Goal: Task Accomplishment & Management: Manage account settings

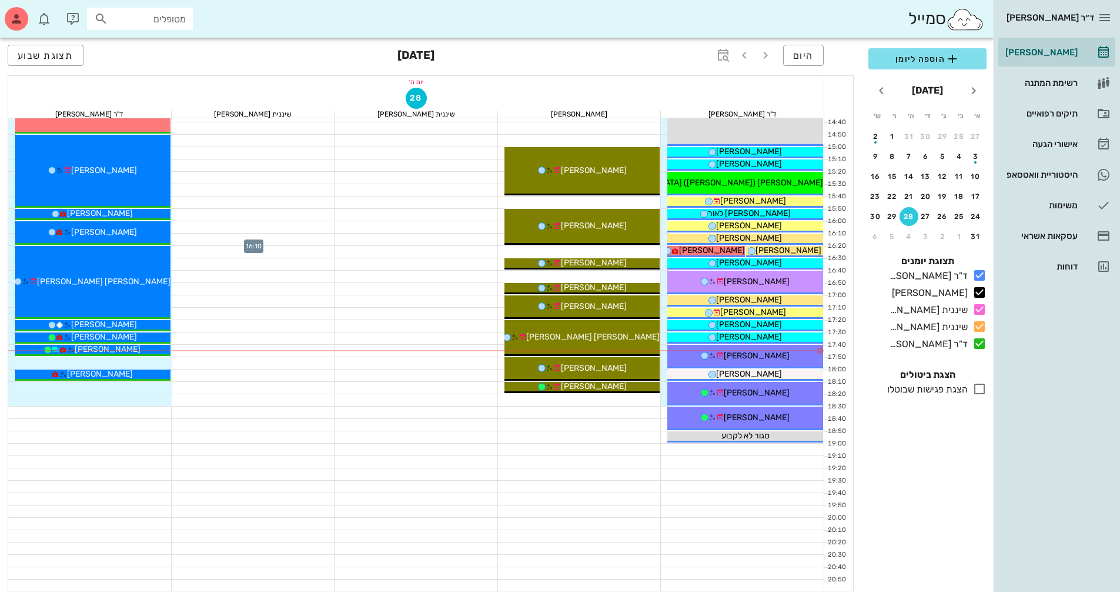
scroll to position [506, 0]
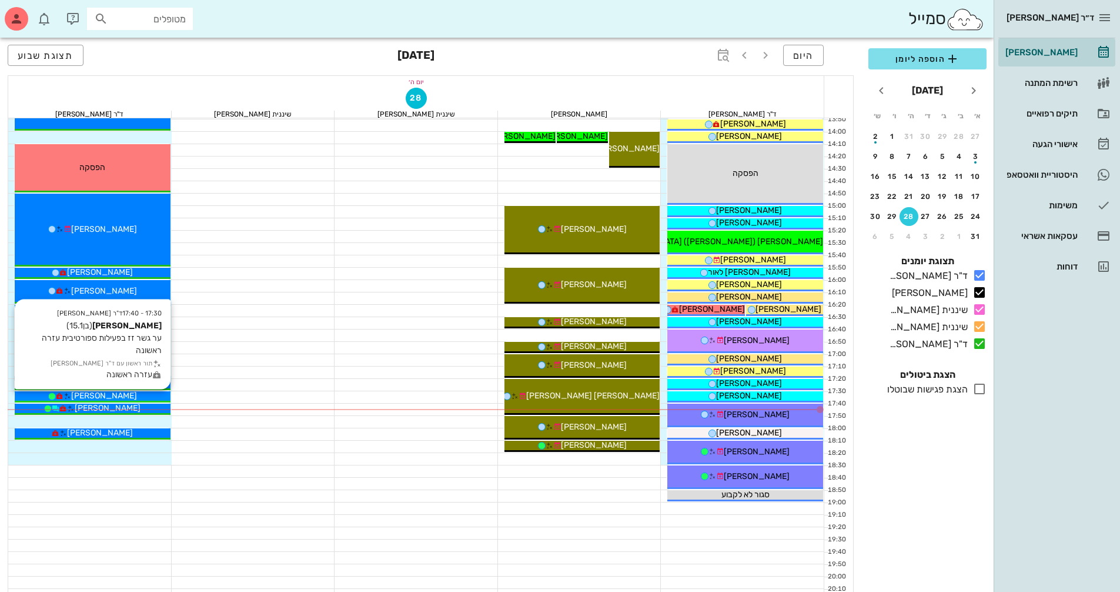
click at [156, 395] on div "[PERSON_NAME]" at bounding box center [93, 395] width 156 height 12
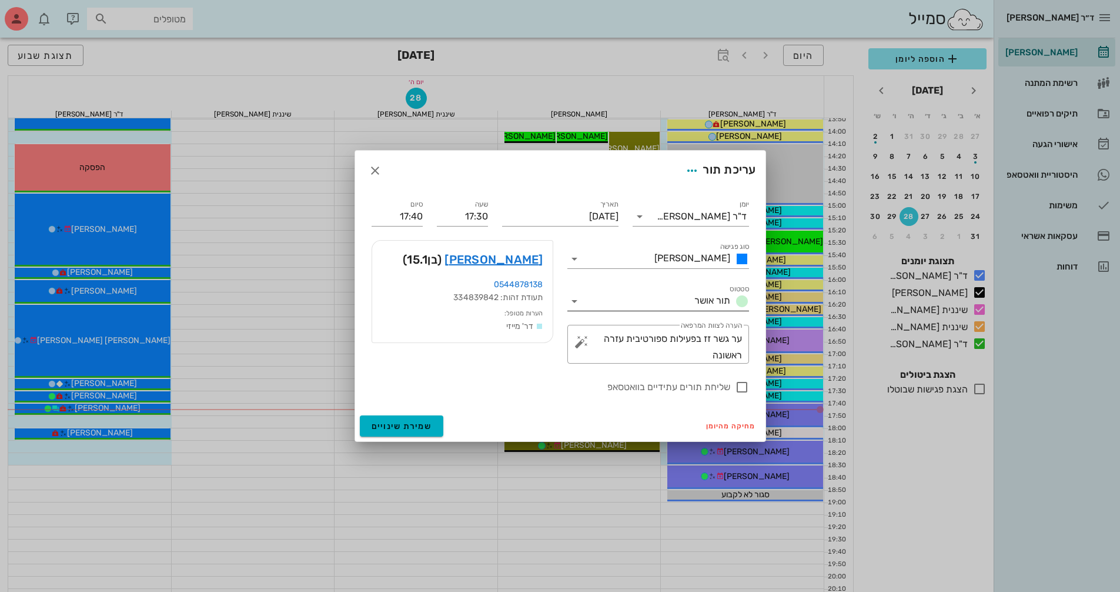
click at [576, 300] on icon at bounding box center [574, 301] width 14 height 14
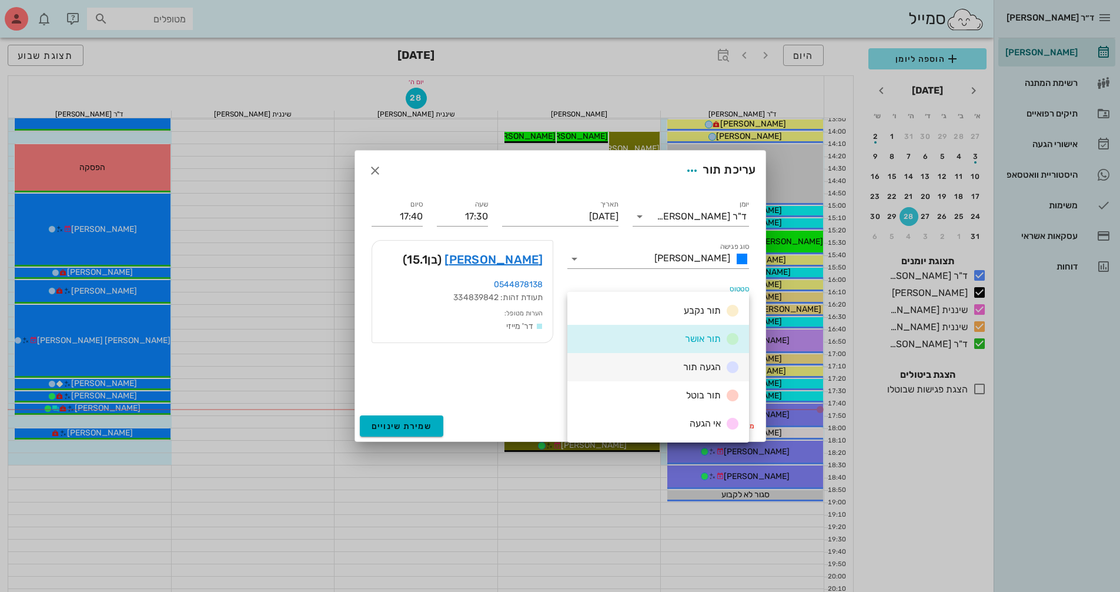
click at [650, 372] on div "הגעה תור" at bounding box center [658, 367] width 182 height 28
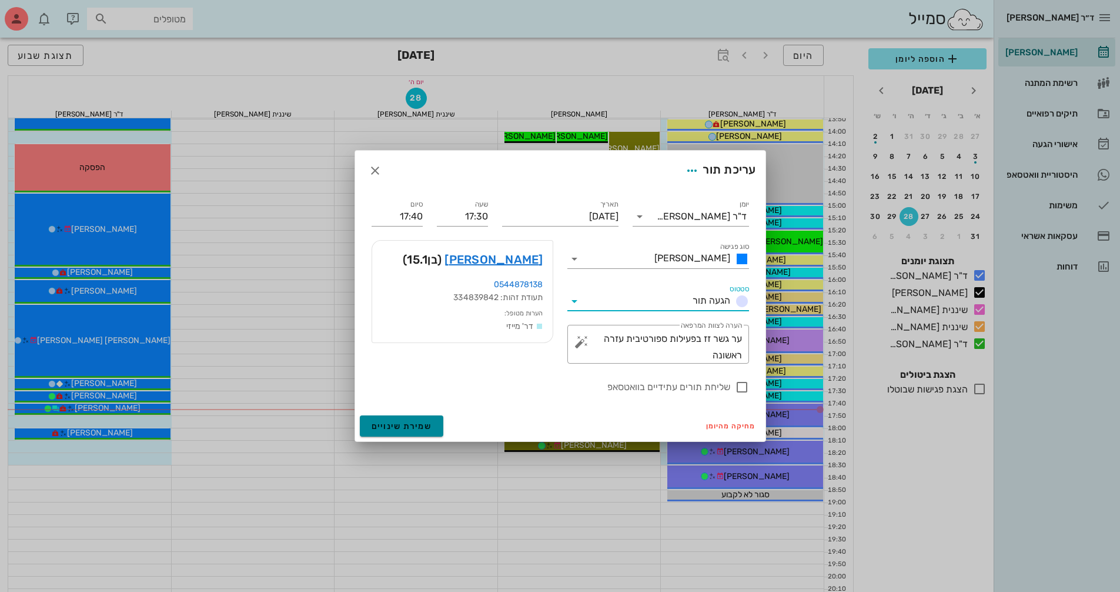
click at [382, 420] on button "שמירת שינויים" at bounding box center [402, 425] width 84 height 21
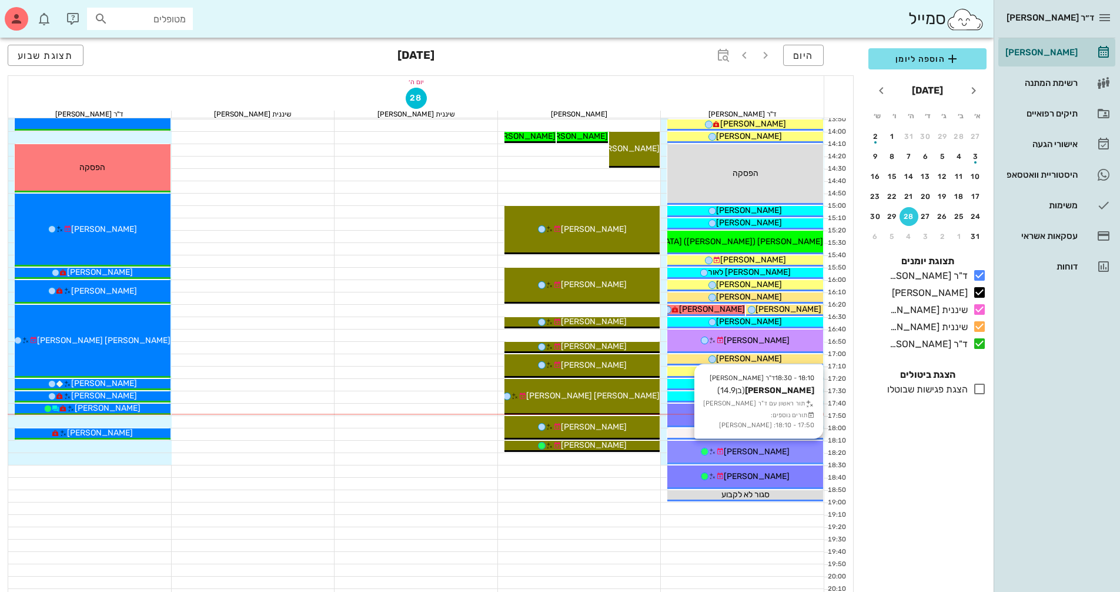
click at [790, 449] on div "[PERSON_NAME]" at bounding box center [745, 451] width 156 height 12
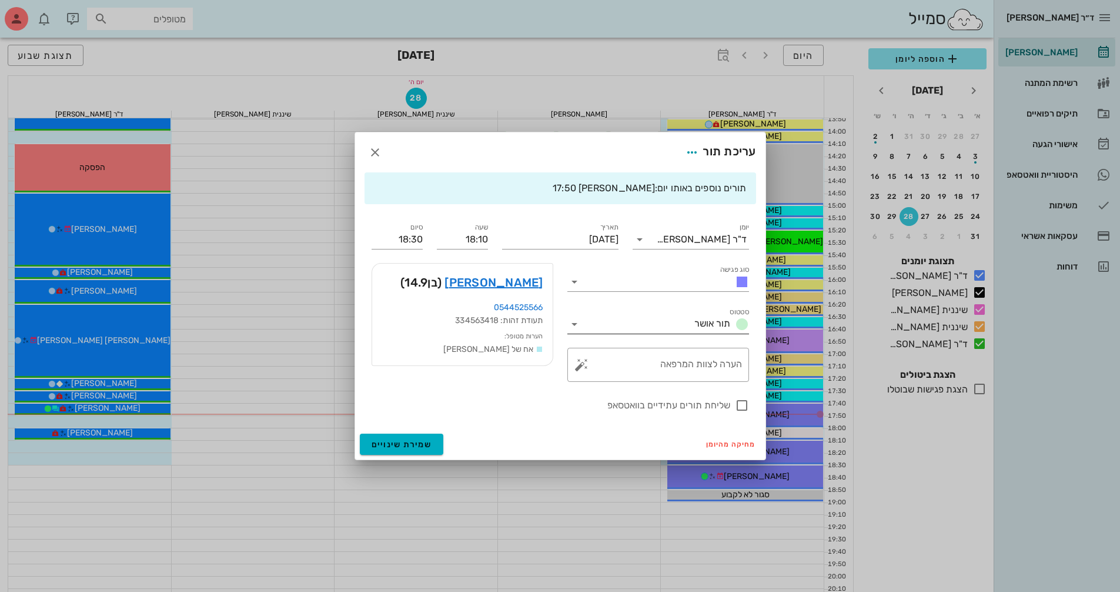
click at [575, 316] on div "סטטוס תור אושר" at bounding box center [658, 324] width 182 height 19
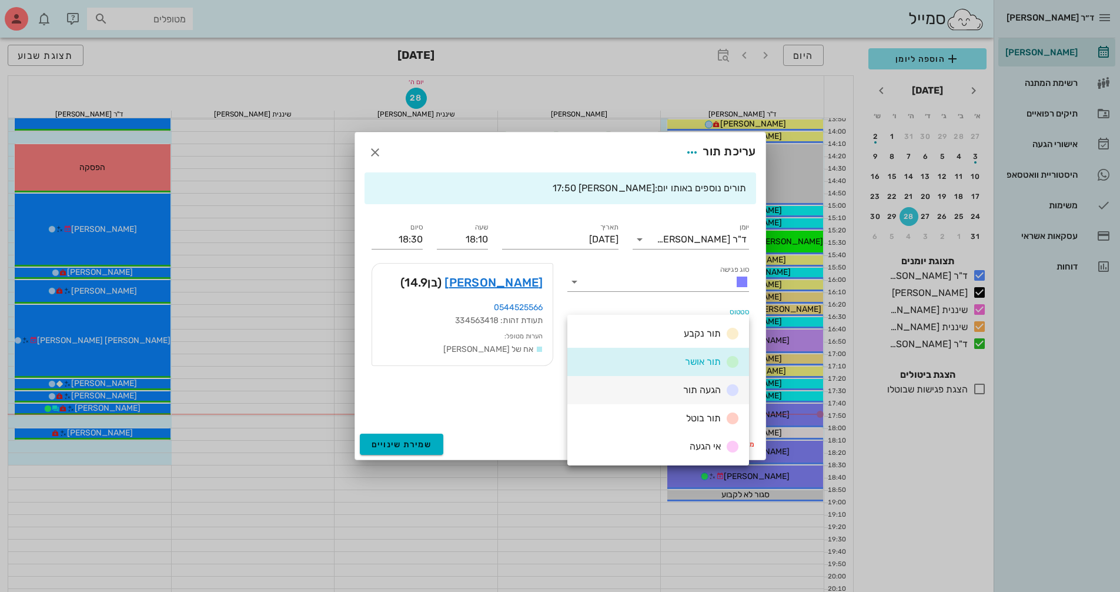
click at [638, 396] on div "הגעה תור" at bounding box center [658, 390] width 182 height 28
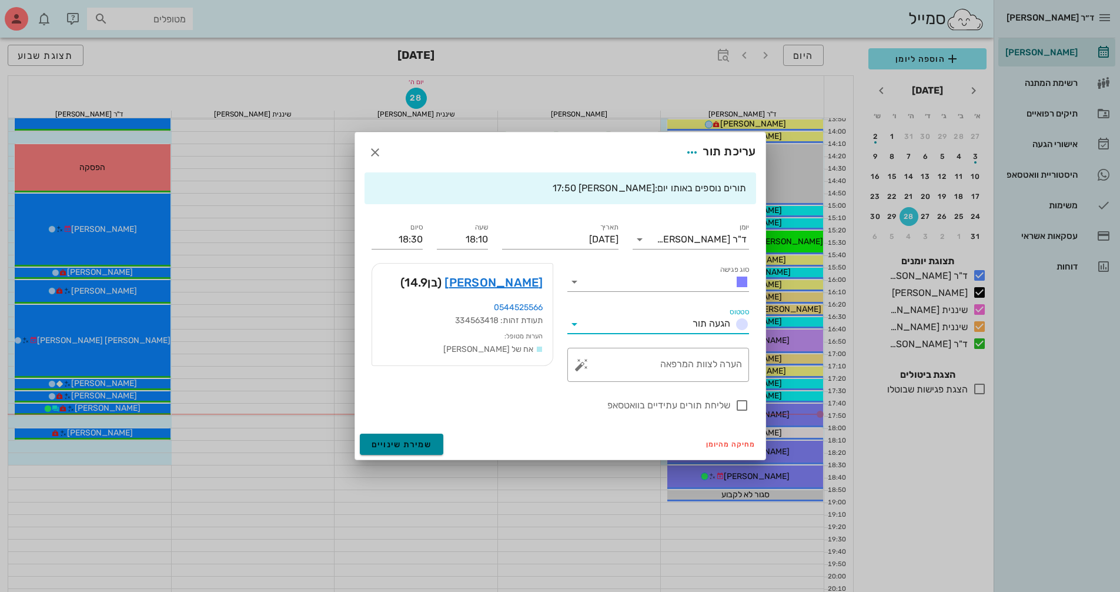
click at [436, 449] on button "שמירת שינויים" at bounding box center [402, 443] width 84 height 21
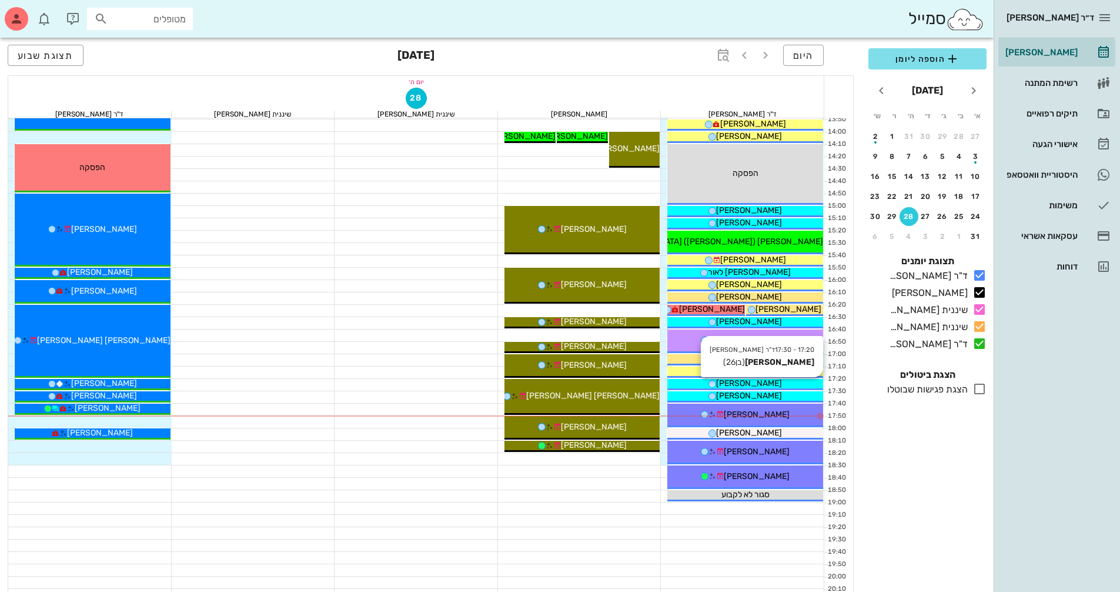
click at [770, 382] on div "[PERSON_NAME]" at bounding box center [745, 383] width 156 height 12
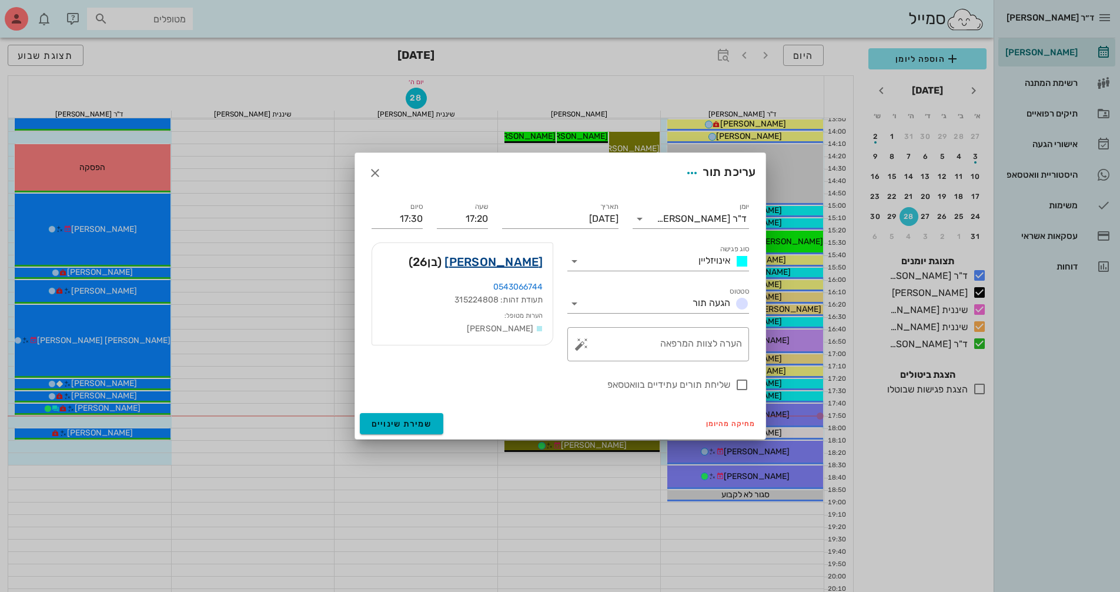
click at [529, 264] on link "[PERSON_NAME]" at bounding box center [494, 261] width 98 height 19
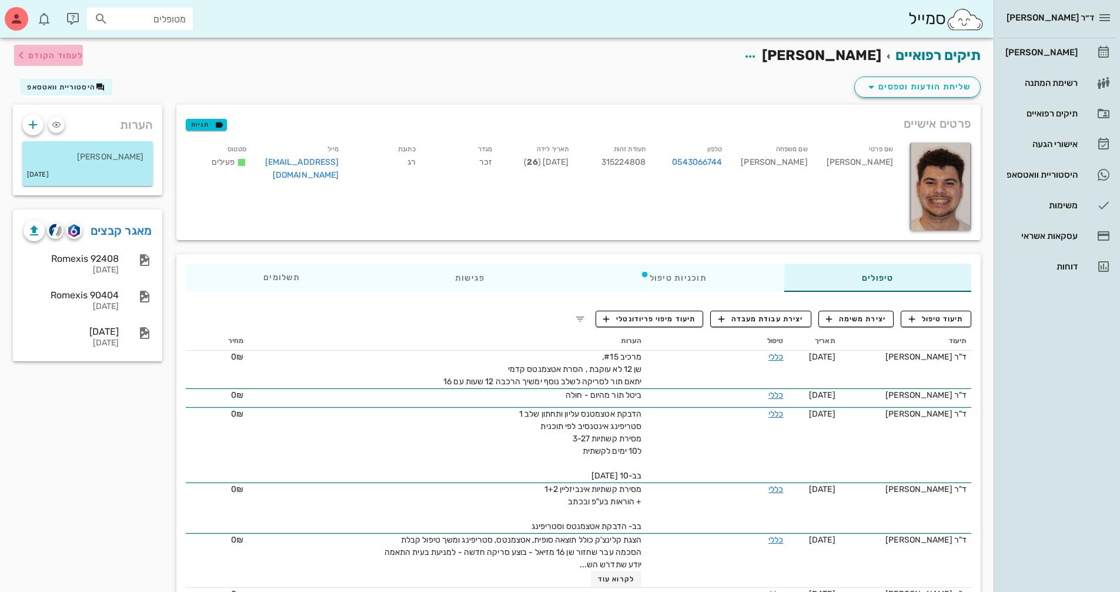
click at [59, 54] on span "לעמוד הקודם" at bounding box center [55, 56] width 55 height 10
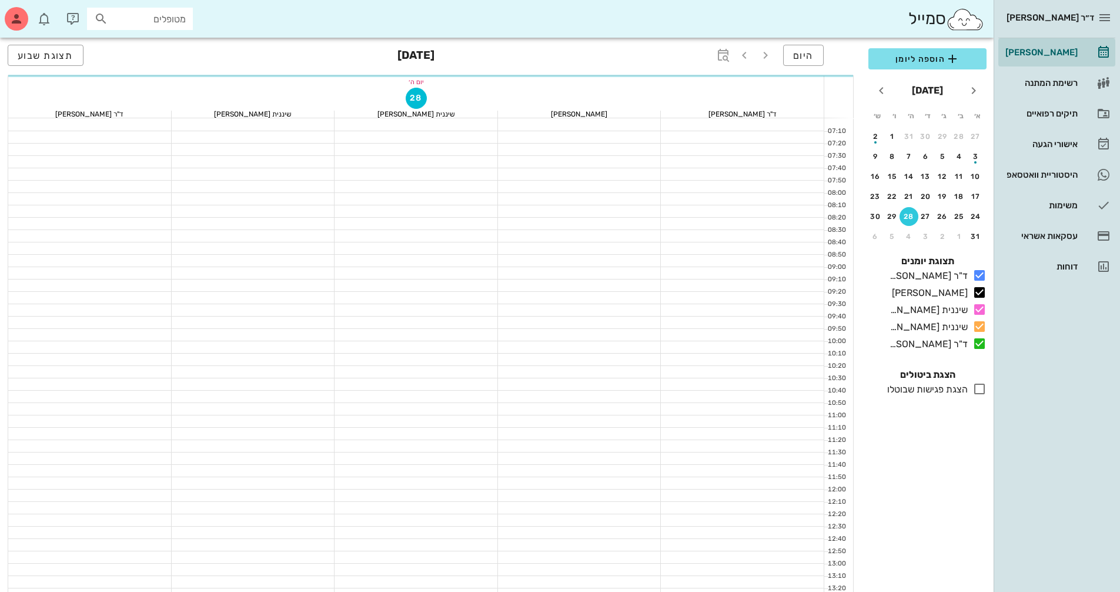
scroll to position [506, 0]
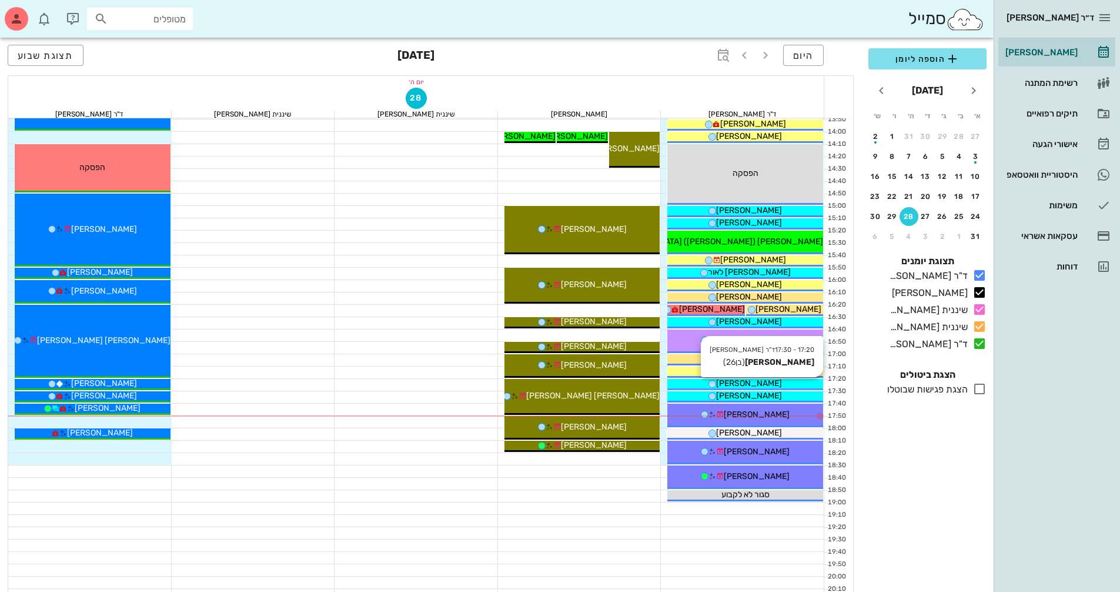
click at [787, 382] on div "[PERSON_NAME]" at bounding box center [745, 383] width 156 height 12
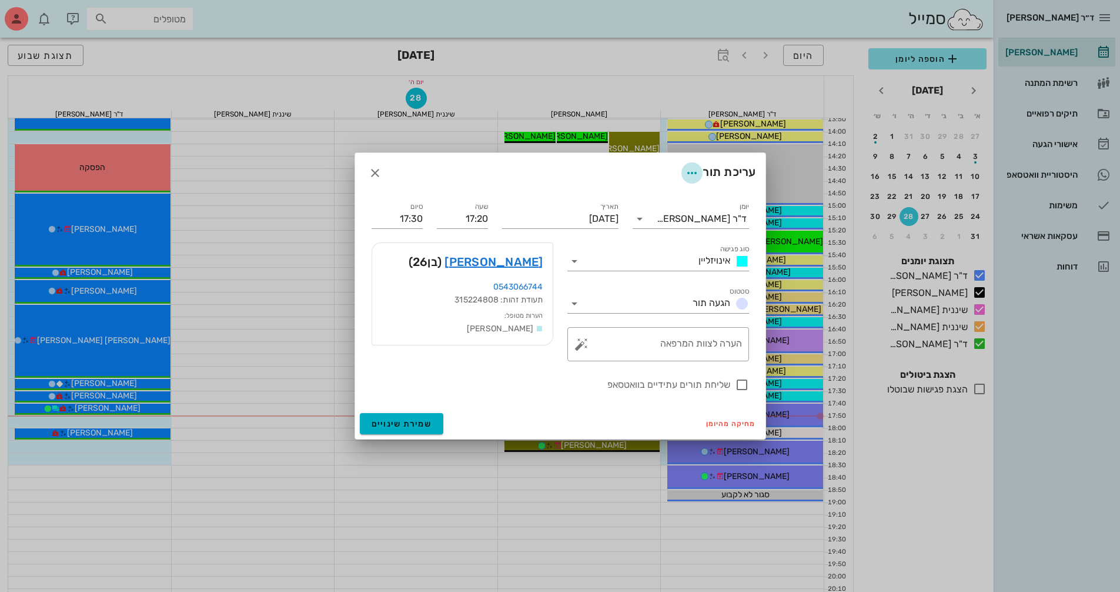
click at [691, 169] on icon "button" at bounding box center [692, 173] width 14 height 14
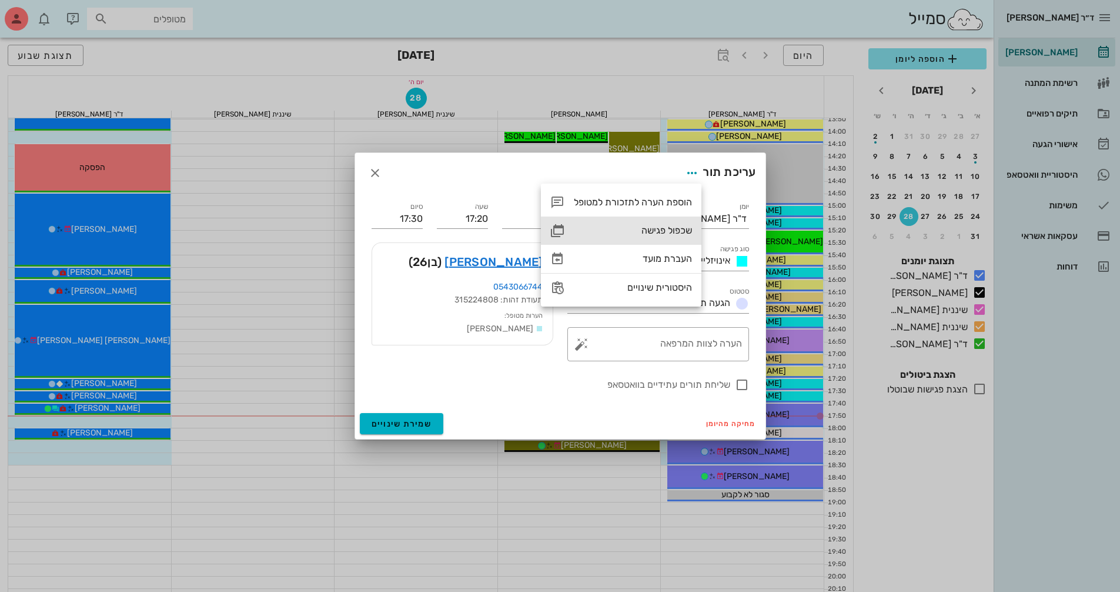
click at [678, 236] on div "שכפול פגישה" at bounding box center [633, 230] width 118 height 11
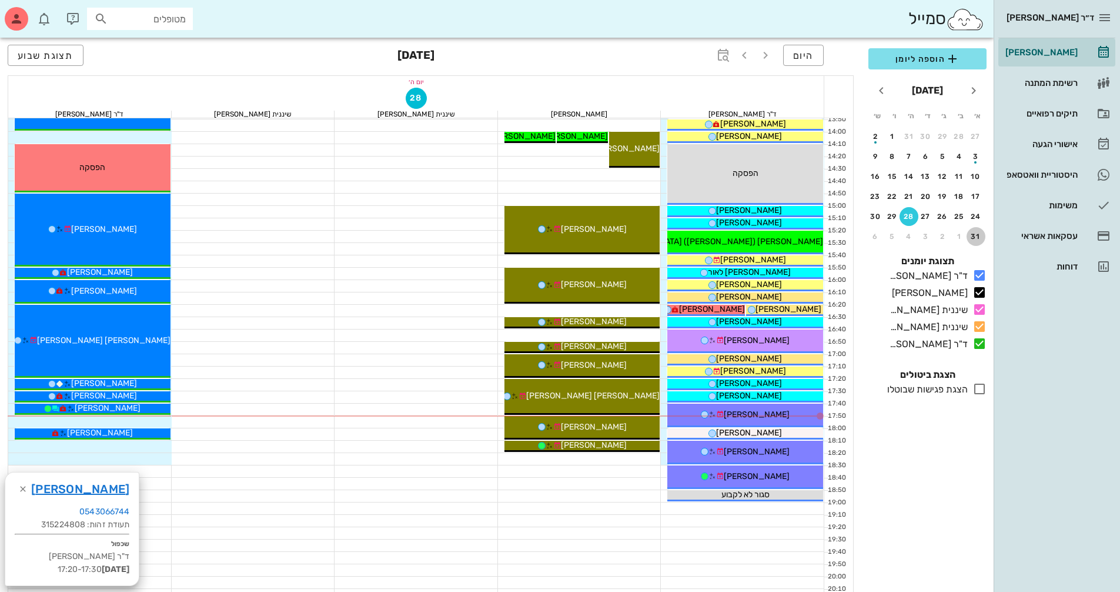
click at [974, 242] on button "31" at bounding box center [976, 236] width 19 height 19
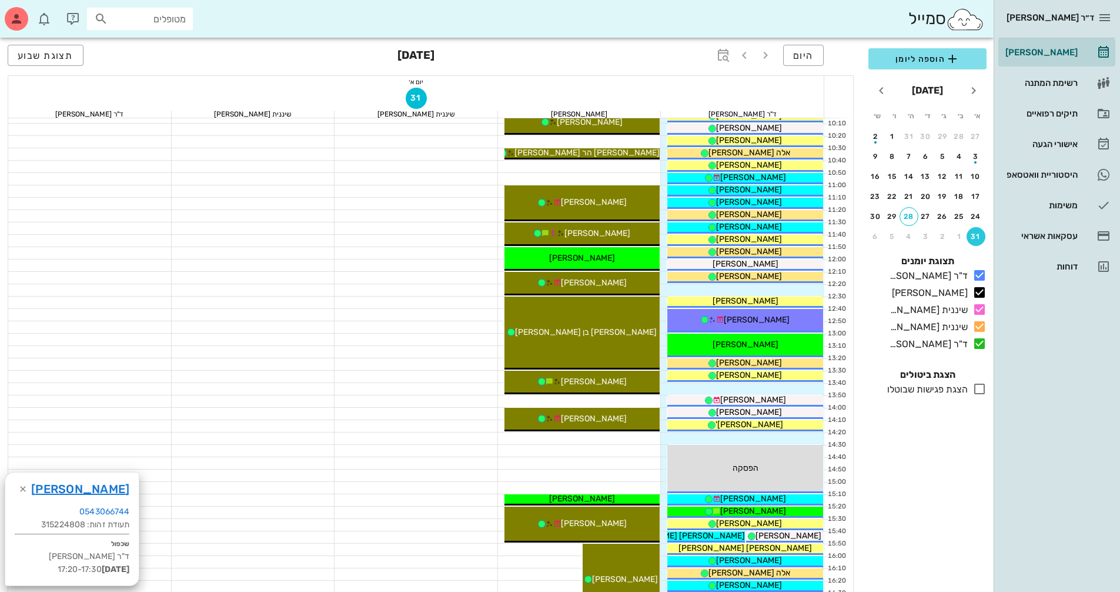
scroll to position [212, 0]
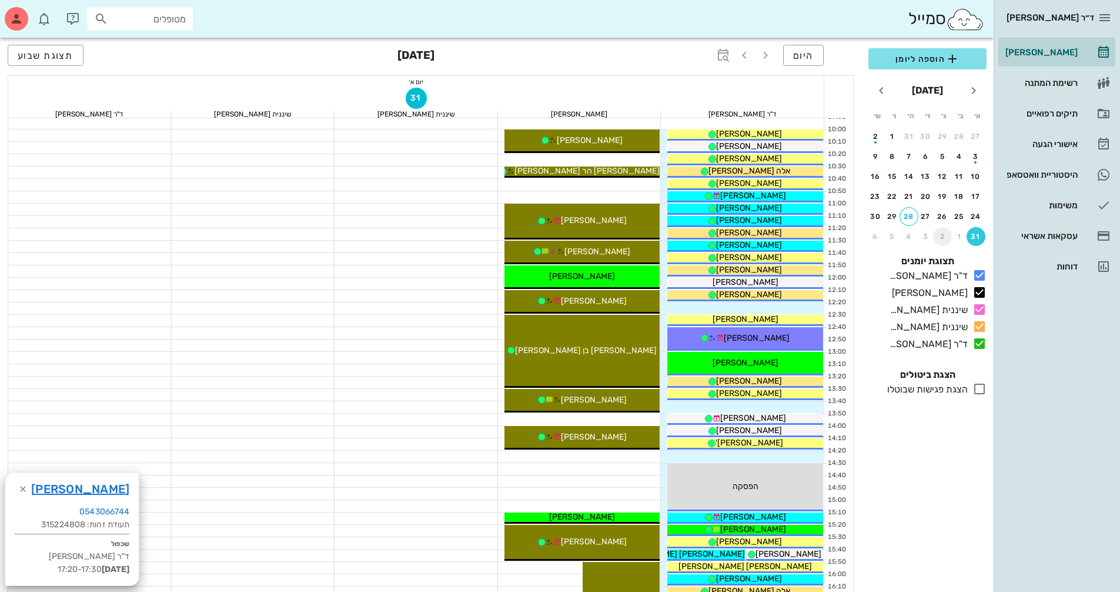
click at [939, 240] on div "2" at bounding box center [942, 236] width 19 height 8
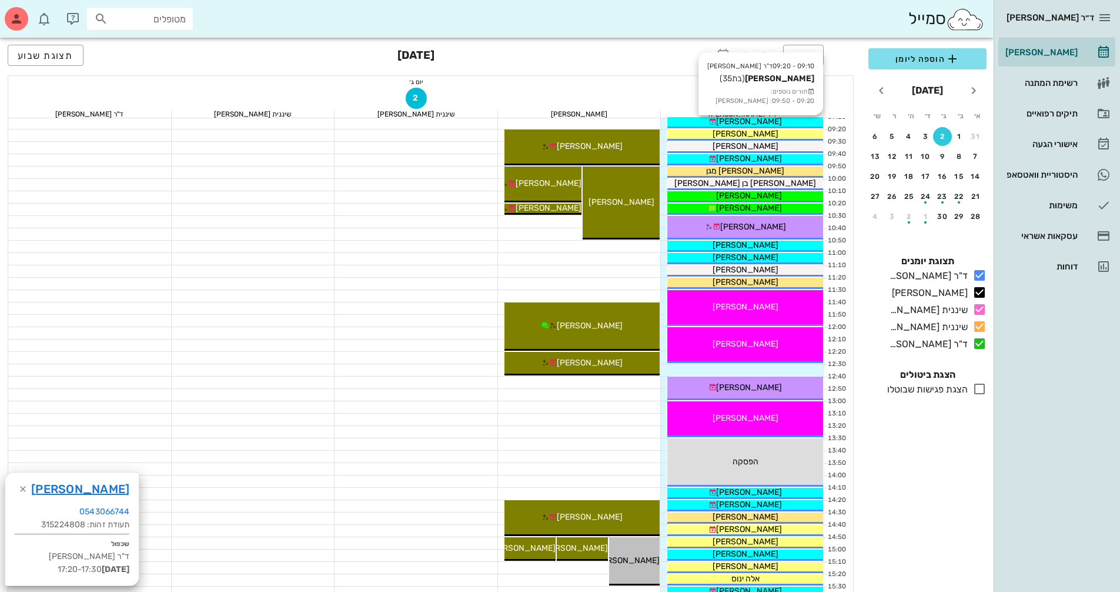
scroll to position [153, 0]
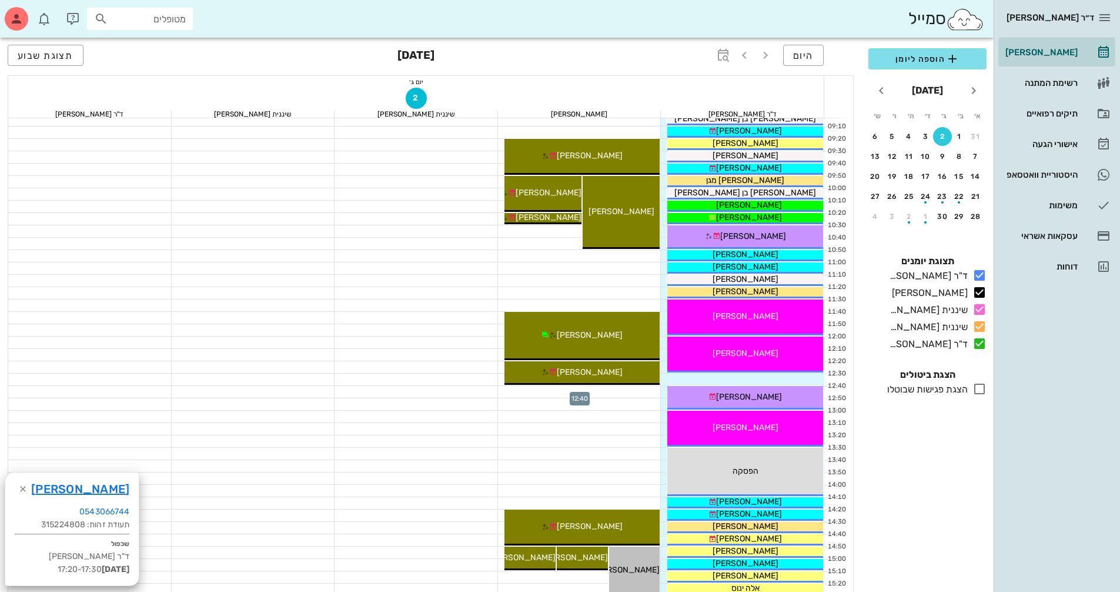
click at [603, 393] on div at bounding box center [579, 392] width 163 height 12
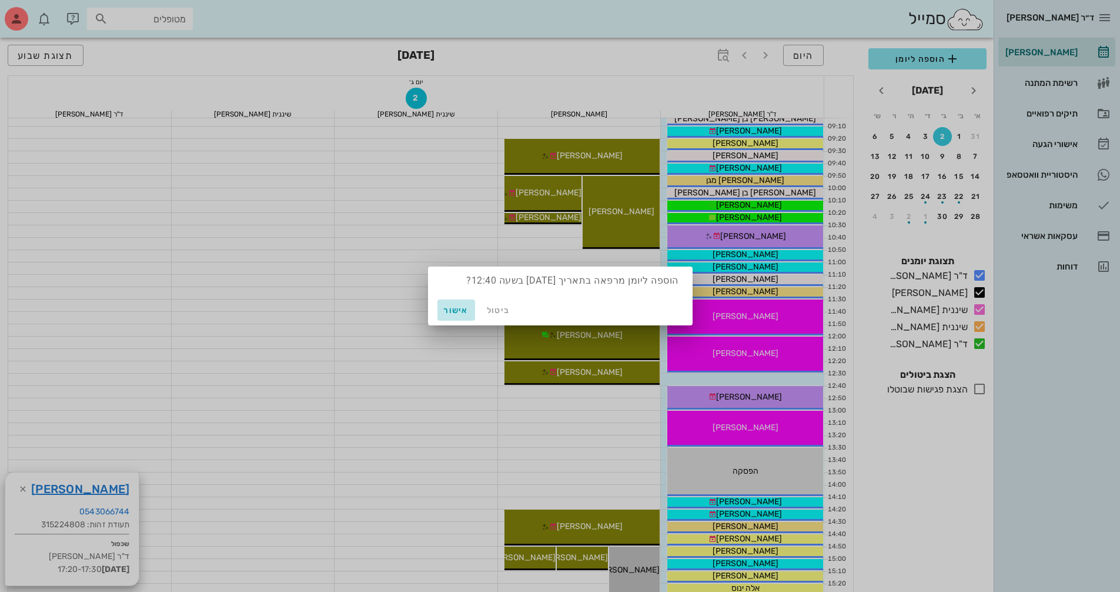
click at [453, 314] on span "אישור" at bounding box center [456, 310] width 28 height 10
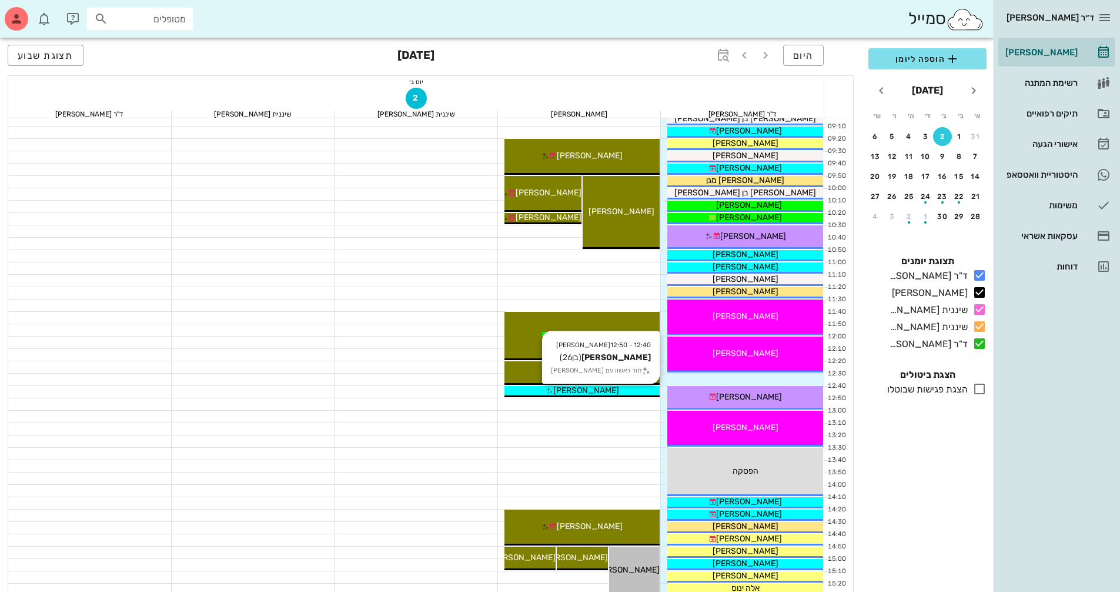
click at [626, 392] on div "[PERSON_NAME]" at bounding box center [582, 390] width 156 height 12
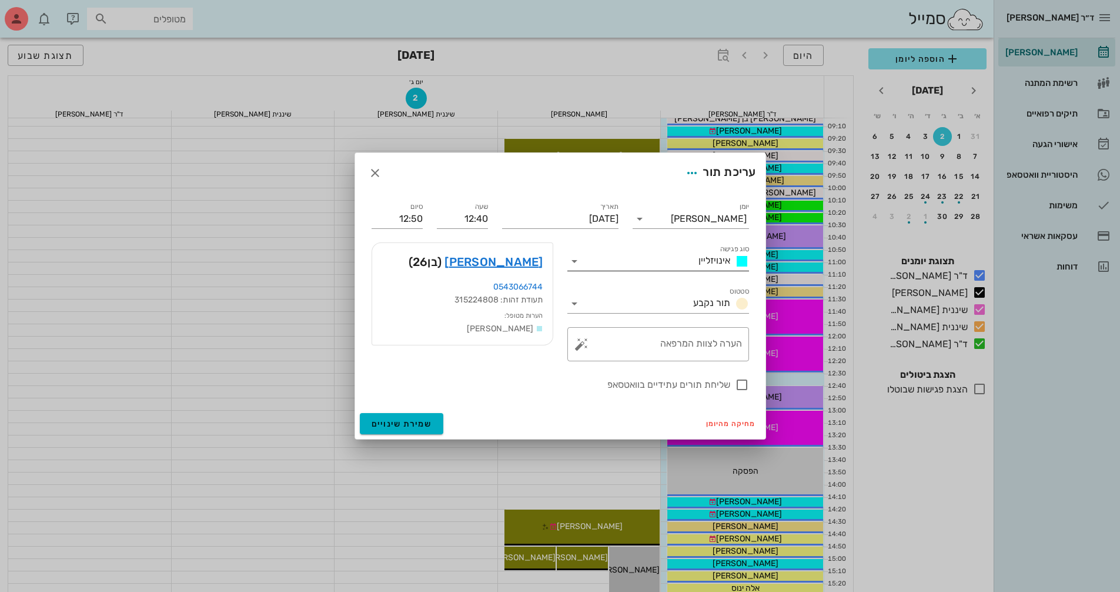
click at [576, 265] on icon at bounding box center [574, 261] width 14 height 14
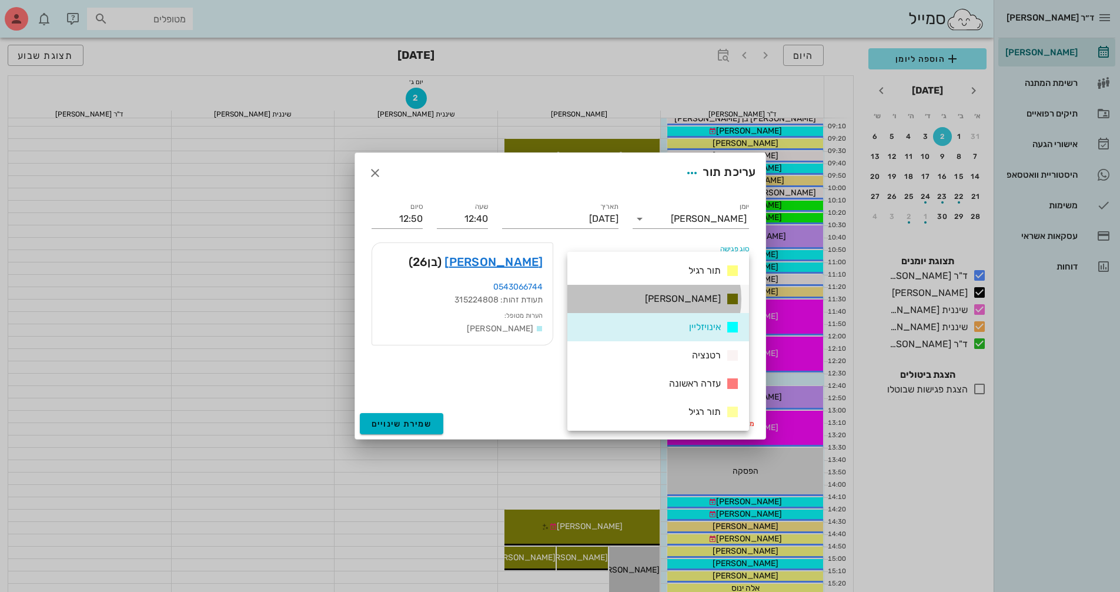
click at [624, 305] on div "[PERSON_NAME]" at bounding box center [658, 299] width 182 height 28
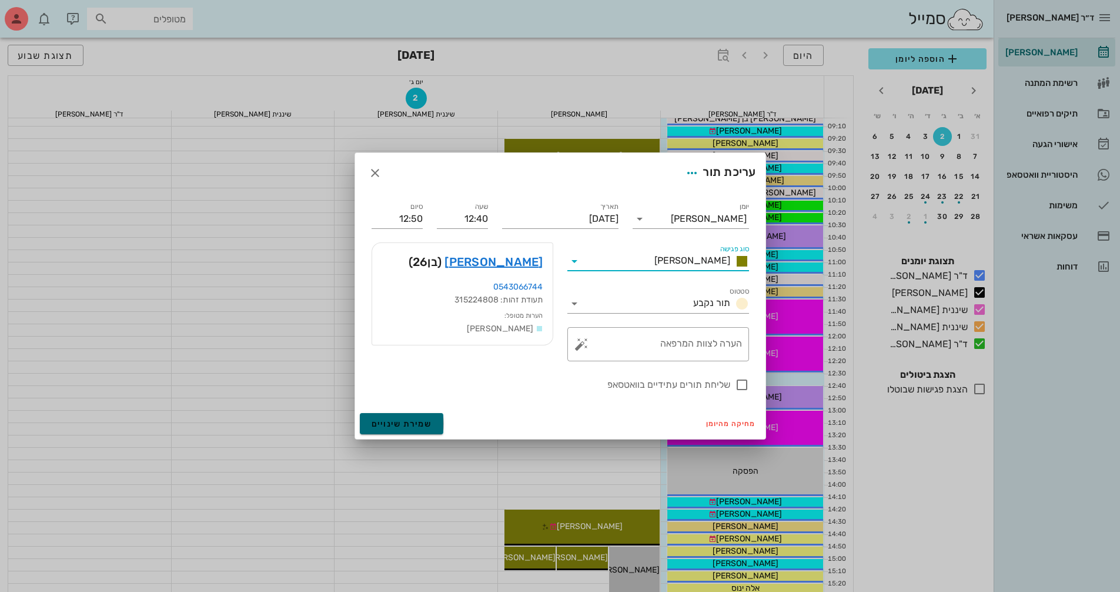
click at [430, 429] on button "שמירת שינויים" at bounding box center [402, 423] width 84 height 21
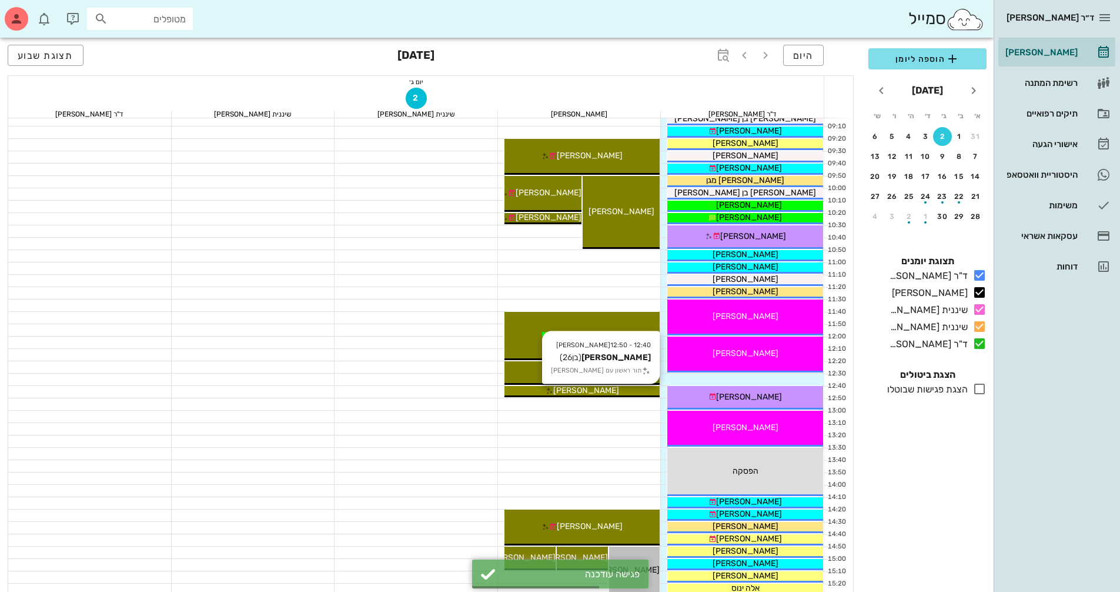
click at [583, 392] on span "[PERSON_NAME]" at bounding box center [586, 390] width 66 height 10
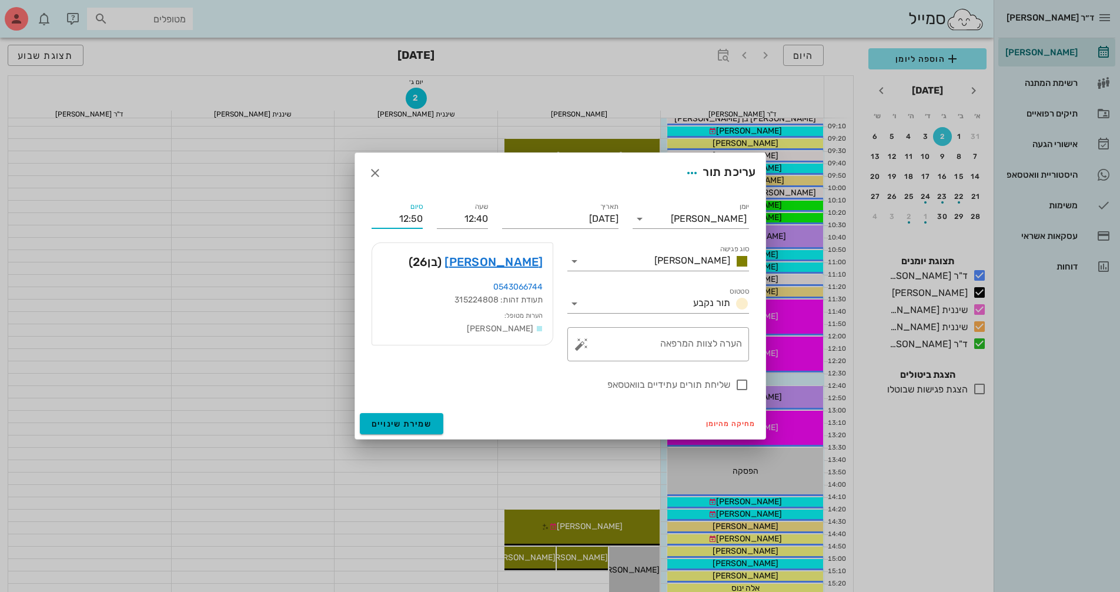
click at [416, 216] on input "12:50" at bounding box center [397, 218] width 51 height 19
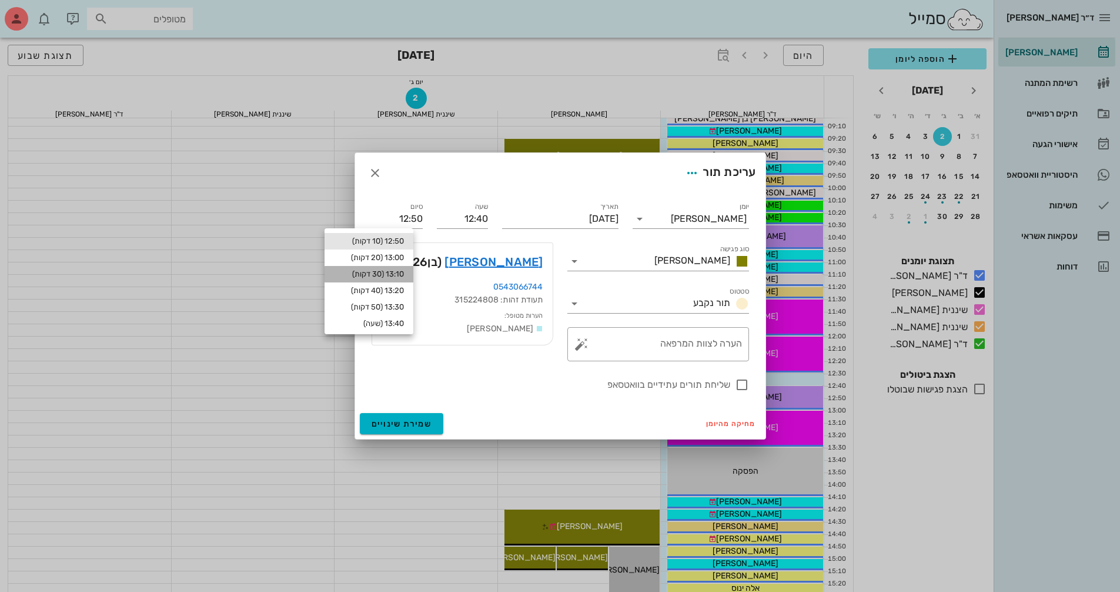
click at [411, 267] on div "13:10 (30 דקות)" at bounding box center [369, 274] width 89 height 16
type input "13:10"
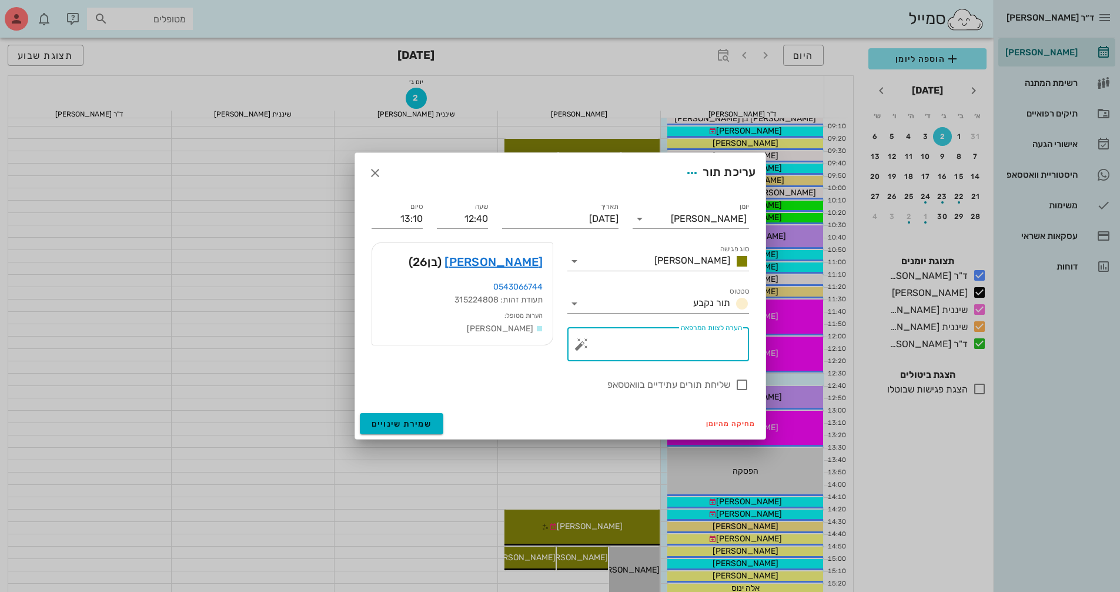
click at [650, 340] on textarea "הערה לצוות המרפאה" at bounding box center [663, 347] width 158 height 28
type textarea "סריקה וצילומים לשלב הבא"
click at [747, 384] on div at bounding box center [742, 385] width 20 height 20
checkbox input "true"
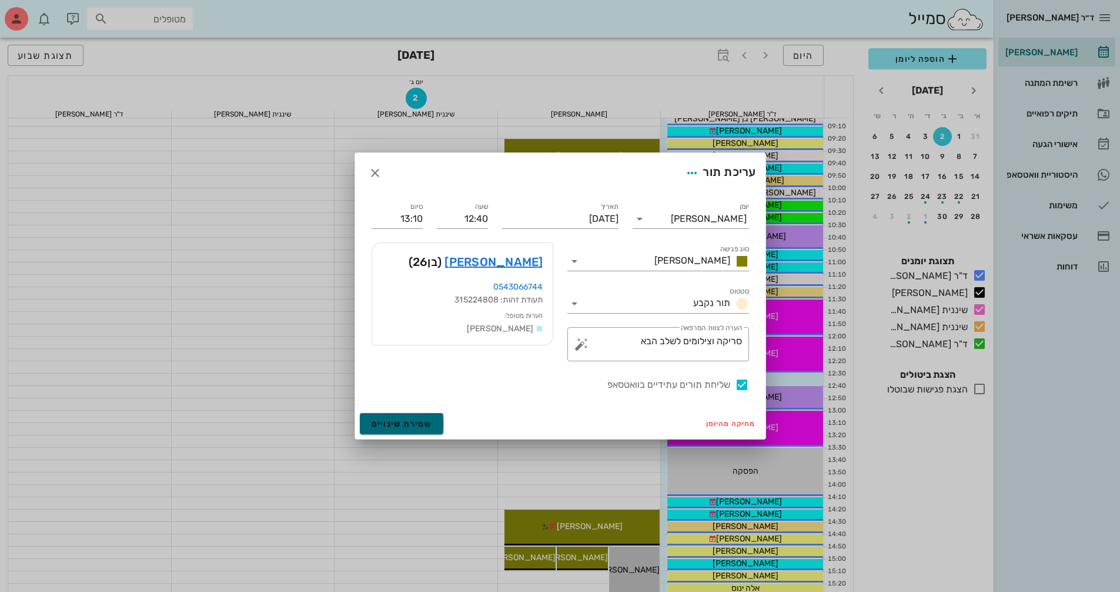
click at [418, 428] on span "שמירת שינויים" at bounding box center [402, 424] width 61 height 10
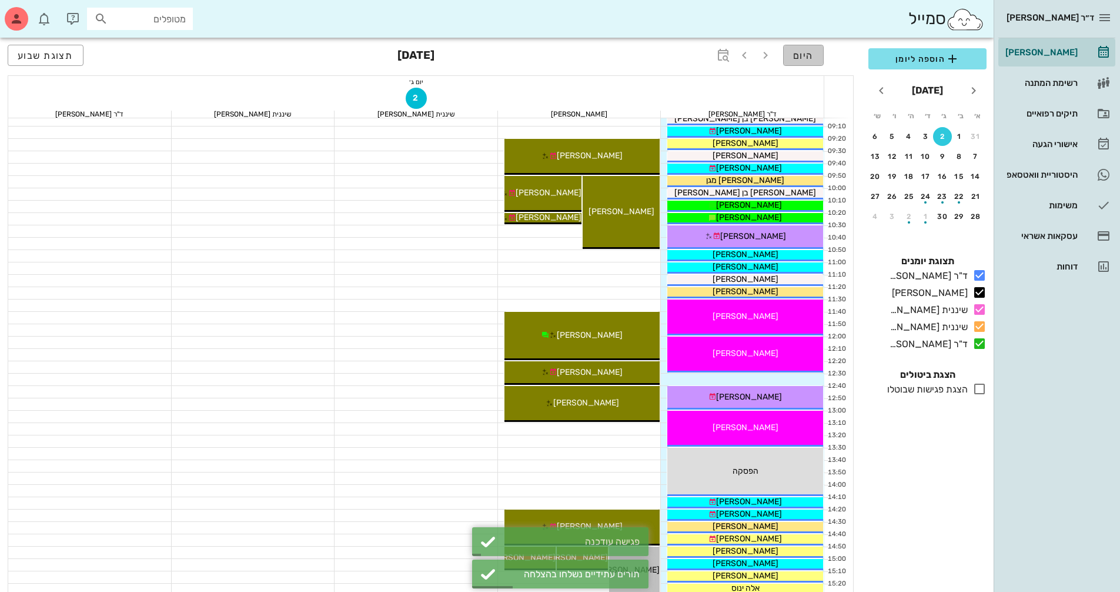
click at [817, 56] on button "היום" at bounding box center [803, 55] width 41 height 21
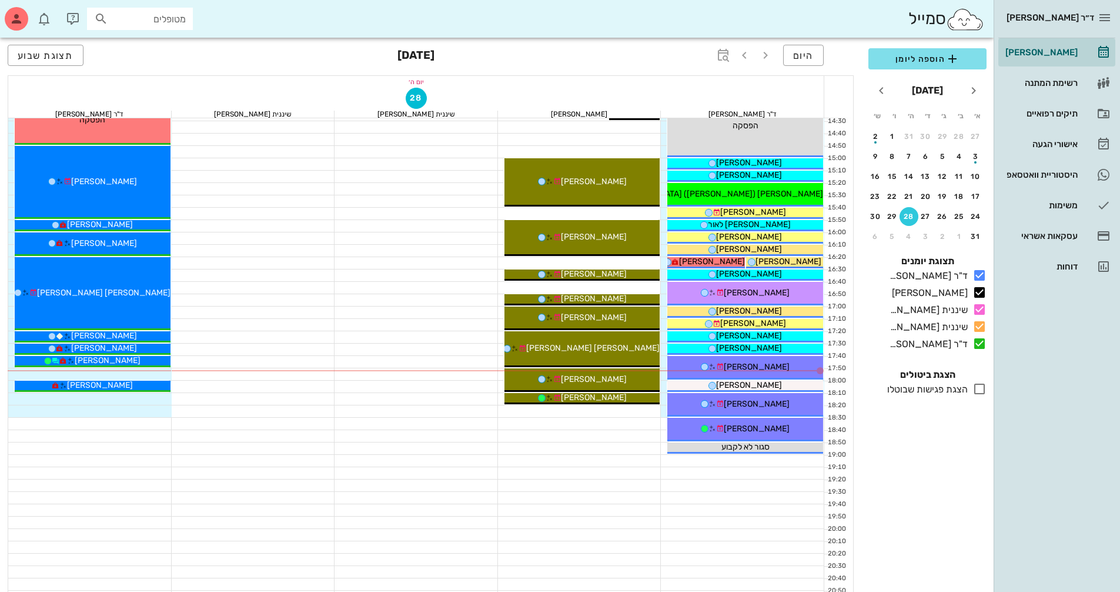
scroll to position [564, 0]
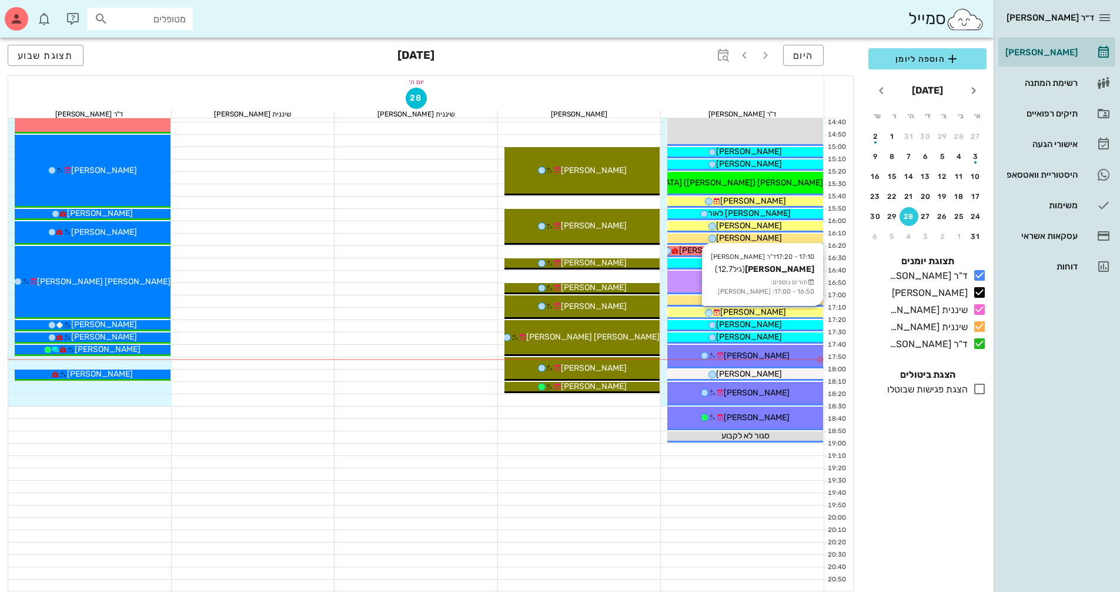
click at [787, 312] on div "[PERSON_NAME]" at bounding box center [745, 312] width 156 height 12
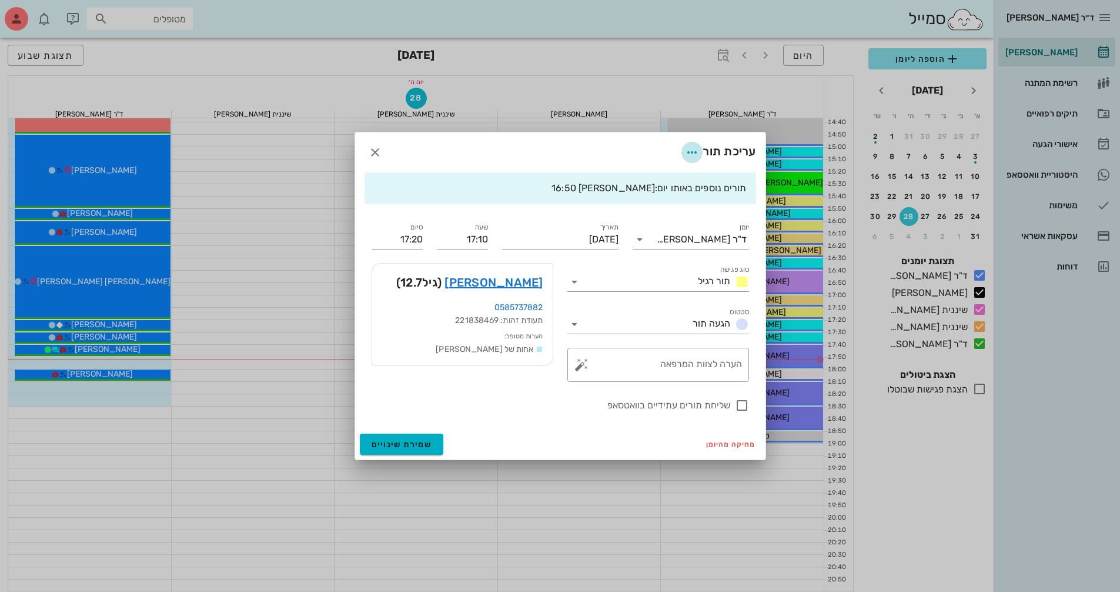
click at [687, 151] on icon "button" at bounding box center [692, 152] width 14 height 14
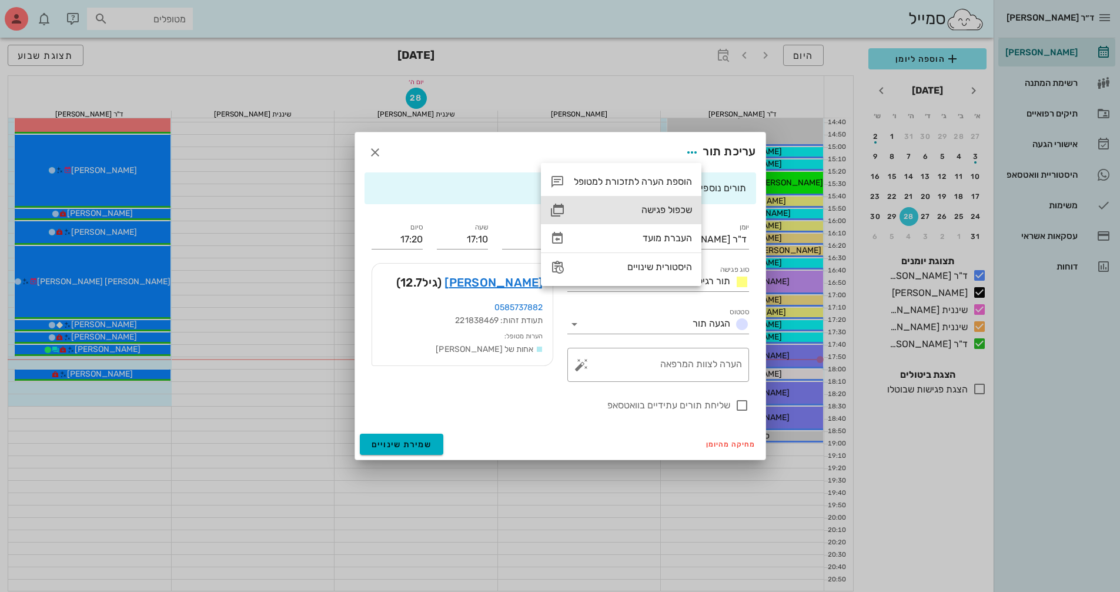
click at [683, 215] on div "שכפול פגישה" at bounding box center [633, 209] width 118 height 11
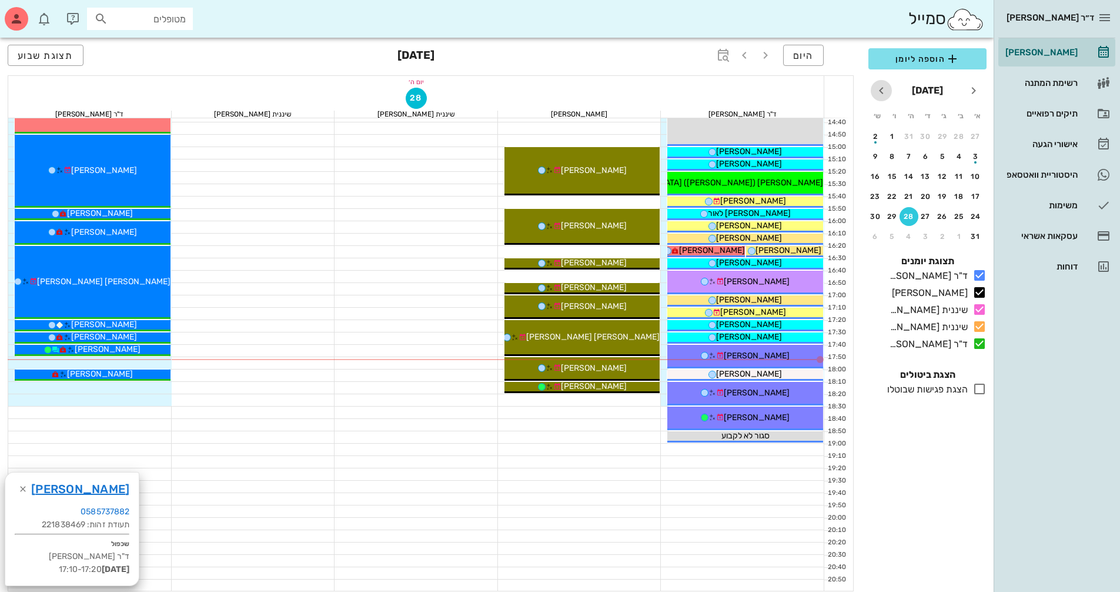
click at [877, 92] on icon "חודש הבא" at bounding box center [881, 90] width 14 height 14
click at [977, 219] on div "26" at bounding box center [976, 216] width 19 height 8
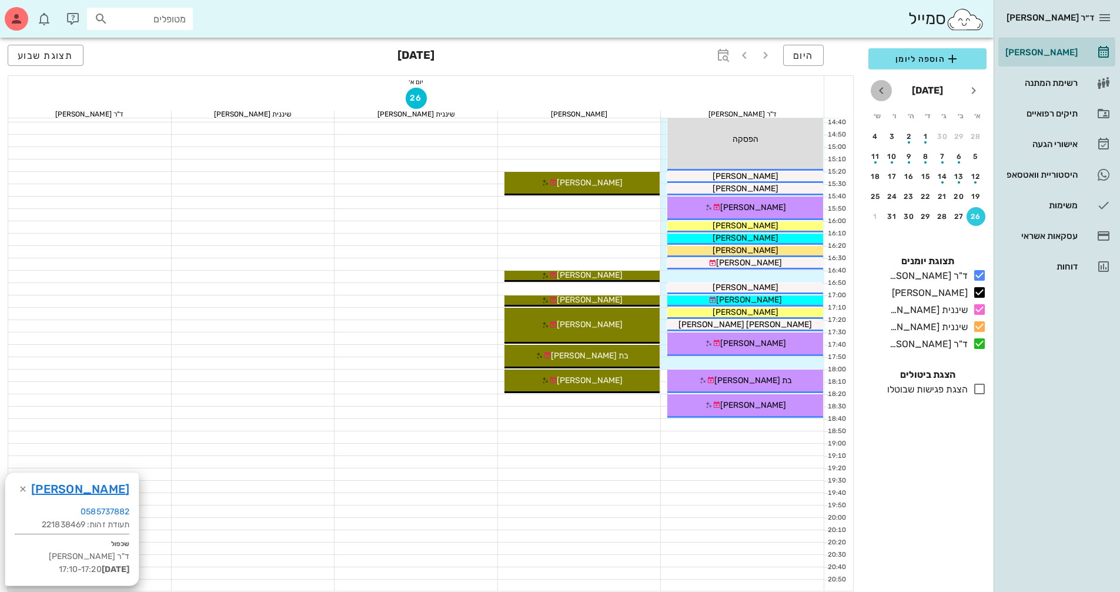
click at [885, 95] on icon "חודש הבא" at bounding box center [881, 90] width 14 height 14
click at [980, 153] on div "2" at bounding box center [976, 156] width 19 height 8
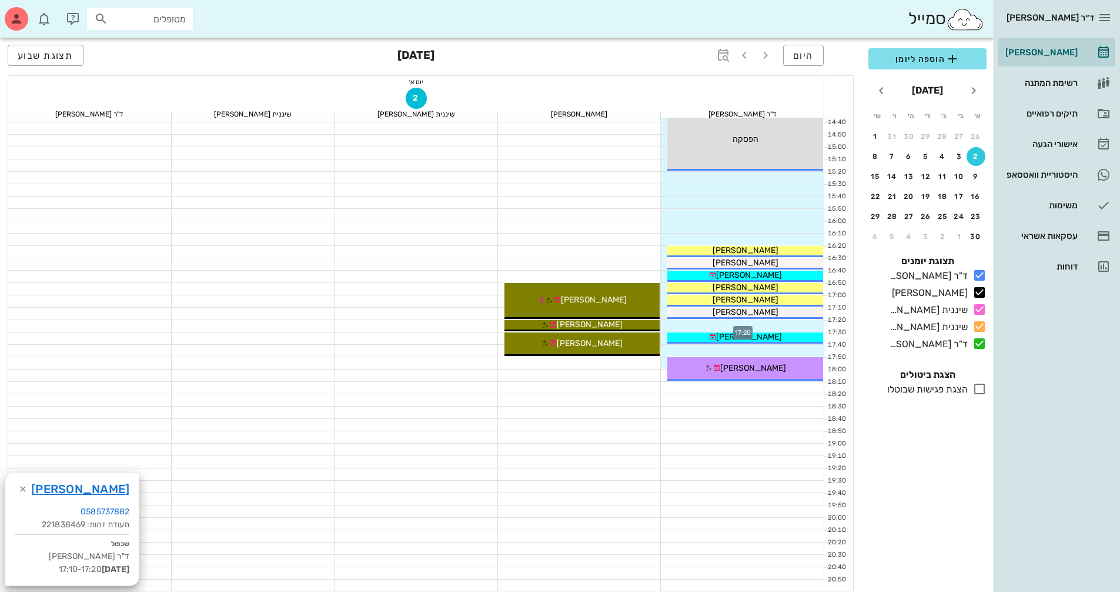
click at [800, 327] on div at bounding box center [742, 326] width 163 height 12
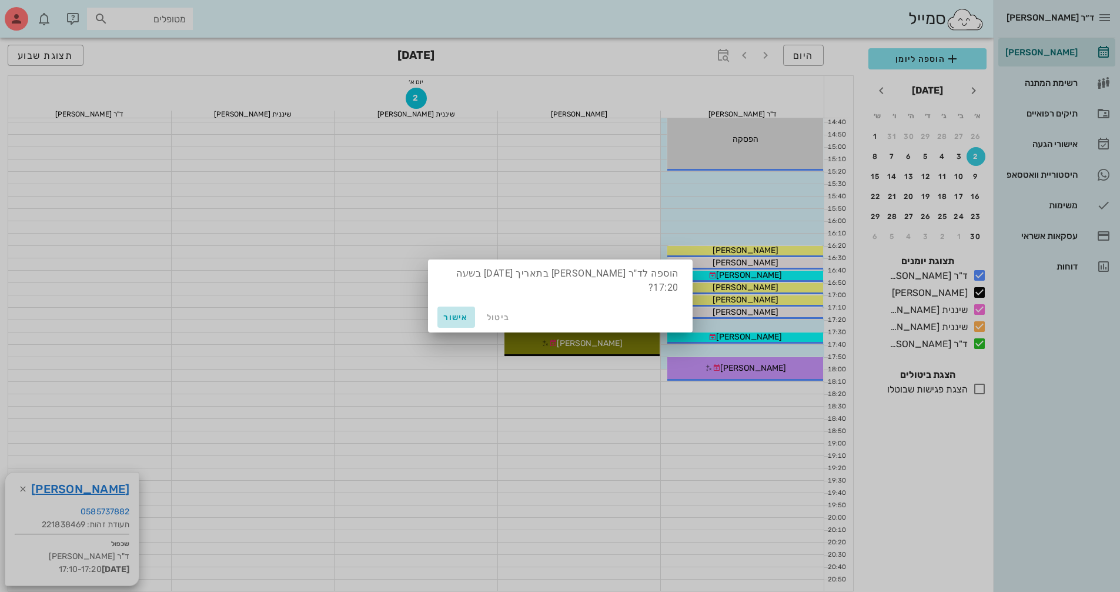
click at [467, 321] on span "אישור" at bounding box center [456, 317] width 28 height 10
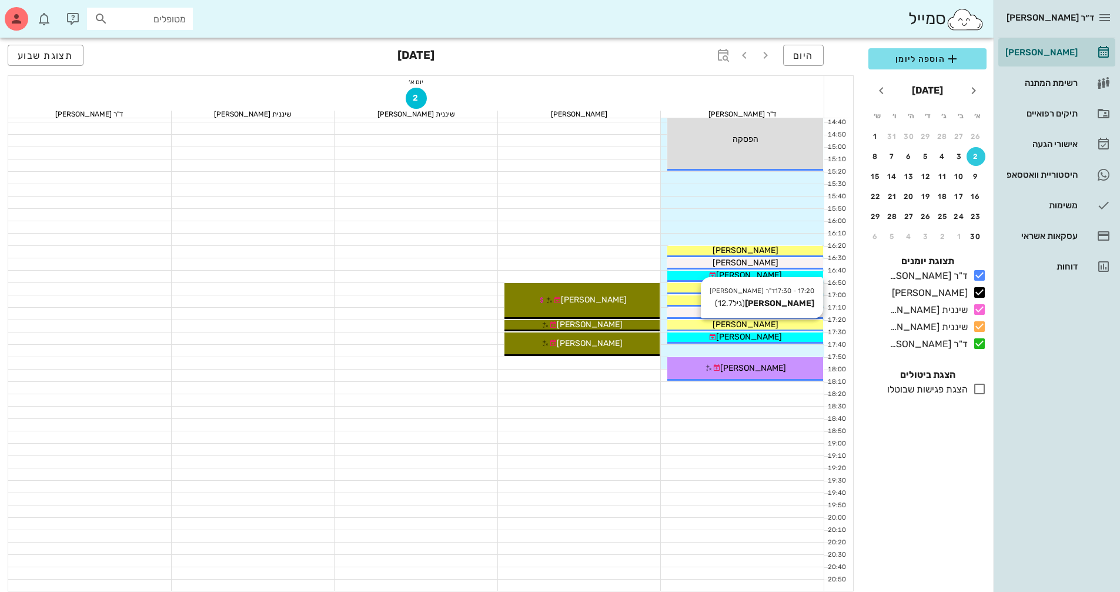
click at [795, 325] on div "[PERSON_NAME]" at bounding box center [745, 324] width 156 height 12
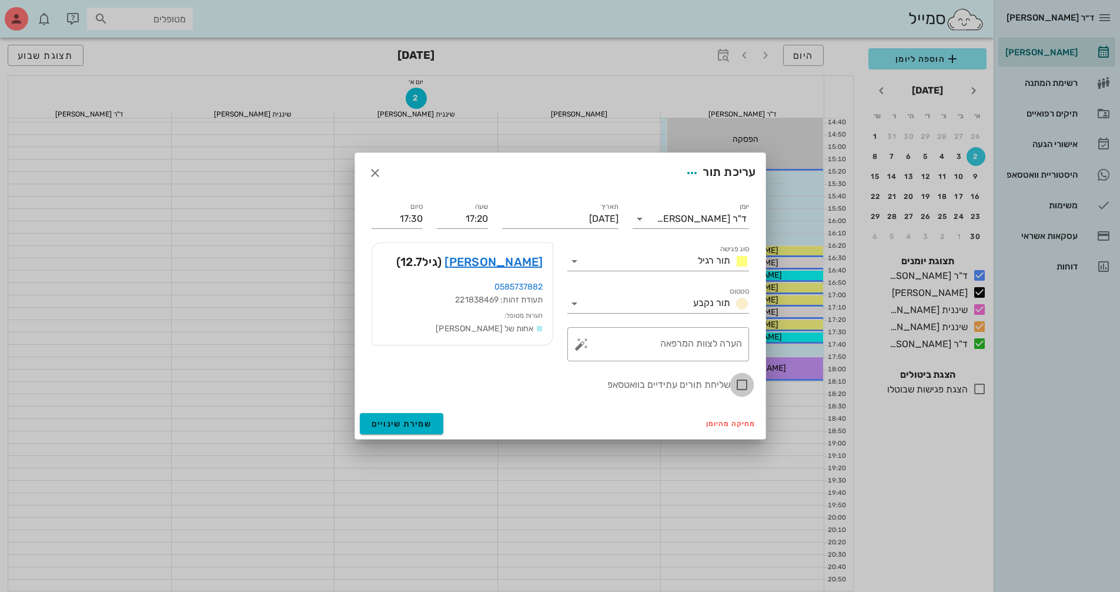
drag, startPoint x: 742, startPoint y: 384, endPoint x: 717, endPoint y: 385, distance: 24.7
click at [740, 384] on div at bounding box center [742, 385] width 20 height 20
checkbox input "true"
click at [437, 421] on button "שמירת שינויים" at bounding box center [402, 423] width 84 height 21
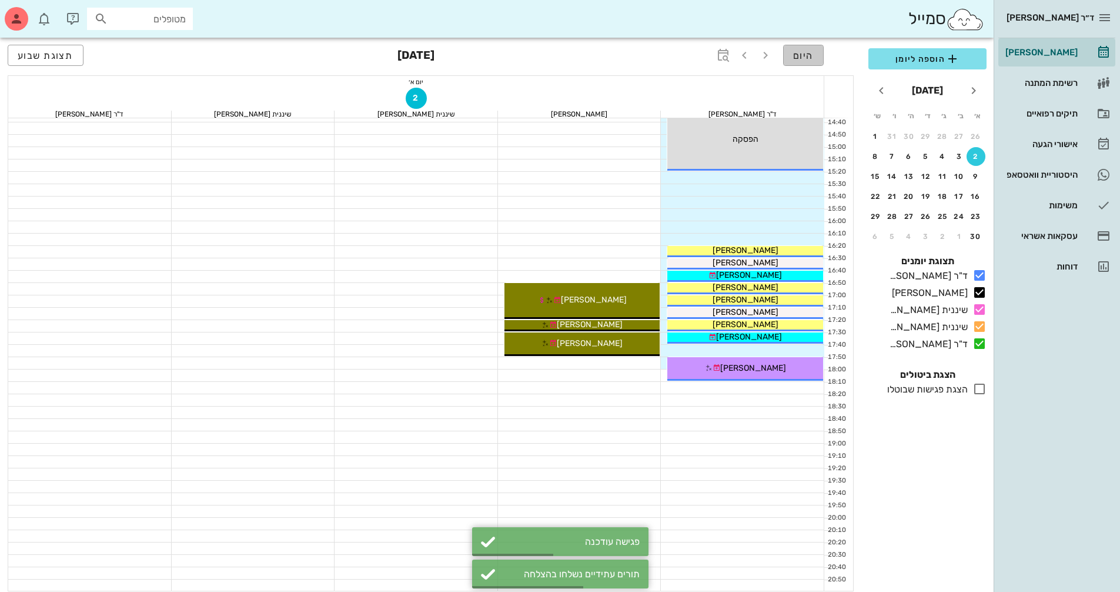
click at [802, 60] on span "היום" at bounding box center [803, 55] width 21 height 11
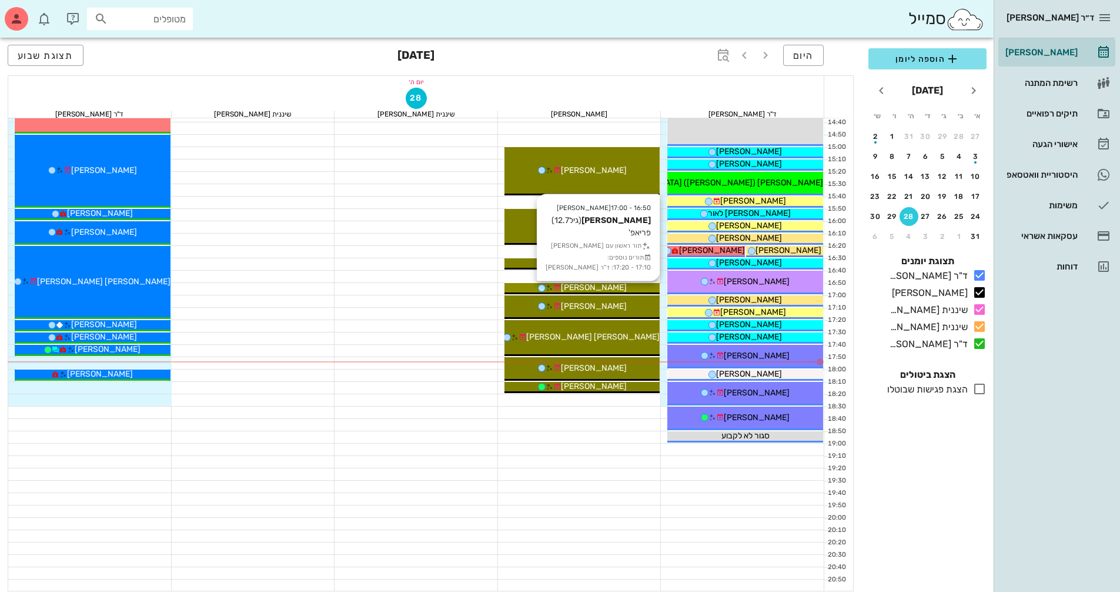
click at [644, 283] on div "[PERSON_NAME]" at bounding box center [582, 287] width 156 height 12
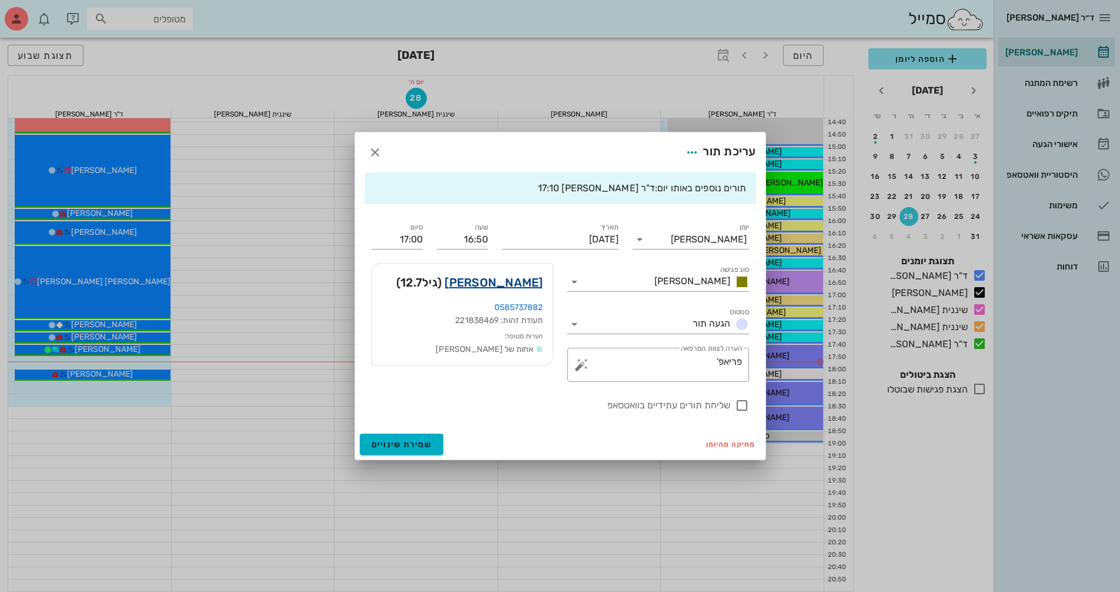
click at [515, 279] on link "[PERSON_NAME]" at bounding box center [494, 282] width 98 height 19
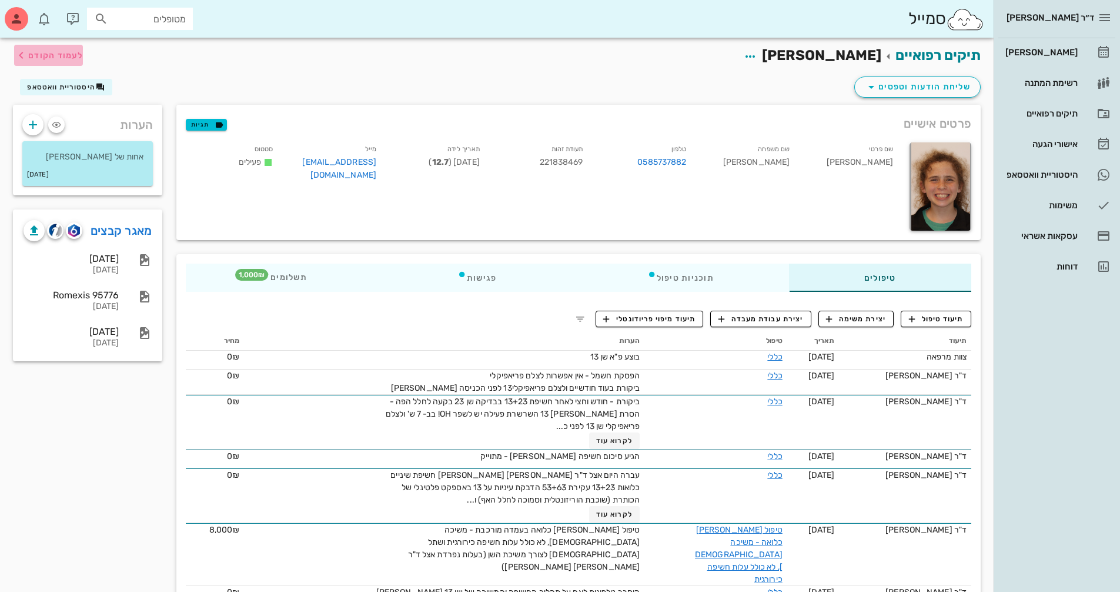
click at [56, 49] on span "לעמוד הקודם" at bounding box center [48, 55] width 69 height 14
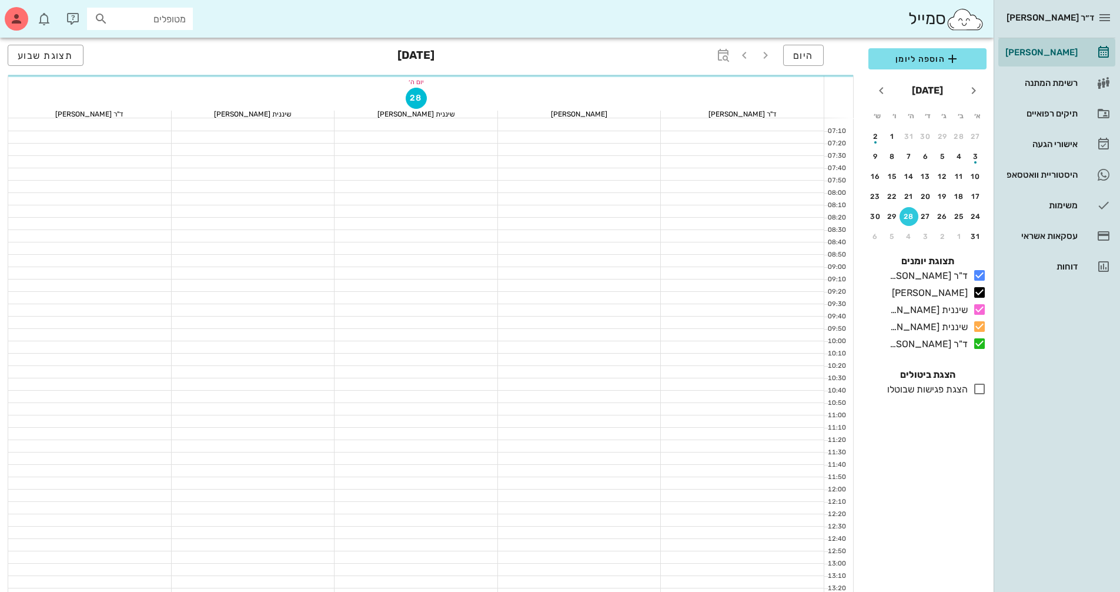
scroll to position [564, 0]
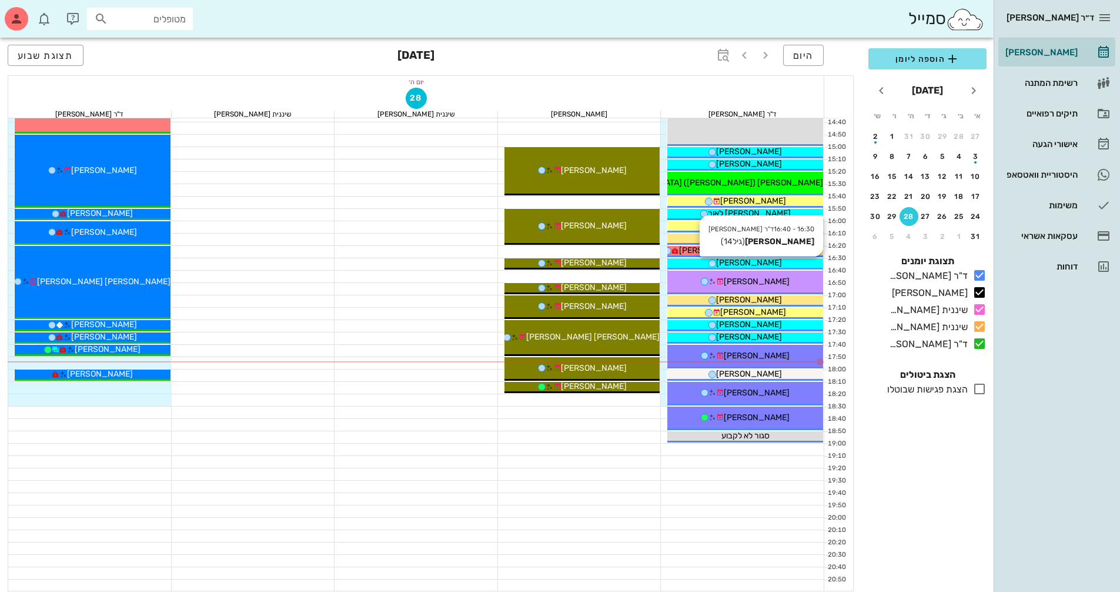
click at [784, 261] on div "[PERSON_NAME]" at bounding box center [745, 262] width 156 height 12
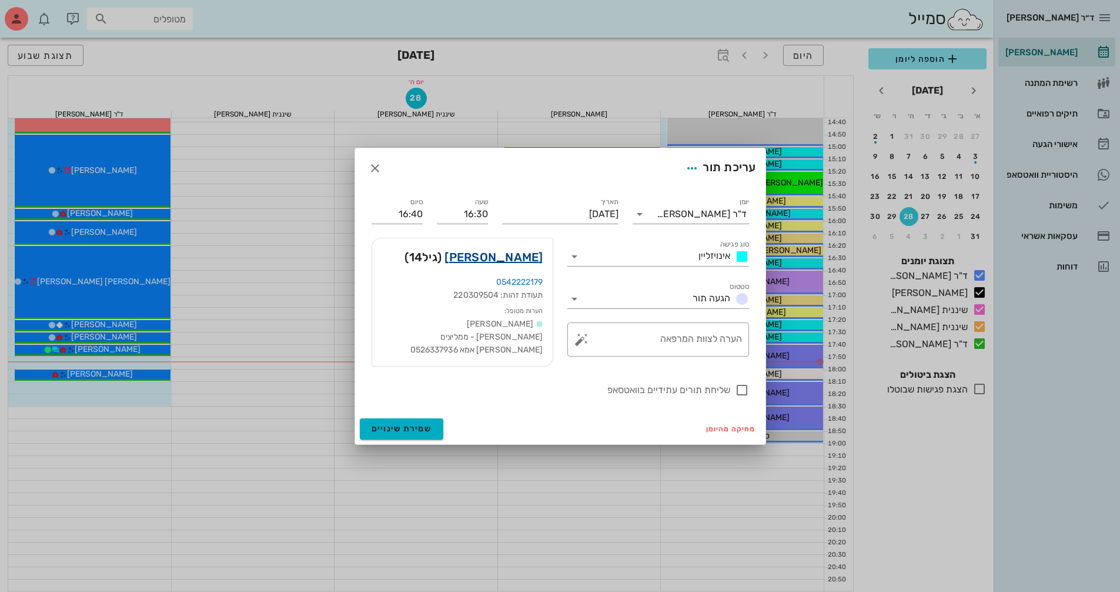
click at [522, 258] on link "[PERSON_NAME]" at bounding box center [494, 257] width 98 height 19
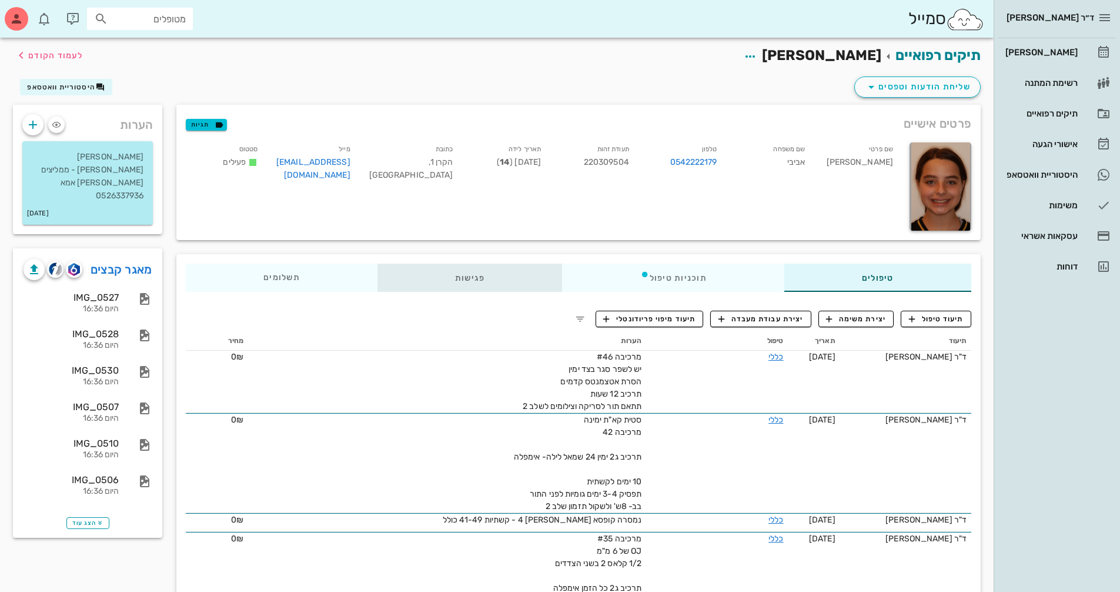
click at [485, 280] on div "פגישות" at bounding box center [469, 277] width 185 height 28
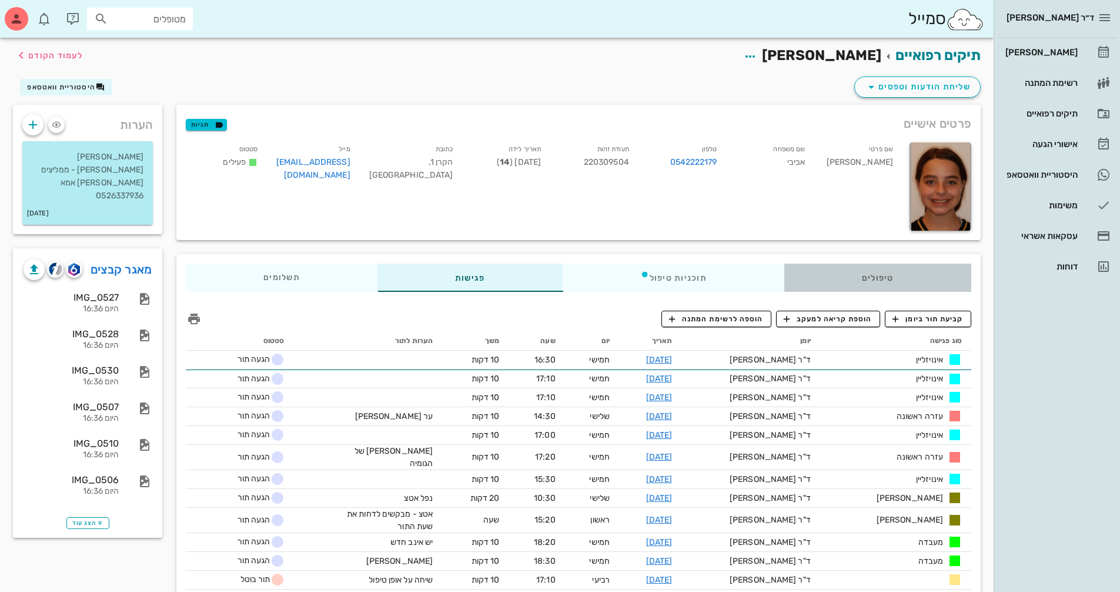
click at [874, 276] on div "טיפולים" at bounding box center [877, 277] width 187 height 28
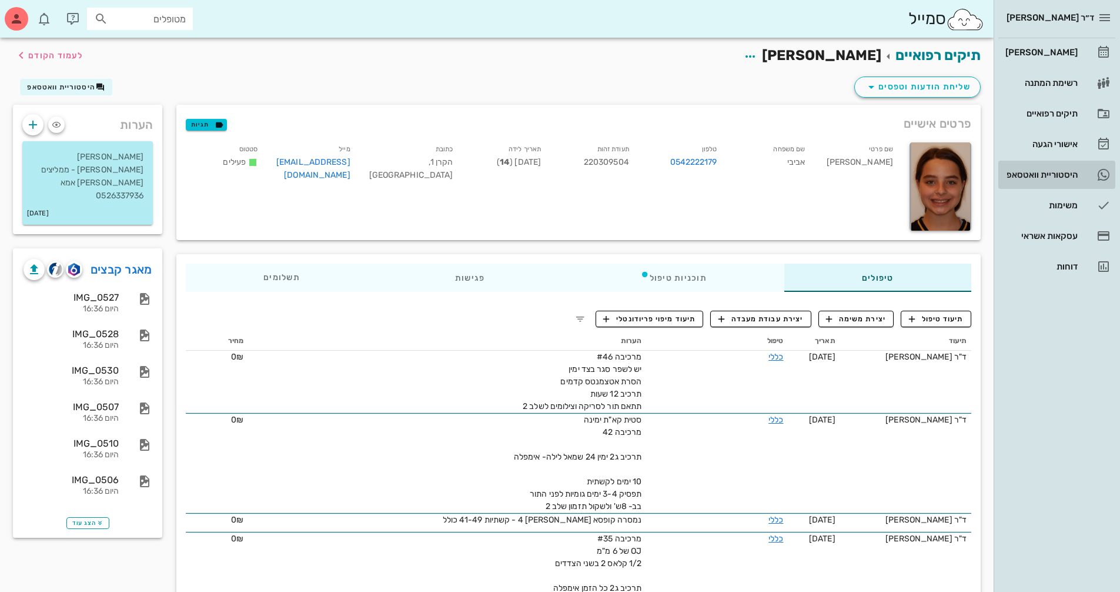
click at [1068, 179] on div "היסטוריית וואטסאפ" at bounding box center [1040, 174] width 75 height 19
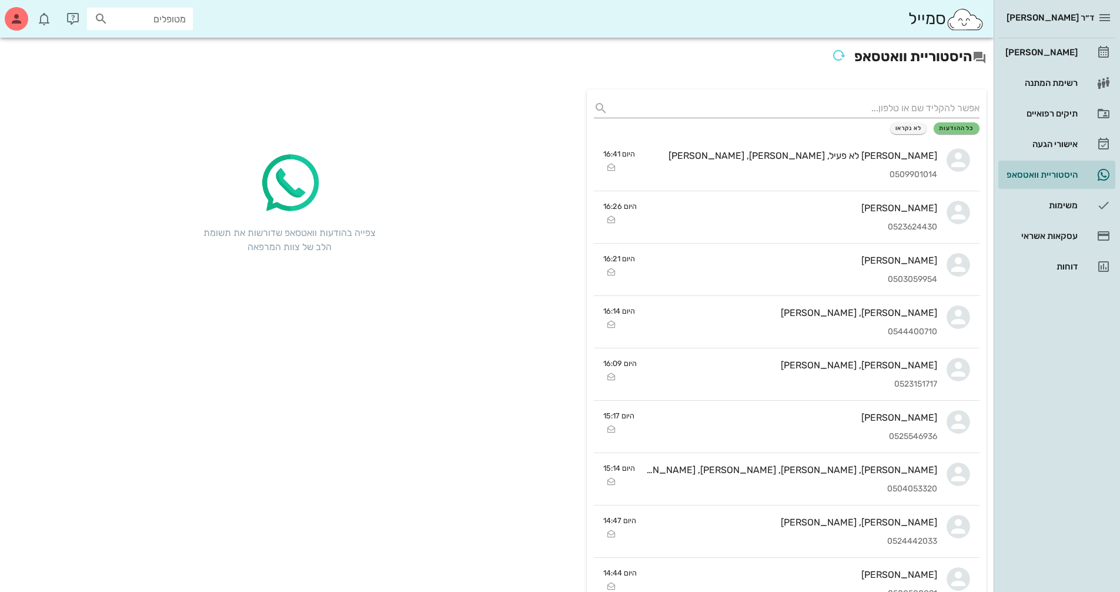
click at [1066, 32] on div "ד״ר [PERSON_NAME]" at bounding box center [1056, 17] width 117 height 35
click at [1061, 53] on div "[PERSON_NAME]" at bounding box center [1040, 52] width 75 height 9
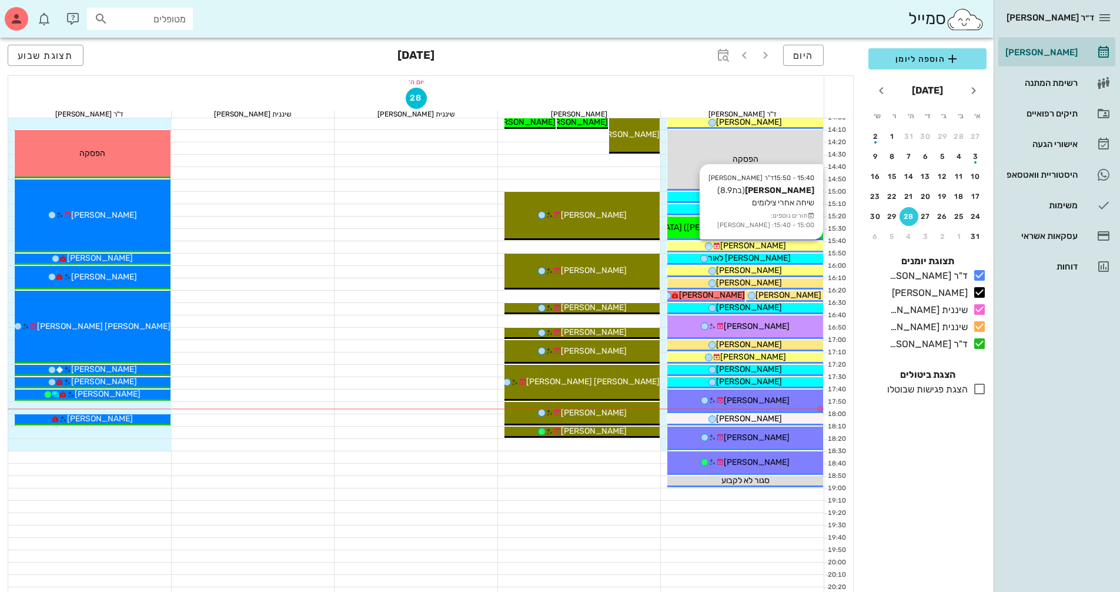
scroll to position [529, 0]
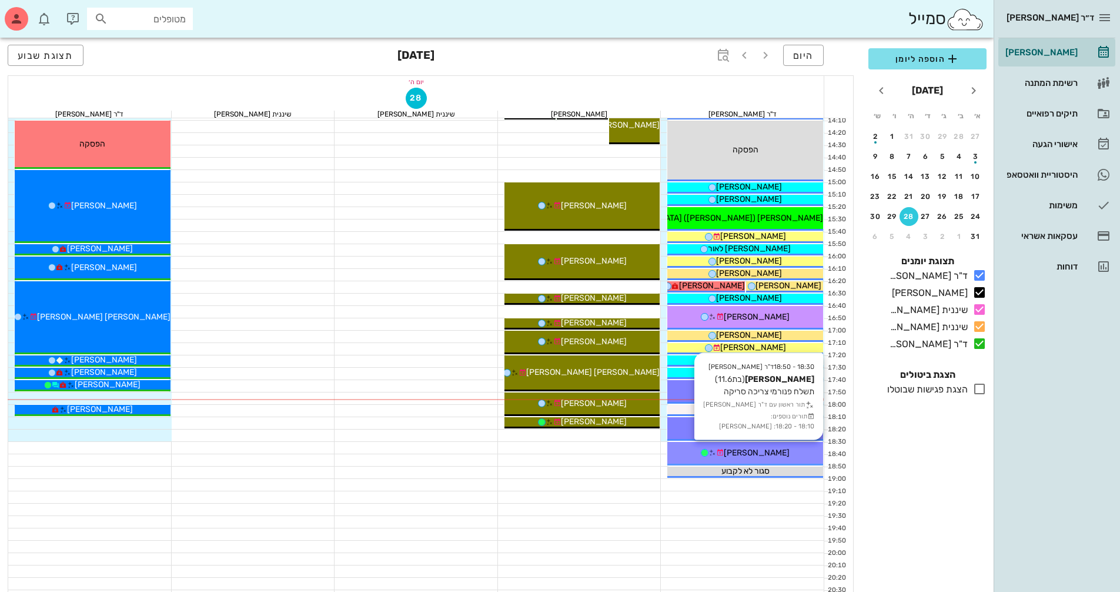
click at [767, 447] on div "[PERSON_NAME]" at bounding box center [745, 452] width 156 height 12
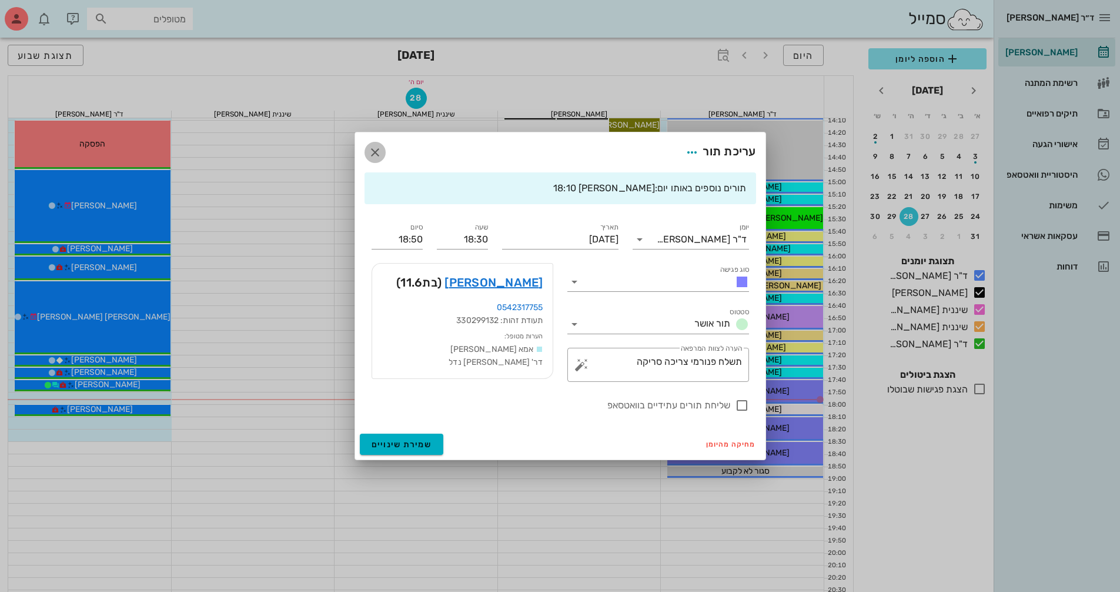
click at [376, 151] on icon "button" at bounding box center [375, 152] width 14 height 14
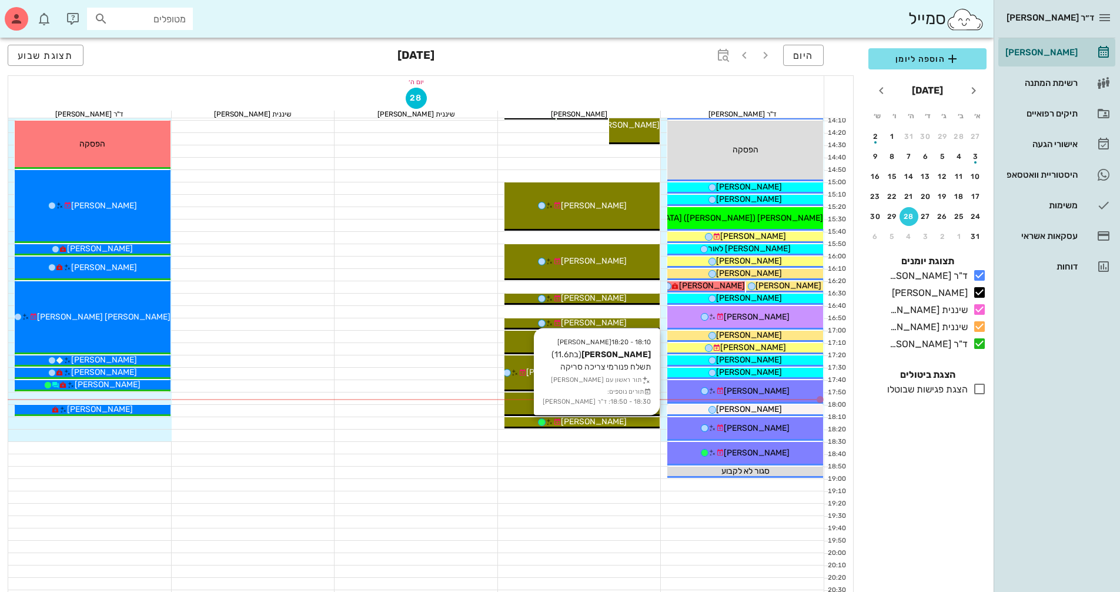
click at [643, 421] on div "[PERSON_NAME]" at bounding box center [582, 421] width 156 height 12
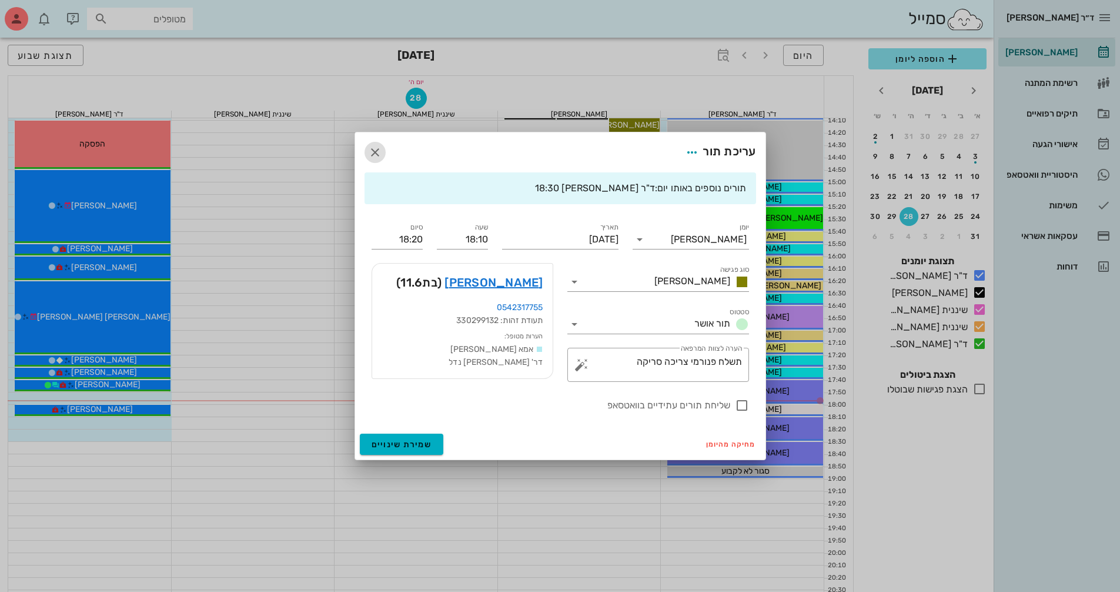
click at [377, 150] on icon "button" at bounding box center [375, 152] width 14 height 14
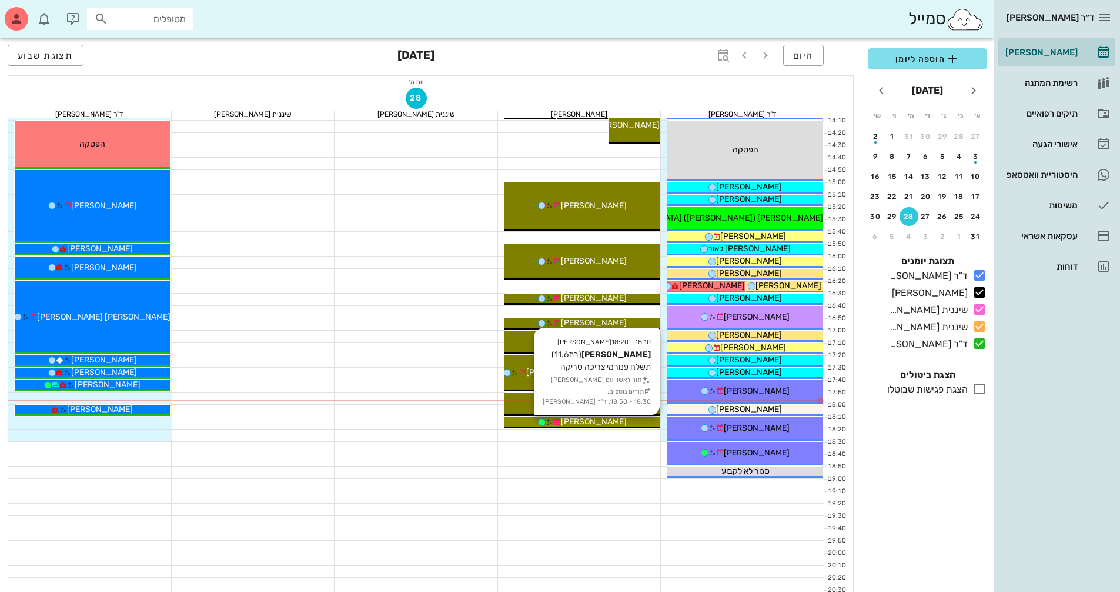
click at [644, 422] on div "[PERSON_NAME]" at bounding box center [582, 421] width 156 height 12
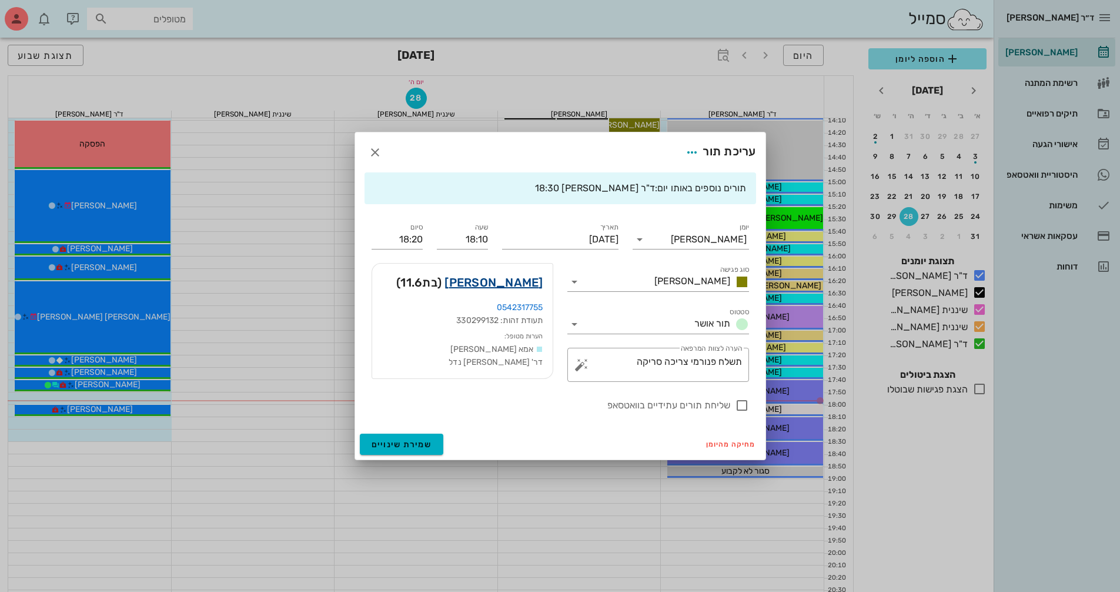
click at [527, 275] on link "[PERSON_NAME]" at bounding box center [494, 282] width 98 height 19
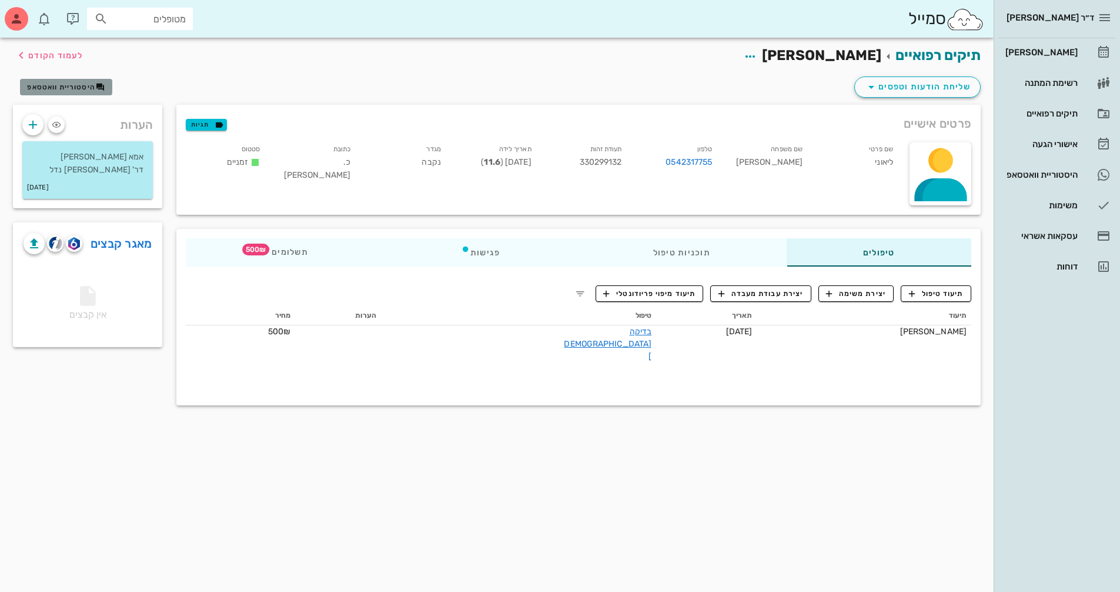
click at [81, 92] on button "היסטוריית וואטסאפ" at bounding box center [66, 87] width 92 height 16
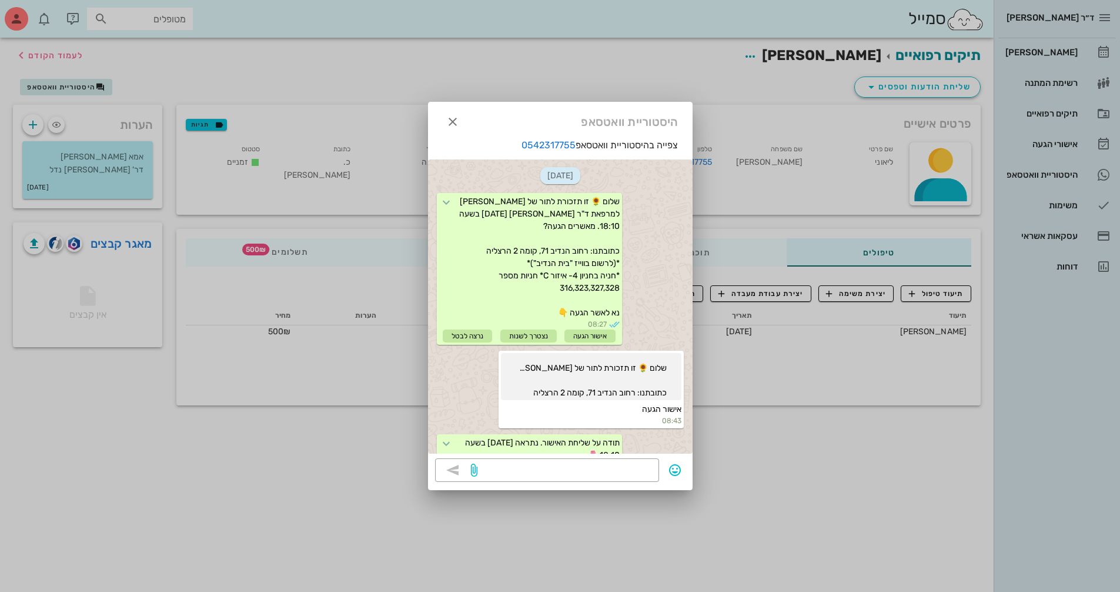
scroll to position [242, 0]
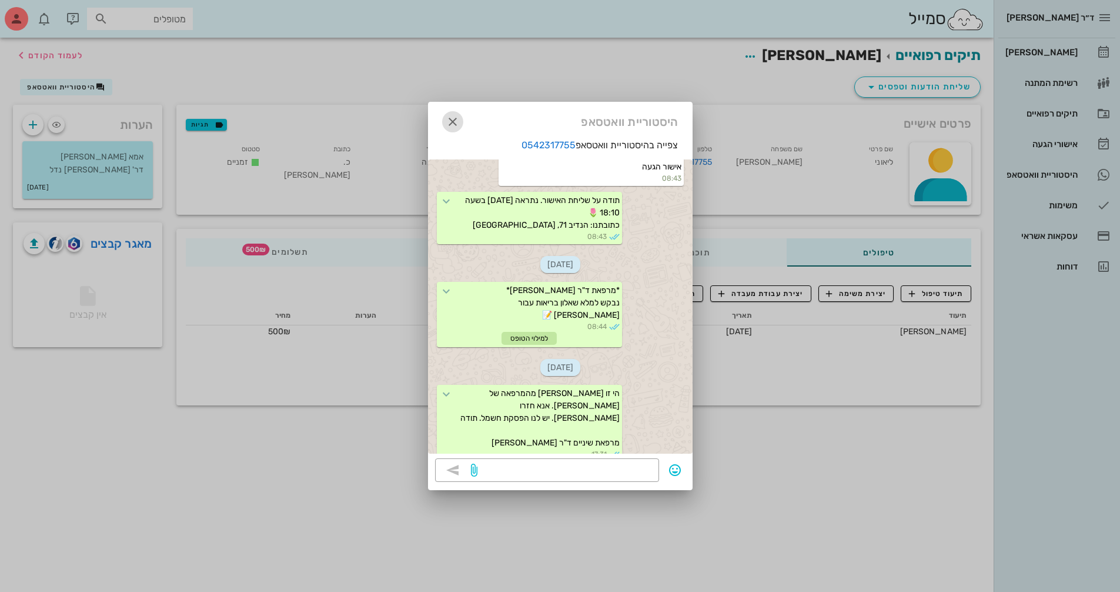
click at [457, 126] on icon "button" at bounding box center [453, 122] width 14 height 14
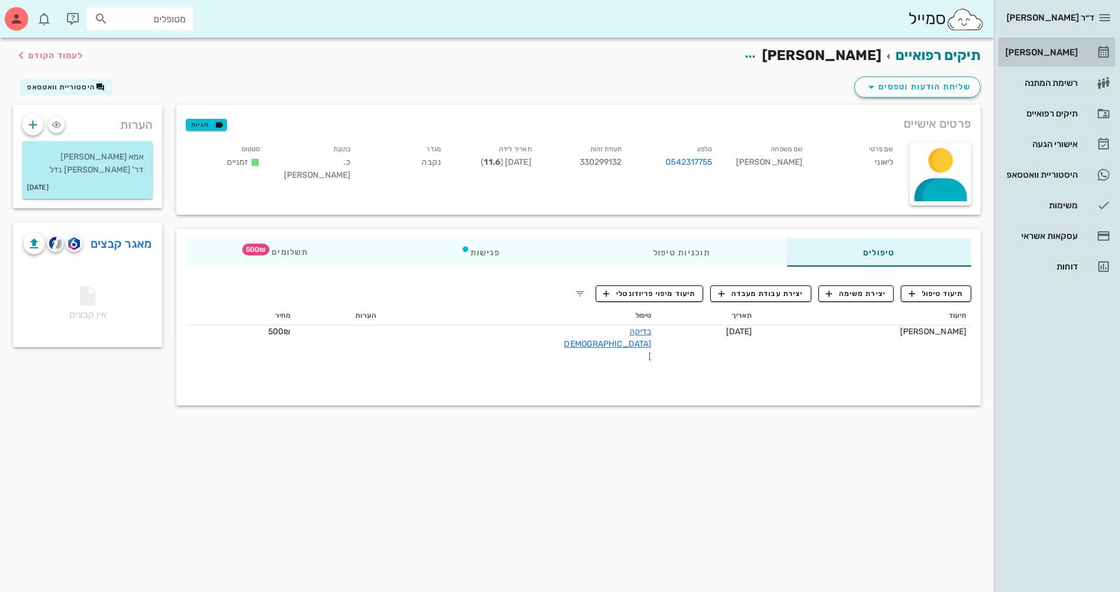
click at [1069, 55] on div "[PERSON_NAME]" at bounding box center [1040, 52] width 75 height 9
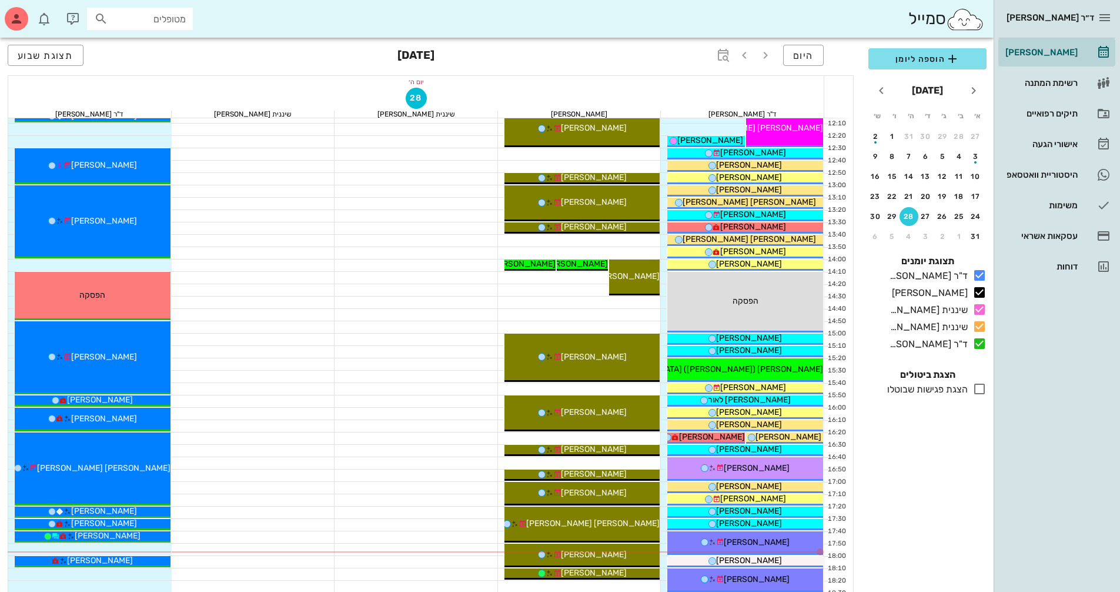
scroll to position [270, 0]
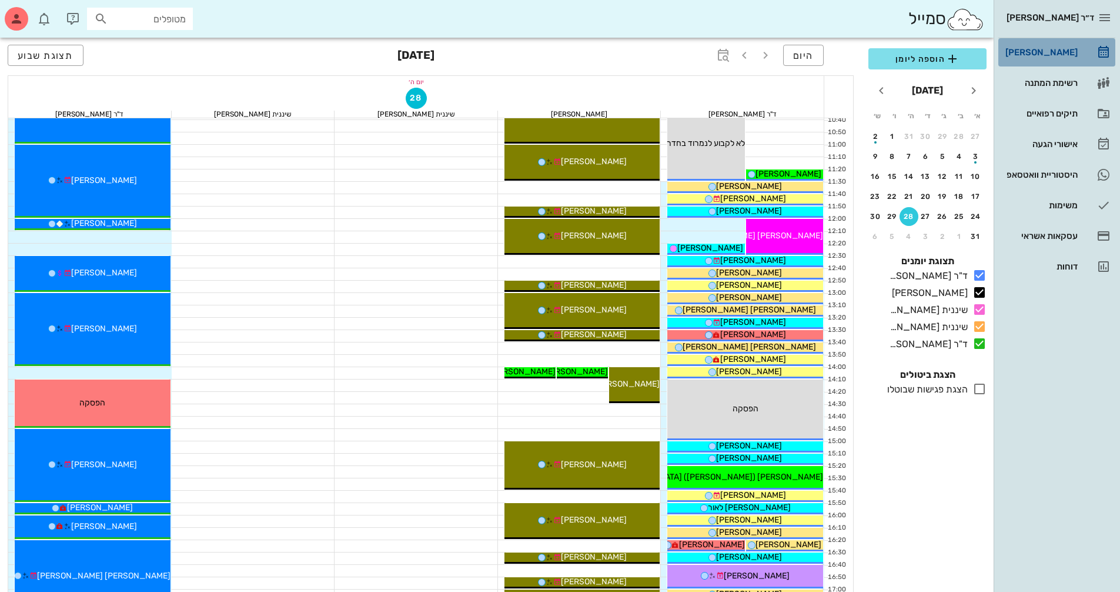
click at [1065, 54] on div "[PERSON_NAME]" at bounding box center [1040, 52] width 75 height 9
click at [893, 220] on button "29" at bounding box center [892, 216] width 19 height 19
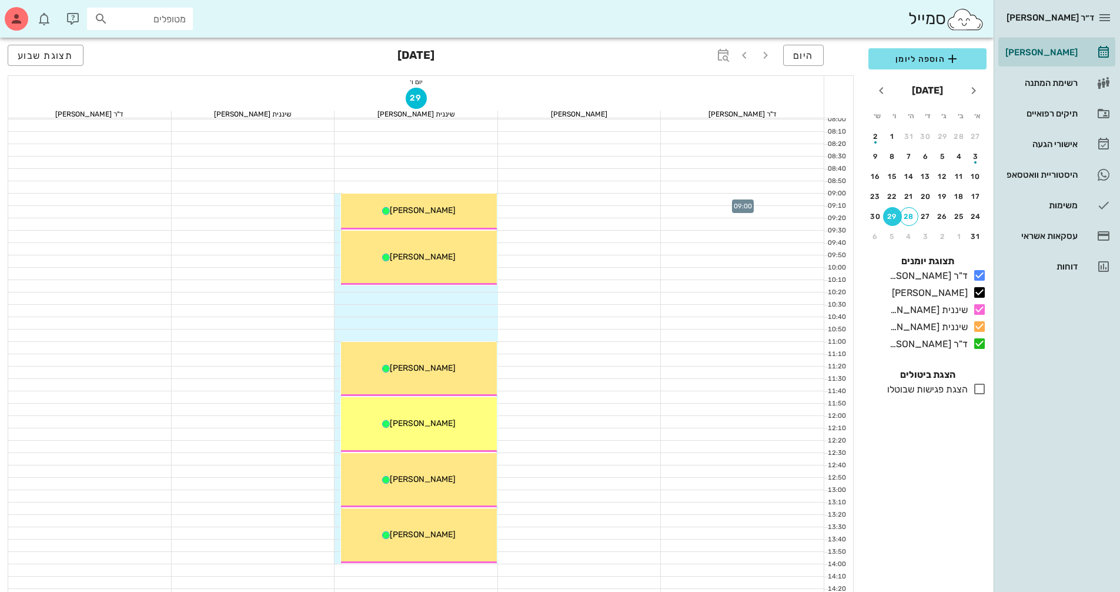
scroll to position [94, 0]
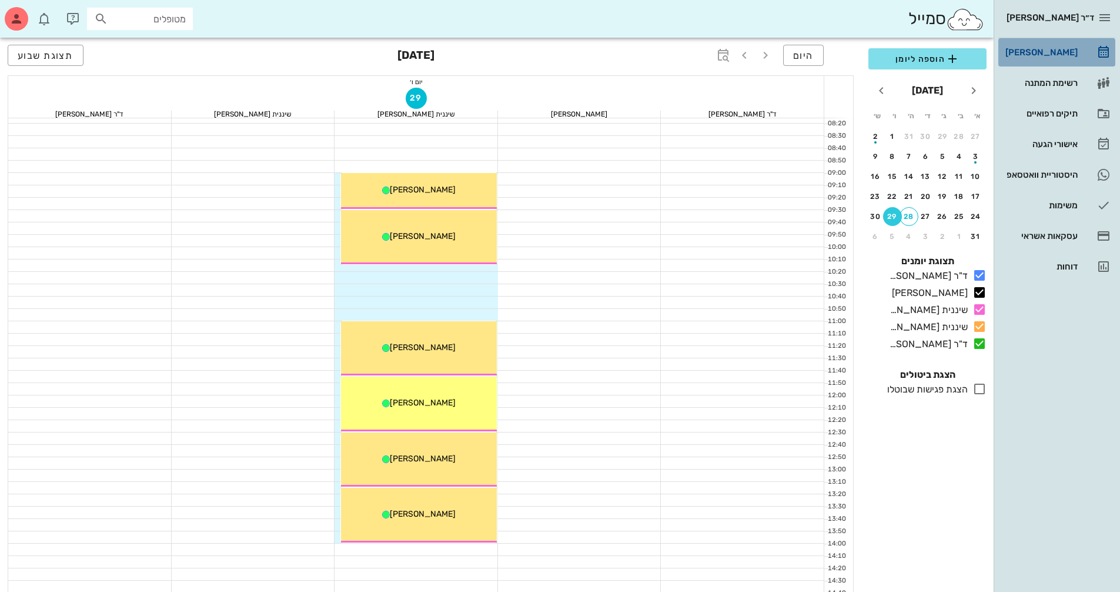
click at [1047, 55] on div "[PERSON_NAME]" at bounding box center [1040, 52] width 75 height 9
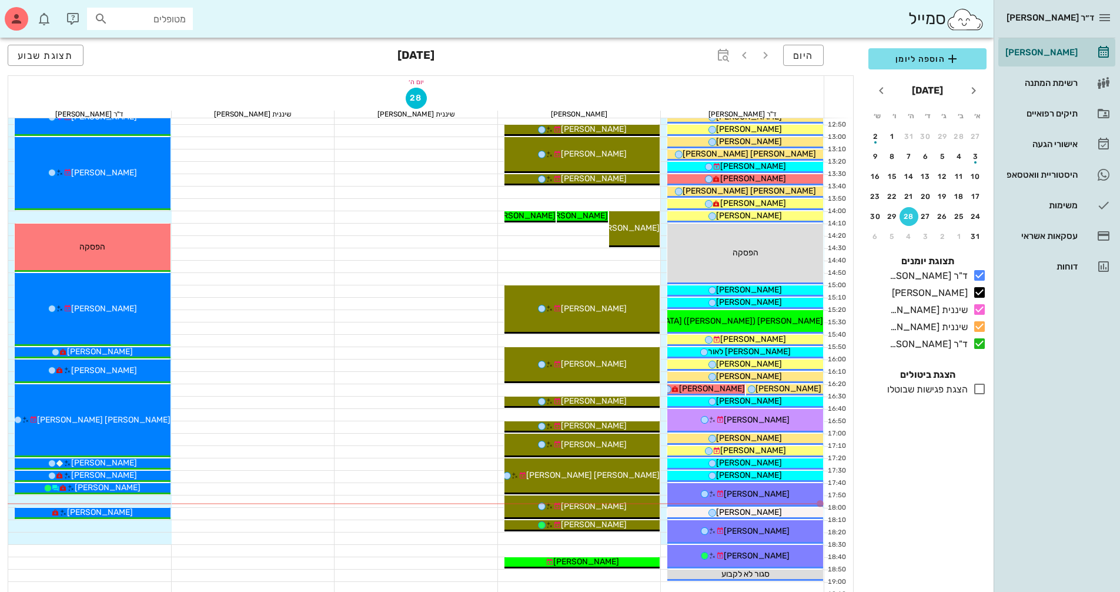
scroll to position [447, 0]
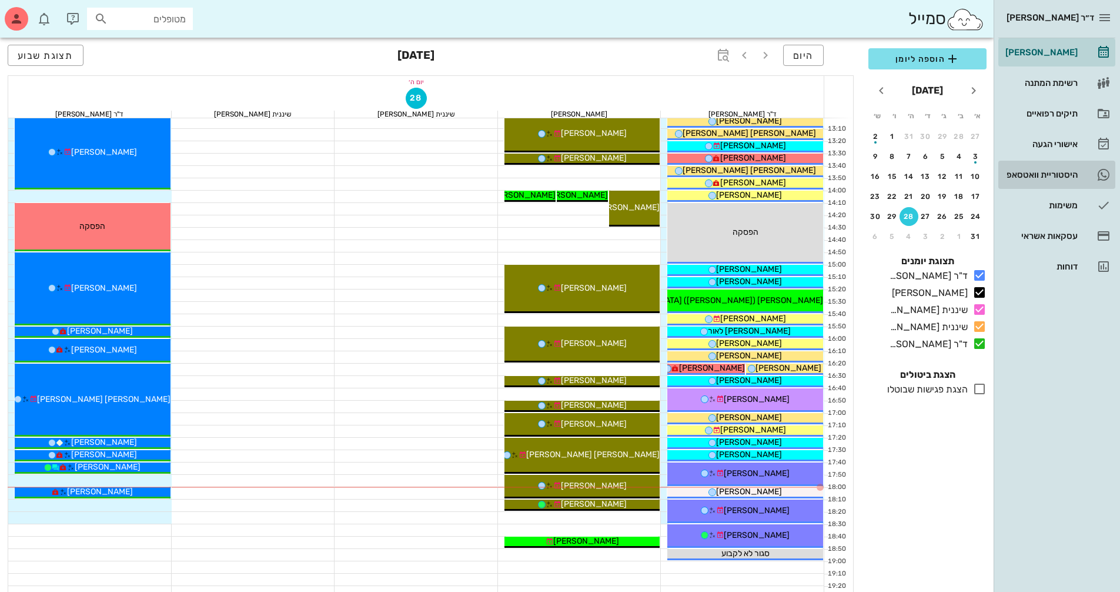
click at [1048, 176] on div "היסטוריית וואטסאפ" at bounding box center [1040, 174] width 75 height 9
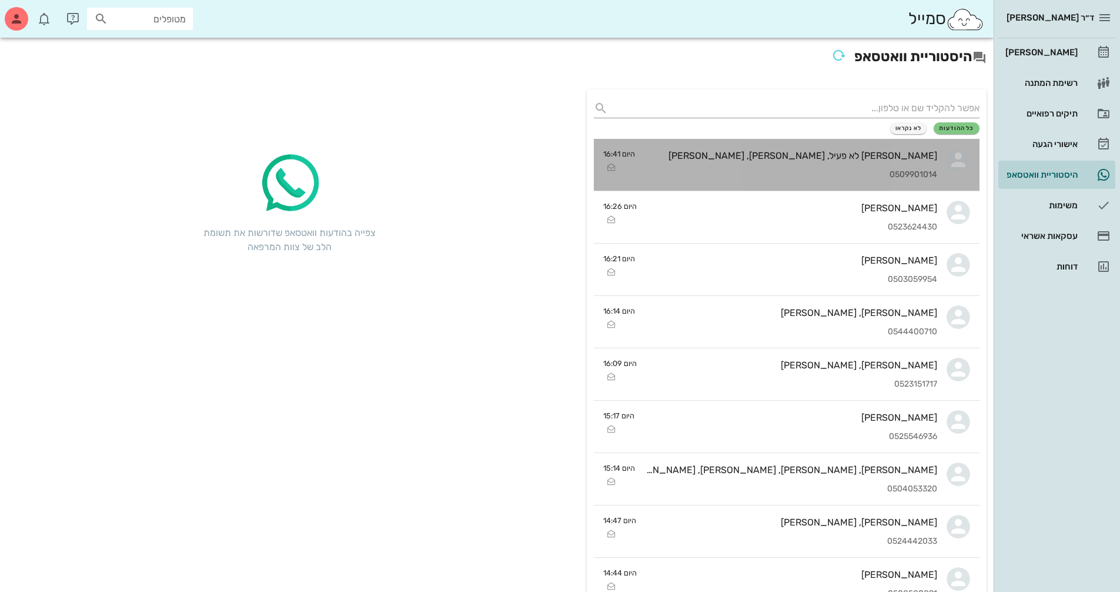
click at [857, 158] on div "[PERSON_NAME] לא פעיל, [PERSON_NAME], [PERSON_NAME]" at bounding box center [790, 155] width 293 height 11
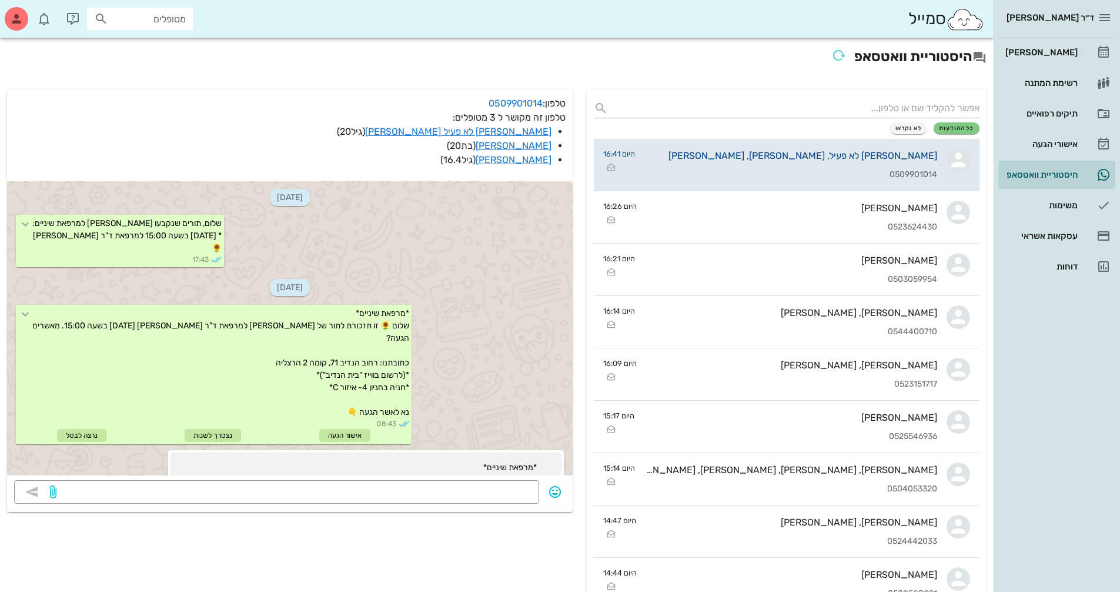
scroll to position [809, 0]
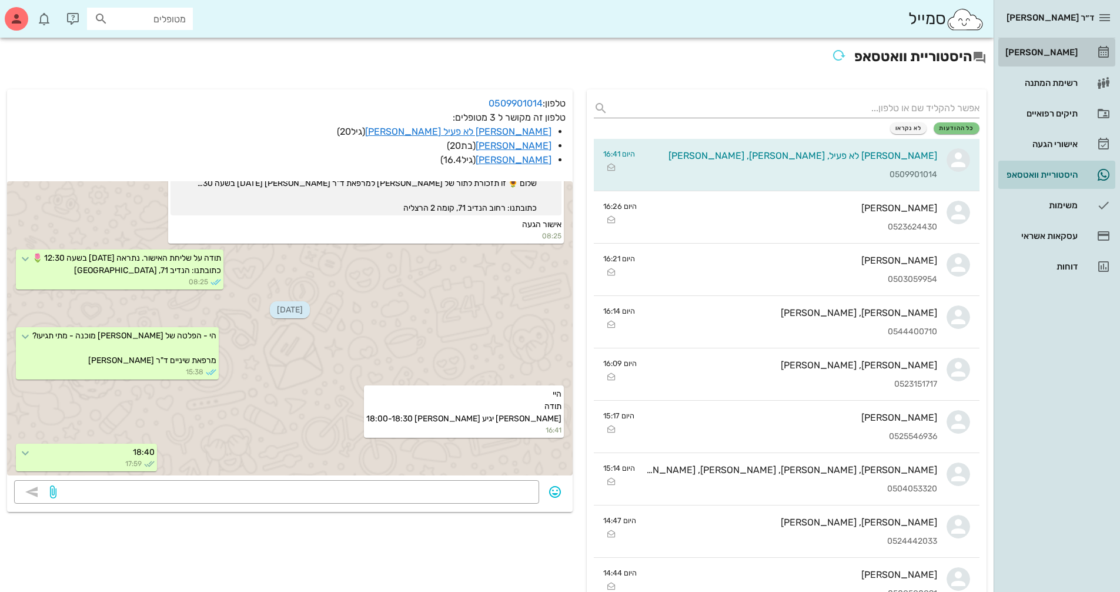
click at [1053, 61] on div "[PERSON_NAME]" at bounding box center [1040, 52] width 75 height 19
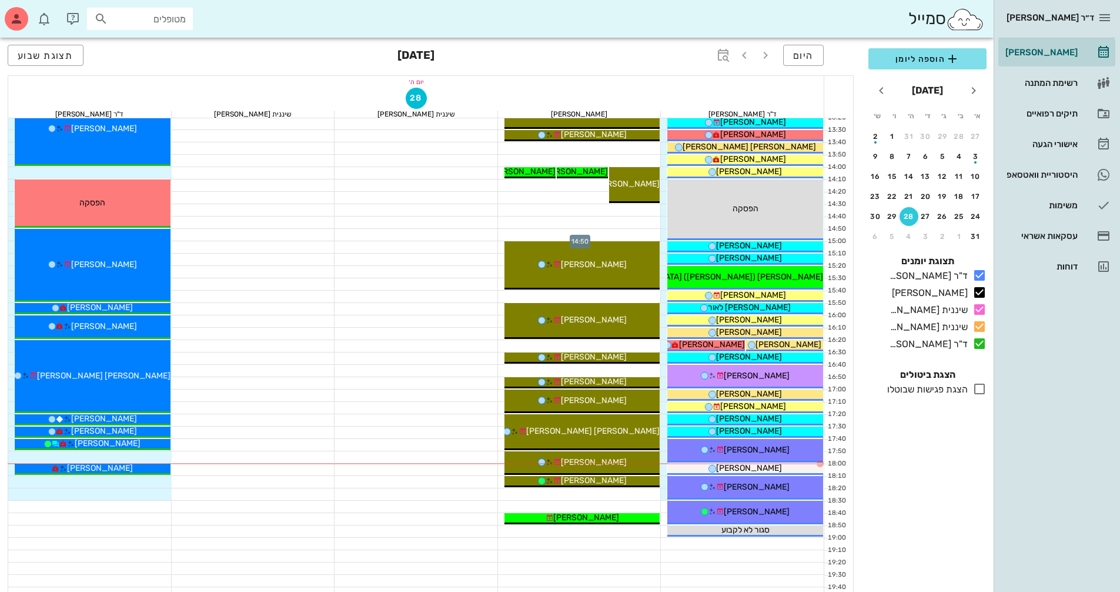
scroll to position [529, 0]
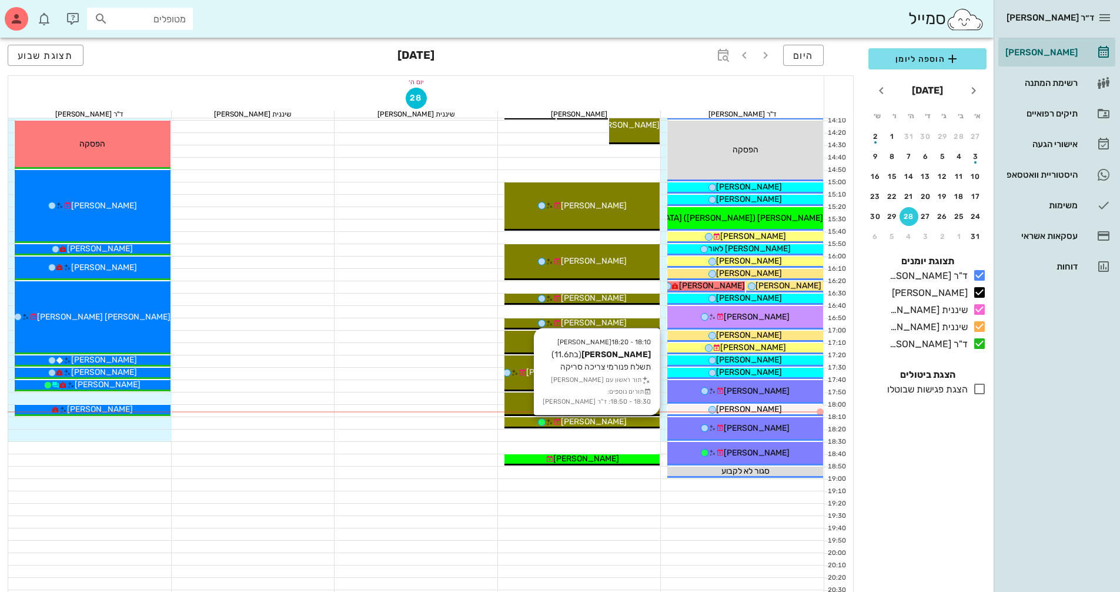
click at [642, 420] on div "[PERSON_NAME]" at bounding box center [582, 421] width 156 height 12
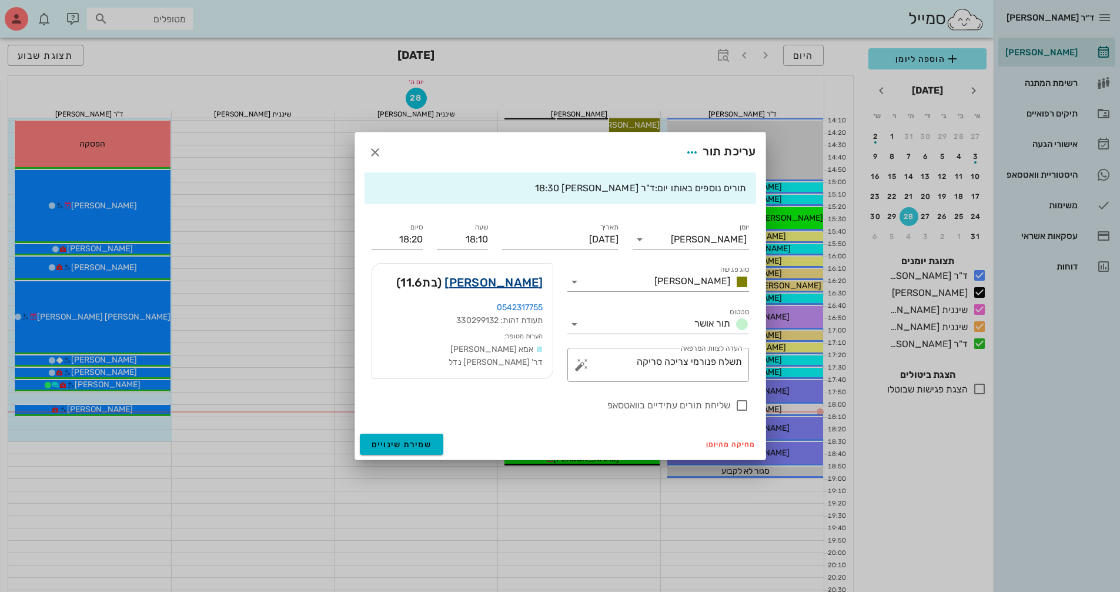
click at [533, 273] on link "[PERSON_NAME]" at bounding box center [494, 282] width 98 height 19
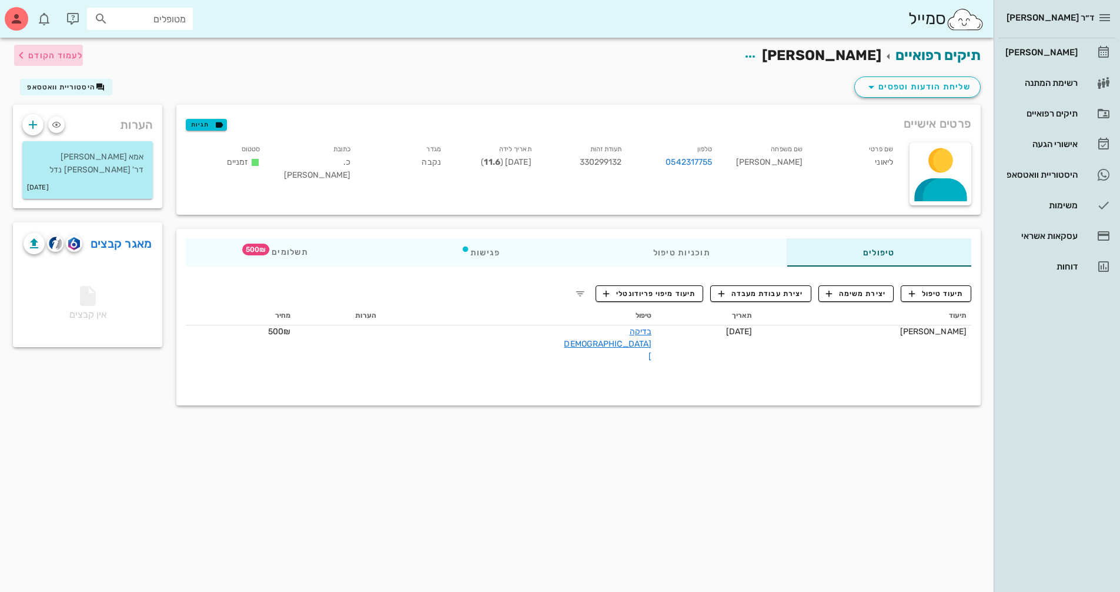
click at [54, 58] on span "לעמוד הקודם" at bounding box center [55, 56] width 55 height 10
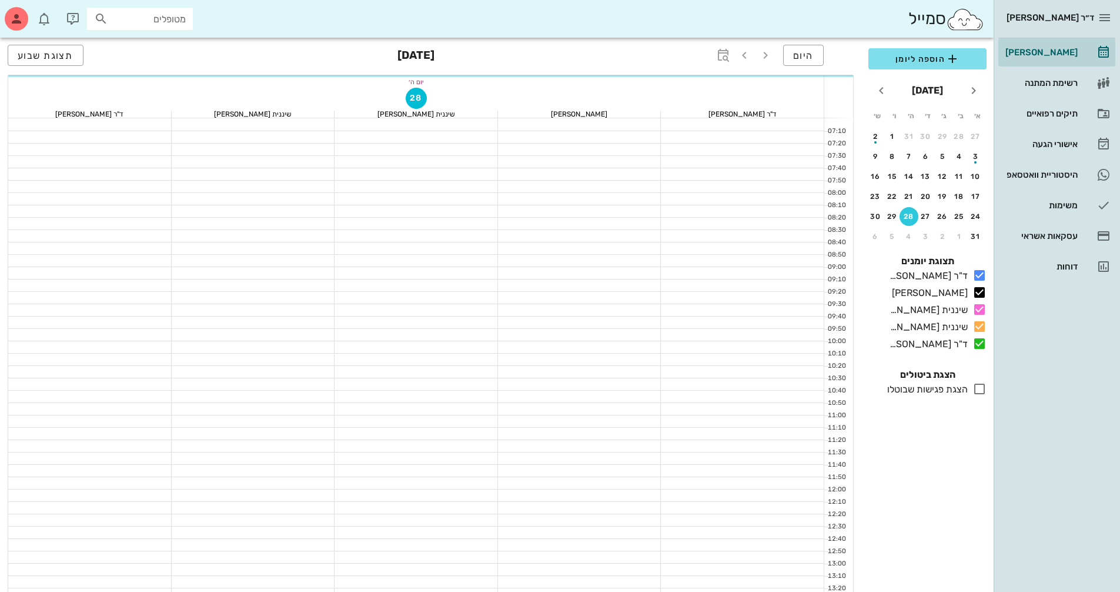
scroll to position [529, 0]
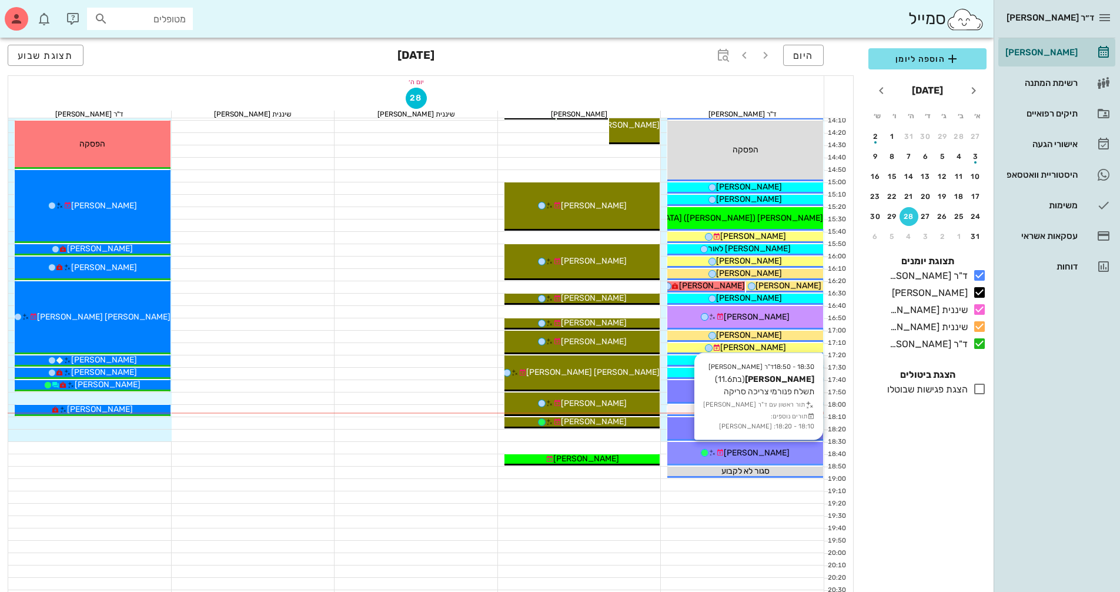
click at [754, 447] on span "[PERSON_NAME]" at bounding box center [757, 452] width 66 height 10
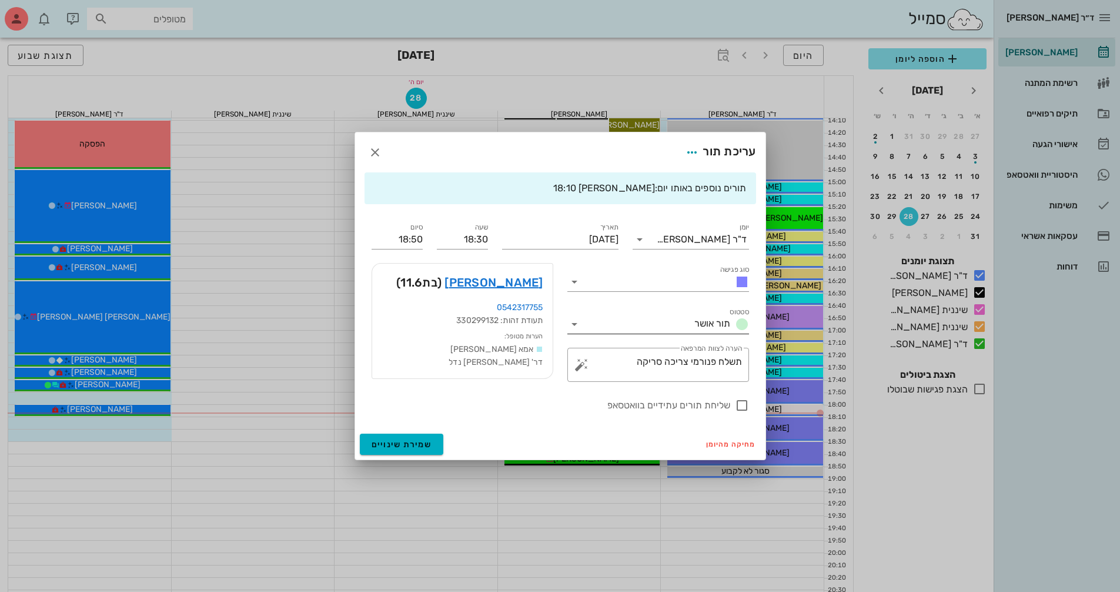
click at [576, 317] on icon at bounding box center [574, 324] width 14 height 14
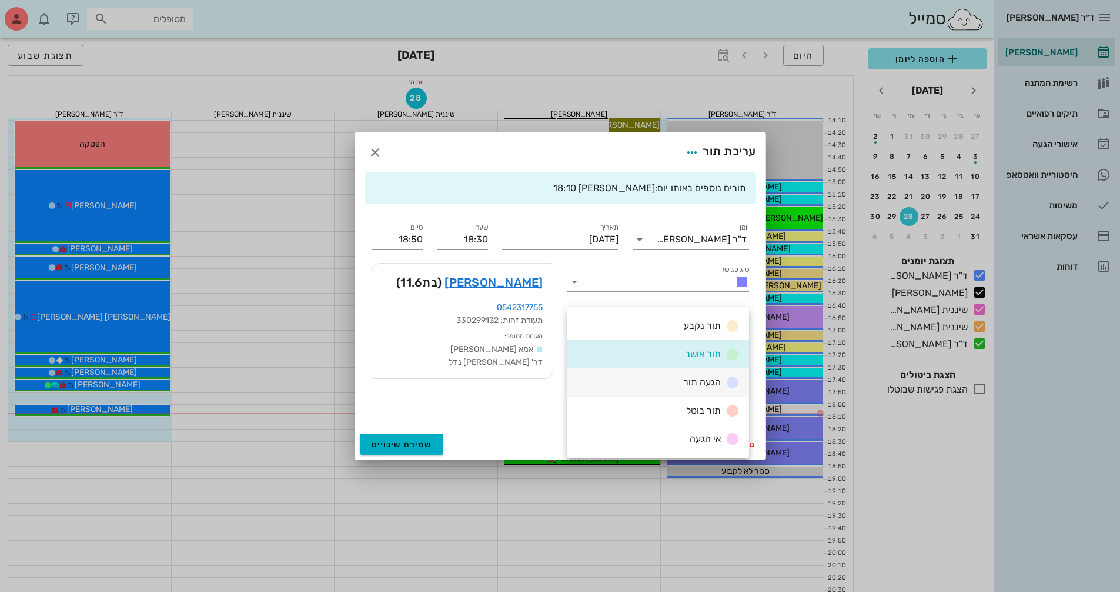
click at [633, 377] on div "הגעה תור" at bounding box center [658, 382] width 182 height 28
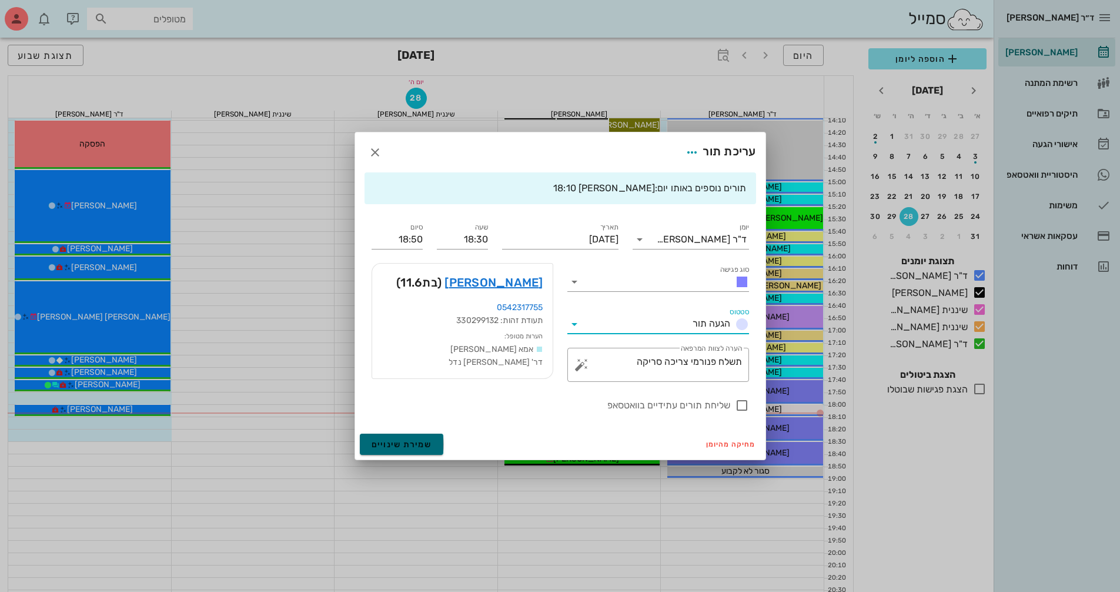
click at [384, 447] on span "שמירת שינויים" at bounding box center [402, 444] width 61 height 10
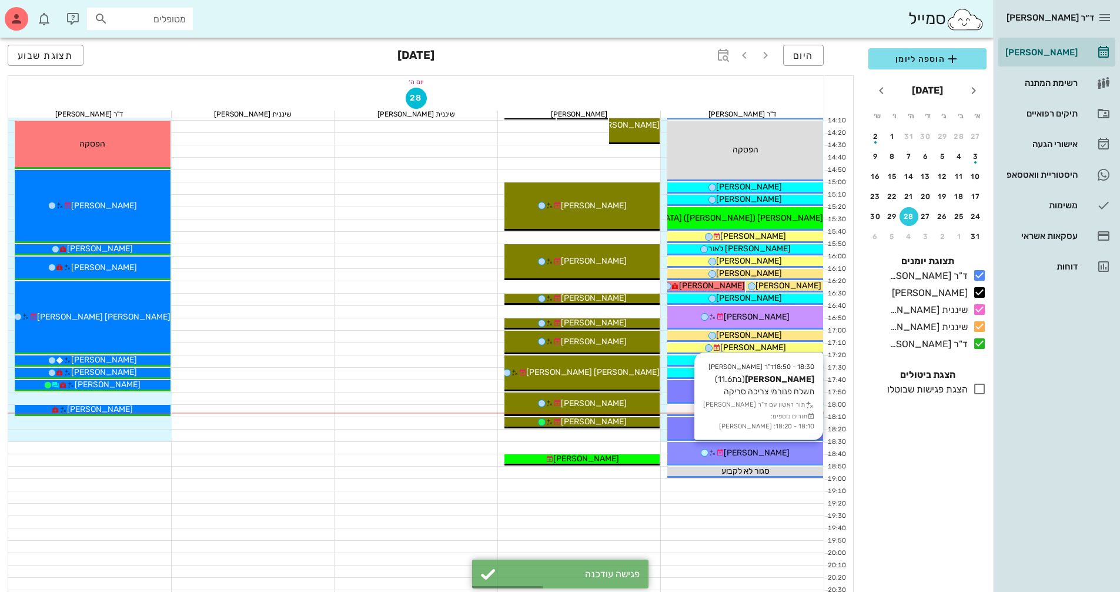
click at [740, 448] on span "[PERSON_NAME]" at bounding box center [757, 452] width 66 height 10
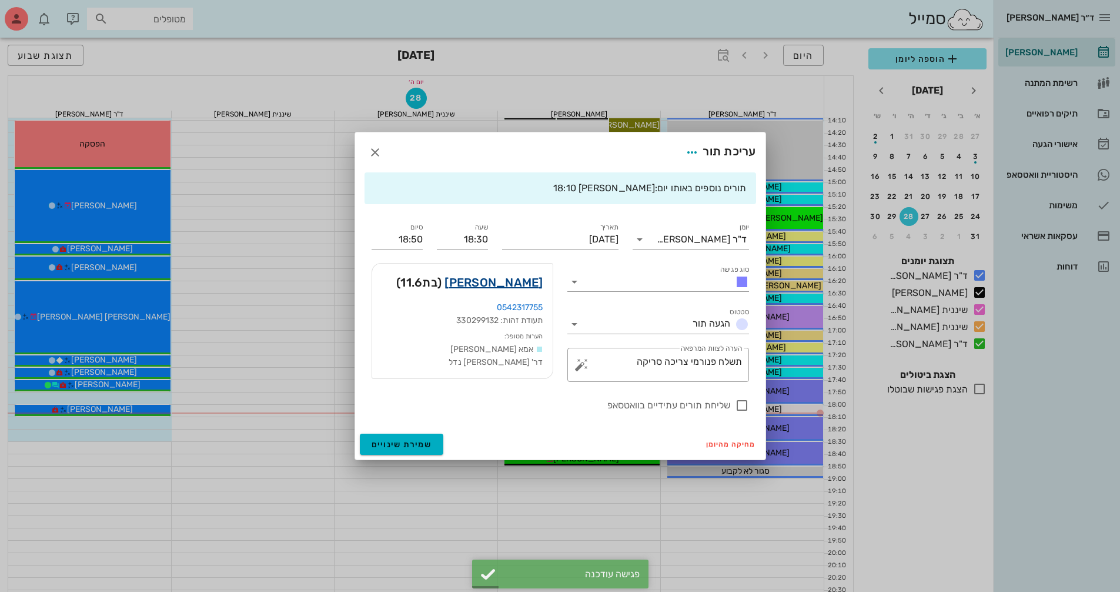
click at [532, 276] on link "[PERSON_NAME]" at bounding box center [494, 282] width 98 height 19
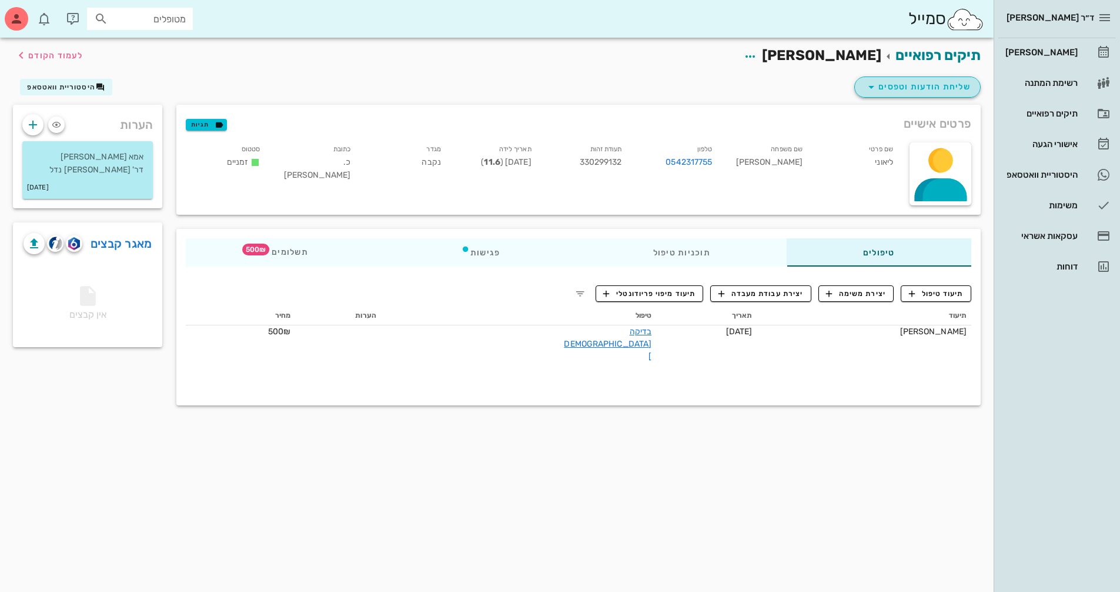
click at [950, 80] on span "שליחת הודעות וטפסים" at bounding box center [917, 87] width 106 height 14
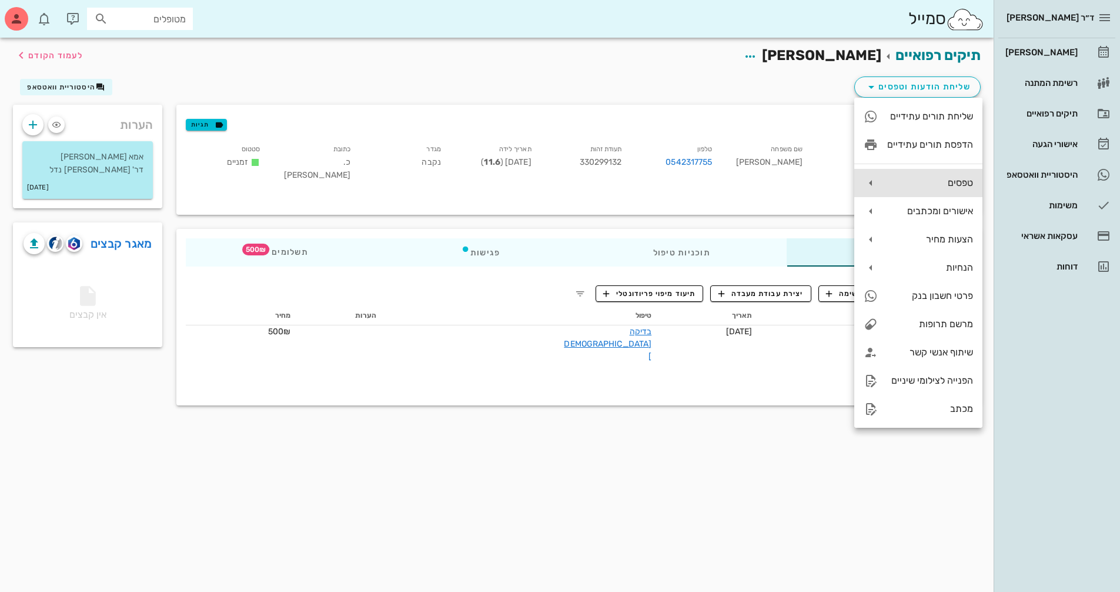
click at [954, 181] on div "טפסים" at bounding box center [930, 182] width 86 height 11
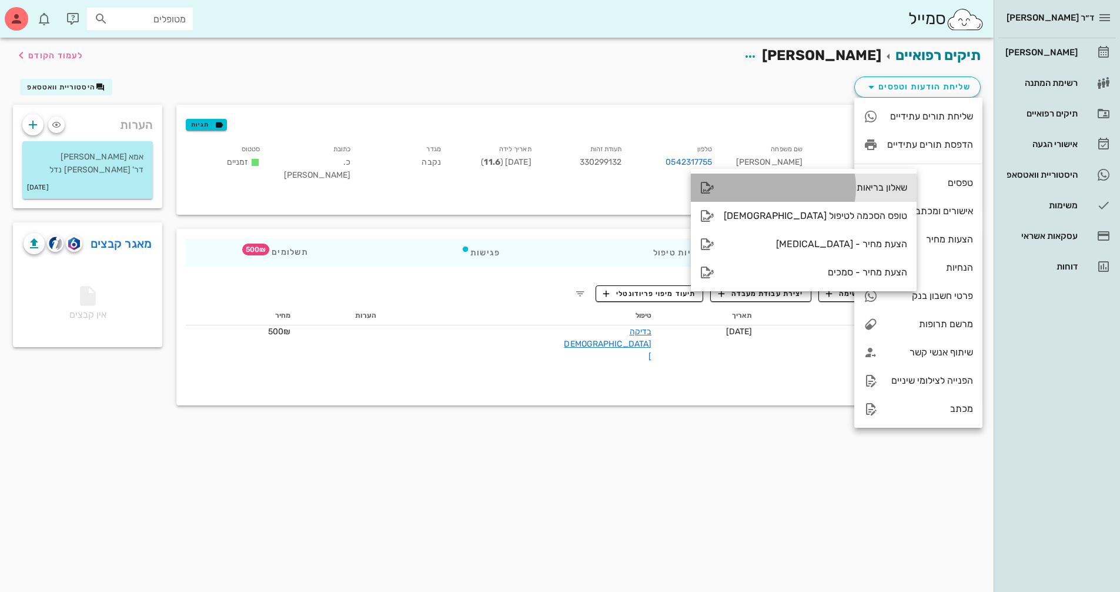
click at [813, 189] on div "שאלון בריאות" at bounding box center [815, 187] width 183 height 11
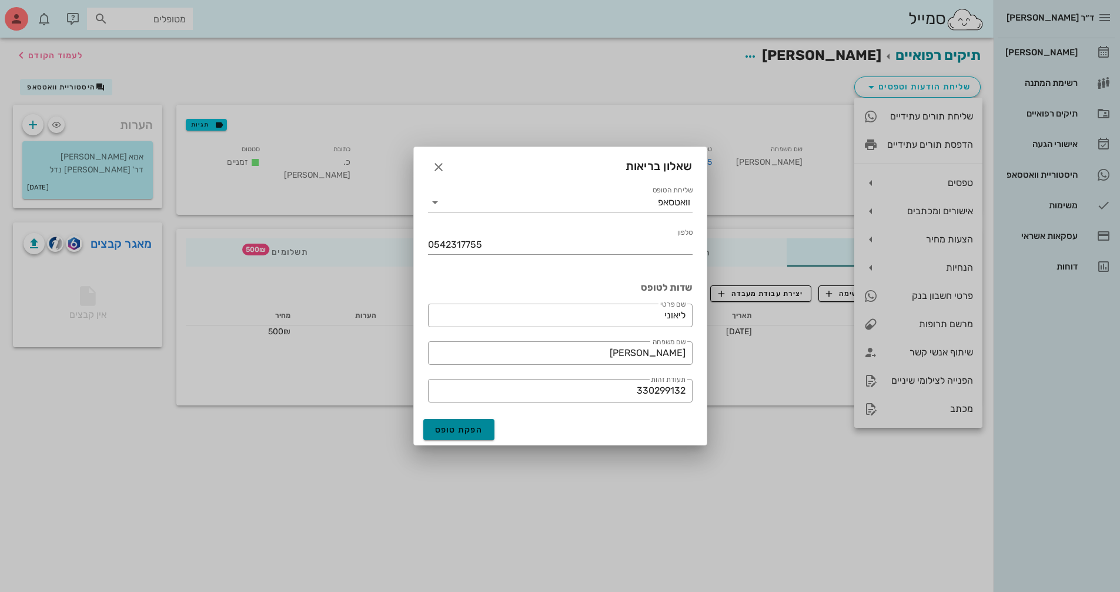
click at [482, 433] on span "הפקת טופס" at bounding box center [459, 430] width 48 height 10
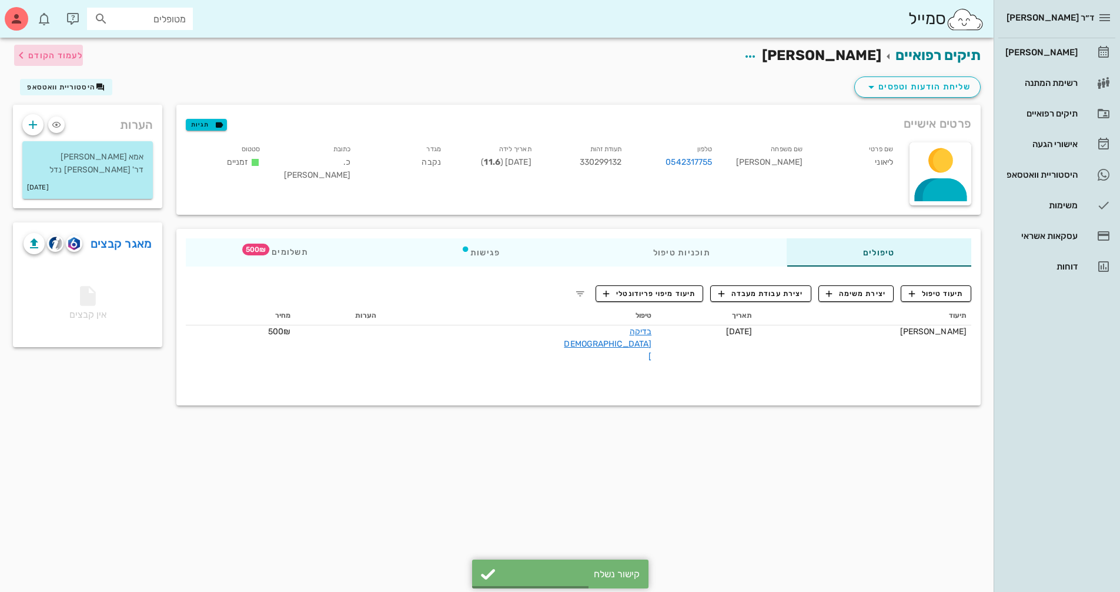
click at [35, 57] on span "לעמוד הקודם" at bounding box center [55, 56] width 55 height 10
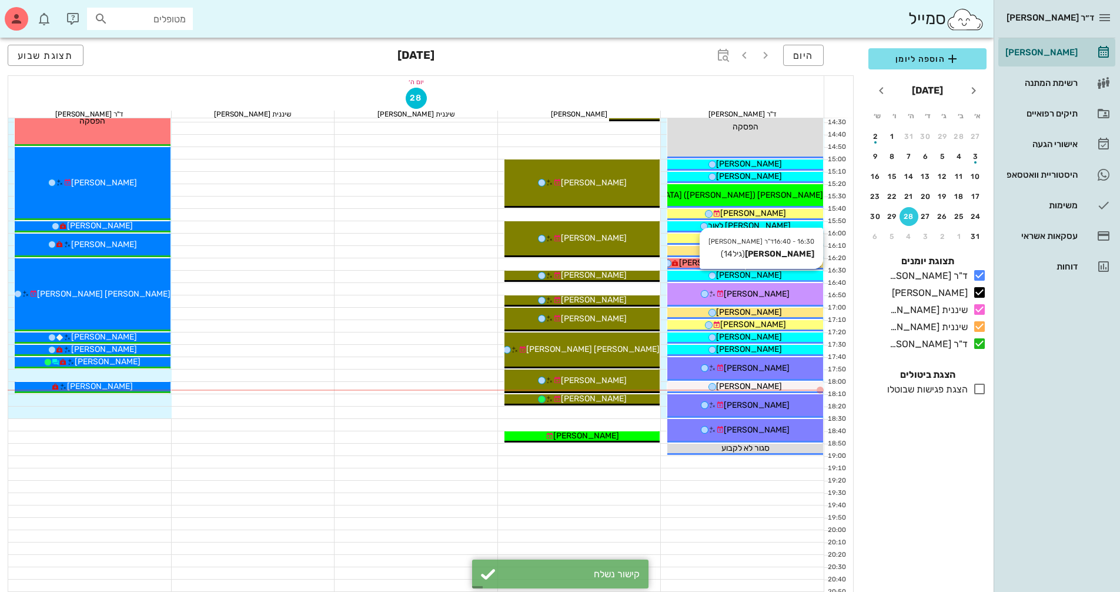
scroll to position [564, 0]
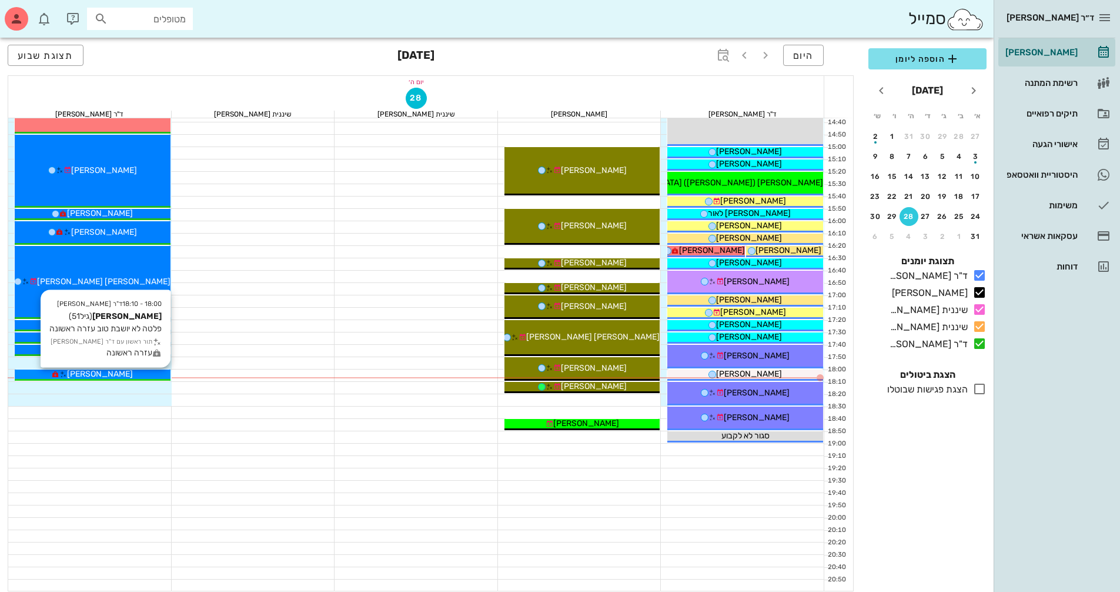
click at [99, 371] on span "[PERSON_NAME]" at bounding box center [100, 374] width 66 height 10
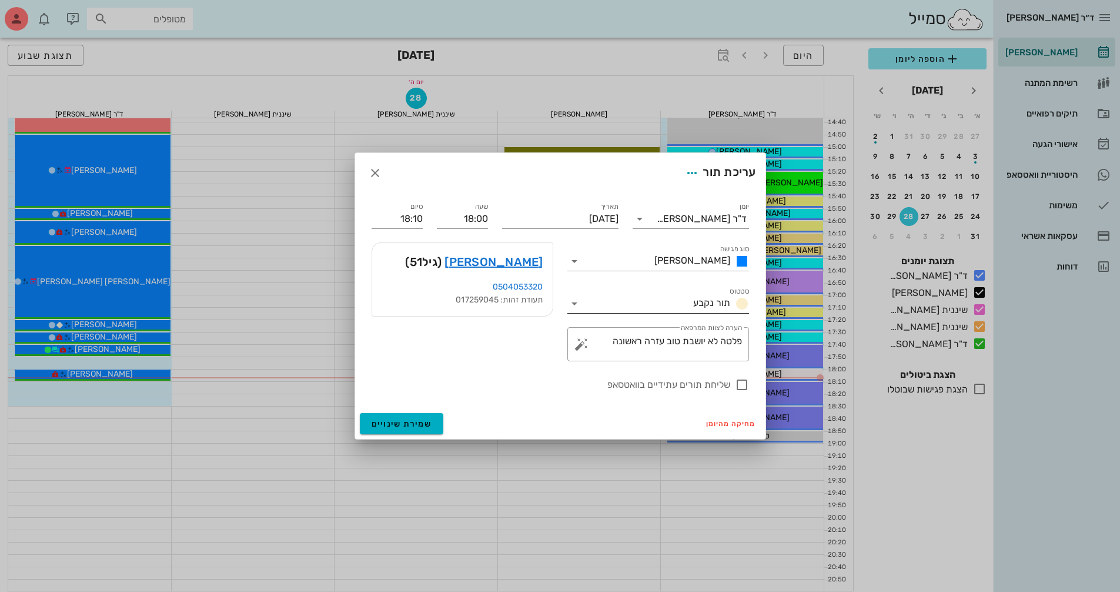
click at [579, 305] on icon at bounding box center [574, 303] width 14 height 14
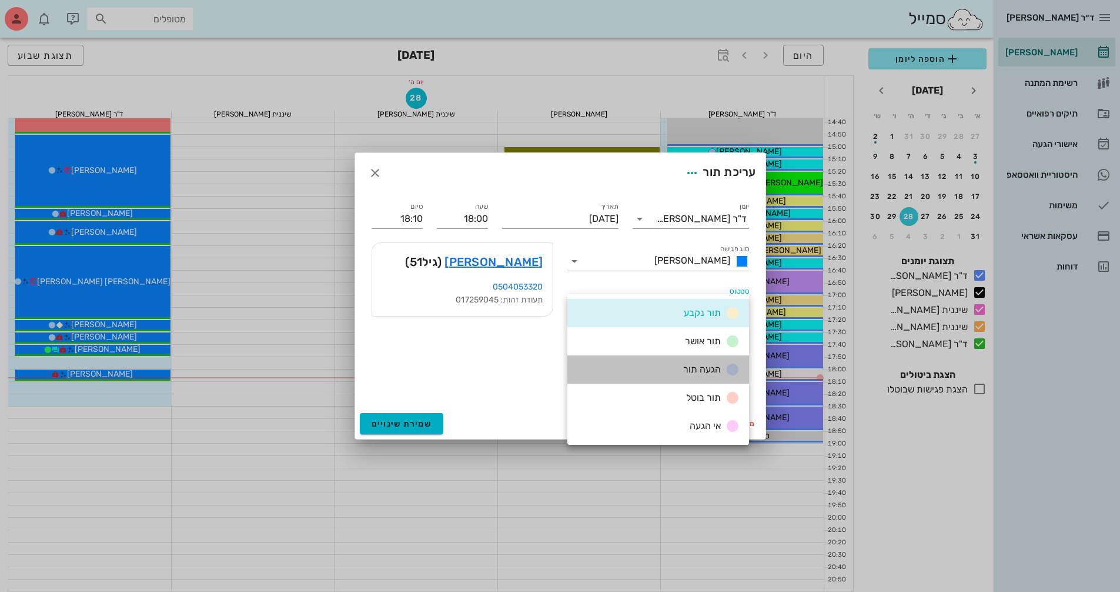
click at [661, 362] on div "הגעה תור" at bounding box center [658, 369] width 182 height 28
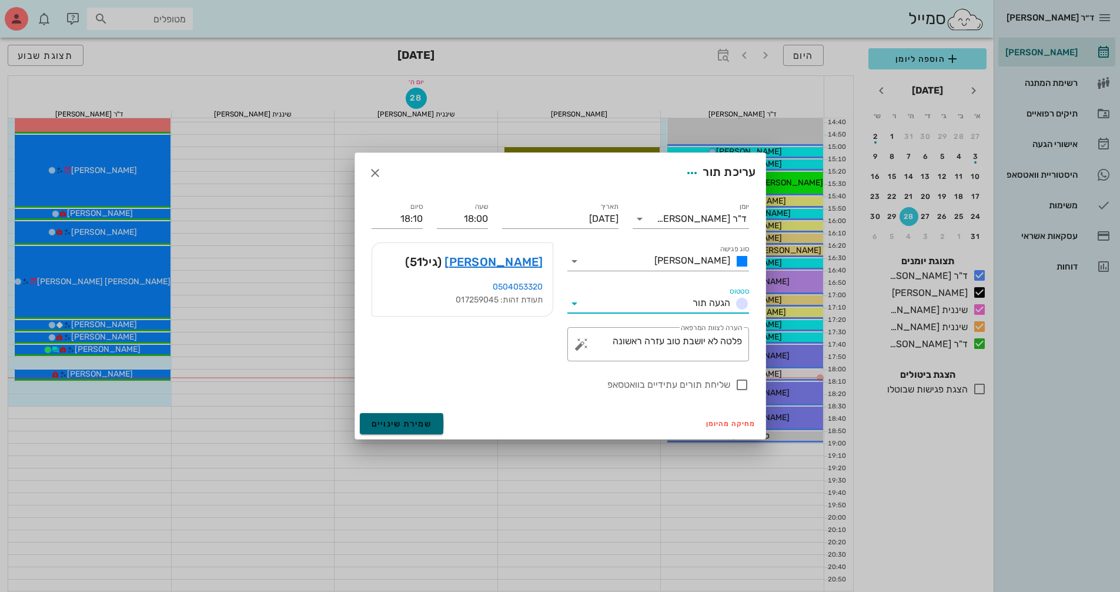
click at [409, 426] on span "שמירת שינויים" at bounding box center [402, 424] width 61 height 10
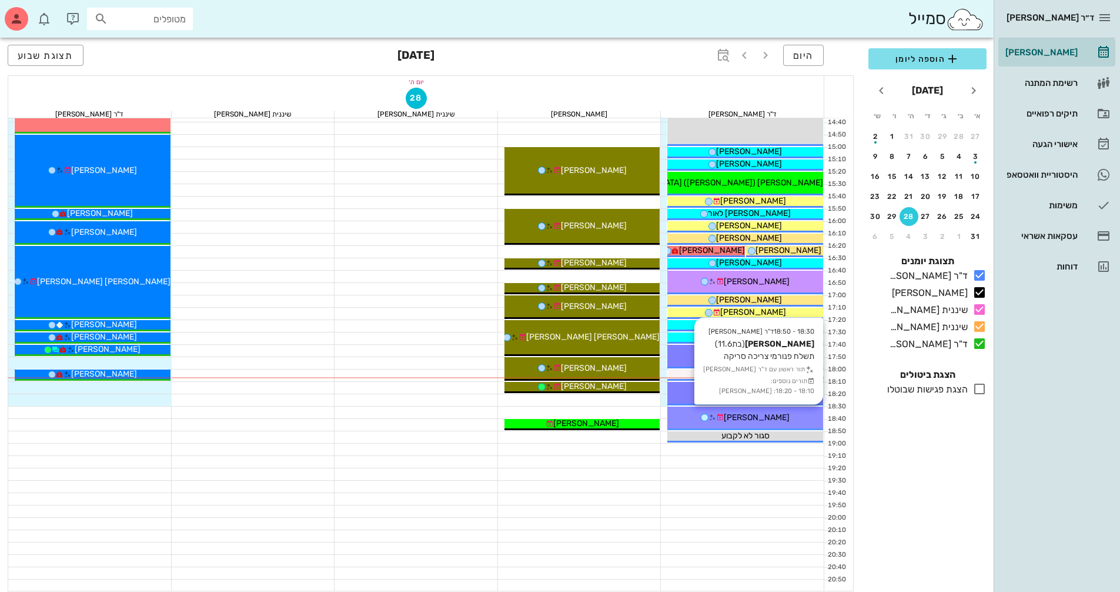
click at [773, 412] on span "[PERSON_NAME]" at bounding box center [757, 417] width 66 height 10
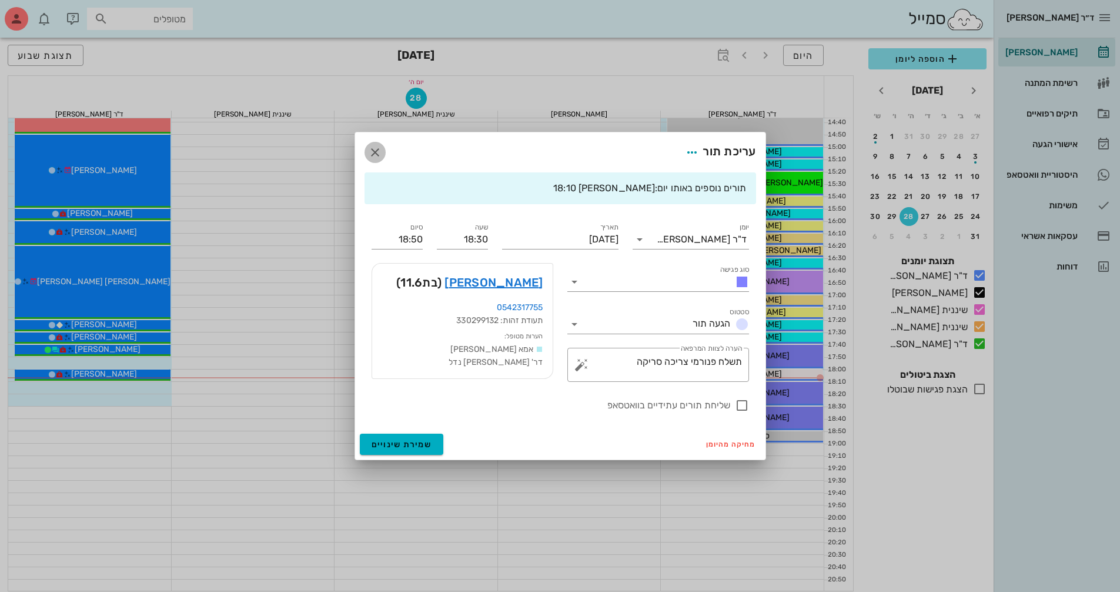
click at [372, 146] on icon "button" at bounding box center [375, 152] width 14 height 14
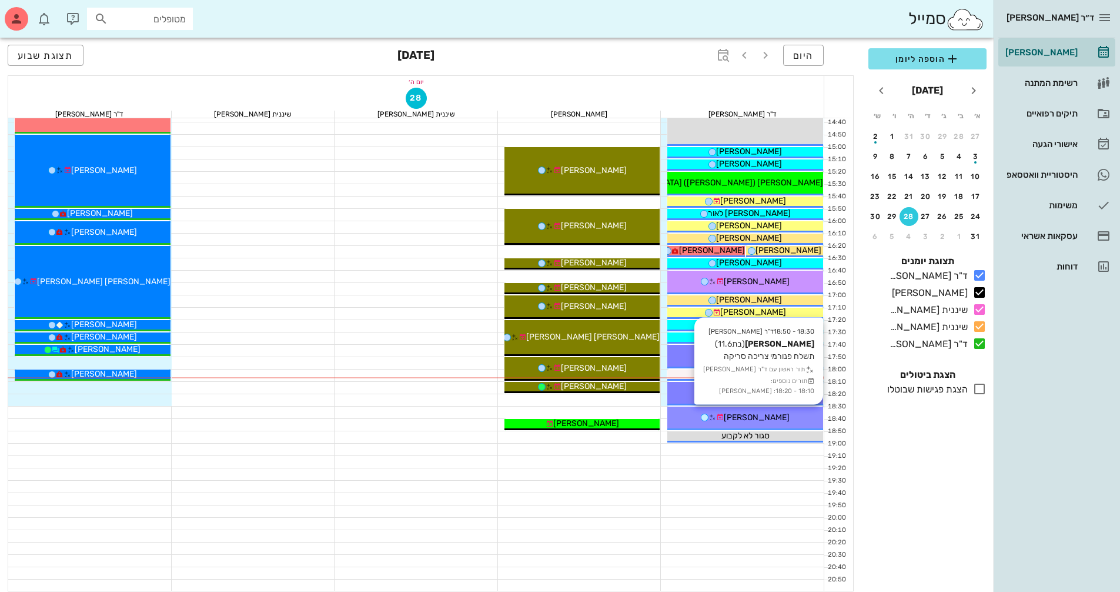
click at [776, 415] on span "[PERSON_NAME]" at bounding box center [757, 417] width 66 height 10
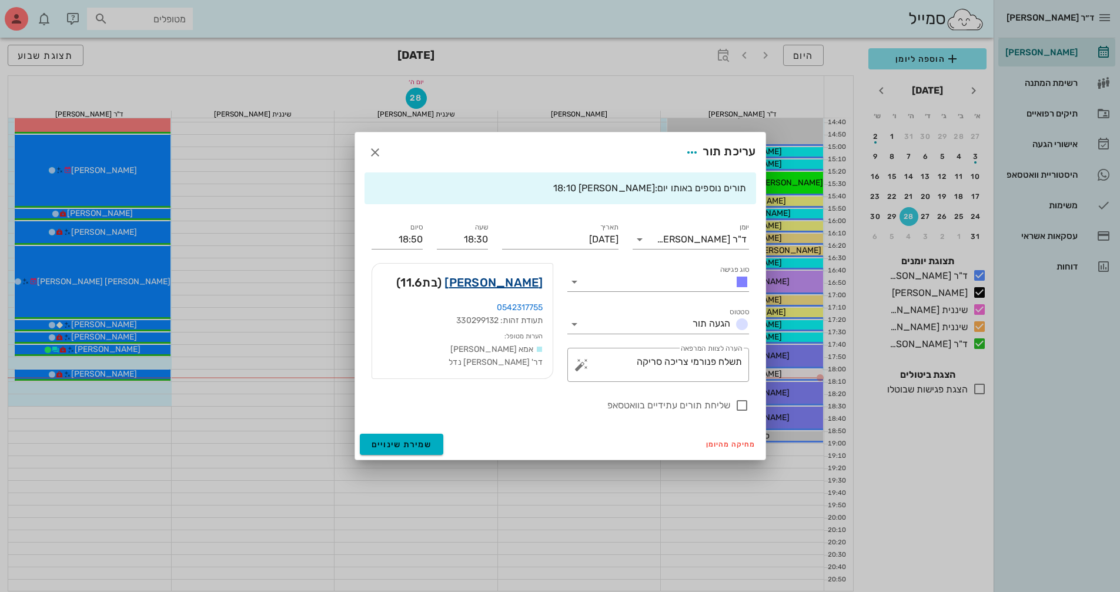
click at [532, 273] on link "[PERSON_NAME]" at bounding box center [494, 282] width 98 height 19
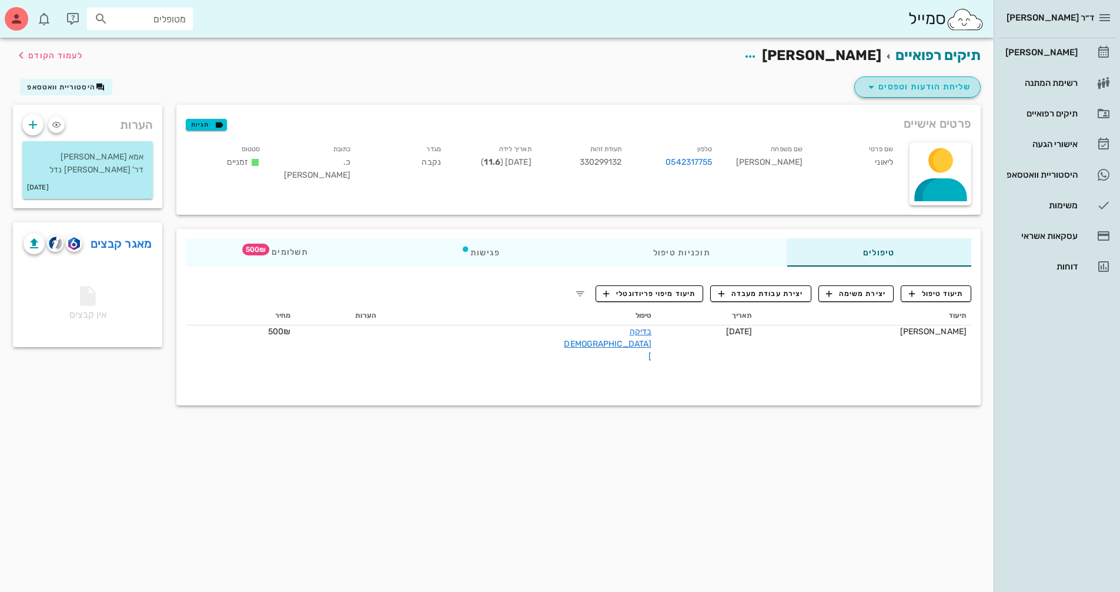
click at [938, 85] on span "שליחת הודעות וטפסים" at bounding box center [917, 87] width 106 height 14
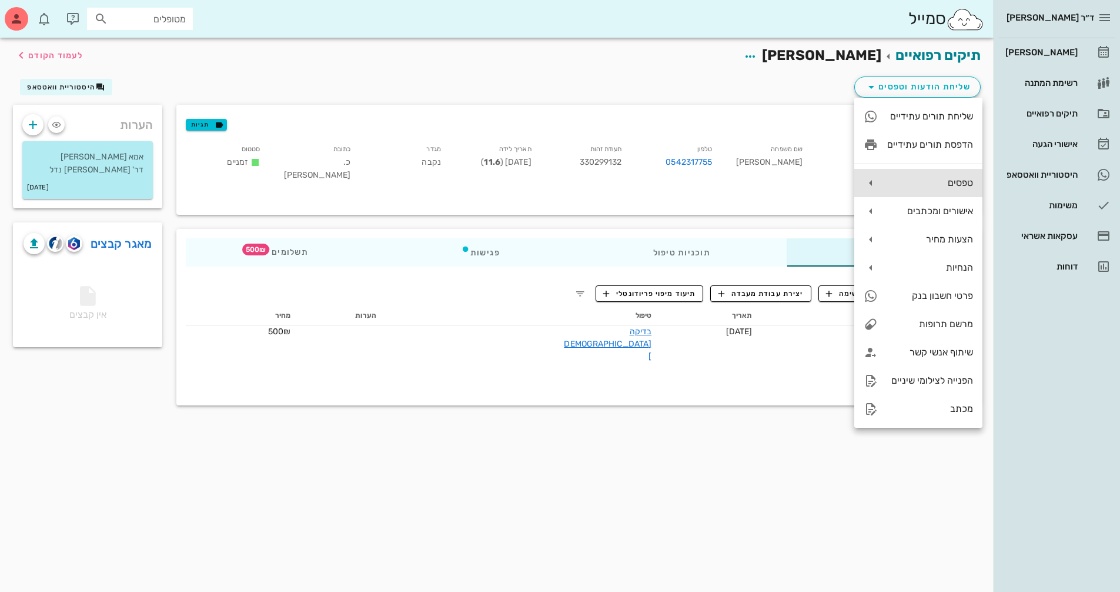
click at [926, 183] on div "טפסים" at bounding box center [930, 182] width 86 height 11
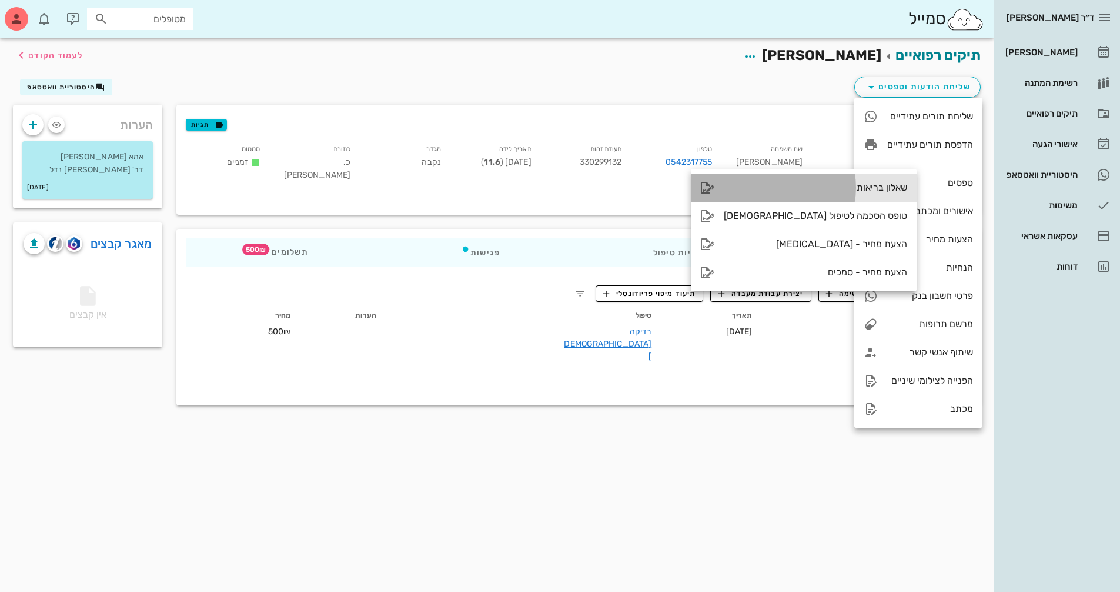
click at [835, 182] on div "שאלון בריאות" at bounding box center [815, 187] width 183 height 11
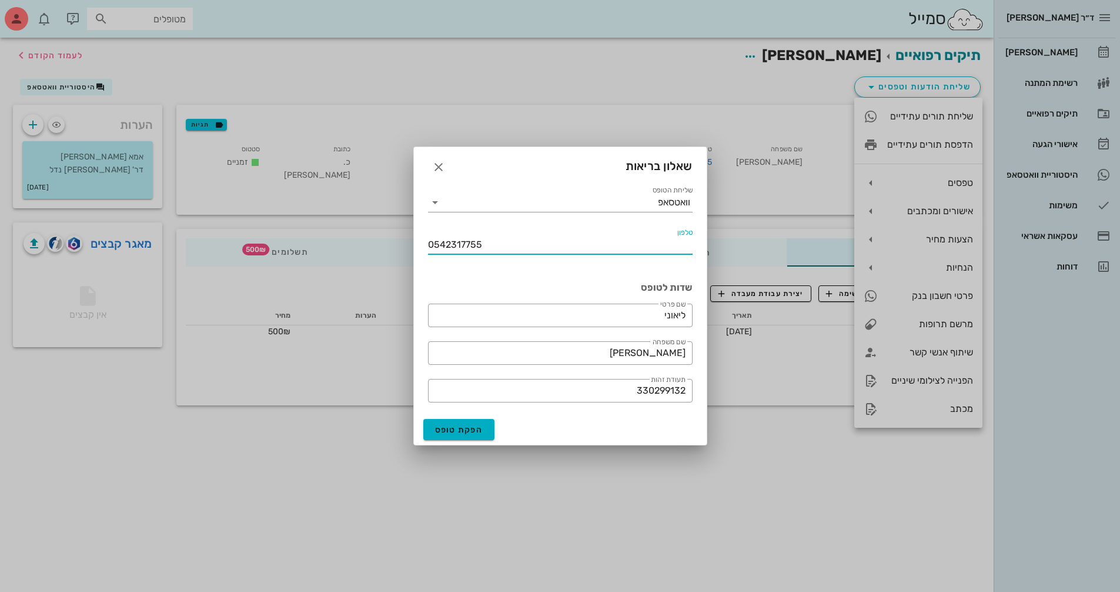
drag, startPoint x: 492, startPoint y: 246, endPoint x: 314, endPoint y: 262, distance: 178.3
click at [306, 245] on div "ד״ר [PERSON_NAME] [PERSON_NAME] רשימת המתנה תיקים רפואיים אישורי הגעה היסטוריית…" at bounding box center [560, 296] width 1120 height 592
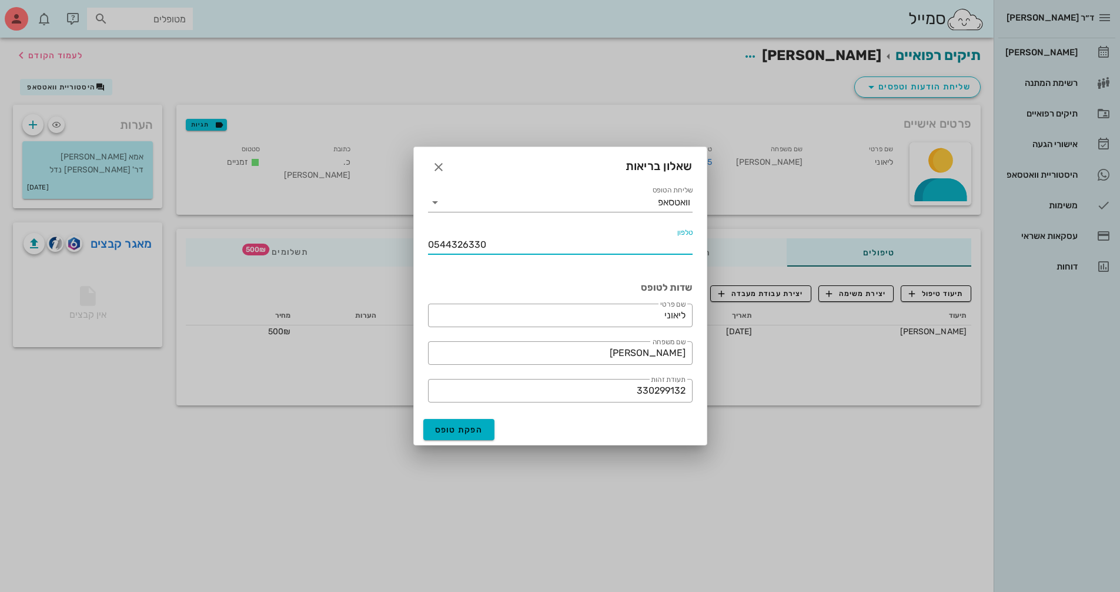
drag, startPoint x: 496, startPoint y: 245, endPoint x: 426, endPoint y: 251, distance: 69.7
click at [426, 251] on div "טלפון 0544326330" at bounding box center [560, 246] width 279 height 55
type input "0544326330"
click at [476, 433] on span "הפקת טופס" at bounding box center [459, 430] width 48 height 10
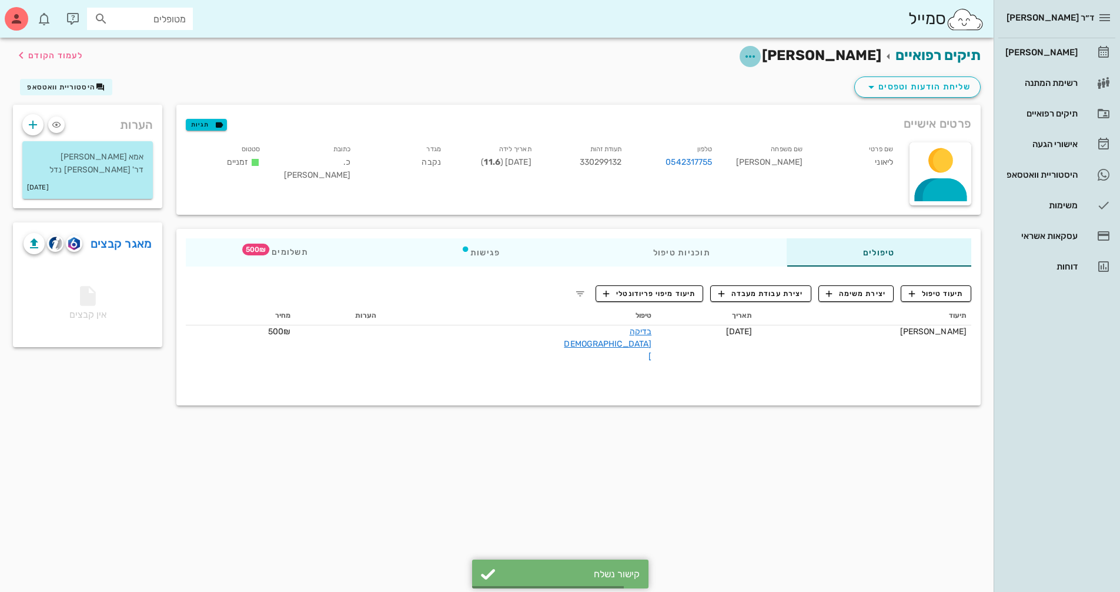
click at [743, 57] on icon "button" at bounding box center [750, 56] width 14 height 14
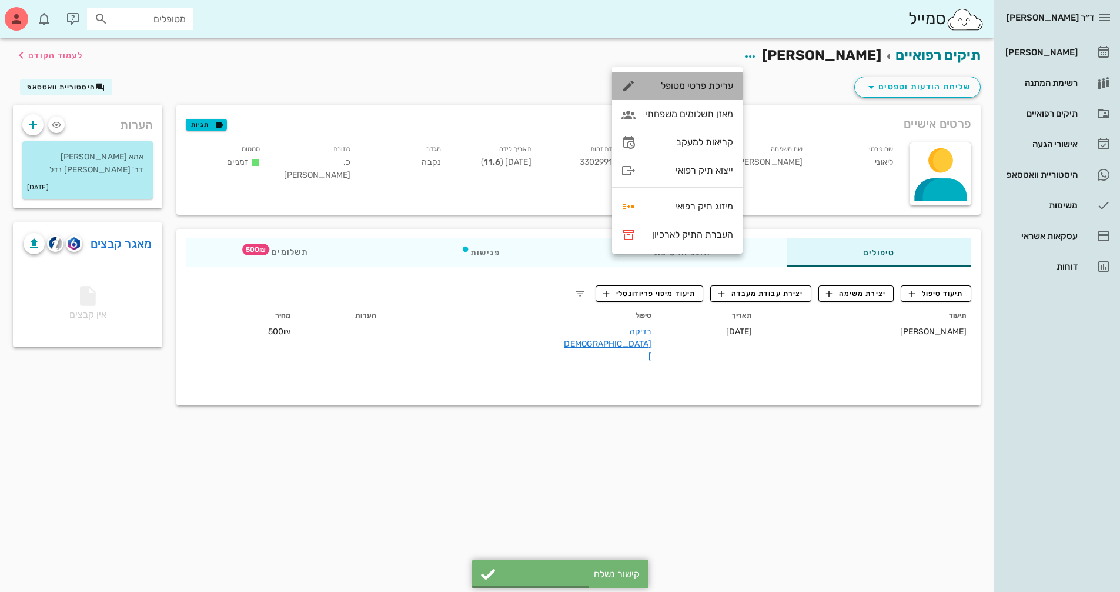
click at [729, 79] on div "עריכת פרטי מטופל" at bounding box center [677, 86] width 131 height 28
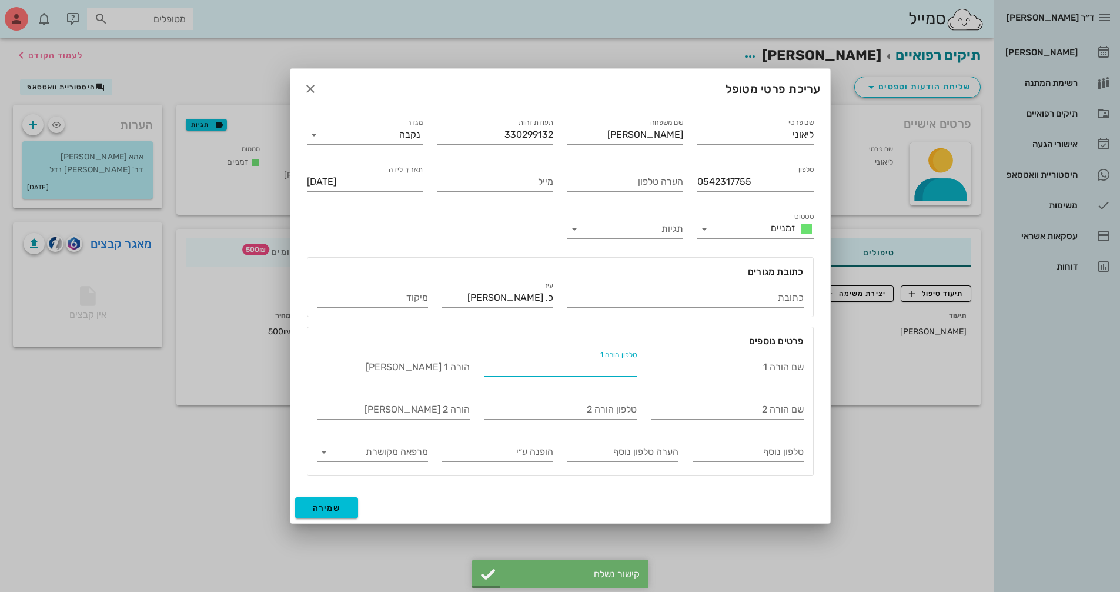
click at [619, 372] on input "טלפון הורה 1" at bounding box center [560, 366] width 153 height 19
paste input "0544326330"
type input "0544326330"
click at [686, 375] on input "שם הורה 1" at bounding box center [727, 366] width 153 height 19
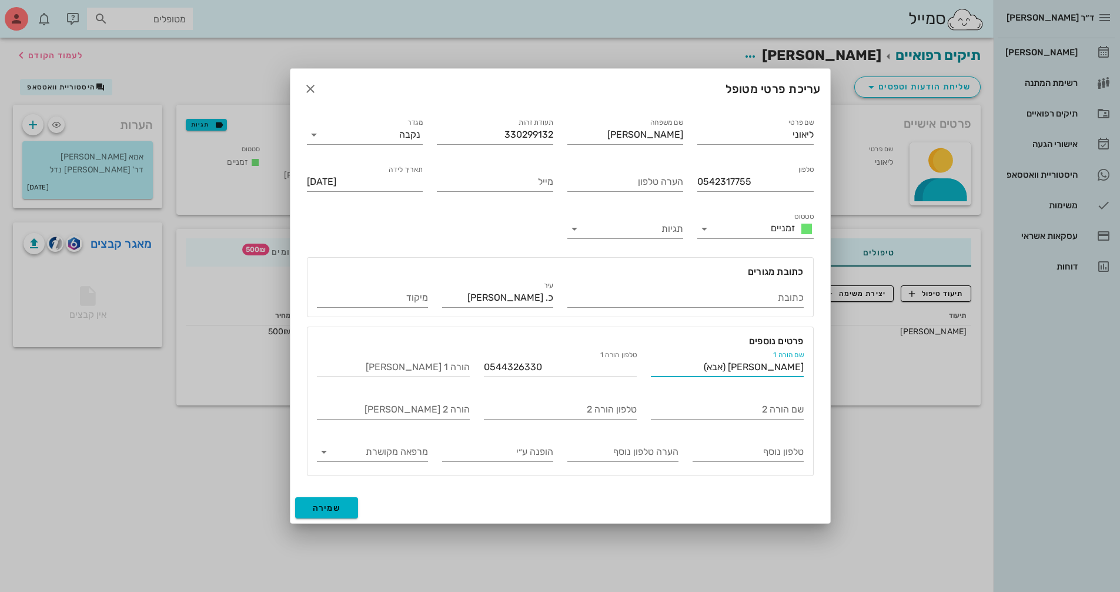
type input "[PERSON_NAME] (אבא)"
click at [331, 508] on span "שמירה" at bounding box center [327, 508] width 28 height 10
type input "[DATE]"
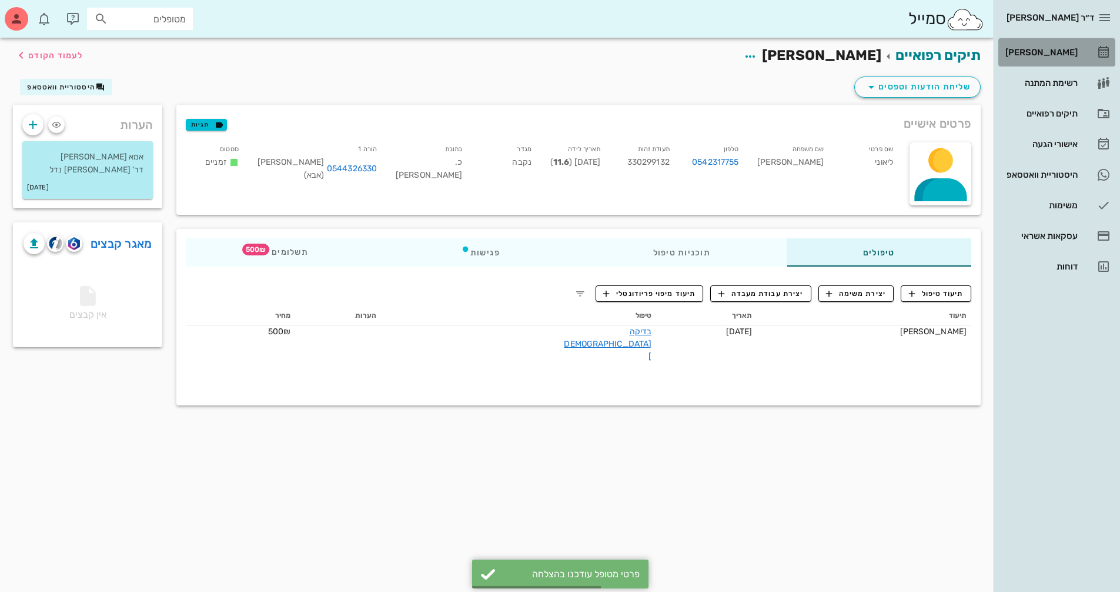
click at [1081, 47] on link "[PERSON_NAME]" at bounding box center [1056, 52] width 117 height 28
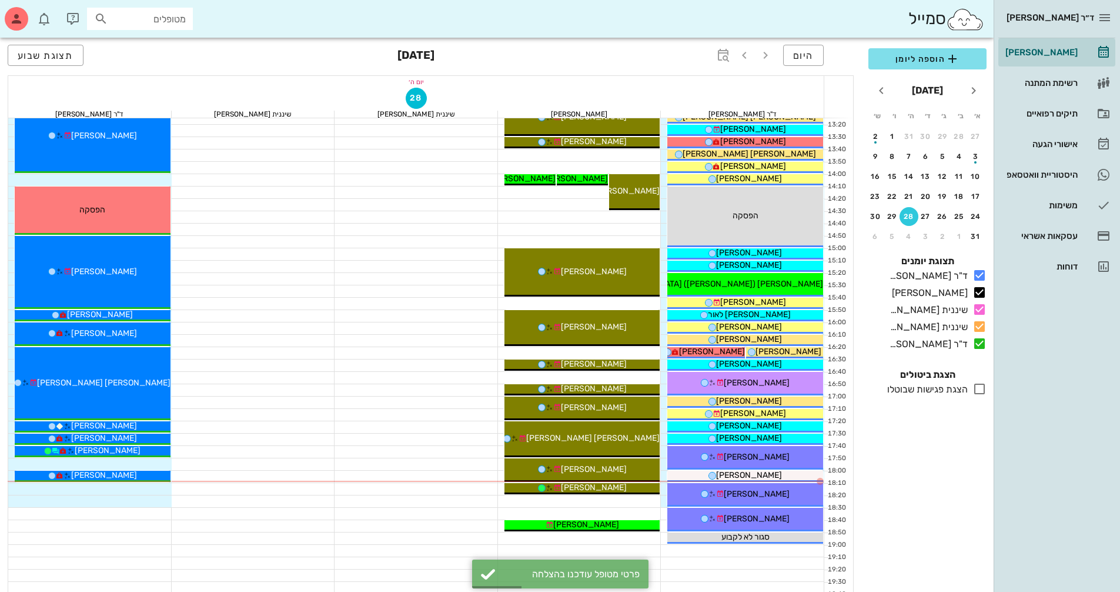
scroll to position [529, 0]
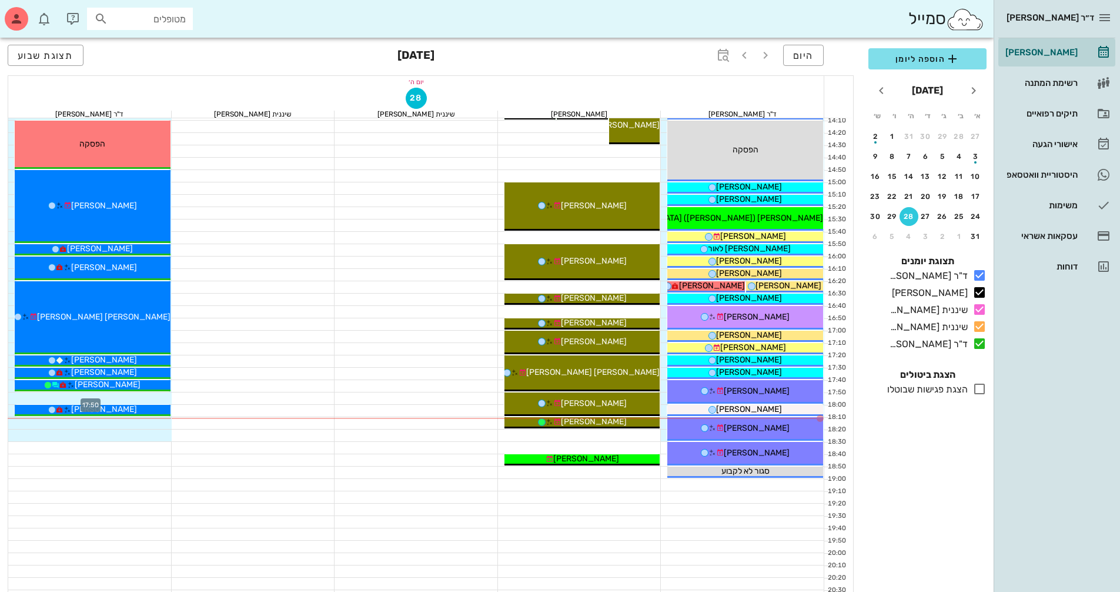
click at [131, 399] on div at bounding box center [89, 398] width 163 height 12
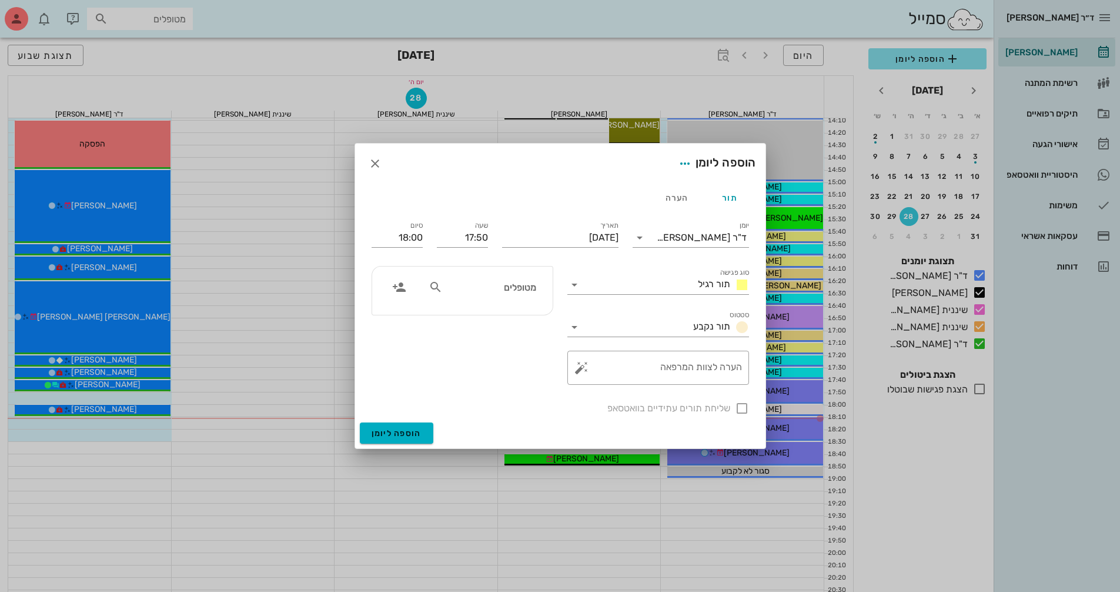
click at [489, 296] on div "מטופלים" at bounding box center [482, 287] width 121 height 22
type input "סוי"
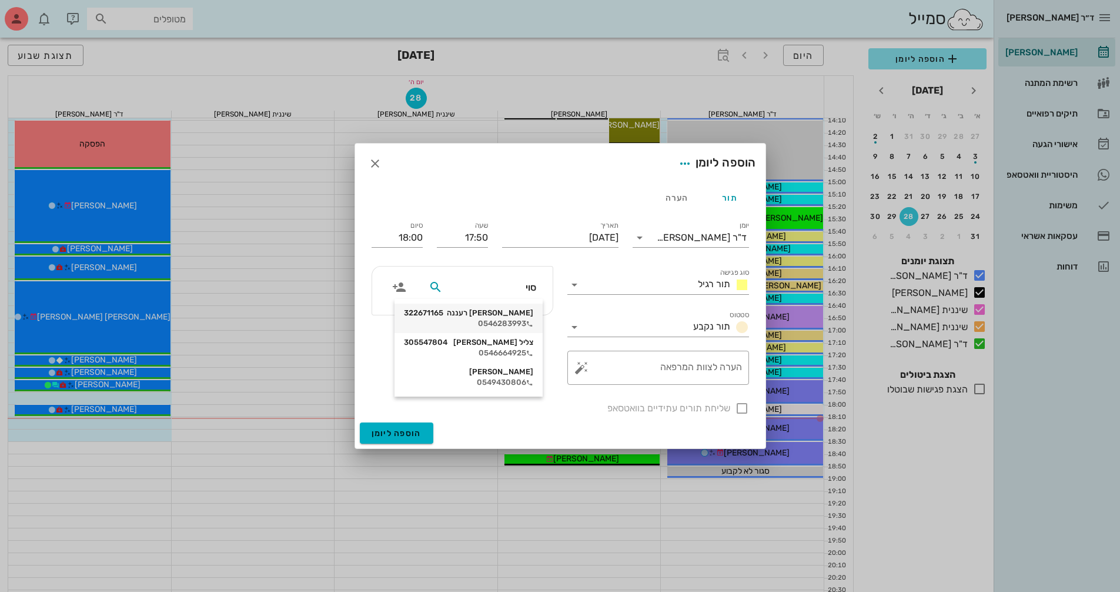
click at [500, 319] on div "0546283993" at bounding box center [468, 323] width 129 height 9
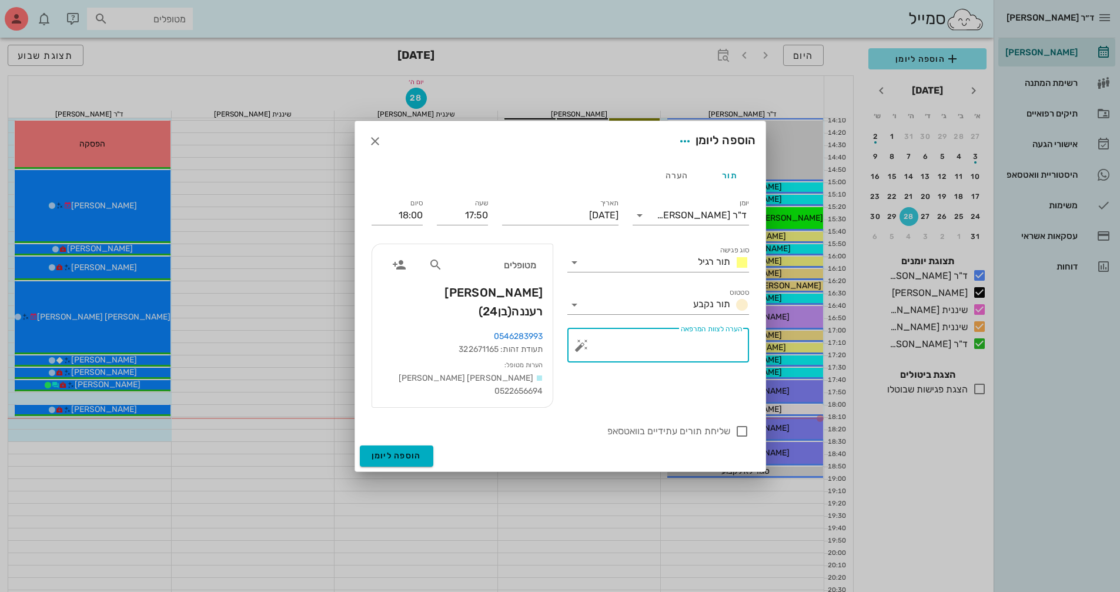
click at [627, 351] on textarea "הערה לצוות המרפאה" at bounding box center [663, 348] width 158 height 28
type textarea "ער קיבוע דוקר"
click at [641, 218] on icon at bounding box center [640, 215] width 14 height 14
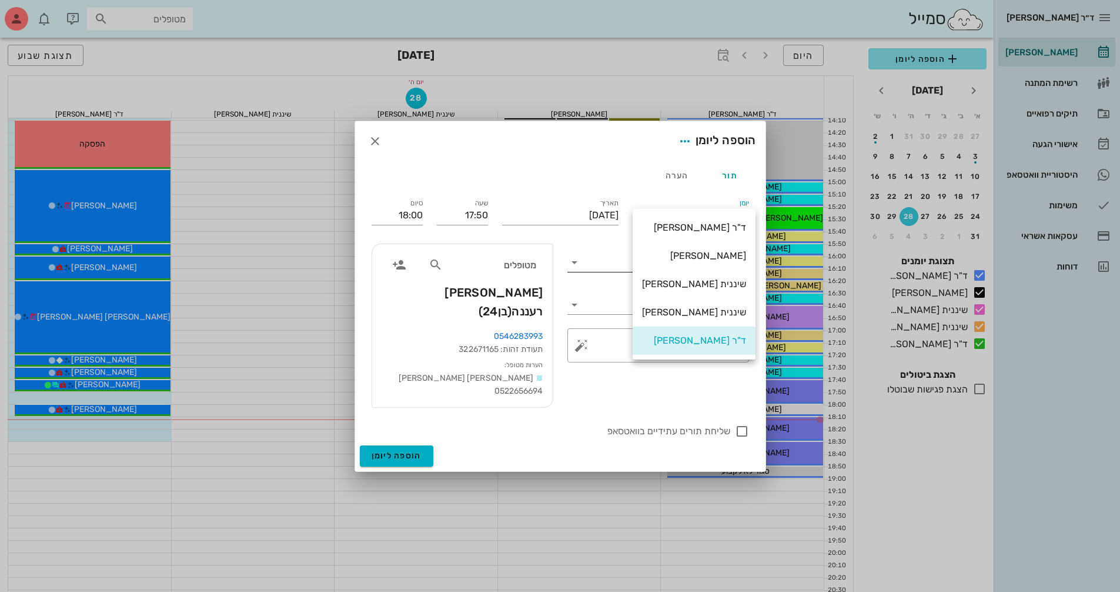
click at [621, 253] on div "סוג פגישה תור רגיל" at bounding box center [658, 259] width 182 height 26
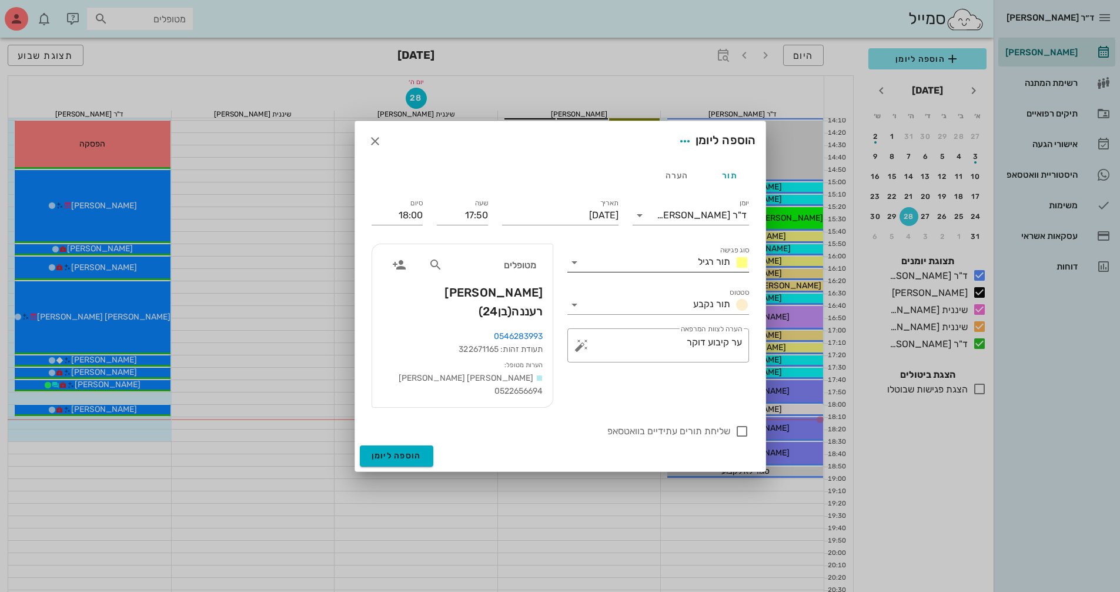
click at [576, 265] on icon at bounding box center [574, 262] width 14 height 14
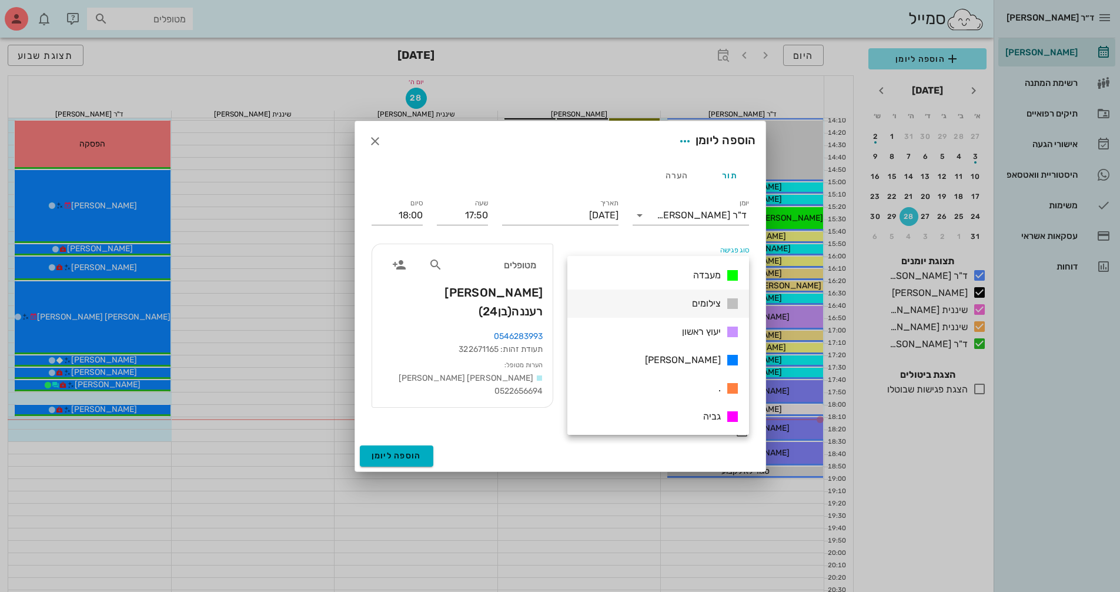
scroll to position [169, 0]
click at [667, 356] on div "[PERSON_NAME]" at bounding box center [658, 359] width 182 height 28
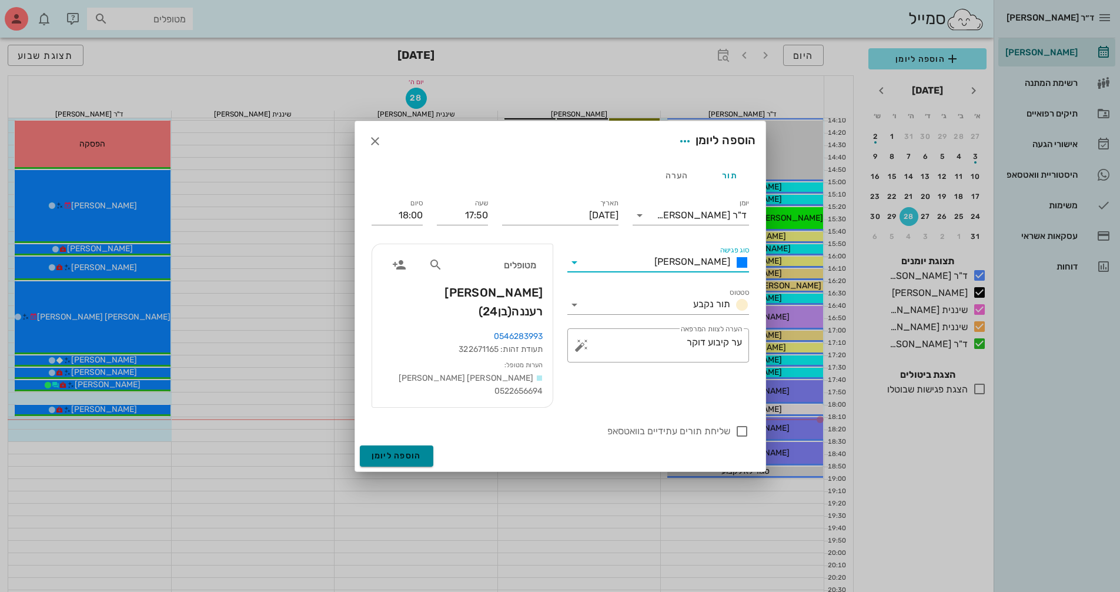
click at [422, 450] on button "הוספה ליומן" at bounding box center [396, 455] width 73 height 21
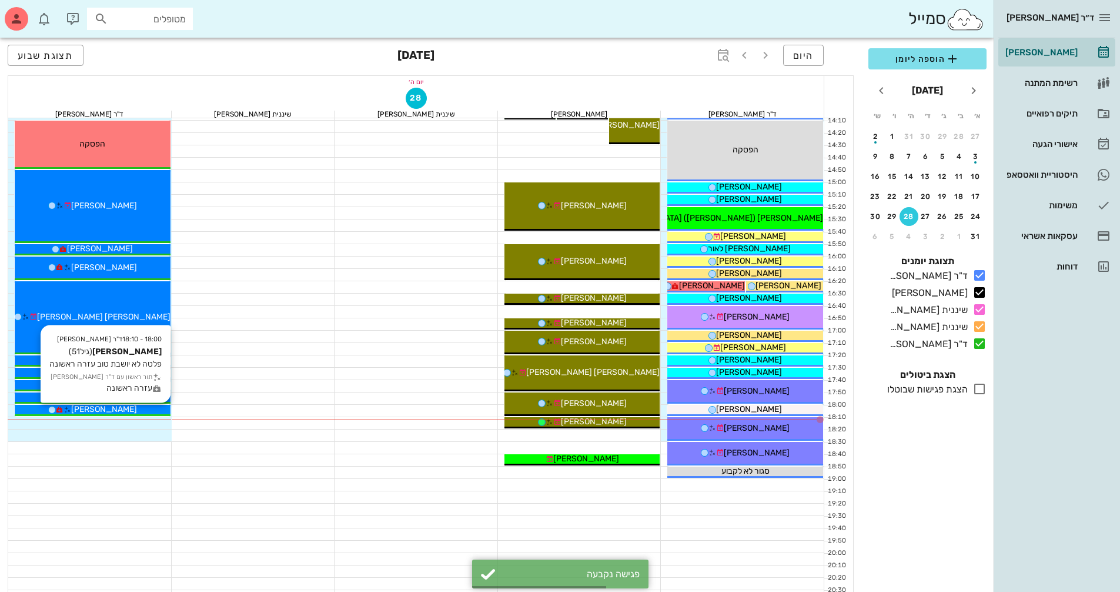
click at [137, 405] on div "[PERSON_NAME]" at bounding box center [93, 409] width 156 height 12
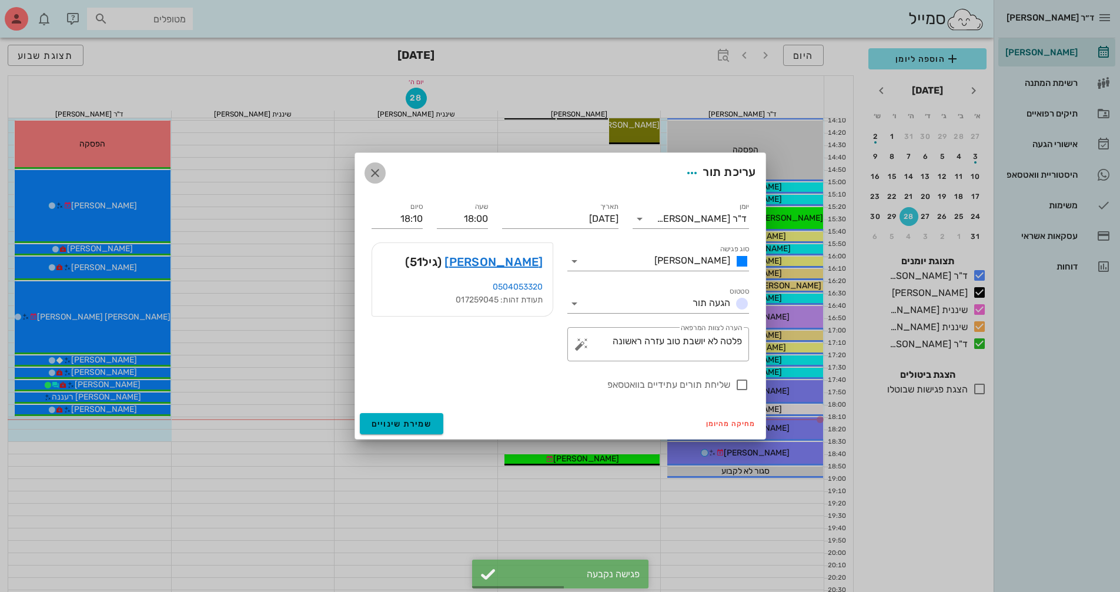
click at [373, 173] on icon "button" at bounding box center [375, 173] width 14 height 14
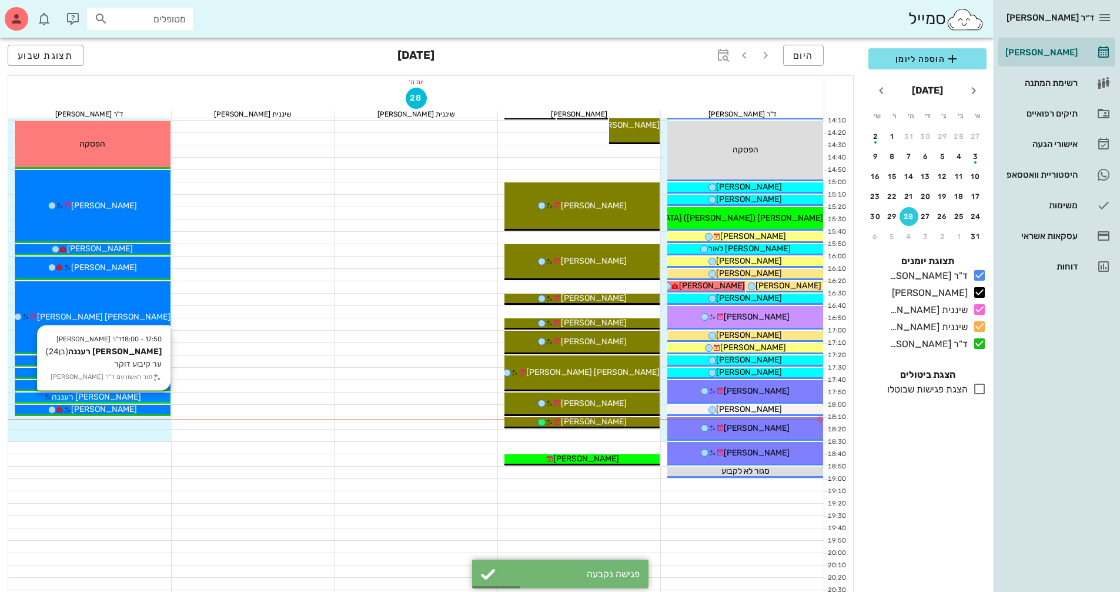
click at [139, 395] on div "[PERSON_NAME] רעננה" at bounding box center [93, 396] width 156 height 12
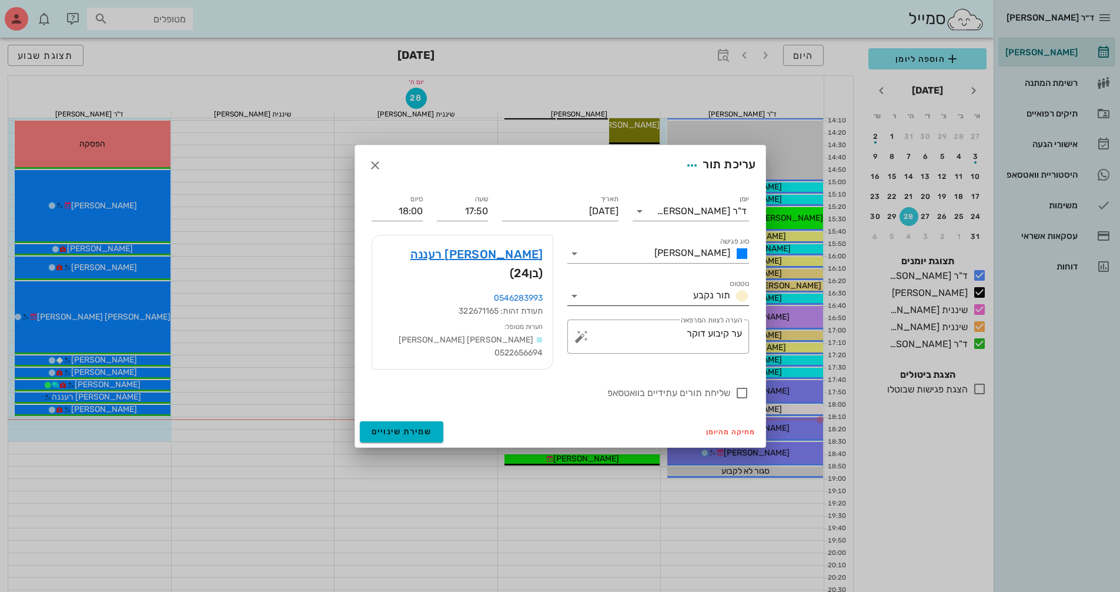
click at [576, 299] on icon at bounding box center [574, 296] width 14 height 14
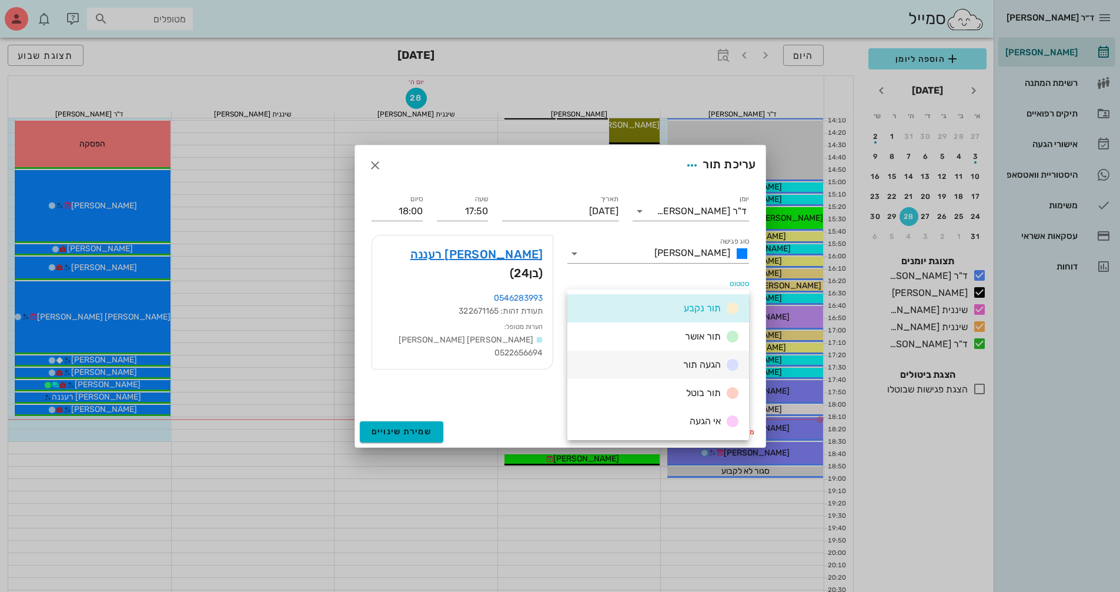
click at [616, 356] on div "הגעה תור" at bounding box center [658, 364] width 182 height 28
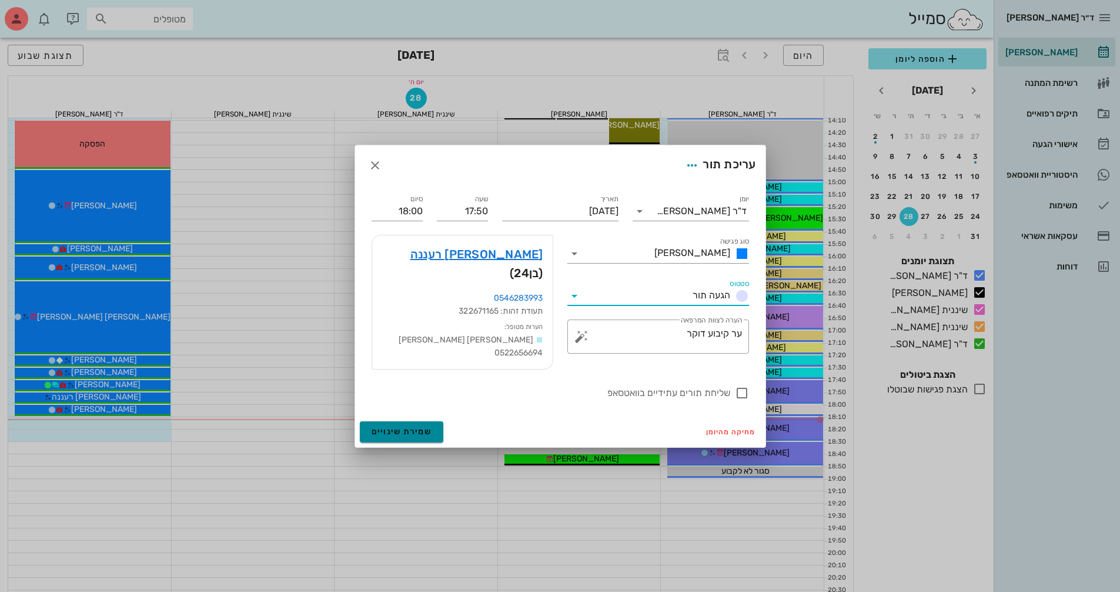
click at [425, 426] on span "שמירת שינויים" at bounding box center [402, 431] width 61 height 10
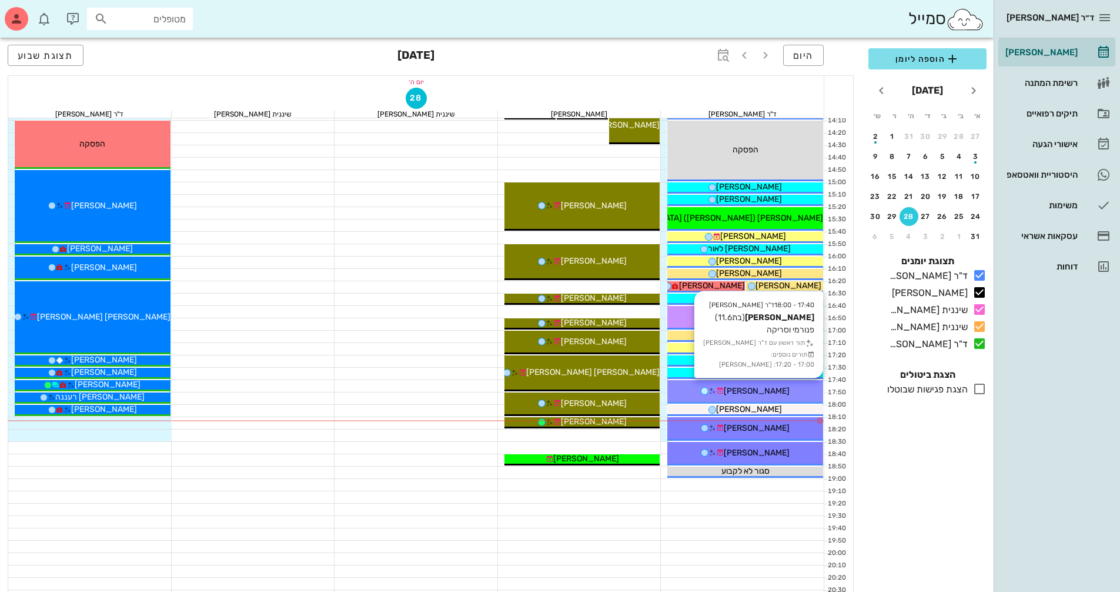
click at [798, 390] on div "[PERSON_NAME]" at bounding box center [745, 391] width 156 height 12
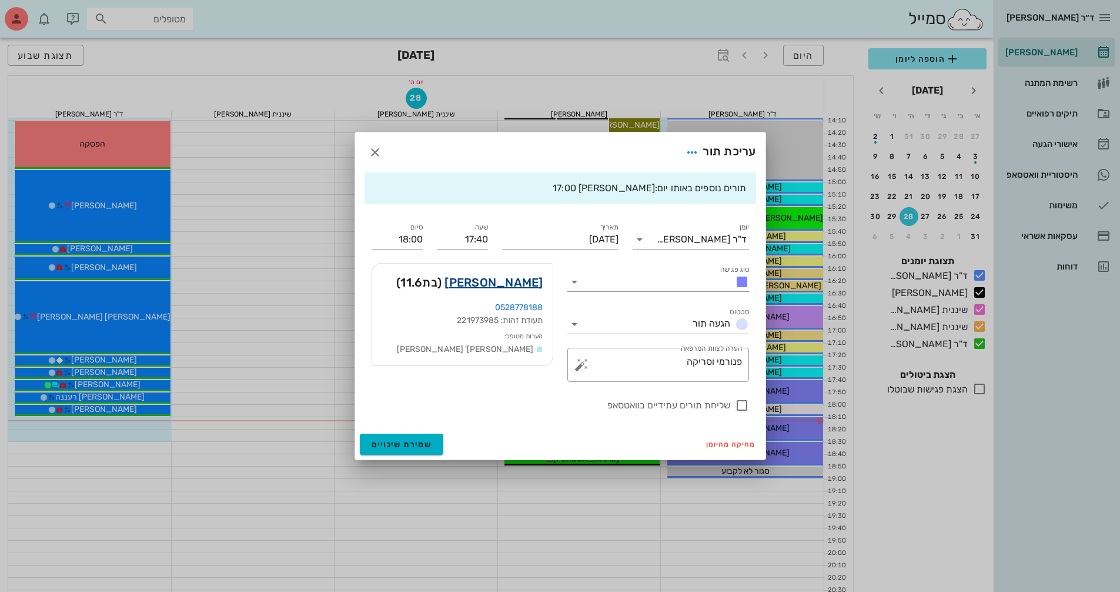
click at [535, 285] on link "[PERSON_NAME]" at bounding box center [494, 282] width 98 height 19
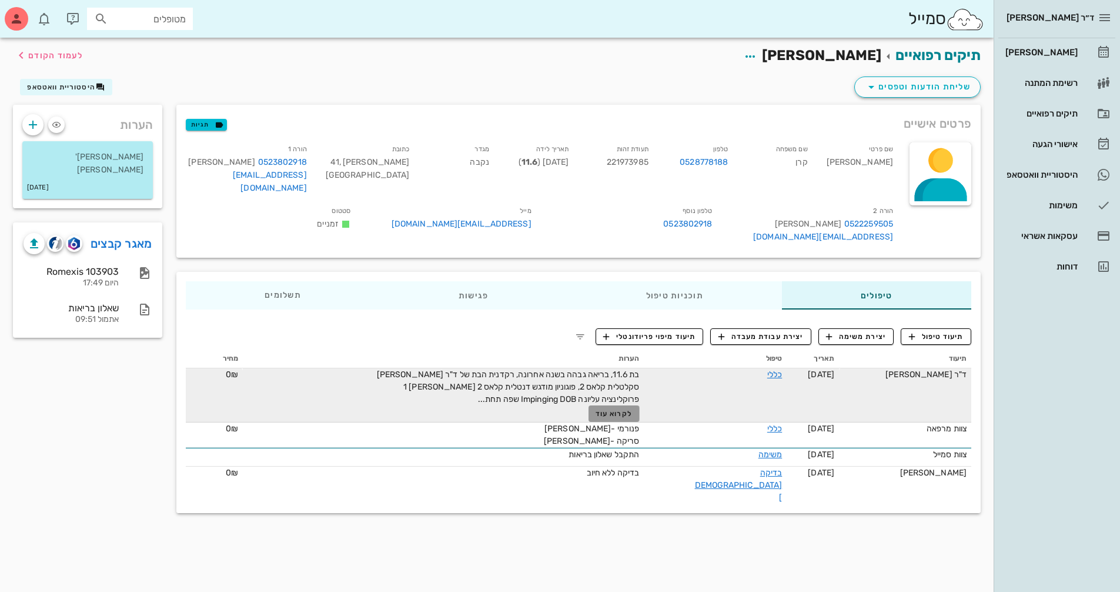
click at [624, 409] on span "לקרוא עוד" at bounding box center [614, 413] width 36 height 8
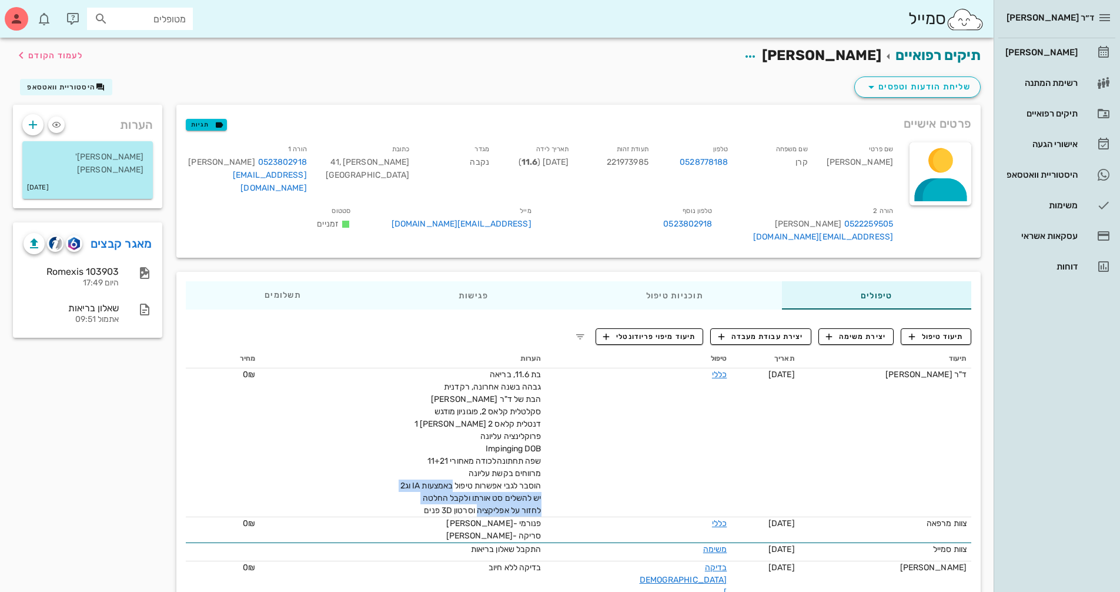
drag, startPoint x: 562, startPoint y: 473, endPoint x: 439, endPoint y: 487, distance: 123.7
click at [439, 487] on td "בת 11.6, בריאה גבהה בשנה אחרונה, רקדנית הבת של ד"ר [PERSON_NAME] סקלטלית קלאס 2…" at bounding box center [403, 442] width 286 height 149
copy span "יש להשלים סט אורתו ולקבל החלטה לחזור על אפליקציה וסרטון 3D פנים"
click at [1028, 46] on div "[PERSON_NAME]" at bounding box center [1040, 52] width 75 height 19
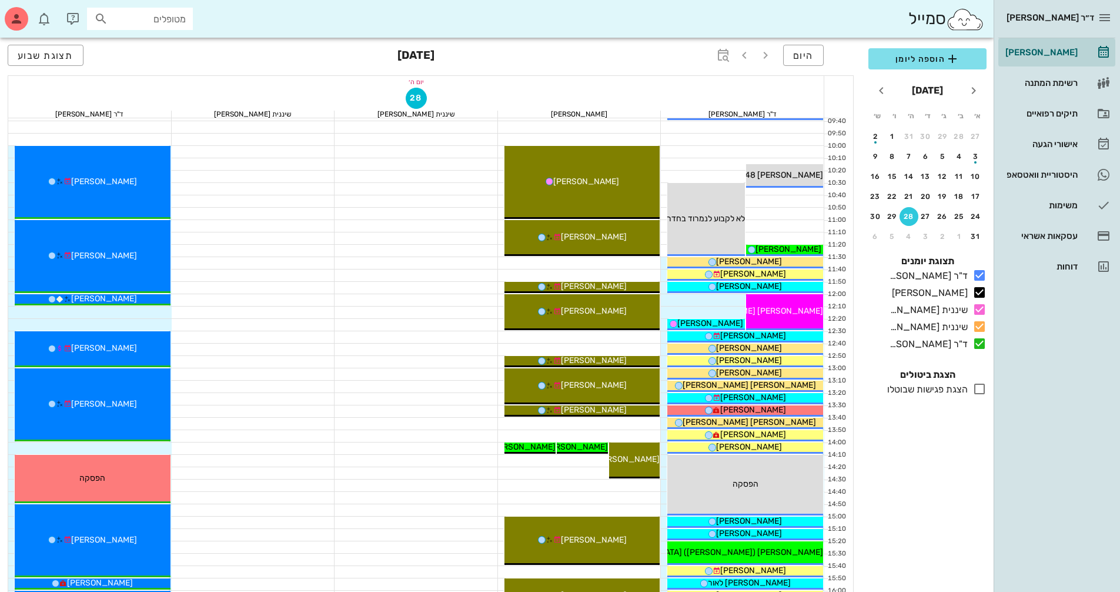
scroll to position [235, 0]
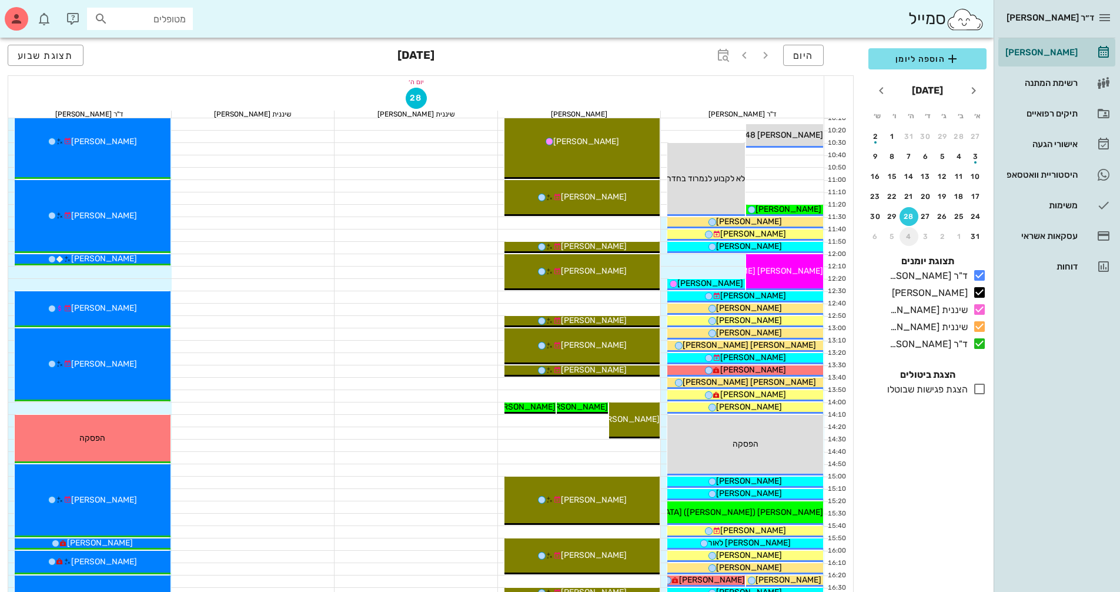
click at [904, 237] on div "4" at bounding box center [909, 236] width 19 height 8
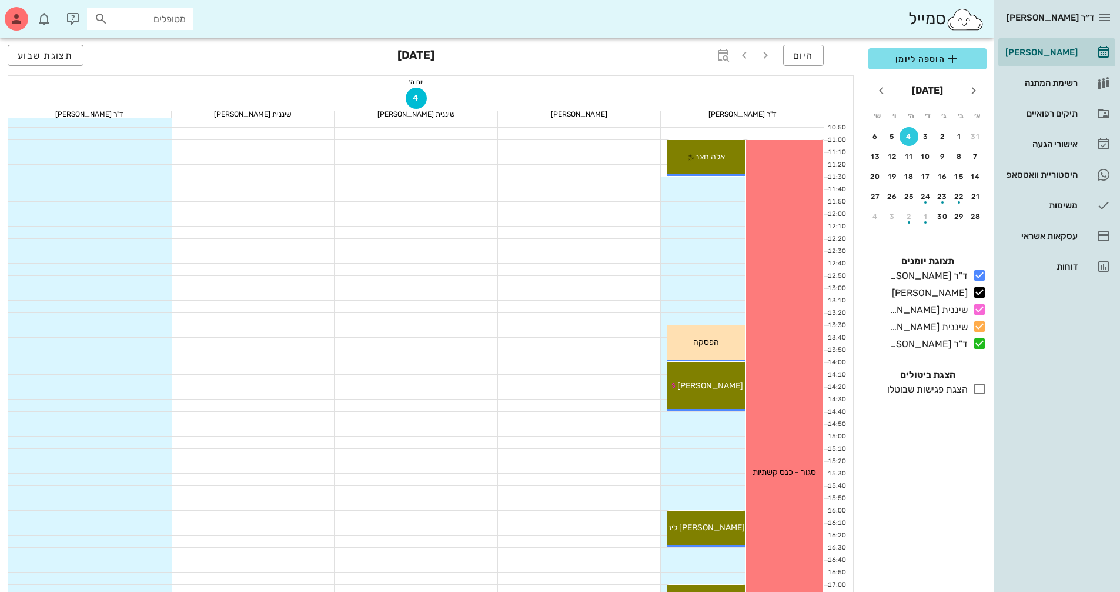
scroll to position [294, 0]
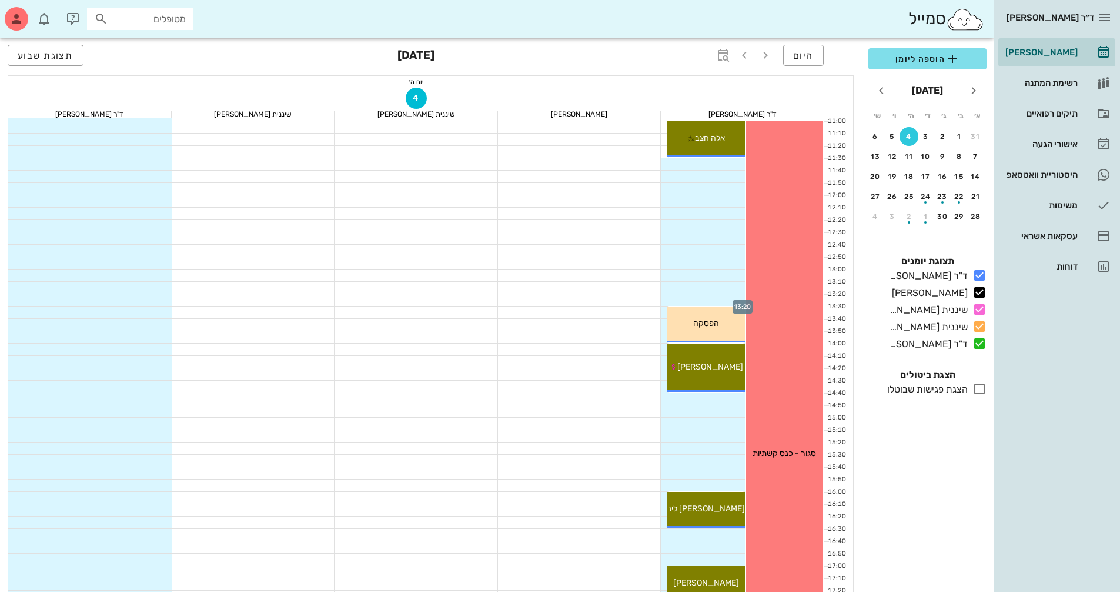
click at [696, 294] on div at bounding box center [742, 300] width 163 height 12
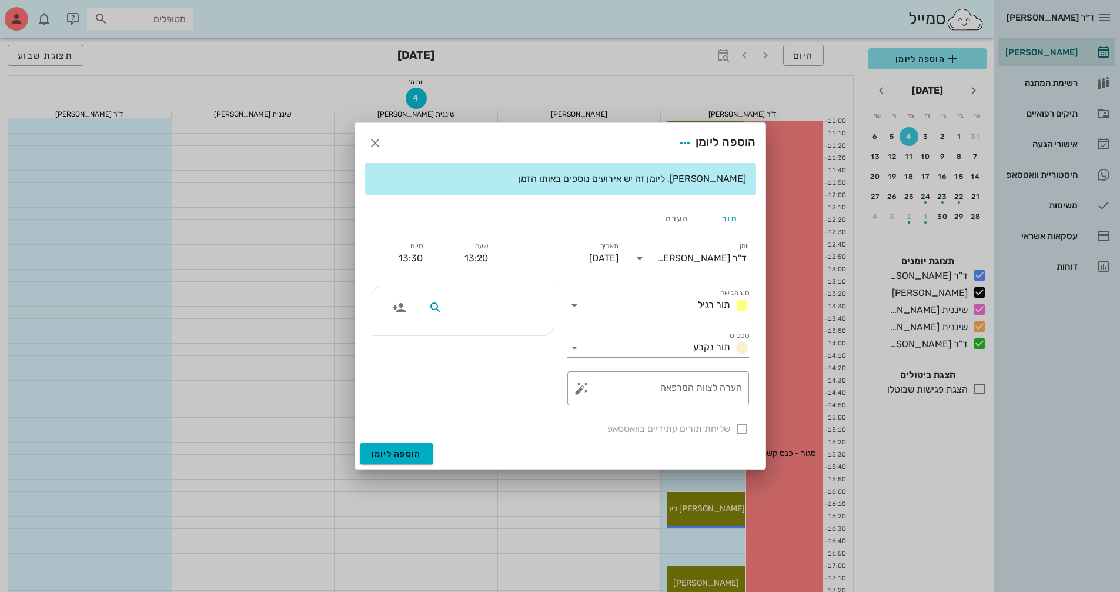
click at [533, 305] on input "text" at bounding box center [490, 307] width 91 height 15
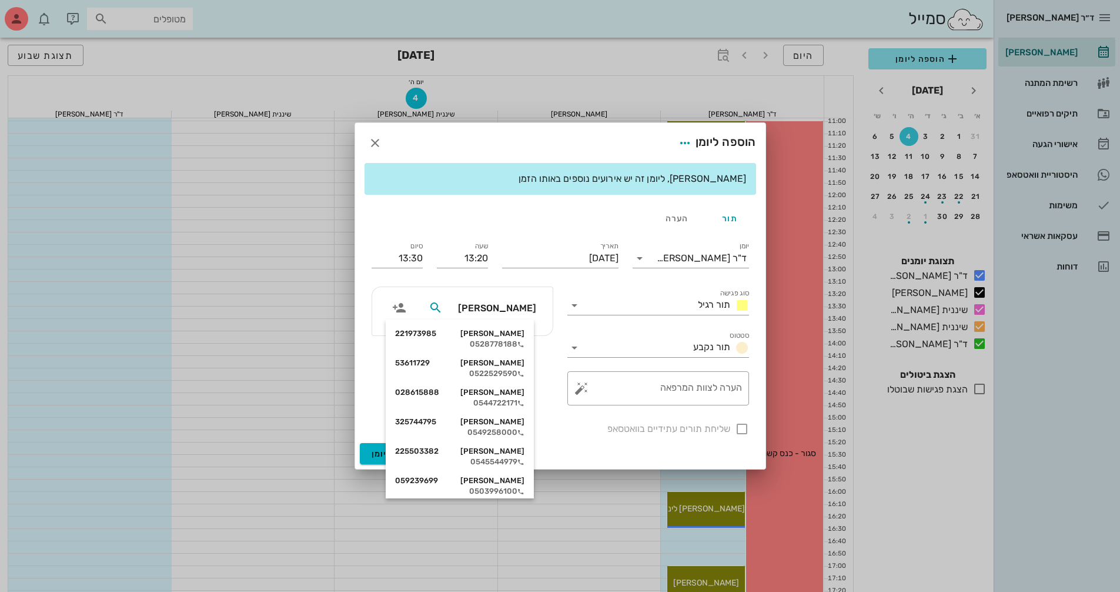
type input "[PERSON_NAME]"
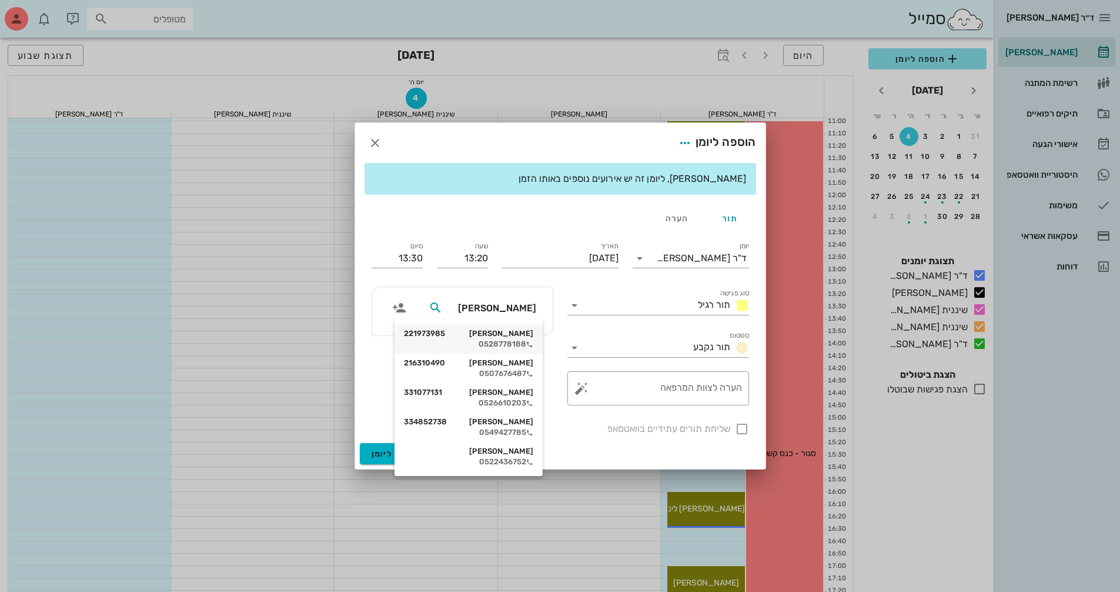
click at [528, 332] on div "[PERSON_NAME] 221973985" at bounding box center [468, 333] width 129 height 9
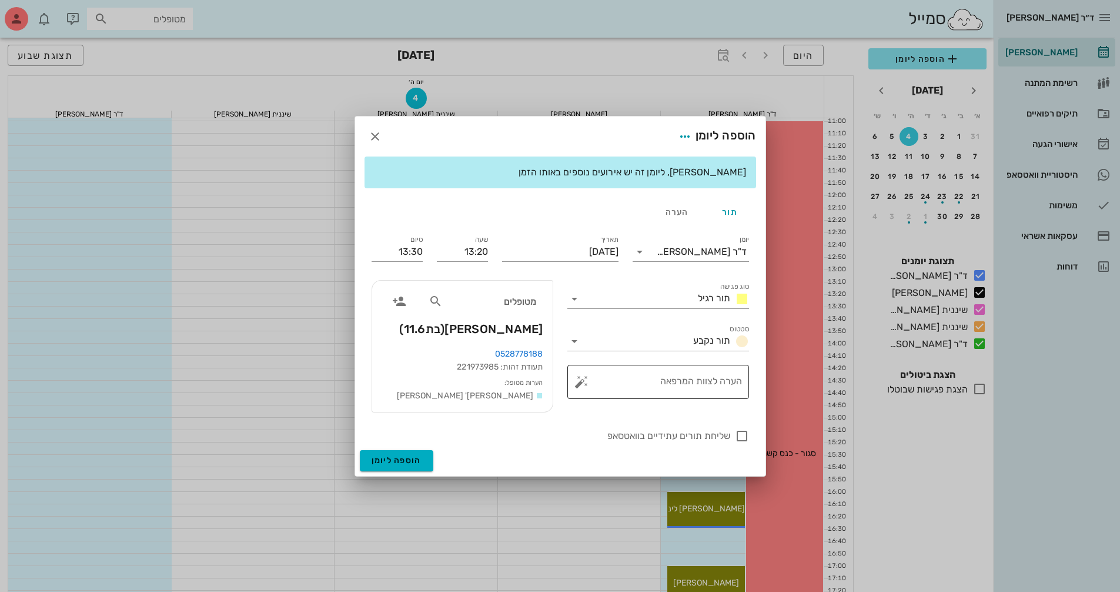
click at [730, 383] on textarea "הערה לצוות המרפאה" at bounding box center [663, 384] width 158 height 28
paste textarea "יש להשלים סט אורתו ולקבל החלטה לחזור על אפליקציה וסרטון 3D פנים"
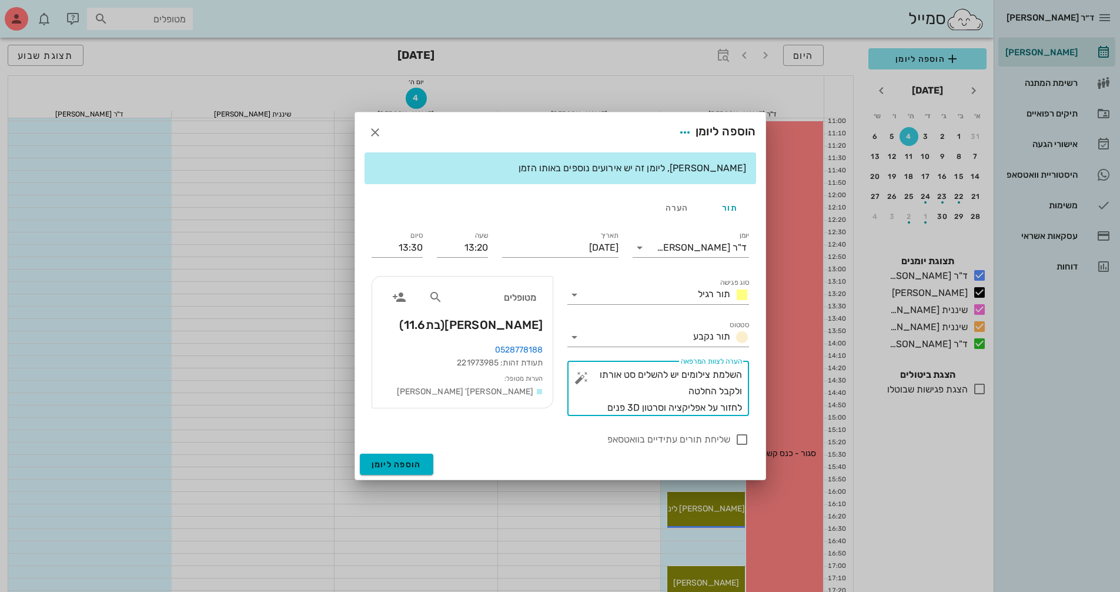
drag, startPoint x: 667, startPoint y: 376, endPoint x: 742, endPoint y: 376, distance: 75.3
click at [742, 376] on div "​ הערה לצוות המרפאה השלמת צילומים יש להשלים סט אורתו ולקבל החלטה לחזור על אפליק…" at bounding box center [658, 387] width 182 height 55
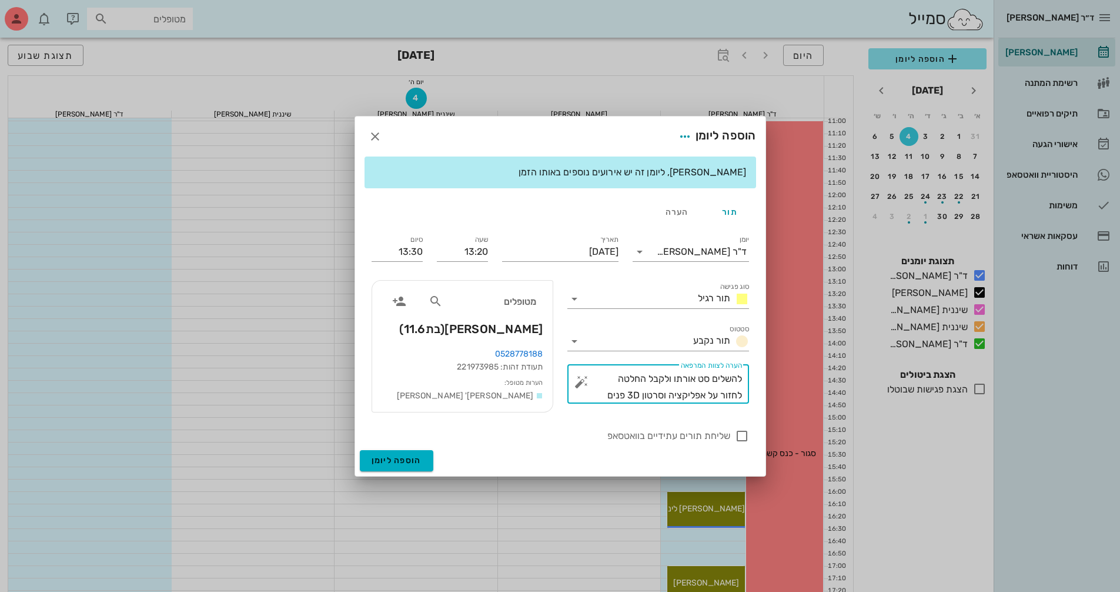
drag, startPoint x: 621, startPoint y: 379, endPoint x: 673, endPoint y: 379, distance: 52.3
click at [673, 379] on textarea "להשלים סט אורתו ולקבל החלטה לחזור על אפליקציה וסרטון 3D פנים" at bounding box center [663, 386] width 158 height 33
click at [663, 375] on textarea "להשלים סט [DEMOGRAPHIC_DATA] לחזור על אפליקציה וסרטון 3D פנים" at bounding box center [663, 386] width 158 height 33
click at [578, 298] on icon at bounding box center [574, 299] width 14 height 14
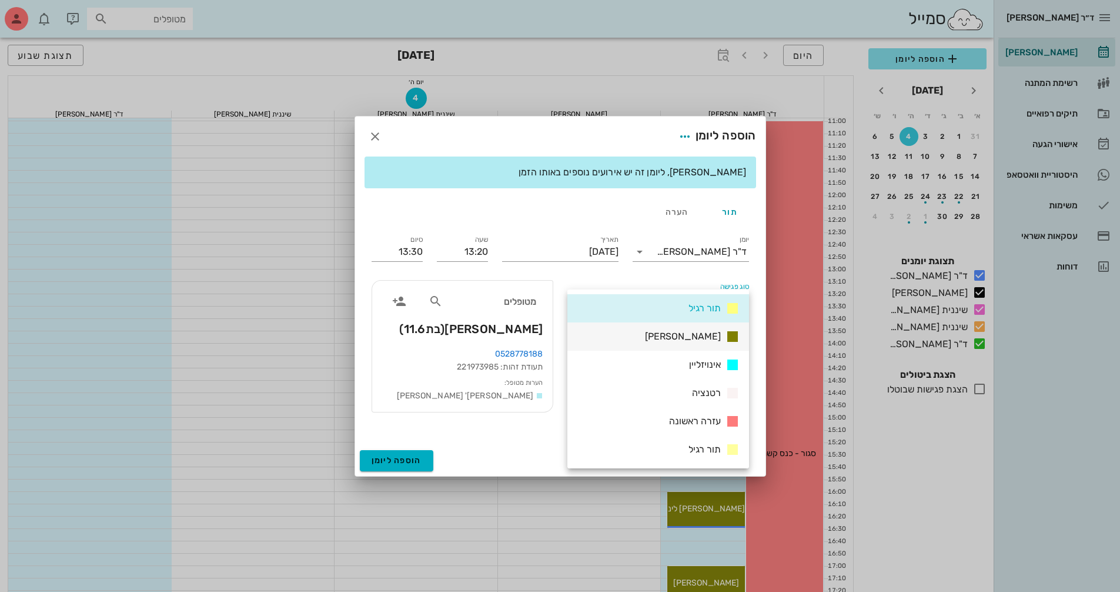
click at [647, 331] on div "[PERSON_NAME]" at bounding box center [658, 336] width 182 height 28
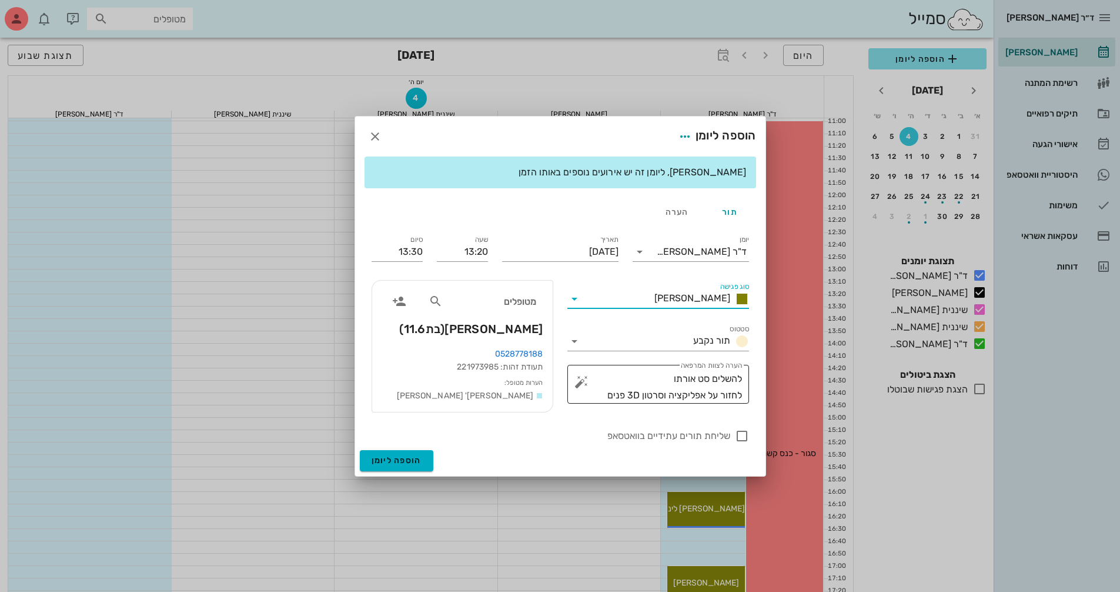
click at [580, 381] on button "button" at bounding box center [581, 382] width 14 height 14
click at [592, 357] on div "הערות לפגישה" at bounding box center [604, 358] width 61 height 24
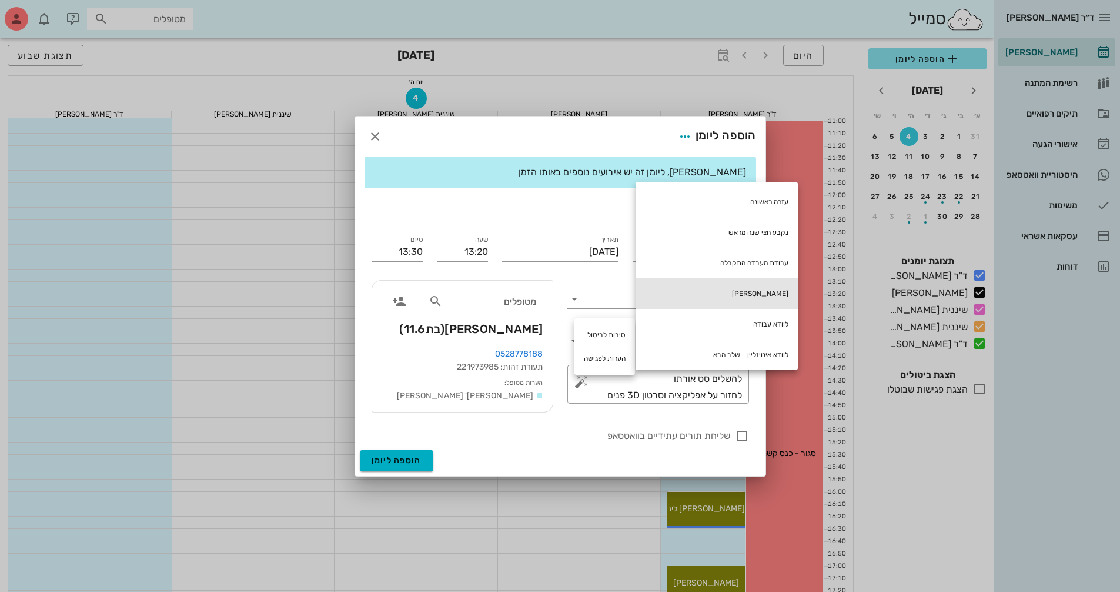
click at [729, 296] on div "[PERSON_NAME]" at bounding box center [717, 293] width 162 height 31
type textarea "להשלים סט אורתו חוב [PERSON_NAME] לחזור על אפליקציה וסרטון 3D פנים"
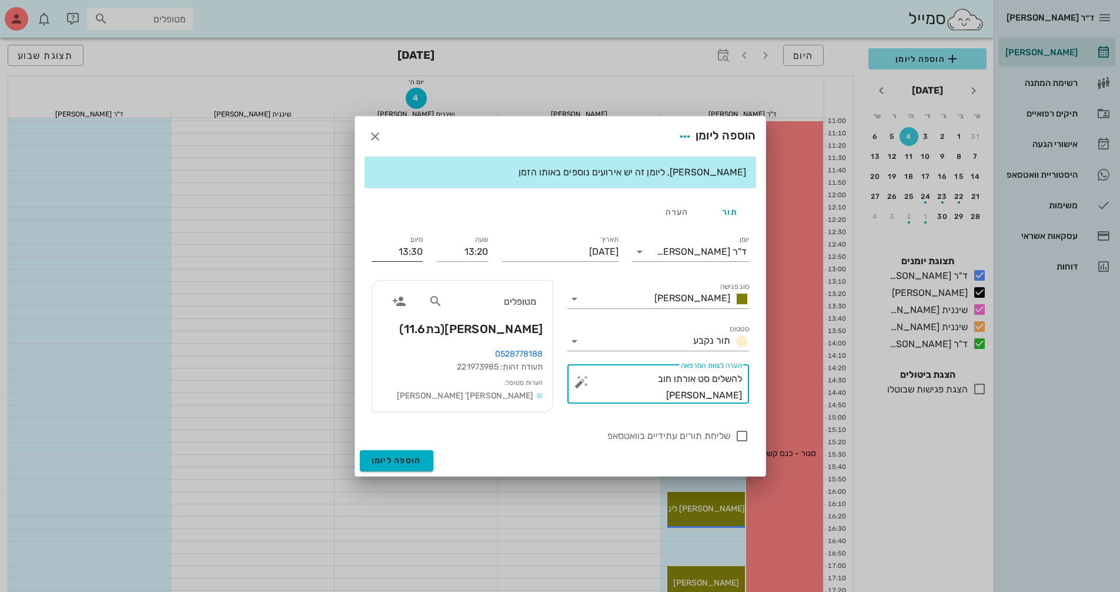
click at [406, 255] on input "13:30" at bounding box center [397, 251] width 51 height 19
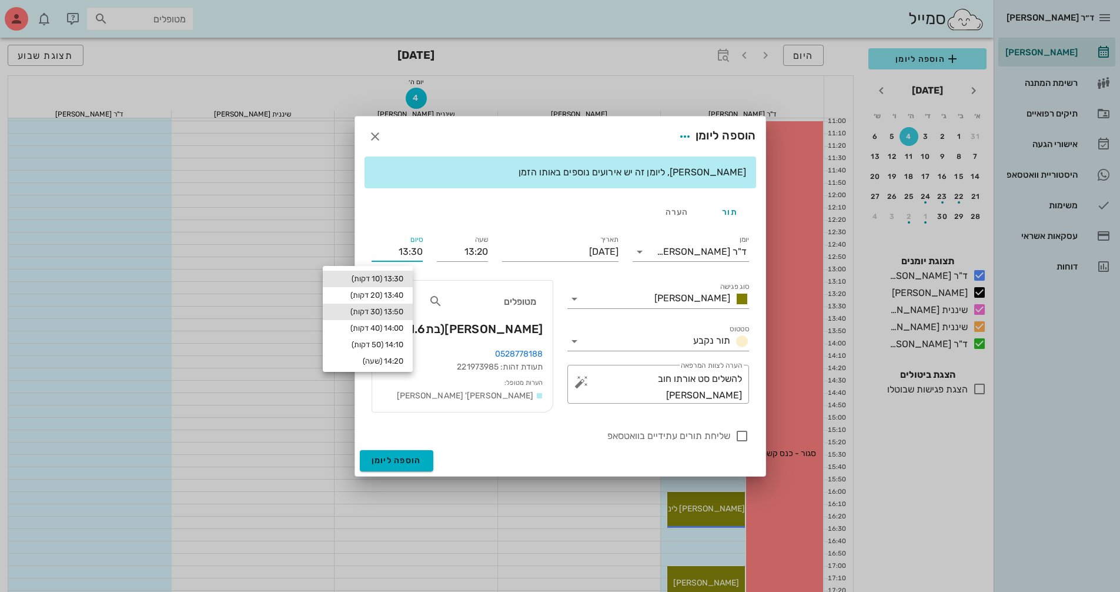
click at [403, 315] on div "13:50 (30 דקות)" at bounding box center [367, 311] width 71 height 9
type input "13:50"
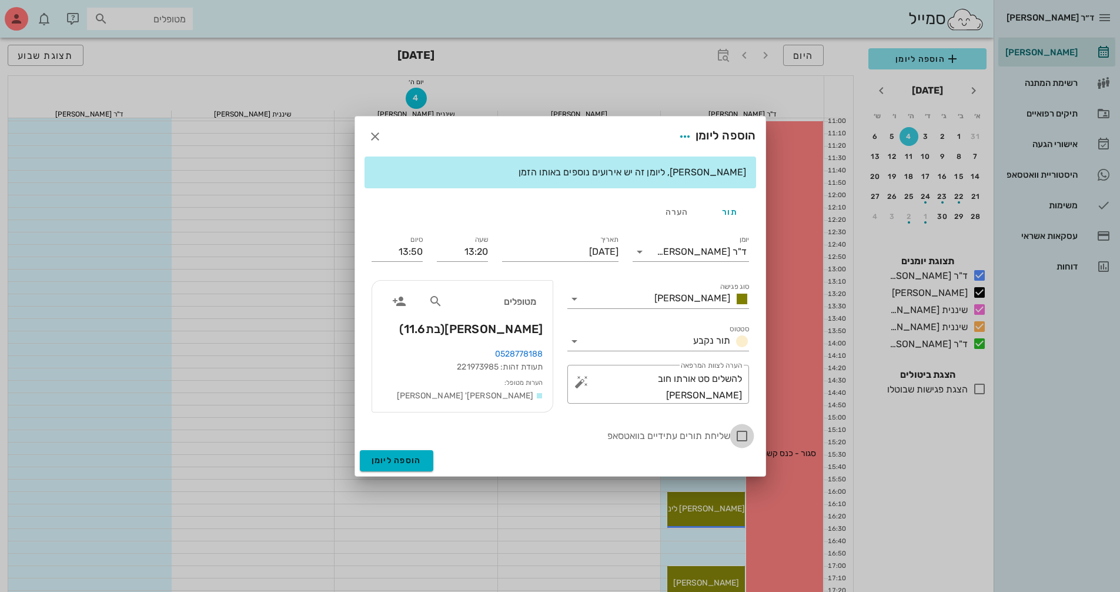
click at [738, 440] on div at bounding box center [742, 436] width 20 height 20
checkbox input "true"
click at [414, 455] on button "הוספה ליומן" at bounding box center [396, 460] width 73 height 21
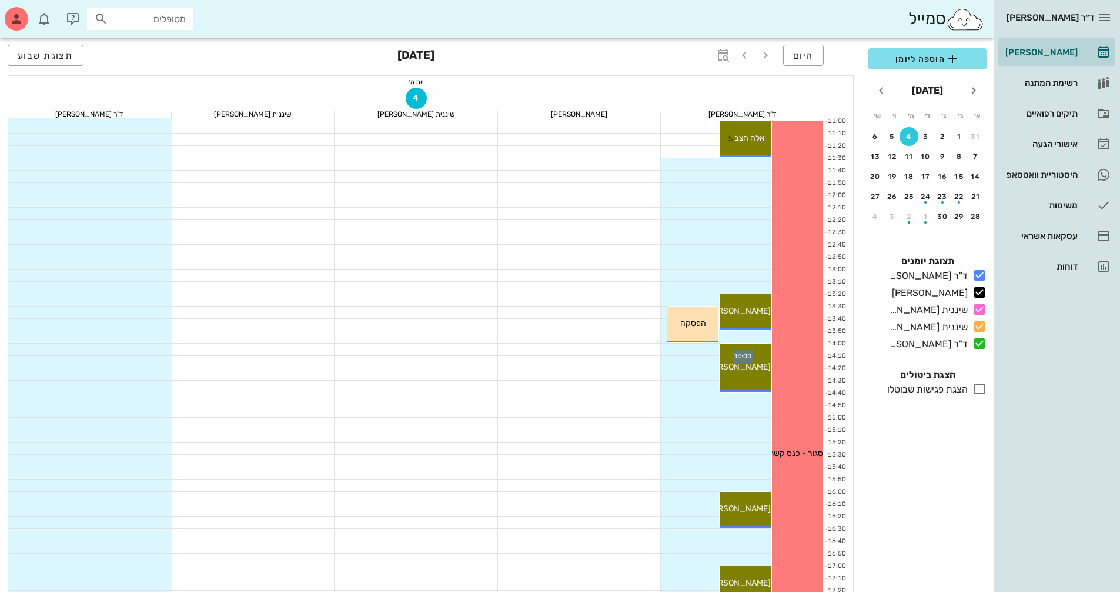
drag, startPoint x: 694, startPoint y: 318, endPoint x: 684, endPoint y: 343, distance: 27.0
click at [684, 343] on div "09:50 - 10:00 ד"ר [PERSON_NAME] עובדת 10:00-18:00 [PERSON_NAME] עובדת 10:00-18:…" at bounding box center [742, 342] width 163 height 1037
click at [681, 332] on div "13:30 - 14:00 ד"ר [PERSON_NAME] הפסקה הפסקה" at bounding box center [692, 324] width 51 height 36
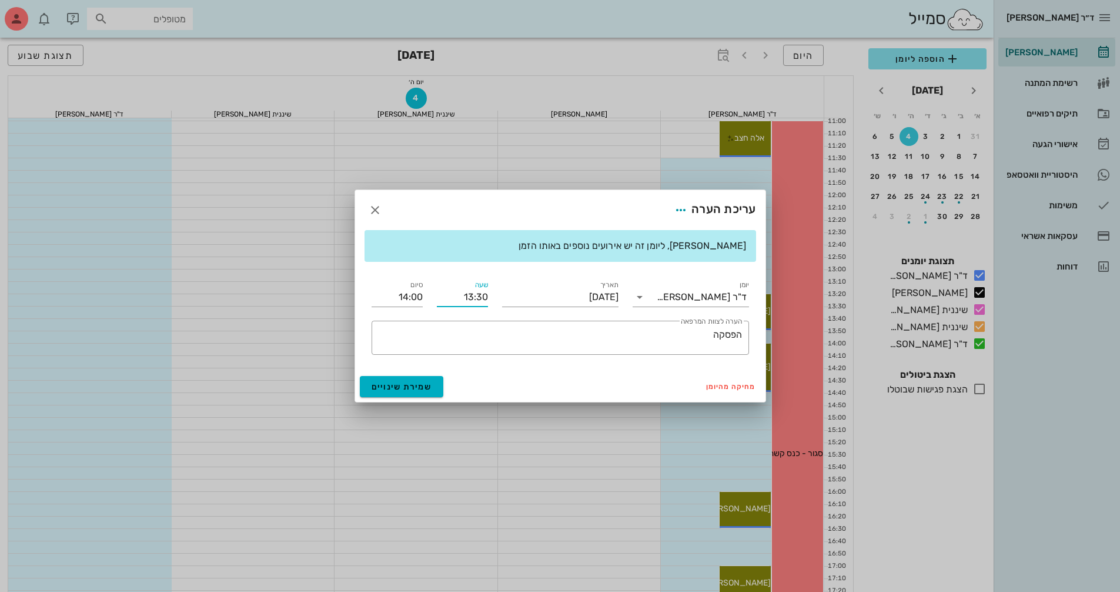
click at [466, 298] on input "13:30" at bounding box center [462, 297] width 51 height 19
click at [472, 320] on div "13:00" at bounding box center [462, 319] width 32 height 9
type input "13:00"
type input "13:30"
click at [427, 387] on span "שמירת שינויים" at bounding box center [402, 387] width 61 height 10
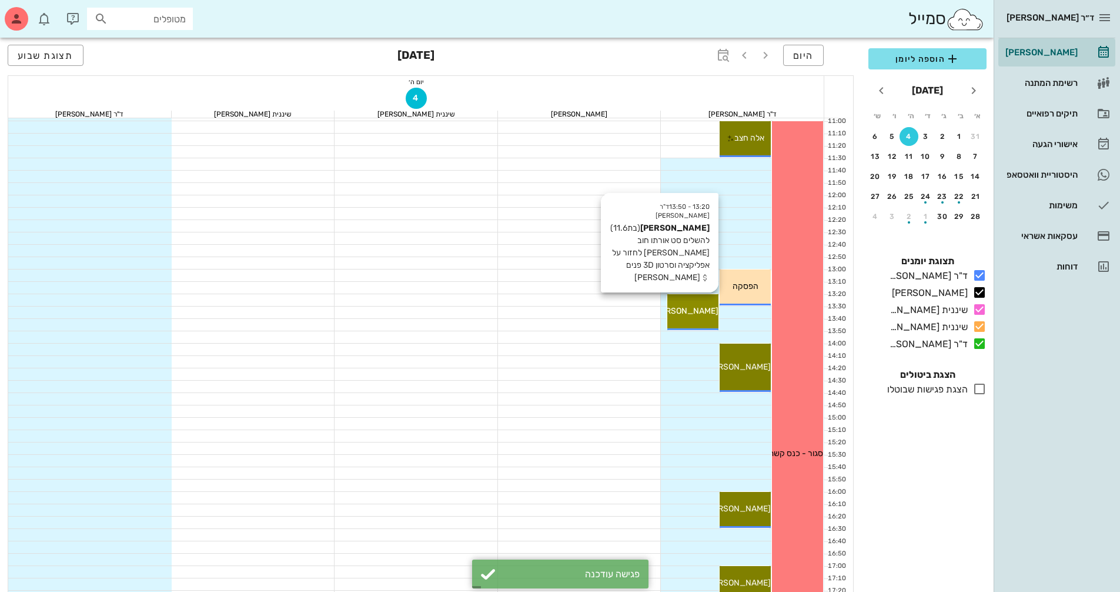
click at [703, 302] on div "13:20 - 13:50 ד"ר [PERSON_NAME] [PERSON_NAME] (בת 11.6 ) להשלים סט אורתו חוב [P…" at bounding box center [692, 312] width 51 height 36
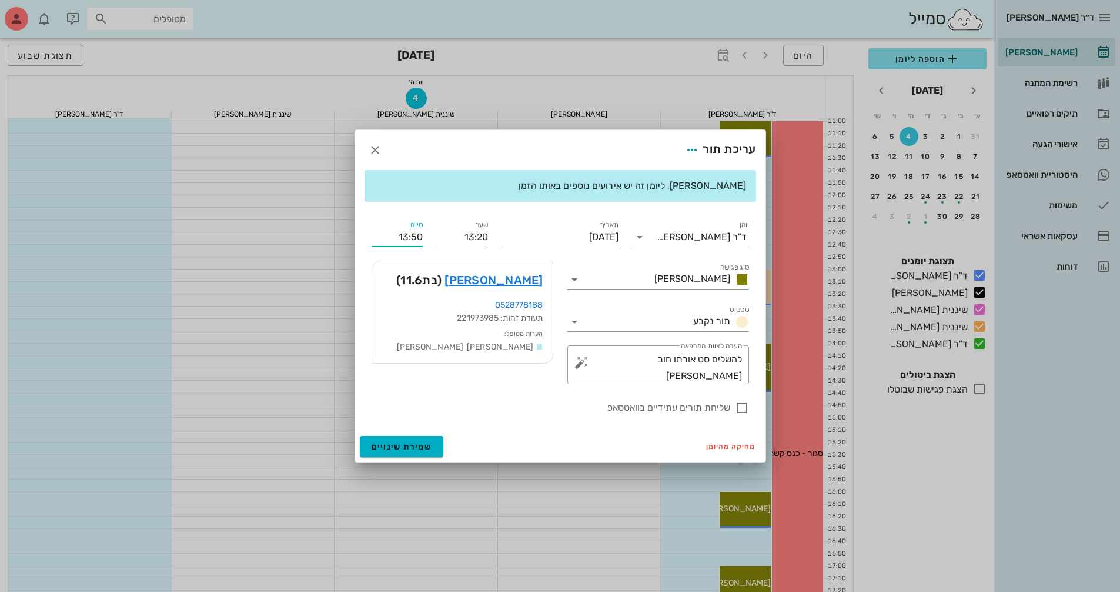
click at [412, 238] on input "13:50" at bounding box center [397, 237] width 51 height 19
click at [395, 306] on div "14:00 (40 דקות)" at bounding box center [367, 308] width 71 height 9
type input "14:00"
click at [424, 443] on span "שמירת שינויים" at bounding box center [402, 447] width 61 height 10
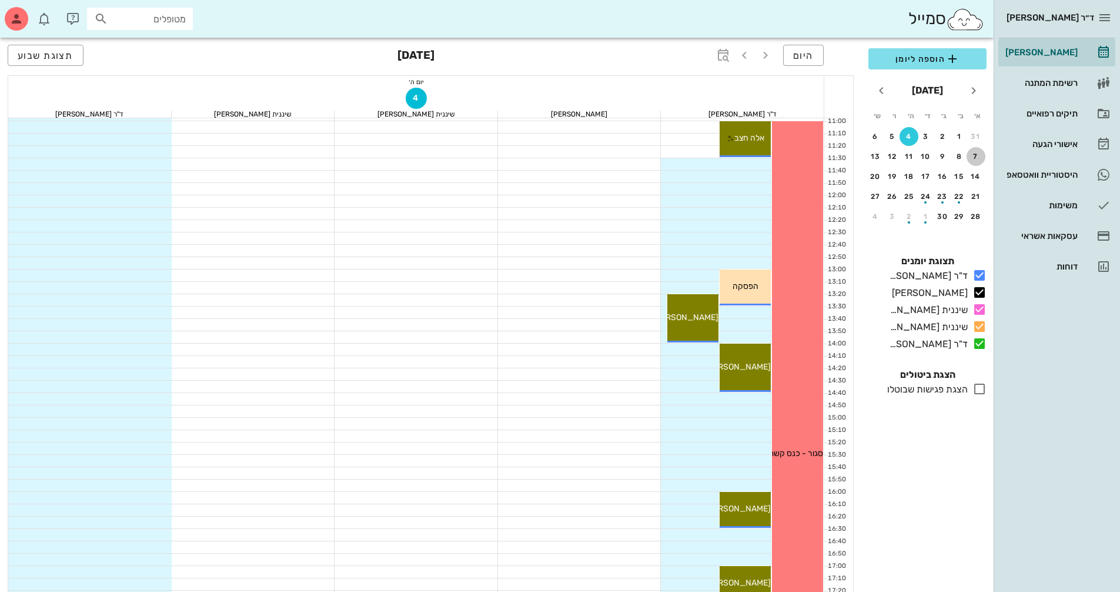
click at [977, 163] on button "7" at bounding box center [976, 156] width 19 height 19
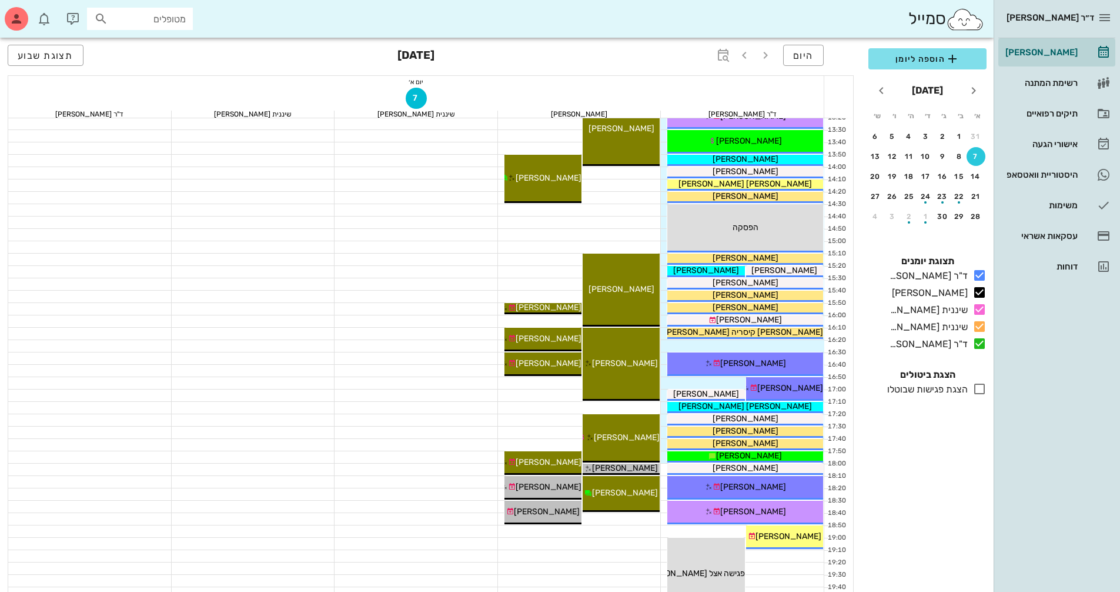
scroll to position [564, 0]
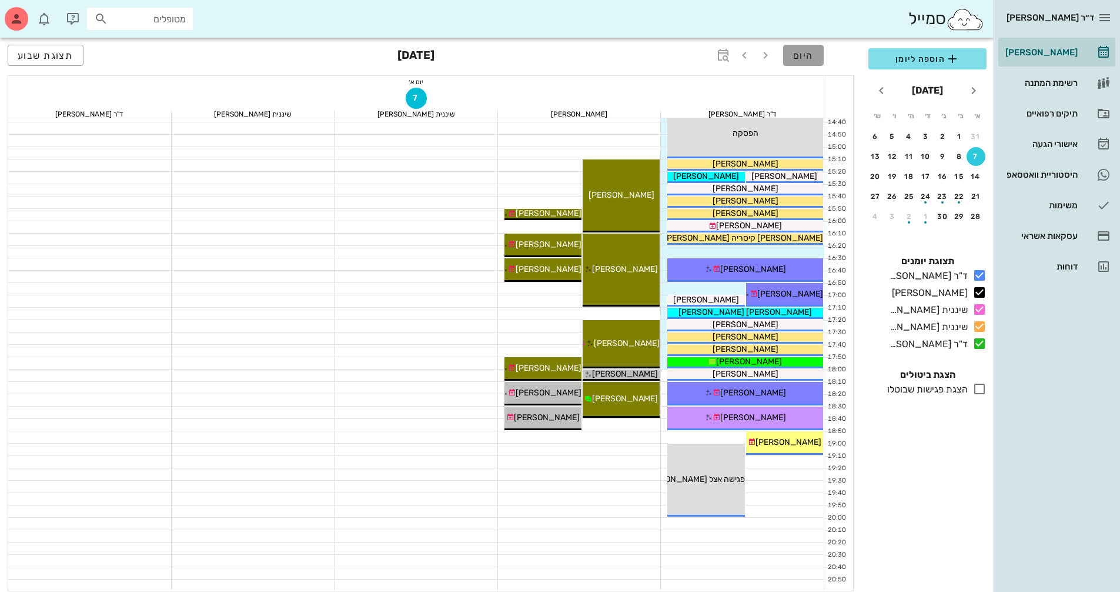
click at [795, 59] on span "היום" at bounding box center [803, 55] width 21 height 11
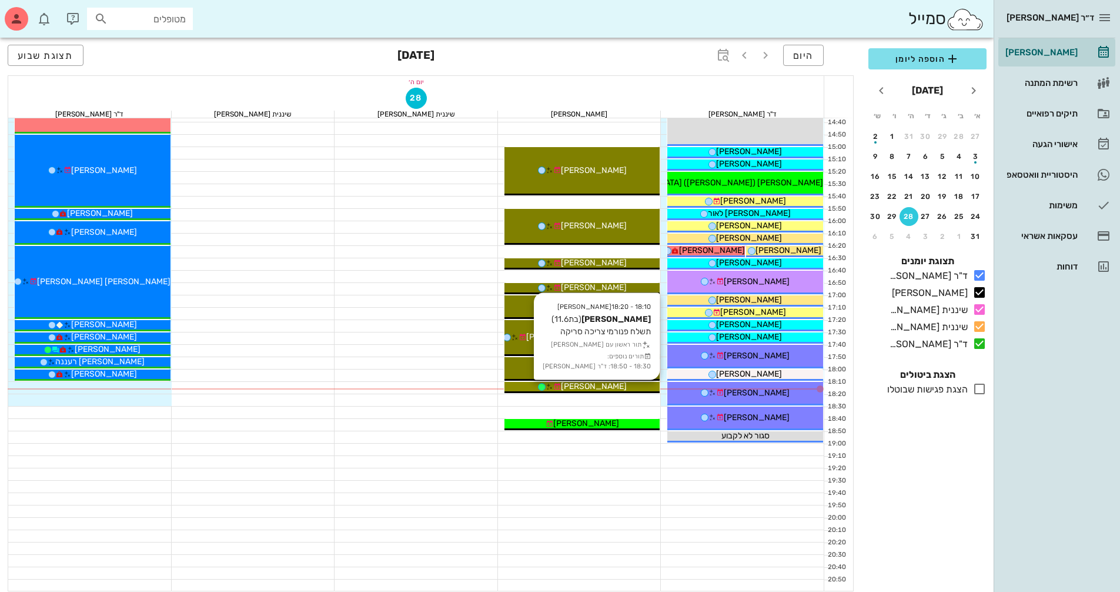
click at [646, 381] on div "[PERSON_NAME]" at bounding box center [582, 386] width 156 height 12
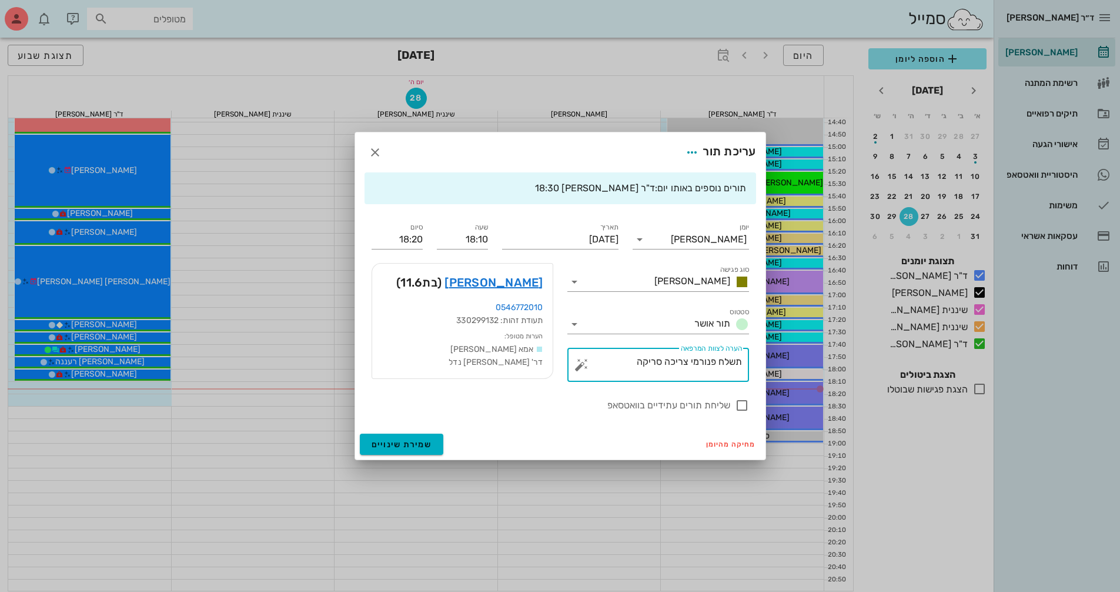
click at [662, 353] on textarea "תשלח פנורמי צריכה סריקה" at bounding box center [663, 367] width 158 height 28
drag, startPoint x: 665, startPoint y: 353, endPoint x: 689, endPoint y: 356, distance: 23.8
click at [689, 356] on textarea "תשלח פנורמי צריכה סריקה" at bounding box center [663, 367] width 158 height 28
drag, startPoint x: 719, startPoint y: 352, endPoint x: 760, endPoint y: 352, distance: 41.2
click at [760, 352] on div "תורים נוספים באותו יום: ד"ר [PERSON_NAME] 18:30 [PERSON_NAME] סוג פגישה [PERSON…" at bounding box center [560, 300] width 410 height 256
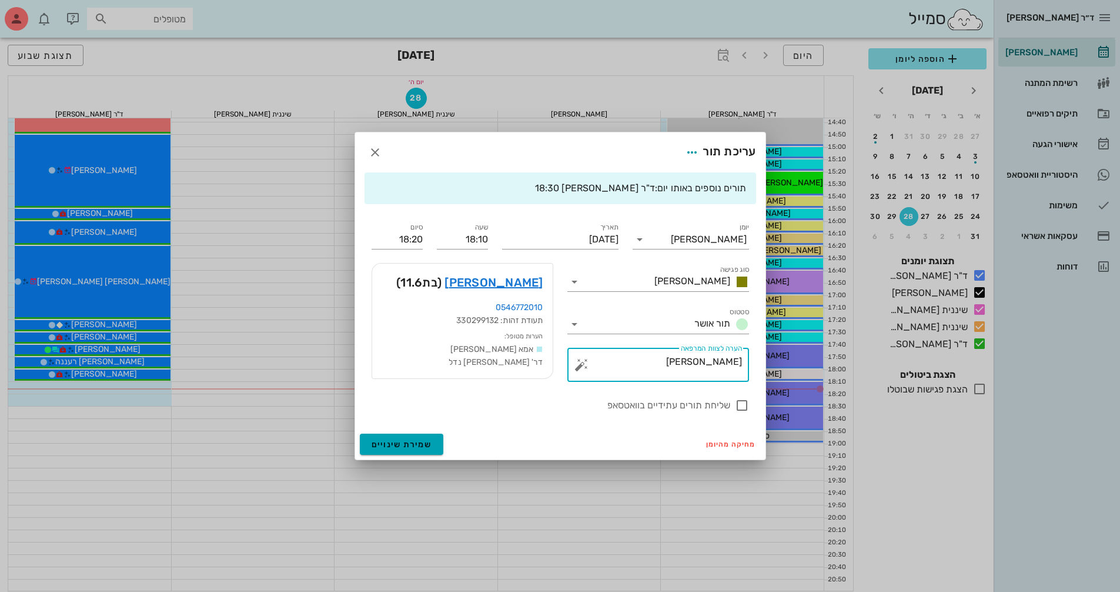
type textarea "[PERSON_NAME]"
click at [436, 451] on button "שמירת שינויים" at bounding box center [402, 443] width 84 height 21
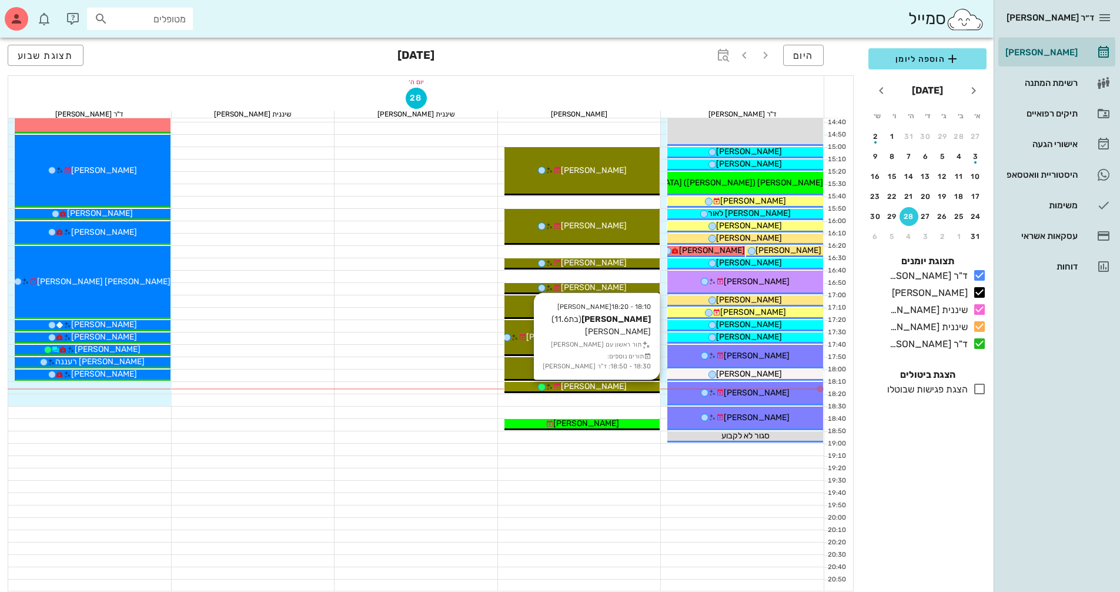
click at [629, 391] on div "18:10 - 18:20 [PERSON_NAME] (בת 11.6 ) פנורמי סריקה תור ראשון עם [PERSON_NAME] …" at bounding box center [582, 387] width 156 height 11
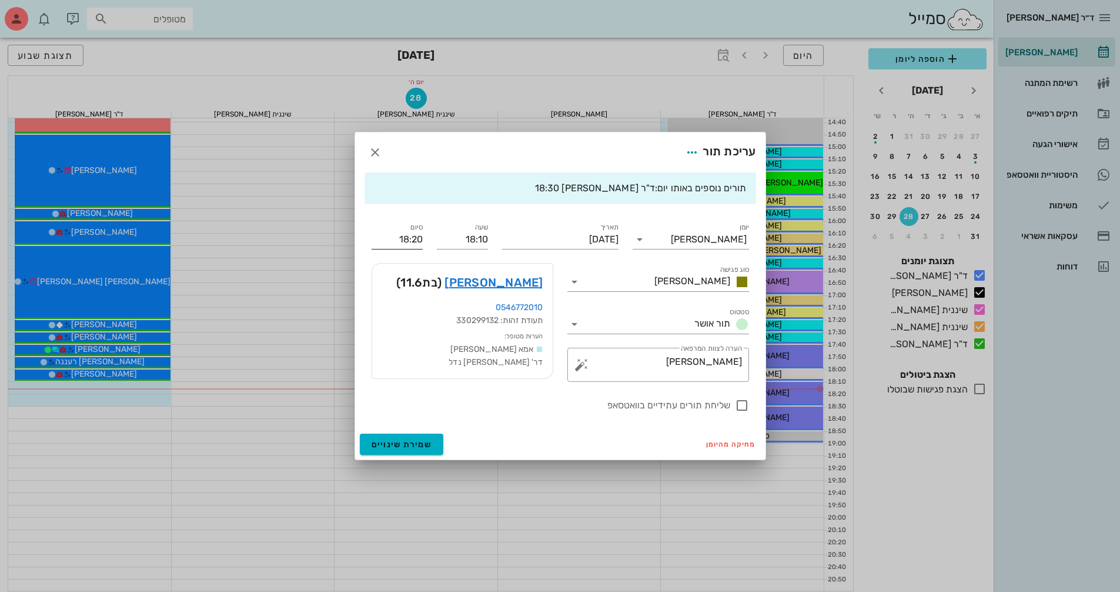
click at [409, 232] on input "18:20" at bounding box center [397, 239] width 51 height 19
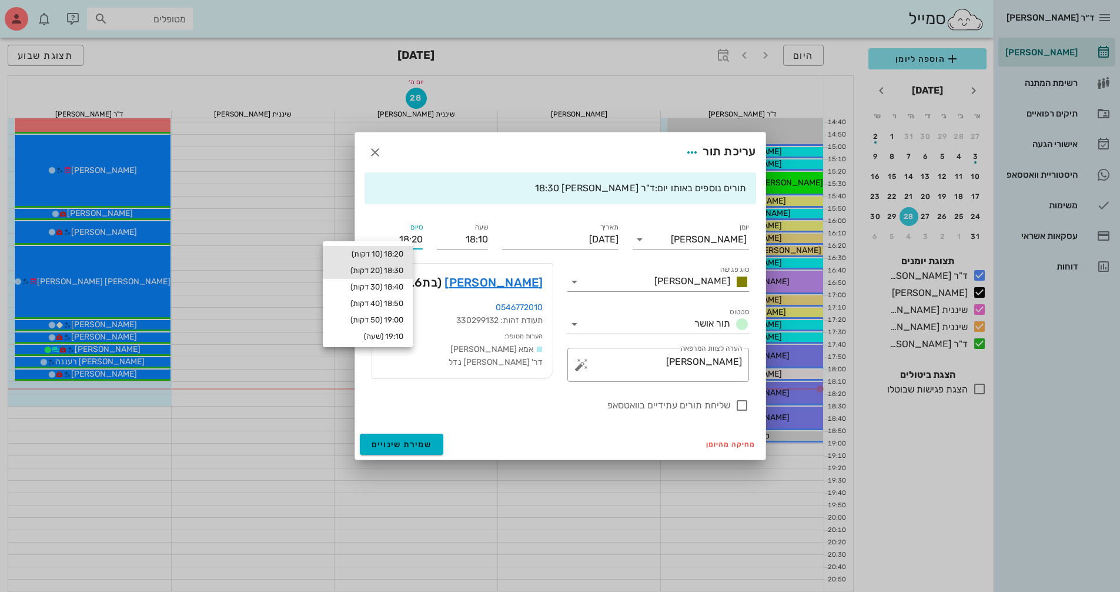
click at [403, 270] on div "18:30 (20 דקות)" at bounding box center [367, 270] width 71 height 9
type input "18:30"
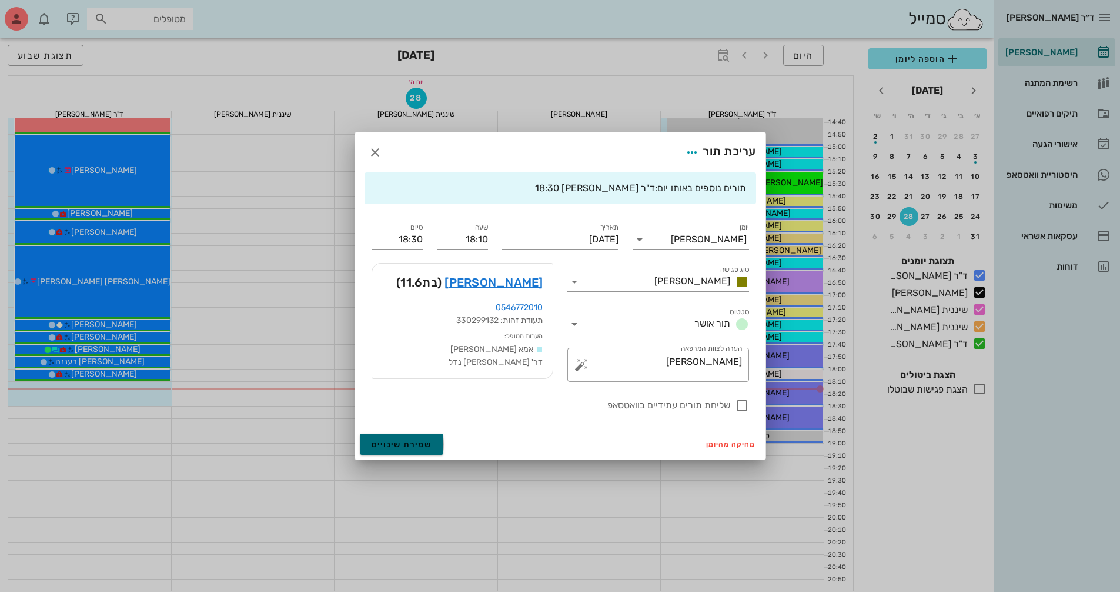
click at [425, 449] on span "שמירת שינויים" at bounding box center [402, 444] width 61 height 10
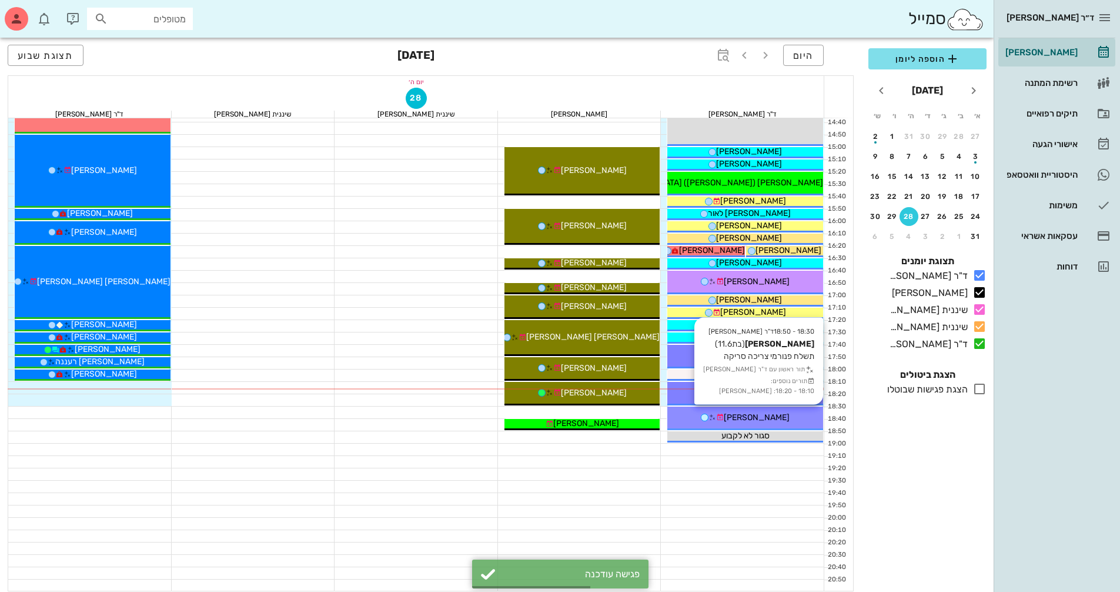
click at [786, 416] on span "[PERSON_NAME]" at bounding box center [757, 417] width 66 height 10
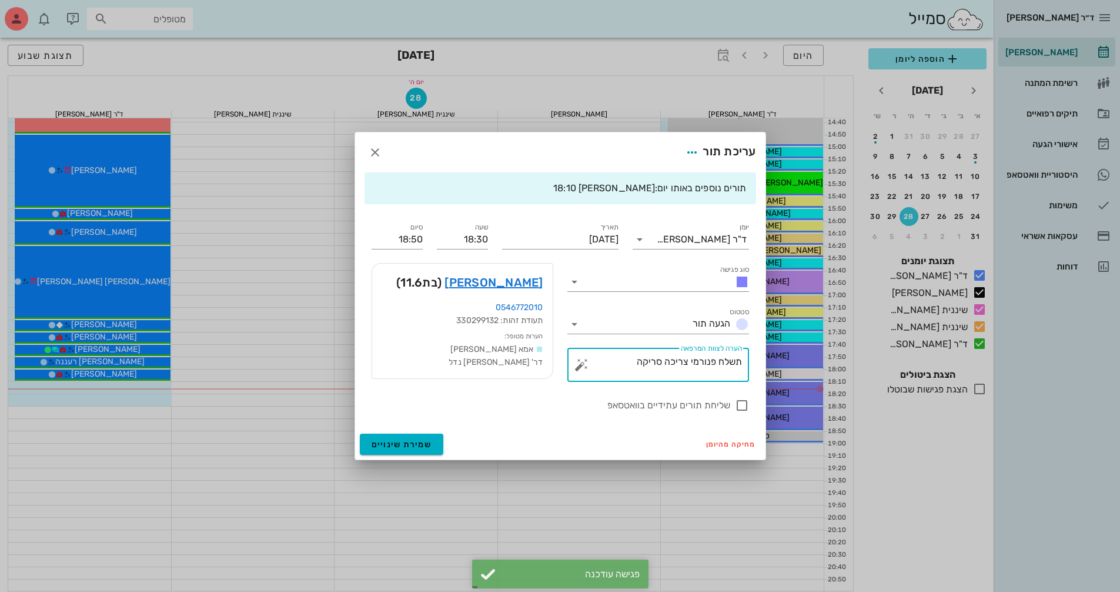
drag, startPoint x: 669, startPoint y: 352, endPoint x: 690, endPoint y: 351, distance: 20.6
click at [690, 353] on textarea "תשלח פנורמי צריכה סריקה" at bounding box center [663, 367] width 158 height 28
drag, startPoint x: 714, startPoint y: 355, endPoint x: 746, endPoint y: 355, distance: 31.8
click at [746, 355] on div "​ הערה לצוות המרפאה תשלח פנורמי סריקה" at bounding box center [658, 364] width 182 height 34
type textarea "[PERSON_NAME]"
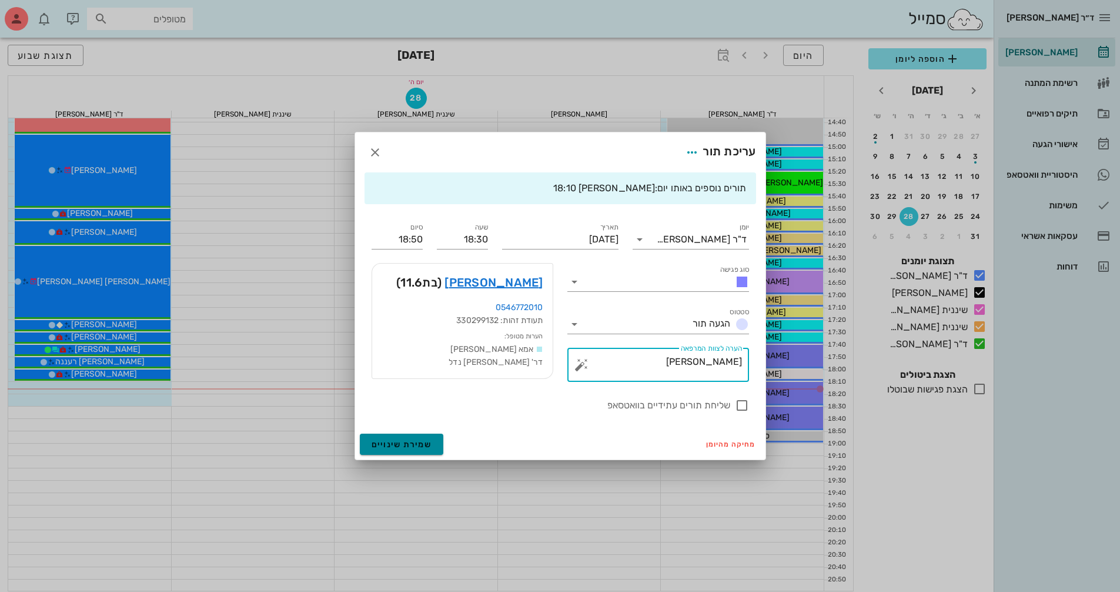
click at [436, 455] on button "שמירת שינויים" at bounding box center [402, 443] width 84 height 21
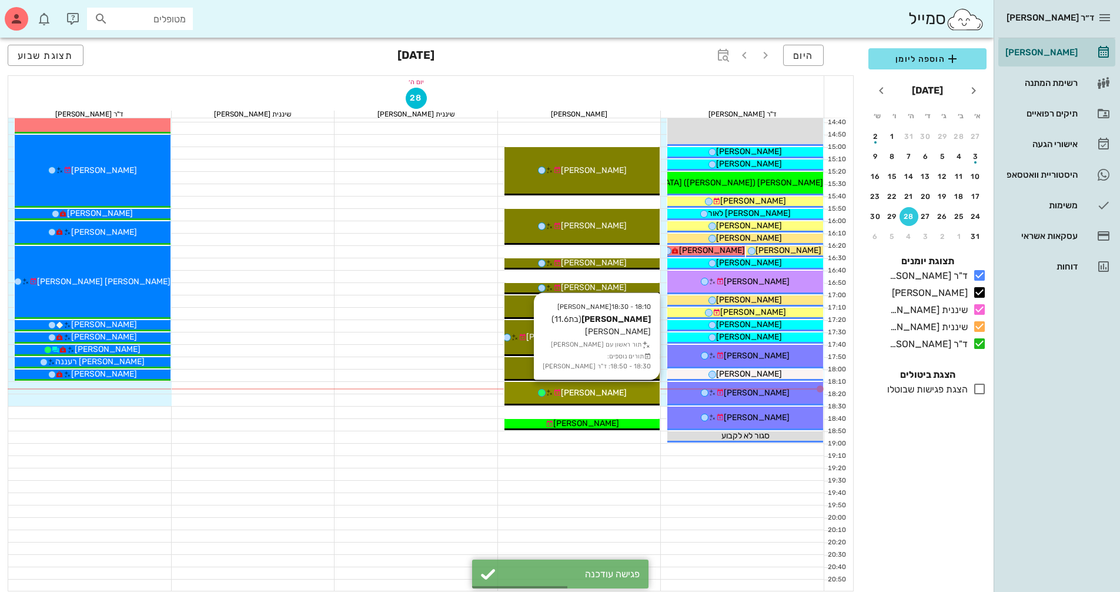
click at [631, 398] on div "[PERSON_NAME]" at bounding box center [582, 392] width 156 height 12
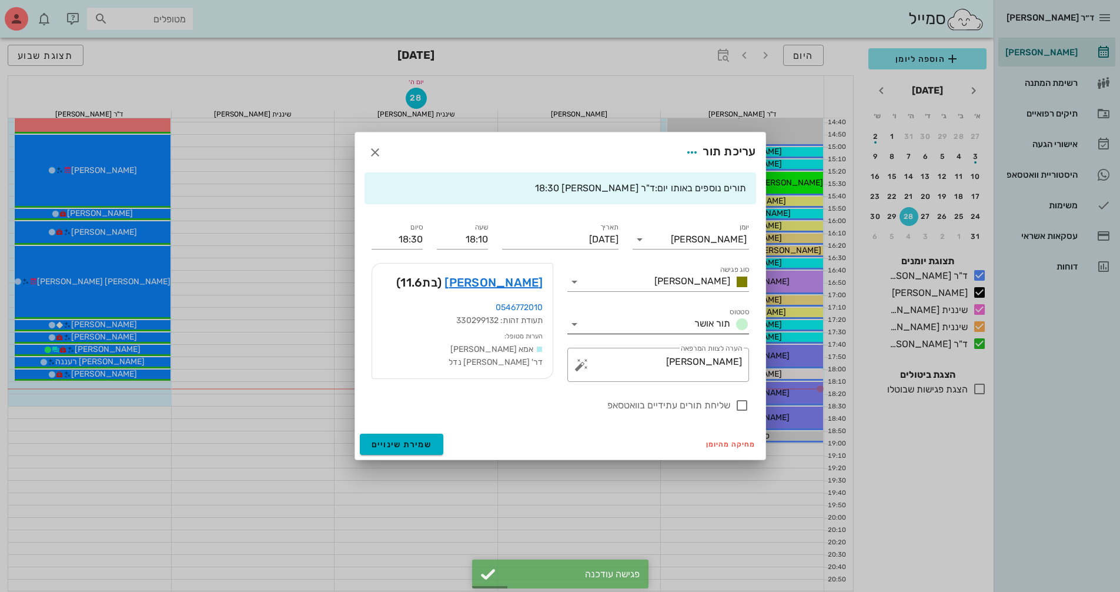
click at [578, 317] on icon at bounding box center [574, 324] width 14 height 14
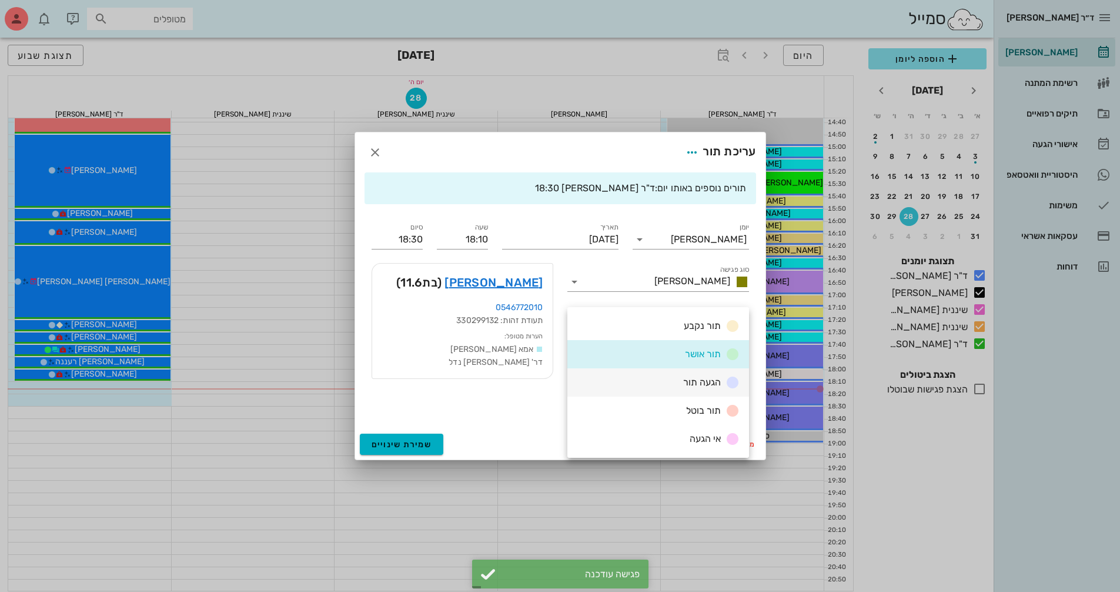
click at [677, 372] on div "הגעה תור" at bounding box center [658, 382] width 182 height 28
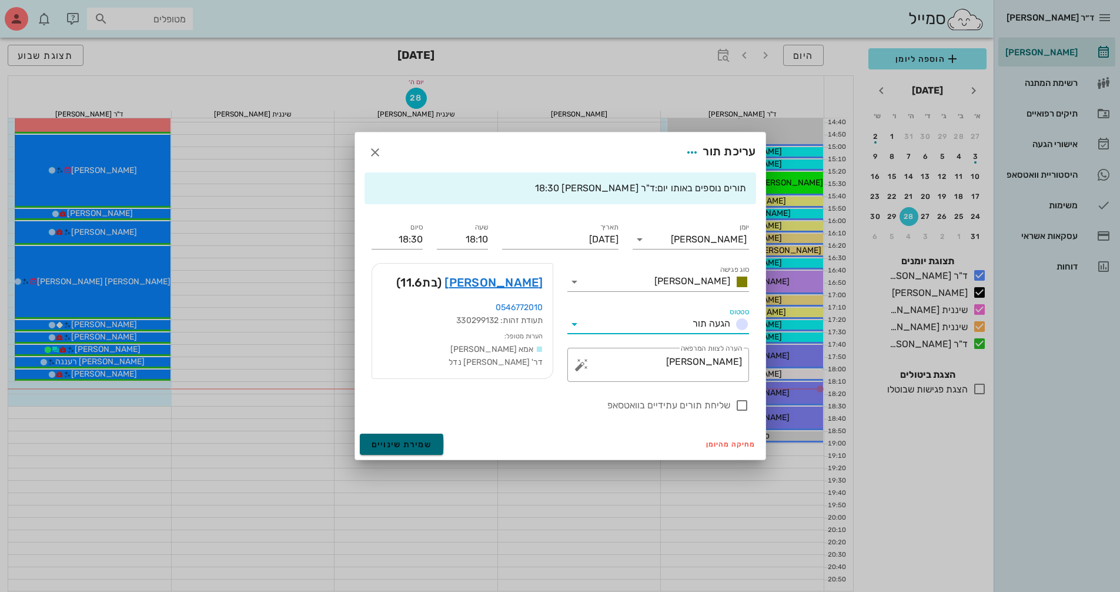
click at [385, 449] on span "שמירת שינויים" at bounding box center [402, 444] width 61 height 10
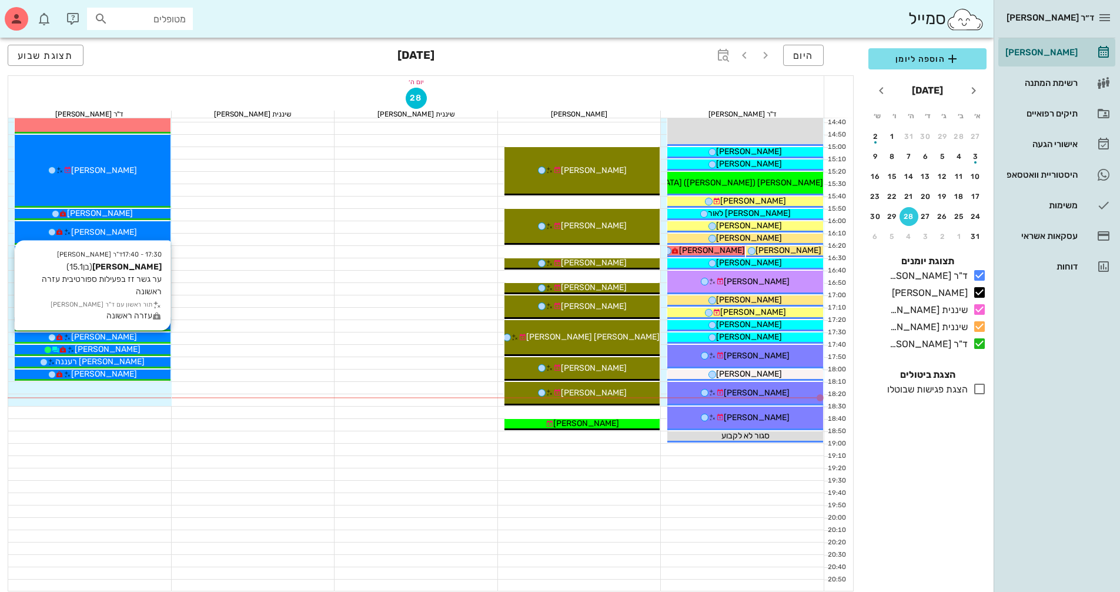
click at [159, 337] on div "[PERSON_NAME]" at bounding box center [93, 336] width 156 height 12
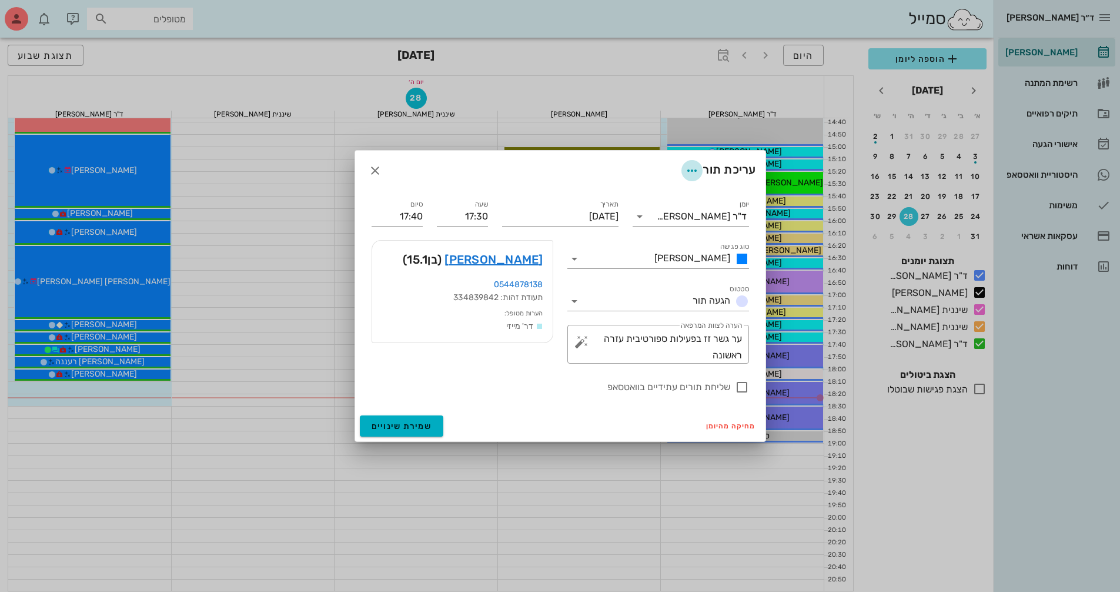
click at [685, 176] on icon "button" at bounding box center [692, 170] width 14 height 14
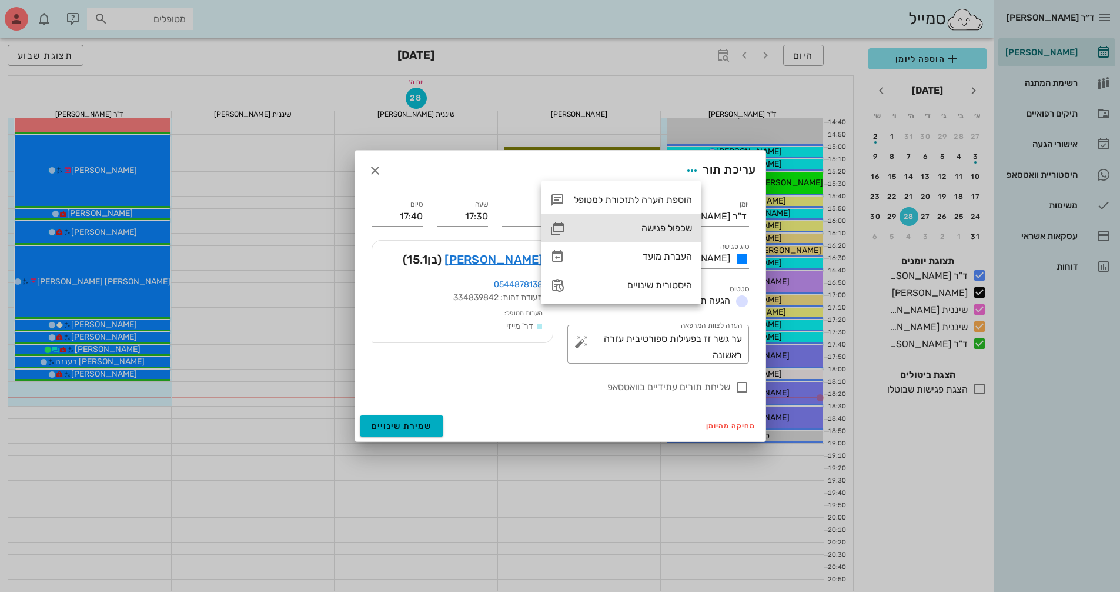
click at [667, 230] on div "שכפול פגישה" at bounding box center [633, 227] width 118 height 11
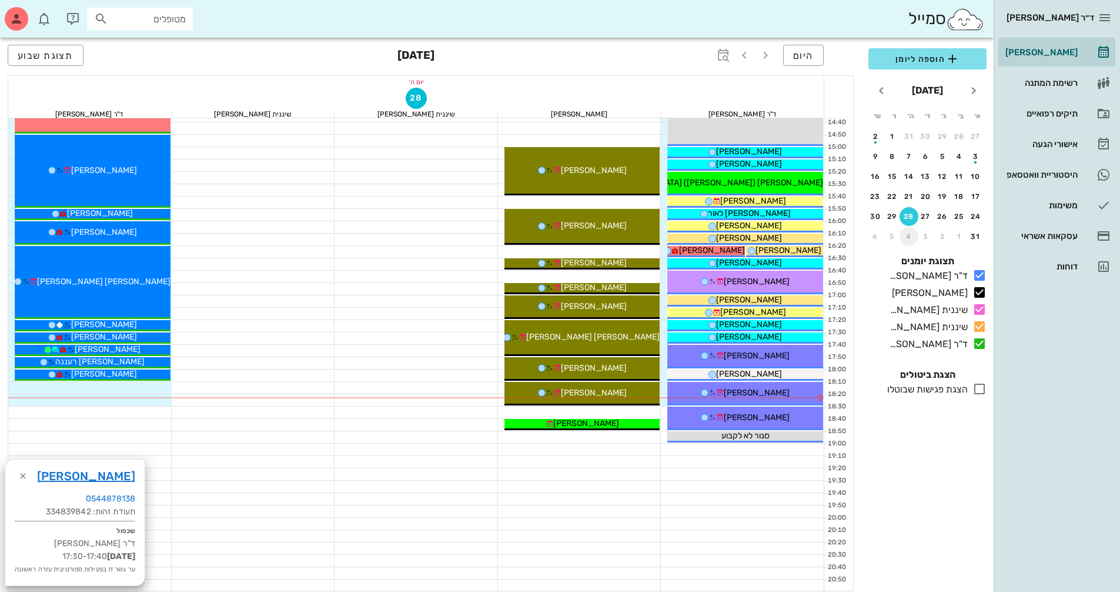
click at [911, 233] on div "4" at bounding box center [909, 236] width 19 height 8
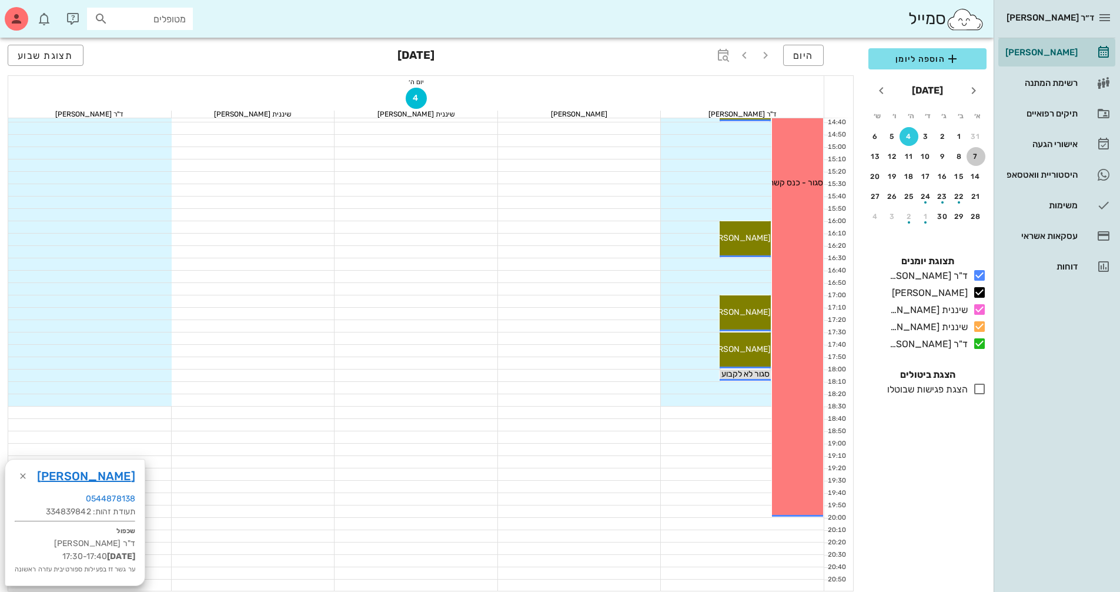
click at [972, 165] on button "7" at bounding box center [976, 156] width 19 height 19
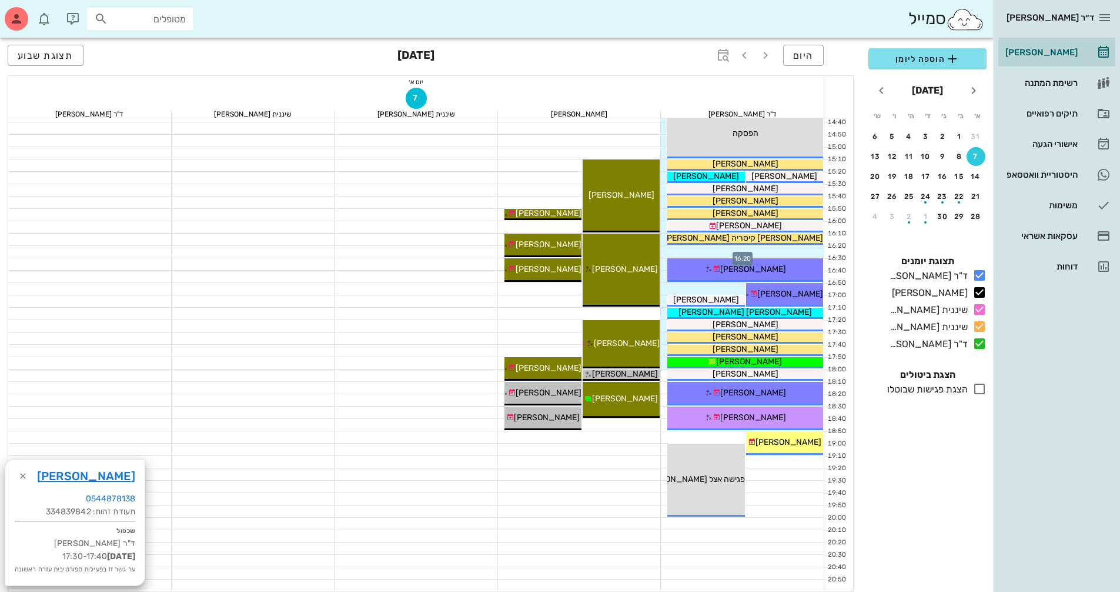
click at [775, 250] on div at bounding box center [742, 252] width 163 height 12
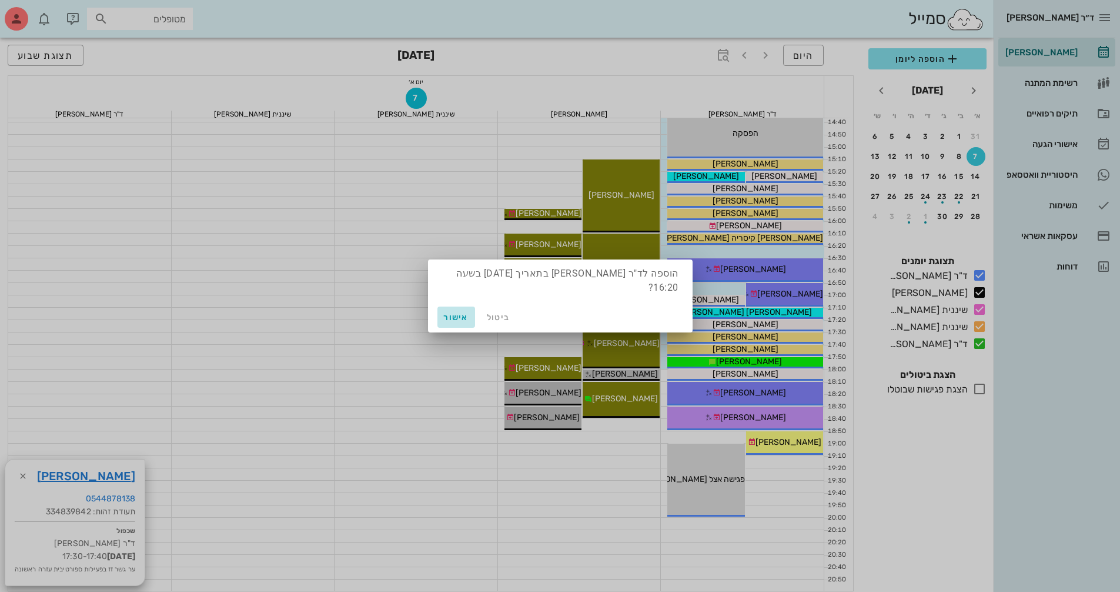
click at [456, 318] on span "אישור" at bounding box center [456, 317] width 28 height 10
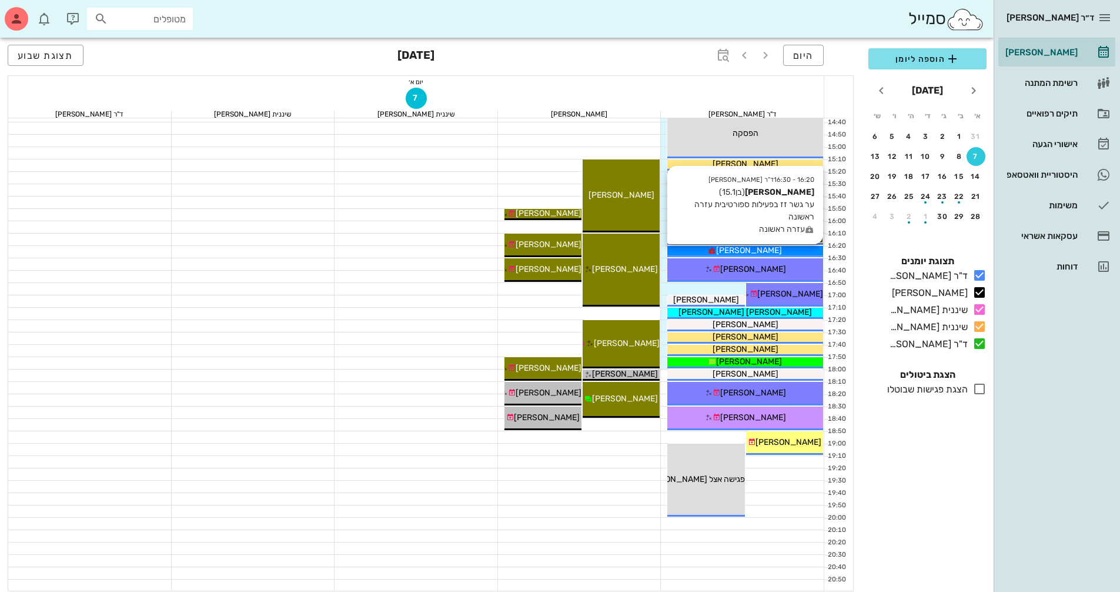
click at [790, 252] on div "[PERSON_NAME]" at bounding box center [745, 250] width 156 height 12
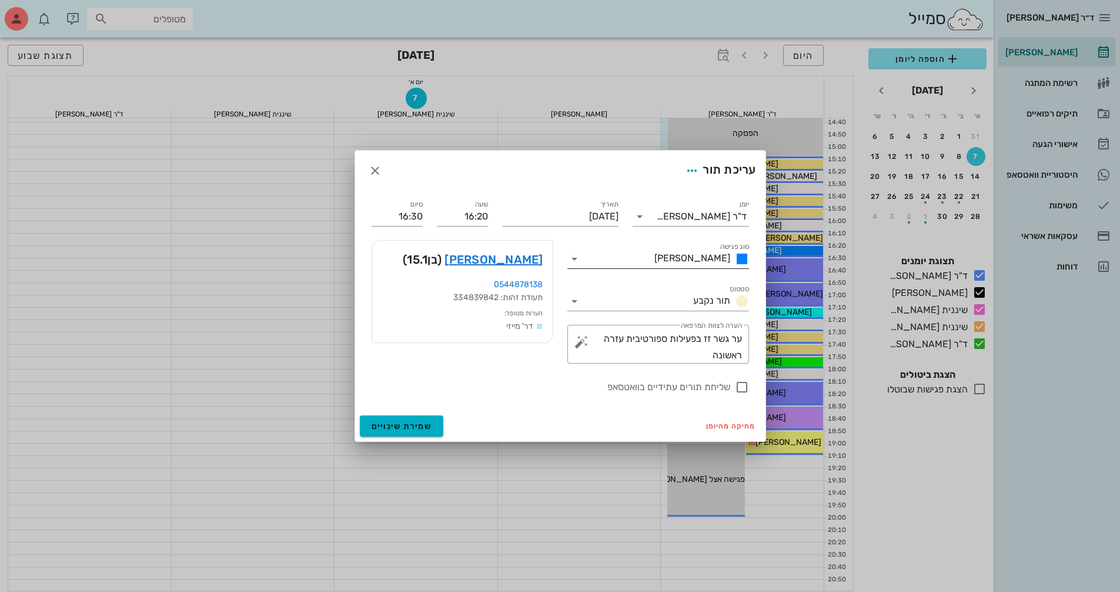
click at [577, 258] on icon at bounding box center [574, 259] width 14 height 14
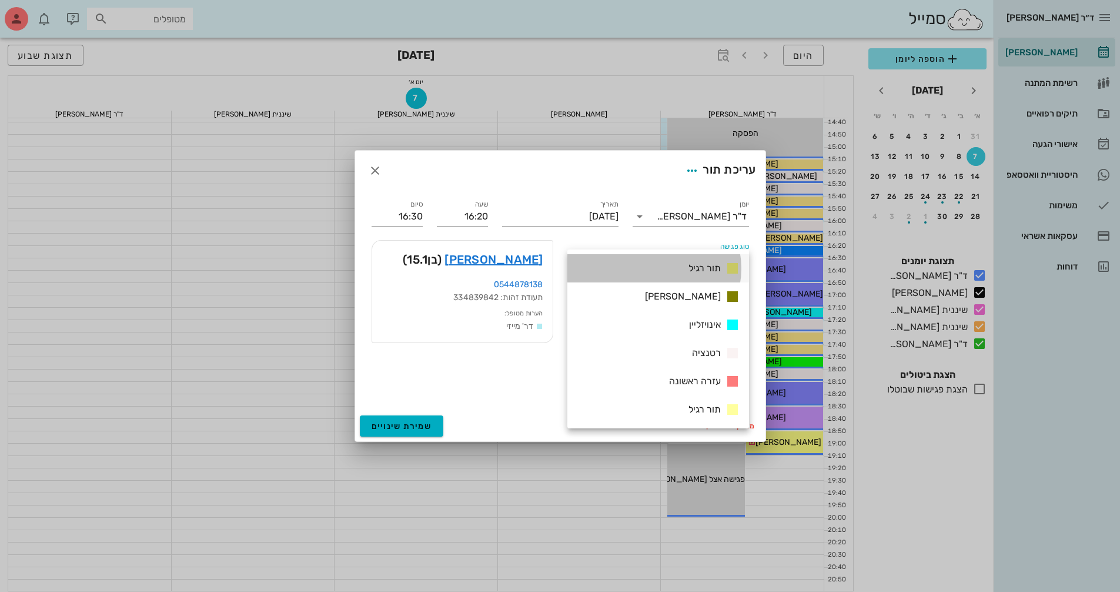
click at [695, 270] on span "תור רגיל" at bounding box center [705, 267] width 32 height 11
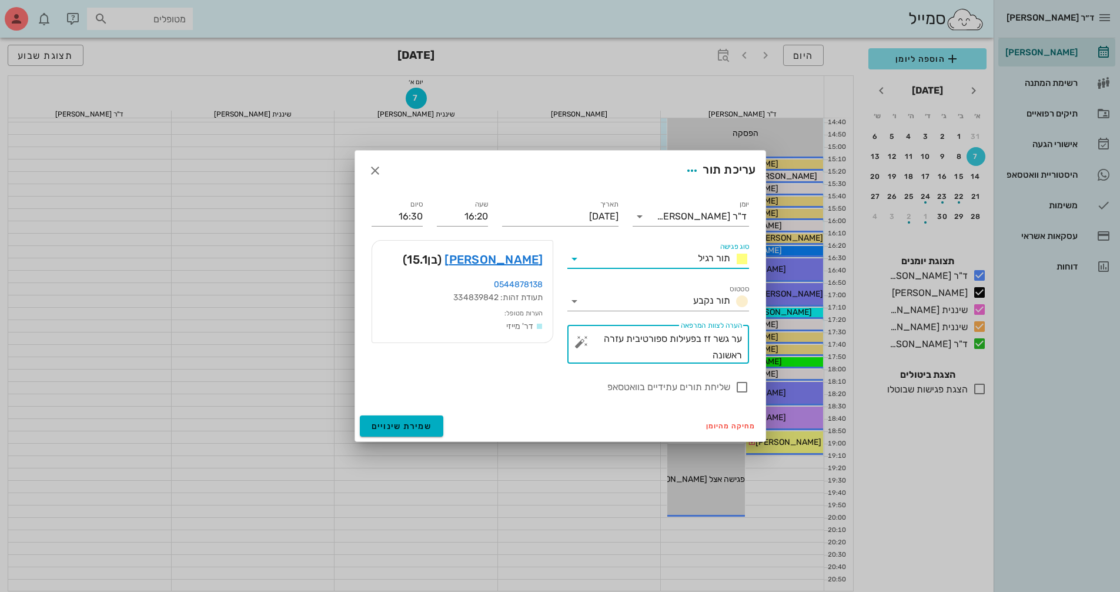
drag, startPoint x: 675, startPoint y: 357, endPoint x: 775, endPoint y: 344, distance: 100.8
click at [775, 344] on div "ד״ר [PERSON_NAME] [PERSON_NAME] רשימת המתנה תיקים רפואיים אישורי הגעה היסטוריית…" at bounding box center [560, 13] width 1120 height 1155
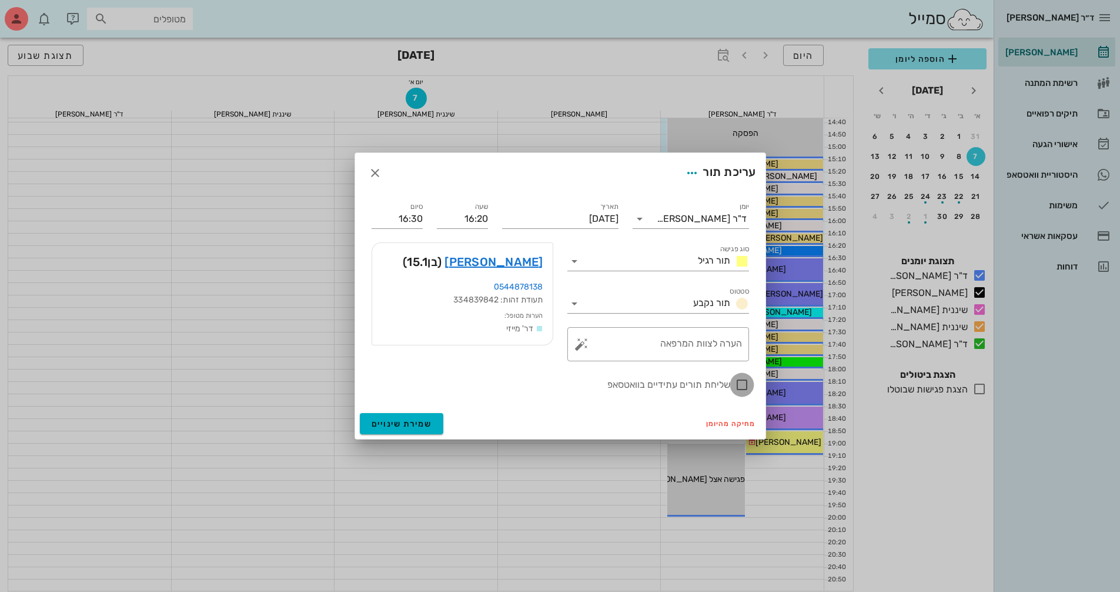
click at [748, 387] on div at bounding box center [742, 385] width 20 height 20
checkbox input "true"
click at [421, 429] on button "שמירת שינויים" at bounding box center [402, 423] width 84 height 21
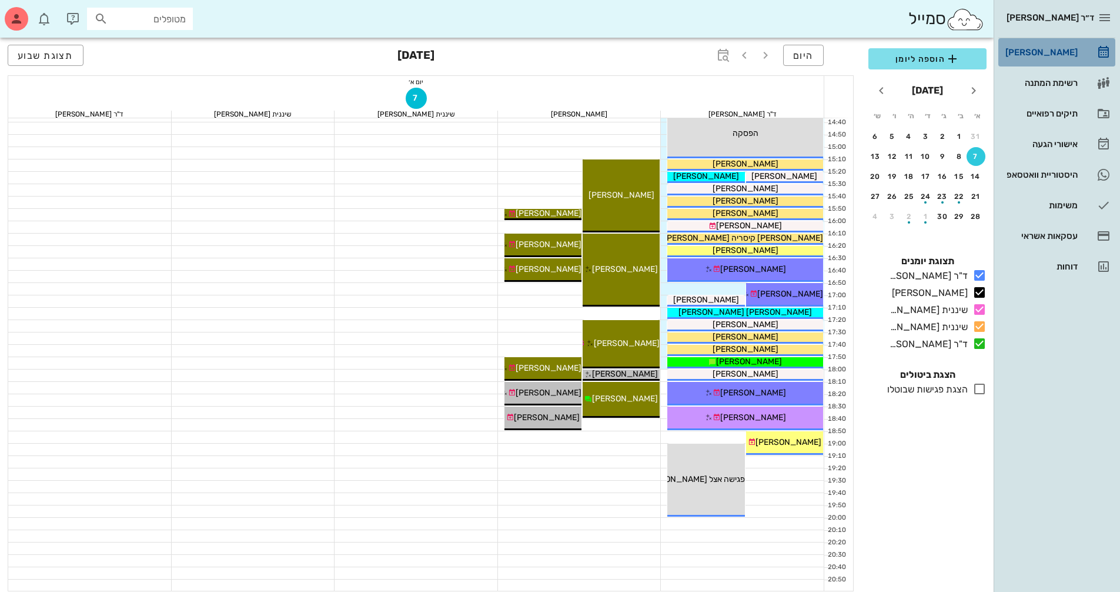
click at [1051, 56] on div "[PERSON_NAME]" at bounding box center [1040, 52] width 75 height 9
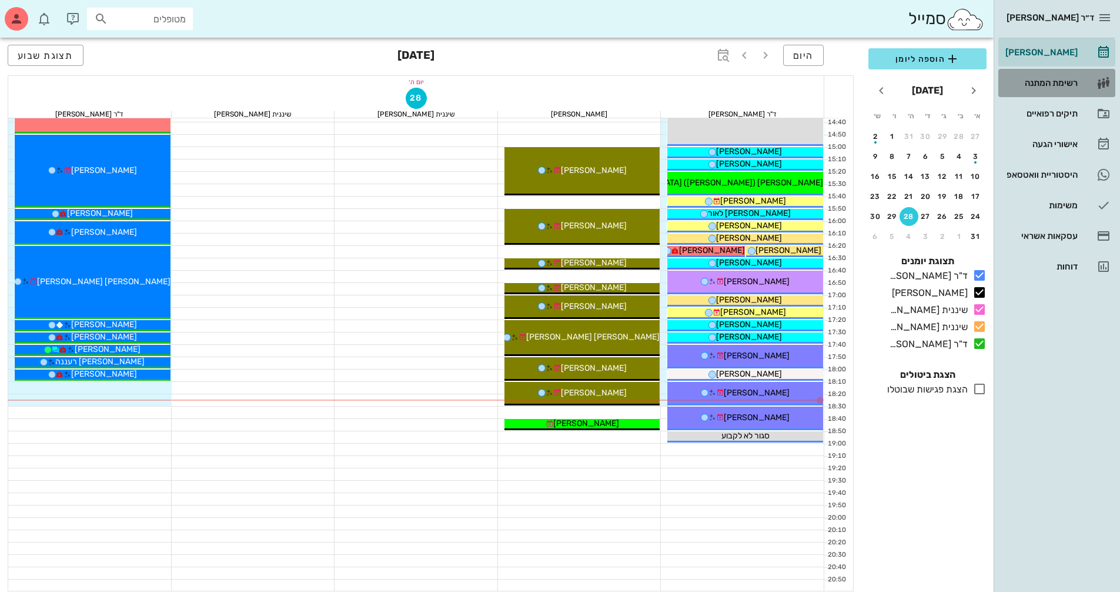
click at [1049, 90] on div "רשימת המתנה" at bounding box center [1040, 82] width 75 height 19
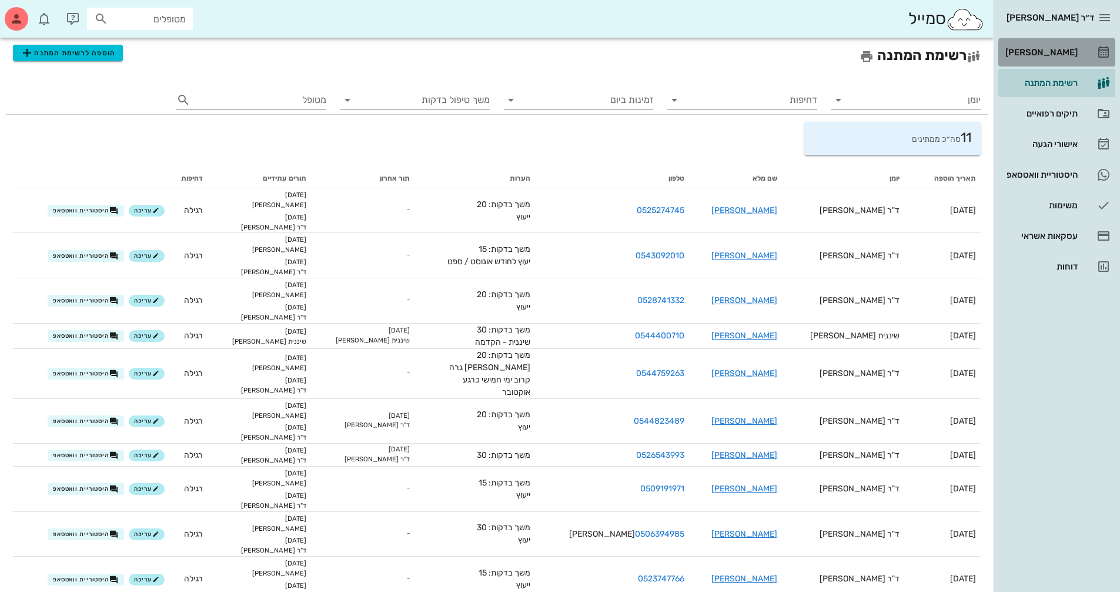
click at [1064, 58] on div "[PERSON_NAME]" at bounding box center [1040, 52] width 75 height 19
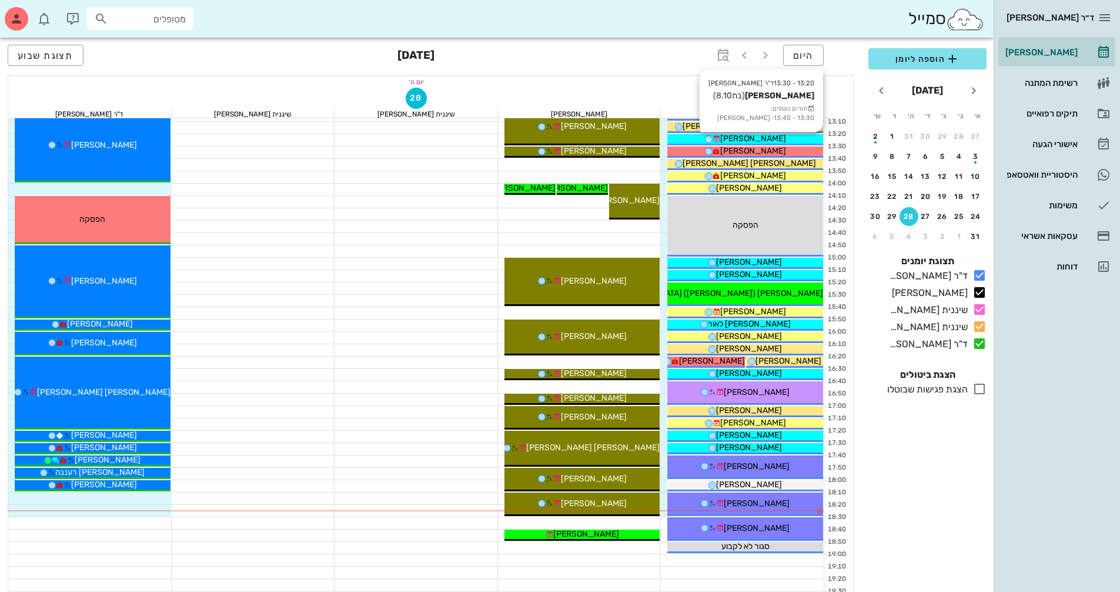
scroll to position [529, 0]
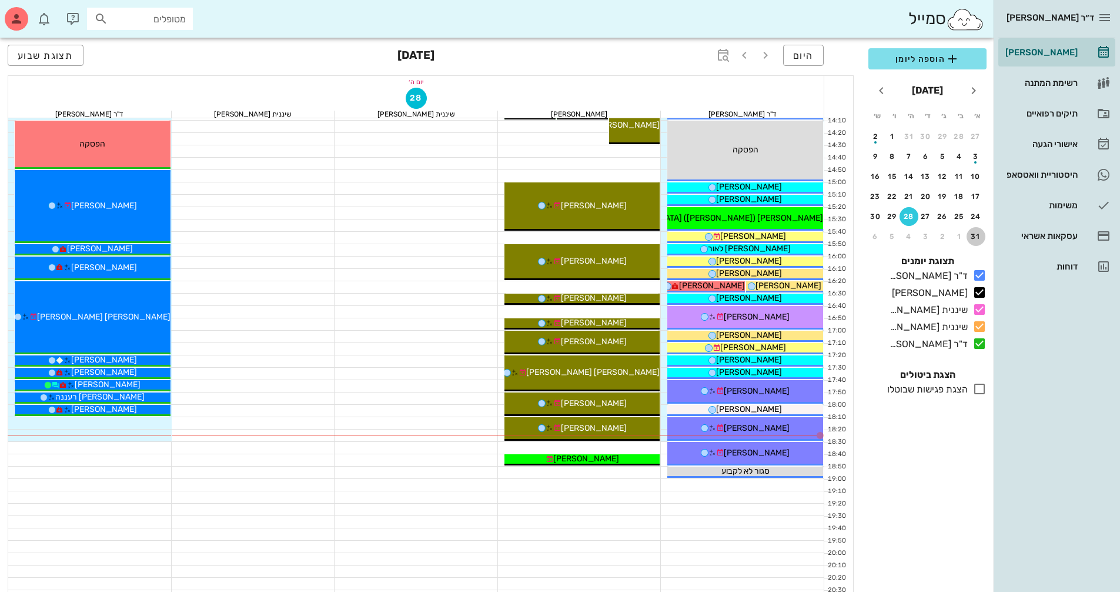
click at [978, 238] on div "31" at bounding box center [976, 236] width 19 height 8
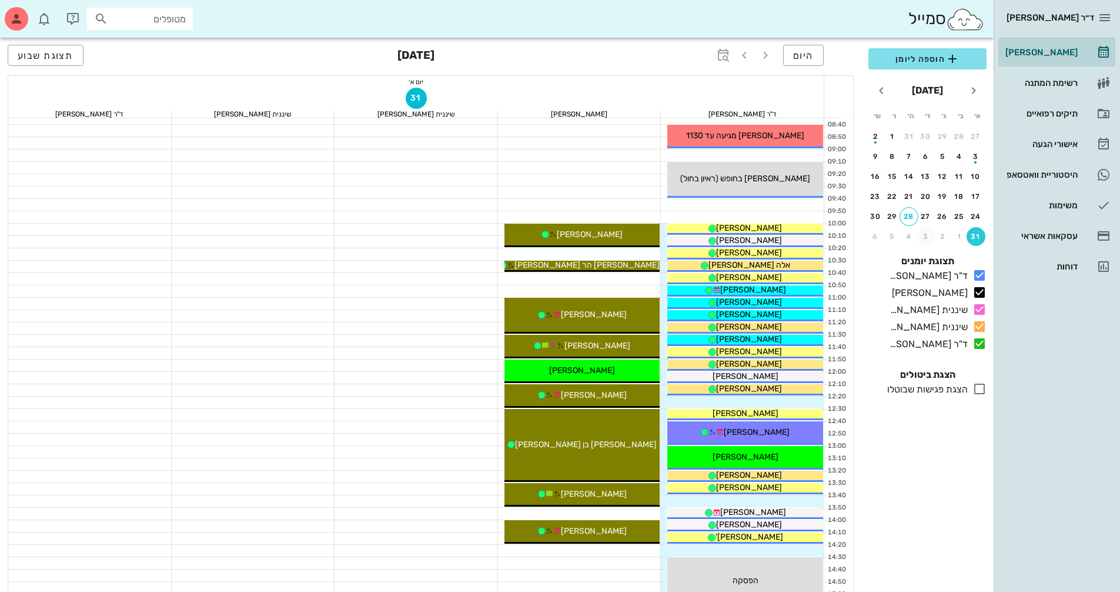
scroll to position [176, 0]
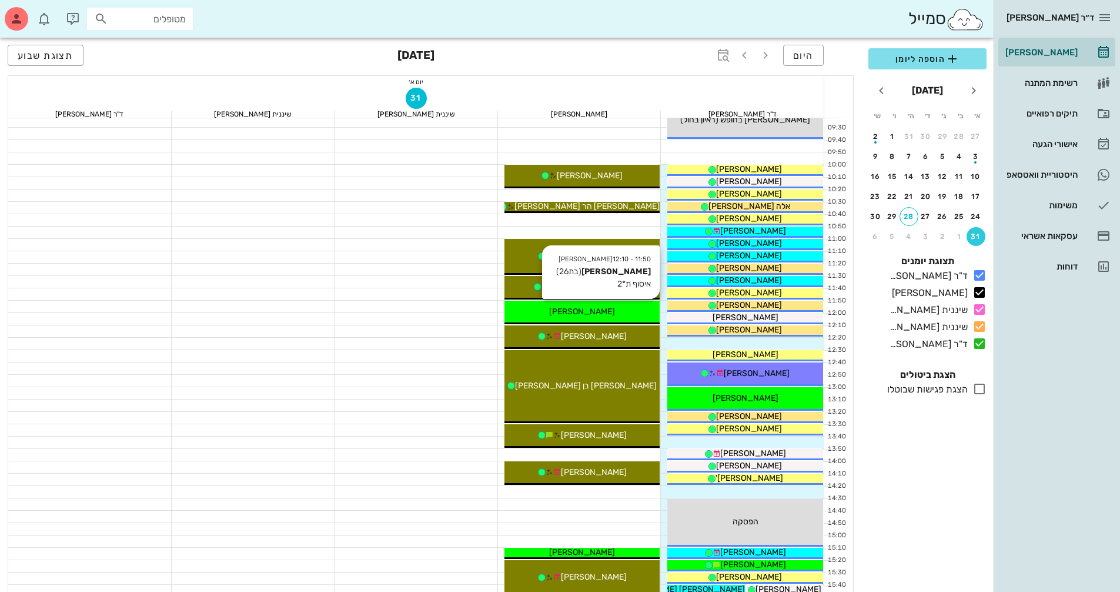
click at [628, 315] on div "[PERSON_NAME]" at bounding box center [582, 311] width 156 height 12
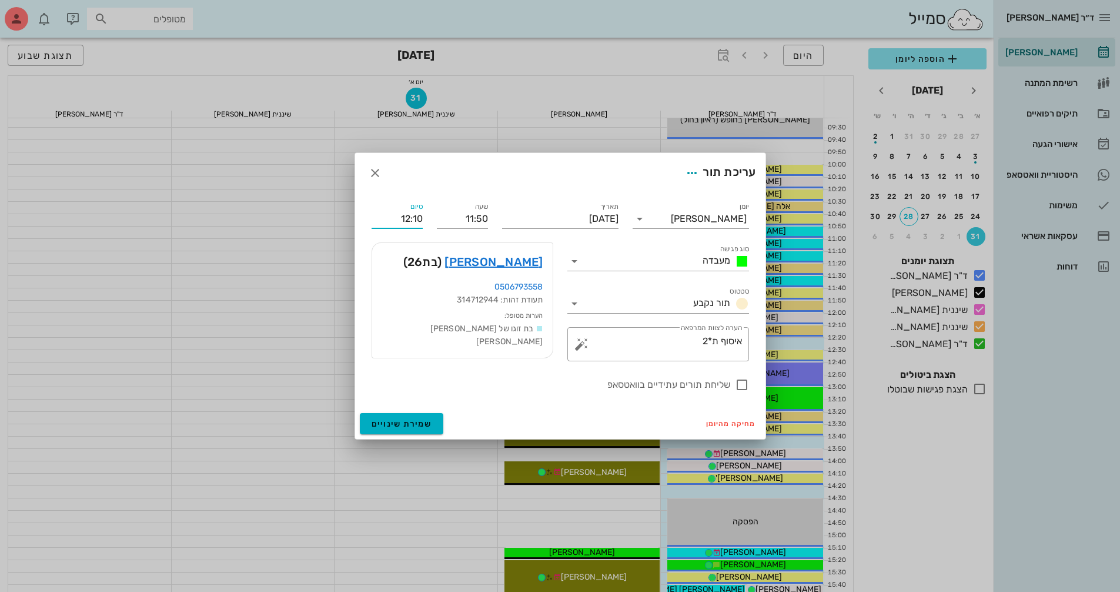
click at [418, 216] on input "12:10" at bounding box center [397, 218] width 51 height 19
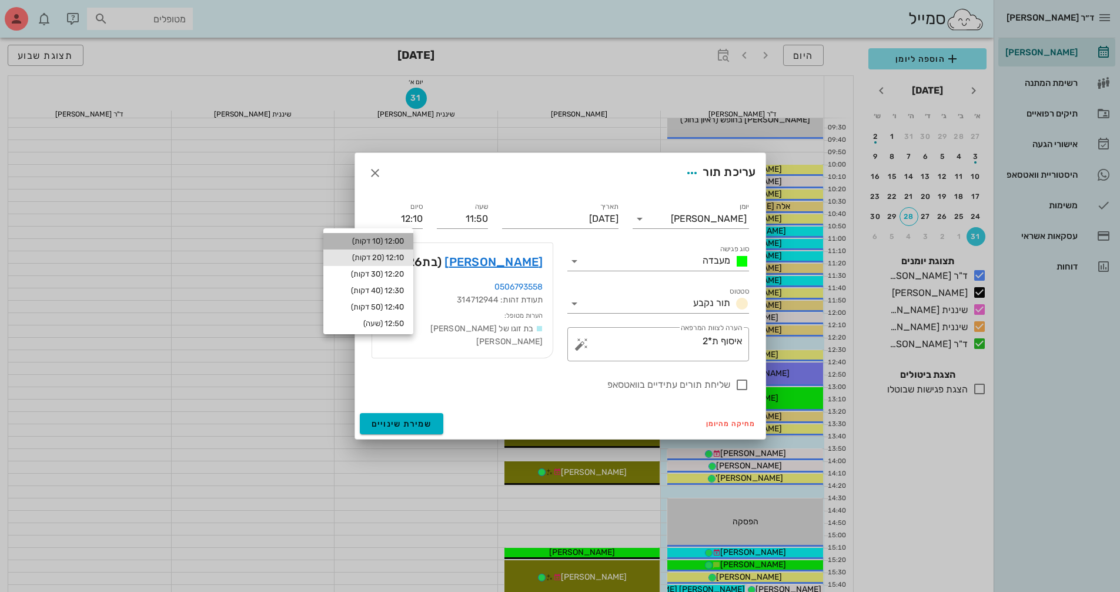
click at [413, 241] on div "12:00 (10 דקות)" at bounding box center [368, 241] width 90 height 16
type input "12:00"
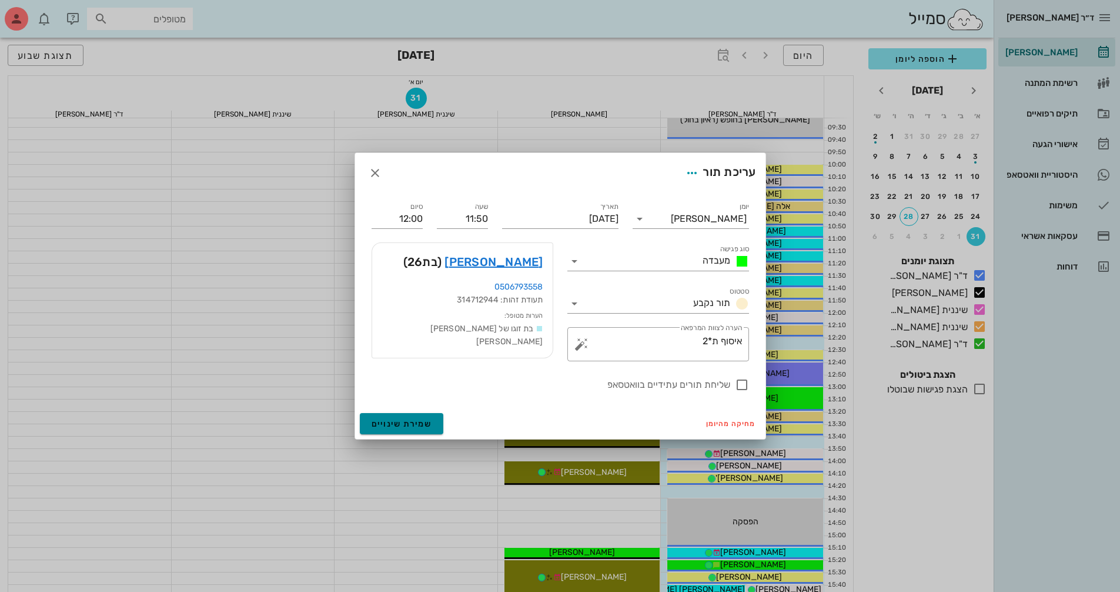
click at [425, 420] on span "שמירת שינויים" at bounding box center [402, 424] width 61 height 10
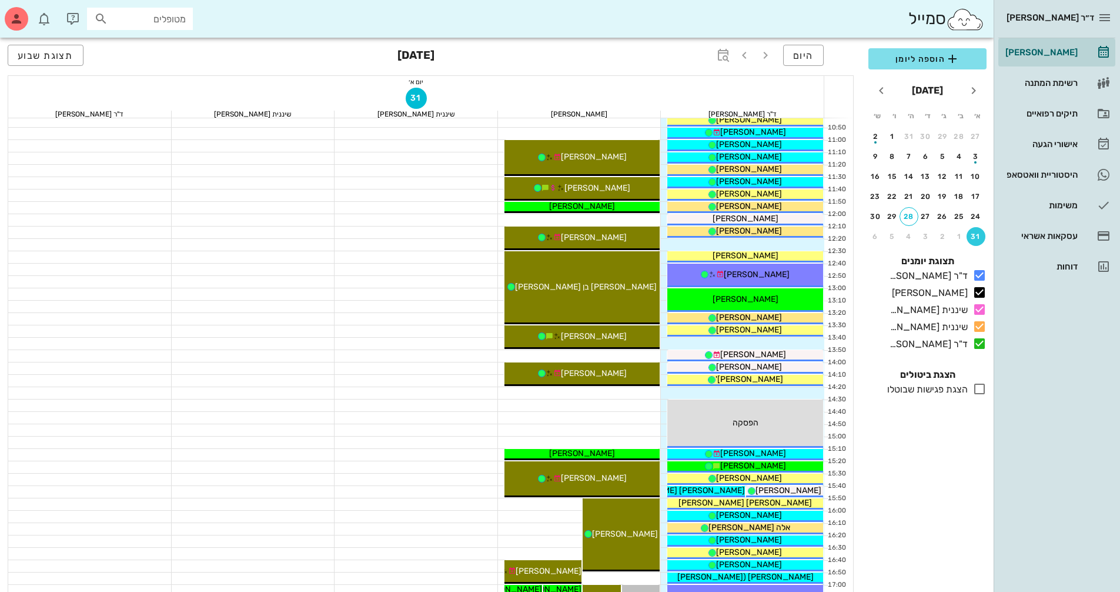
scroll to position [294, 0]
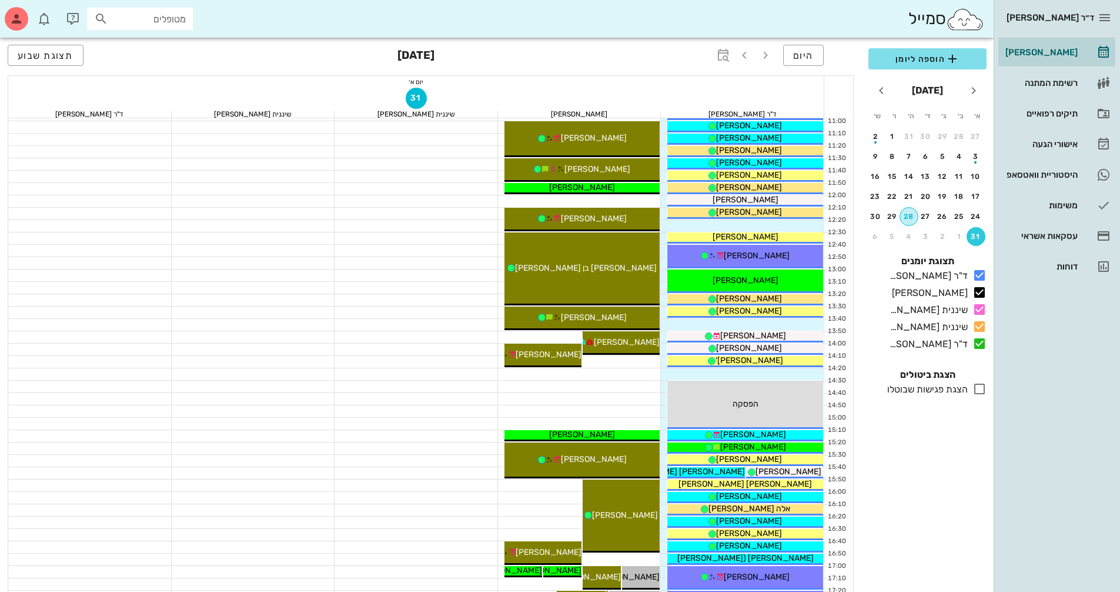
click at [908, 218] on div "28" at bounding box center [909, 216] width 18 height 8
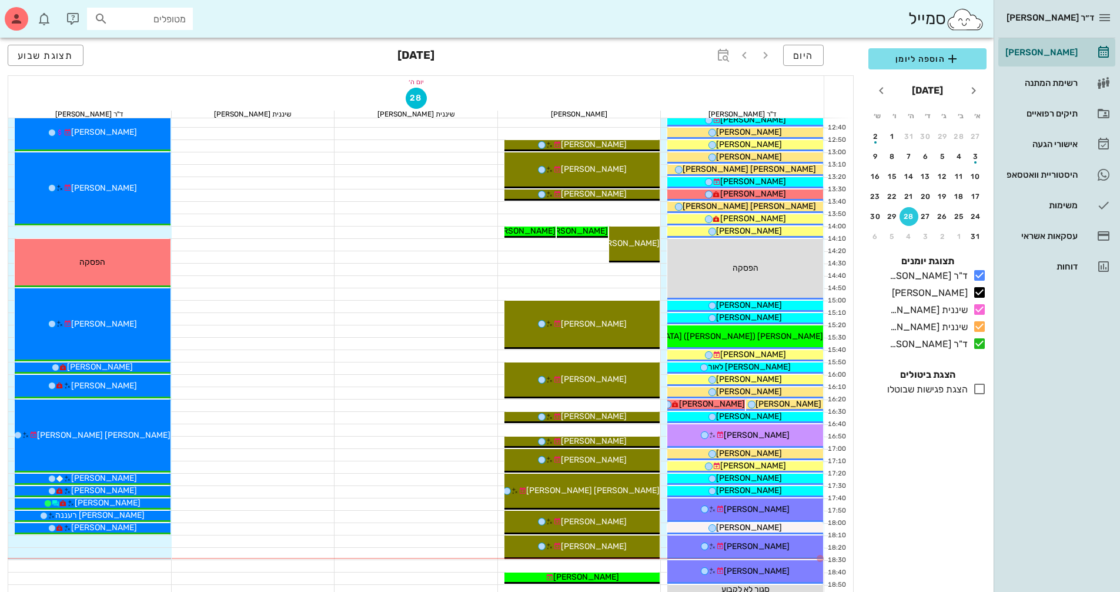
scroll to position [412, 0]
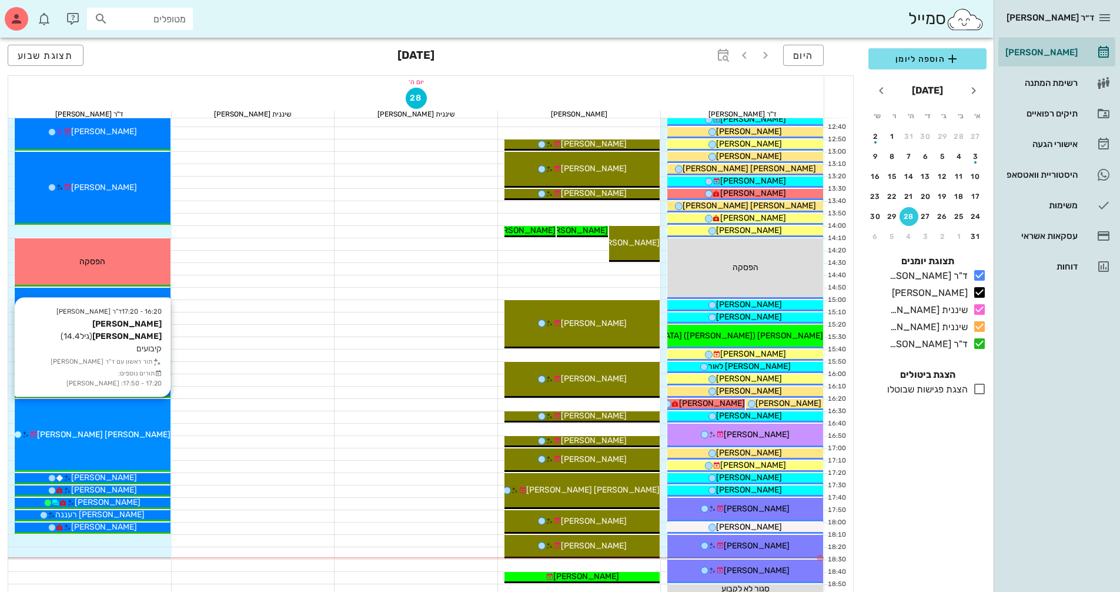
click at [136, 439] on div "[PERSON_NAME] [PERSON_NAME]" at bounding box center [93, 434] width 156 height 12
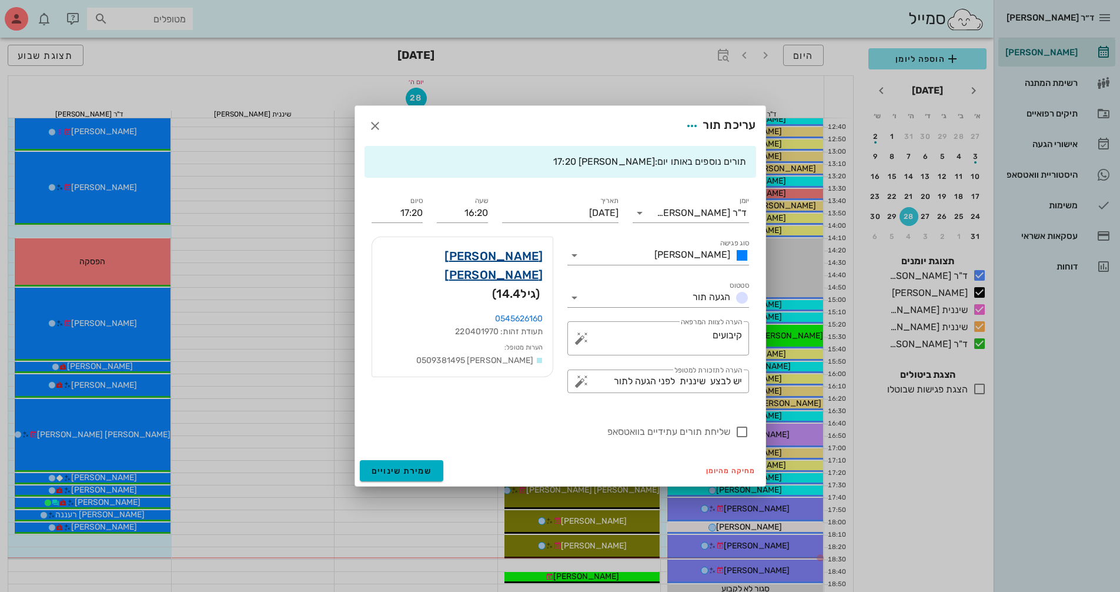
click at [488, 256] on link "[PERSON_NAME] [PERSON_NAME]" at bounding box center [463, 265] width 162 height 38
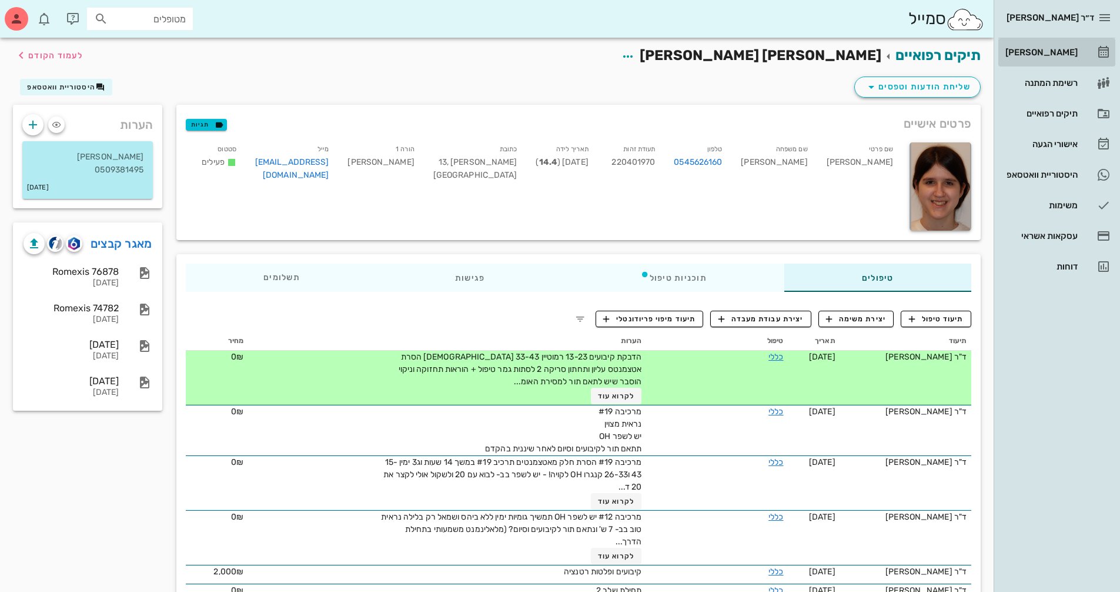
click at [1072, 50] on div "[PERSON_NAME]" at bounding box center [1040, 52] width 75 height 9
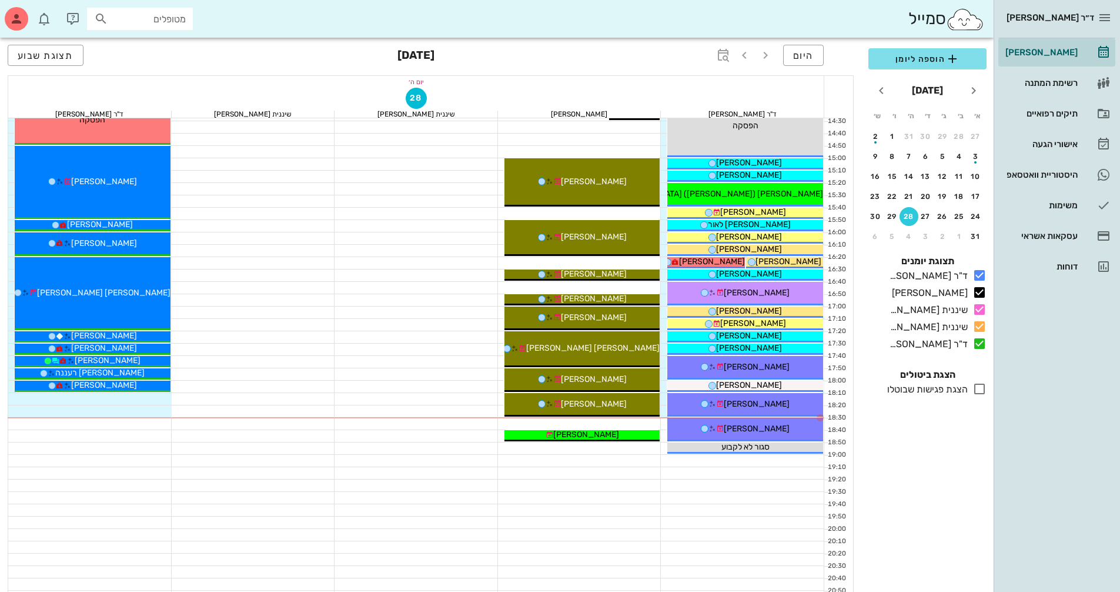
scroll to position [564, 0]
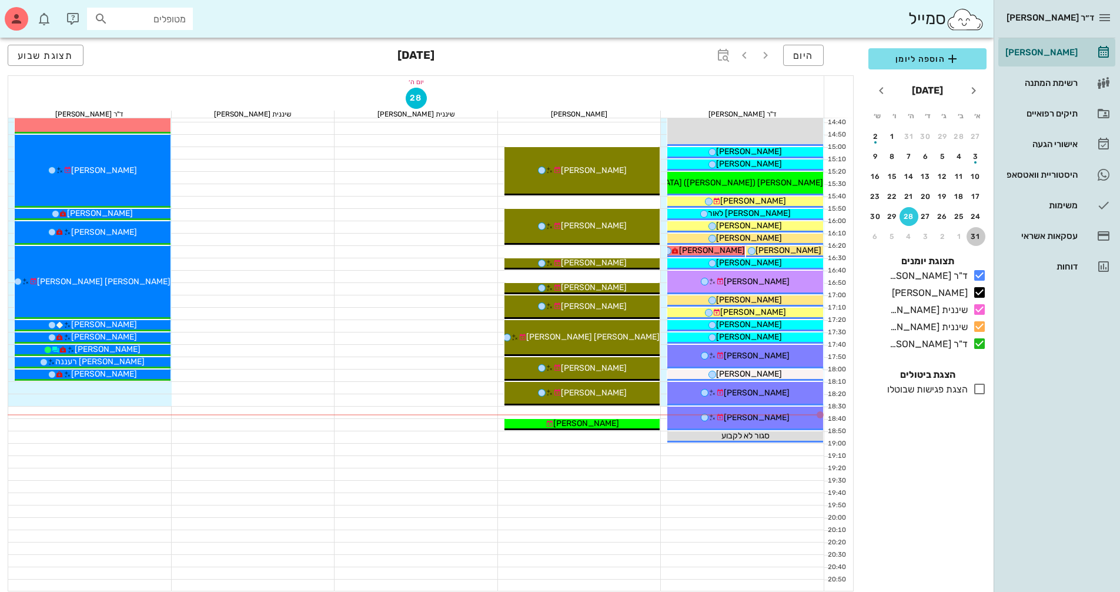
click at [971, 237] on div "31" at bounding box center [976, 236] width 19 height 8
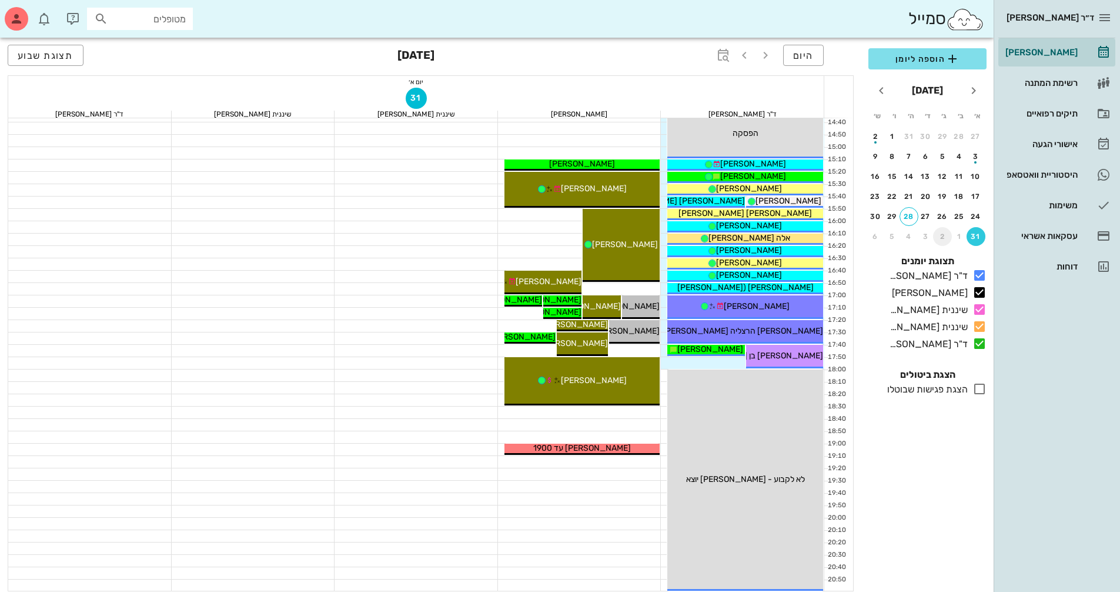
click at [943, 236] on div "2" at bounding box center [942, 236] width 19 height 8
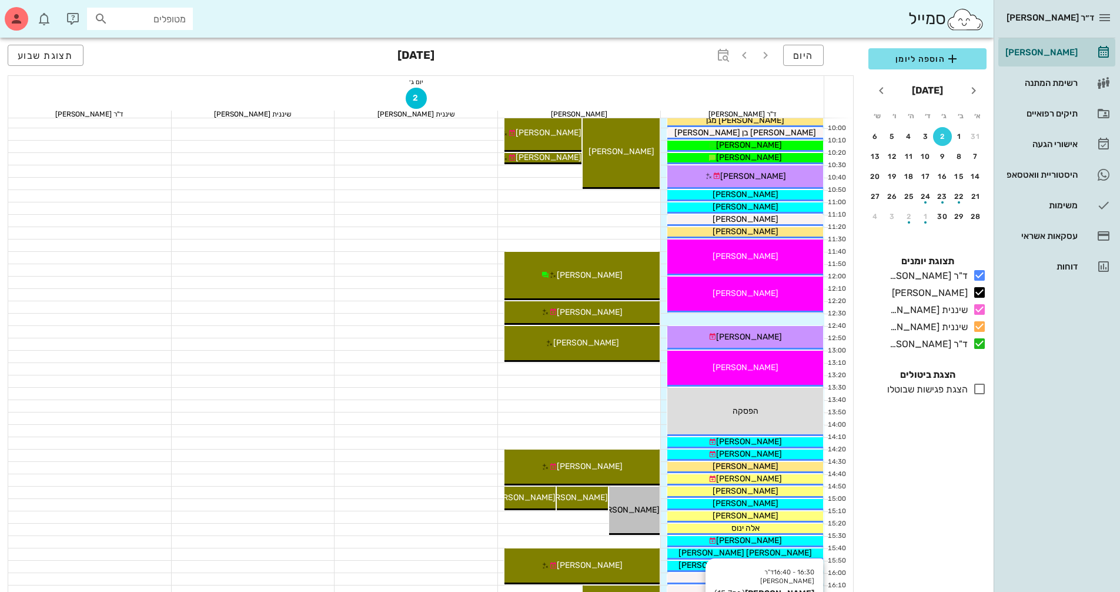
scroll to position [94, 0]
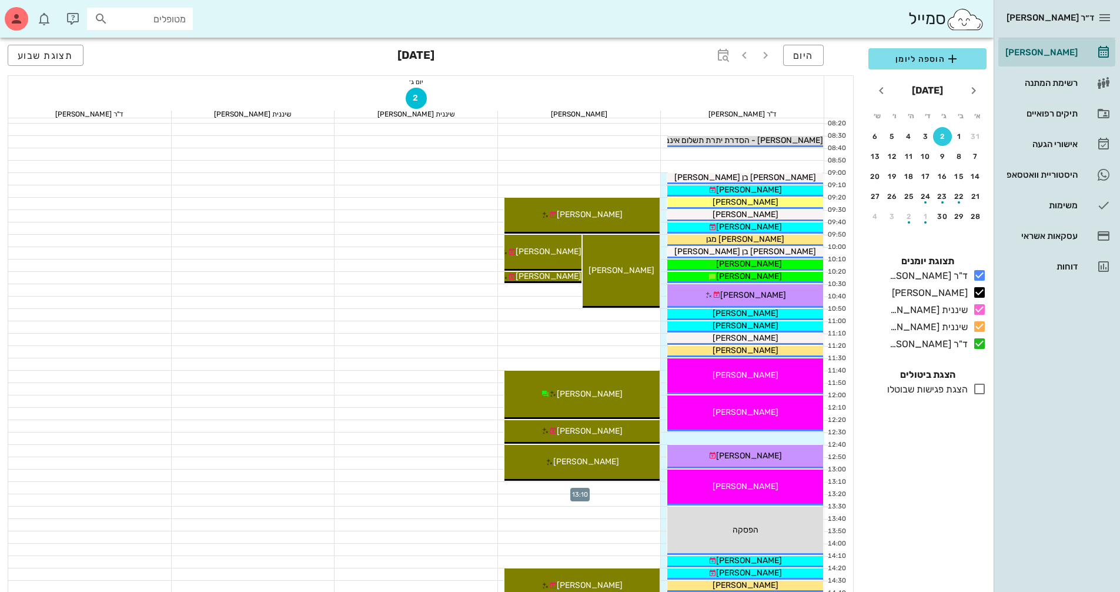
click at [644, 485] on div at bounding box center [579, 488] width 163 height 12
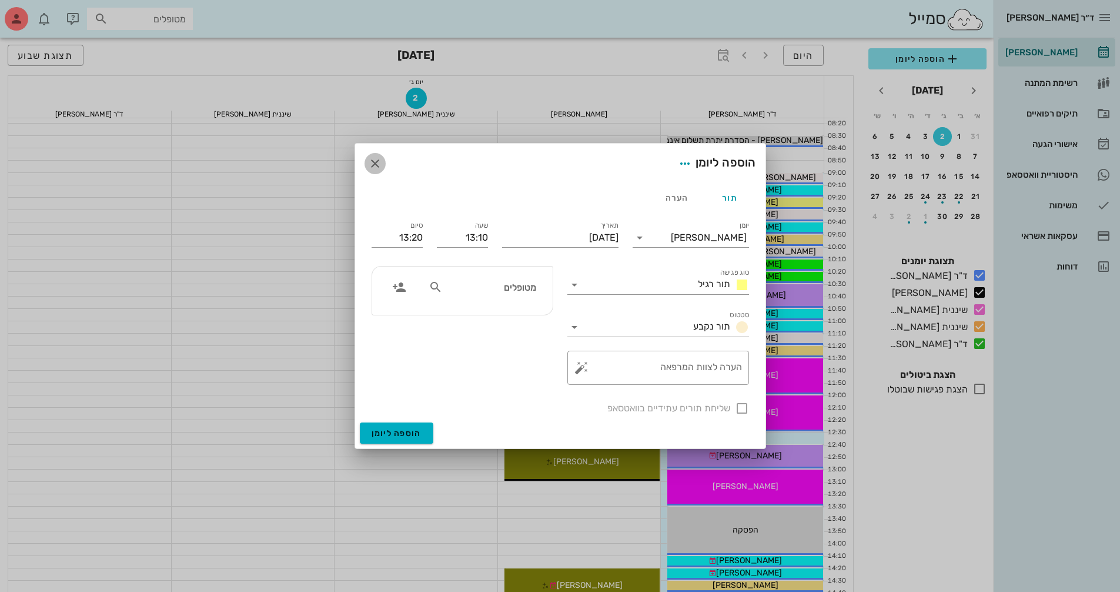
click at [373, 155] on button "button" at bounding box center [375, 163] width 21 height 21
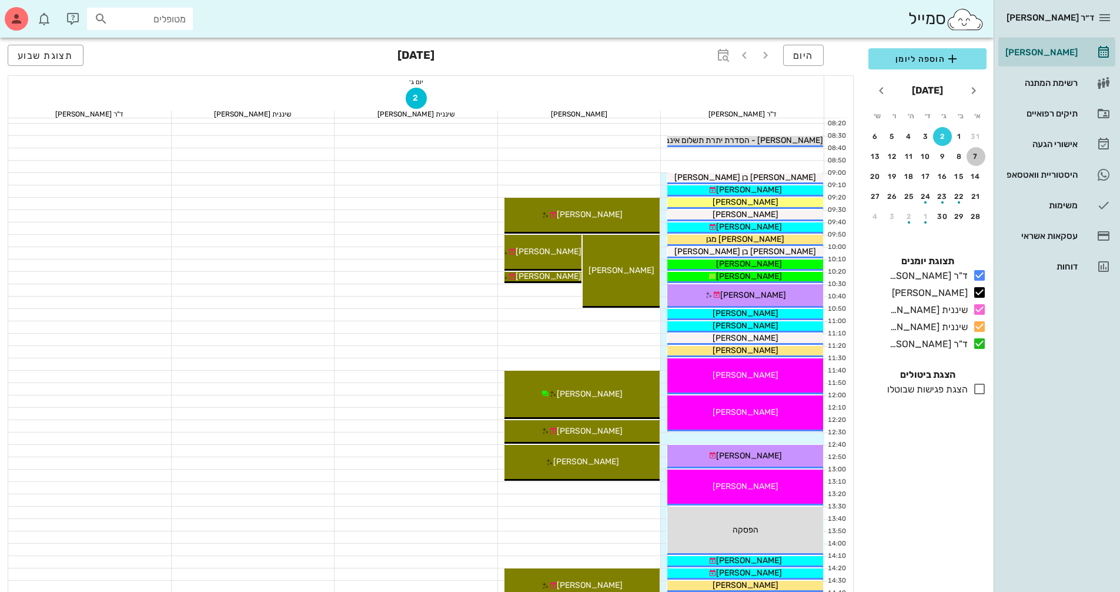
click at [977, 156] on div "7" at bounding box center [976, 156] width 19 height 8
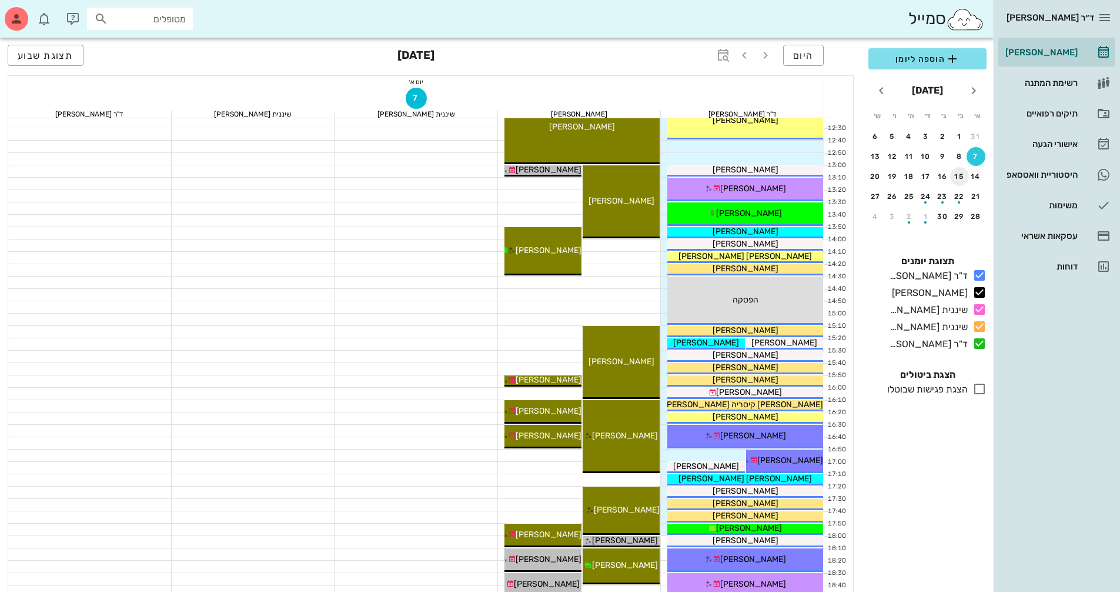
scroll to position [506, 0]
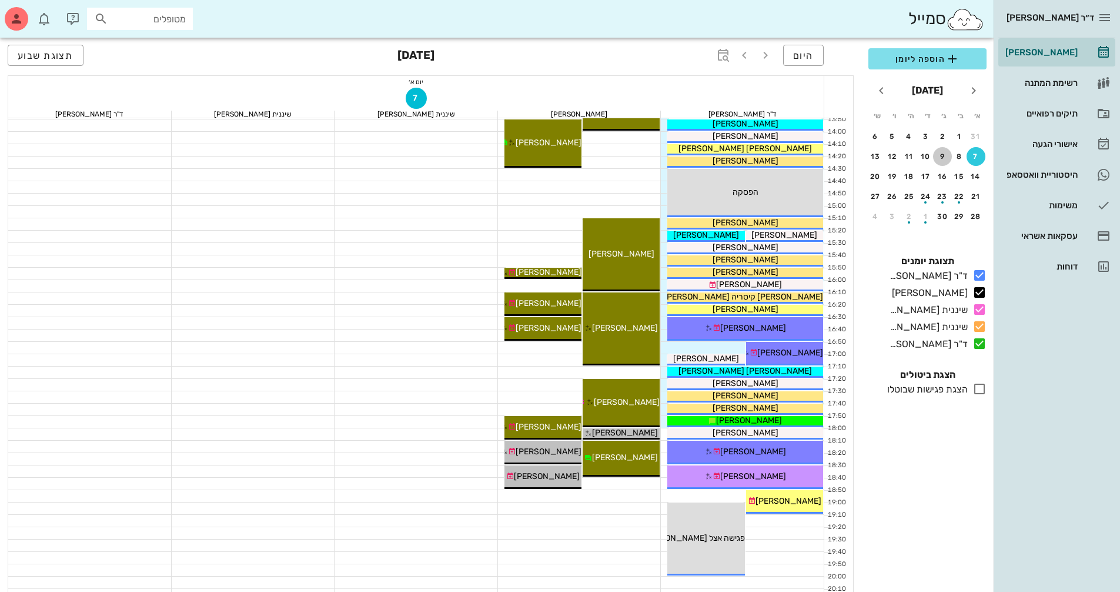
click at [944, 160] on div "9" at bounding box center [942, 156] width 19 height 8
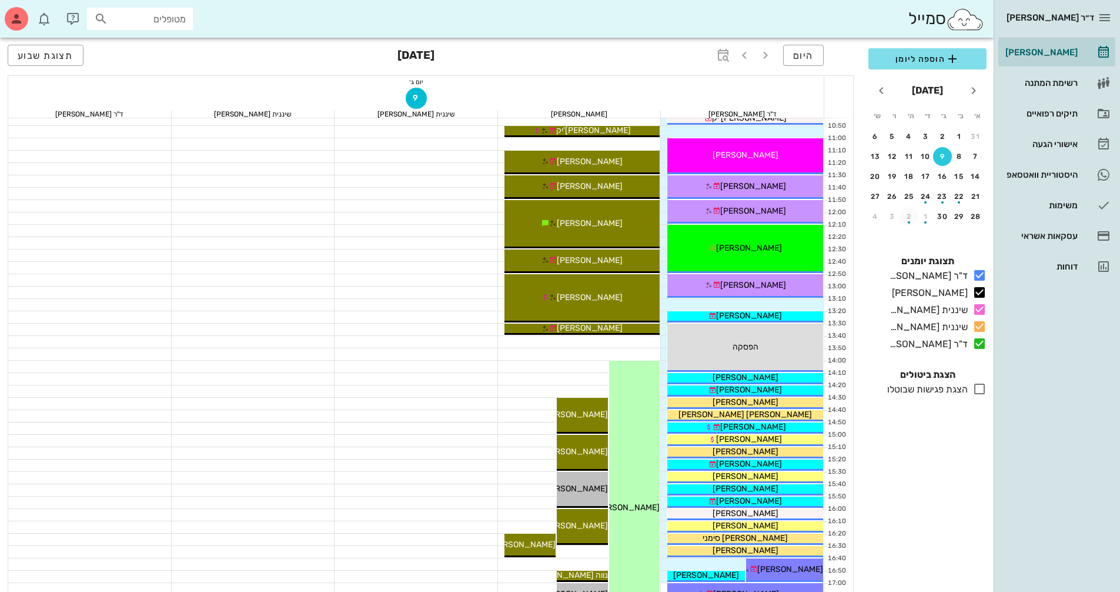
scroll to position [270, 0]
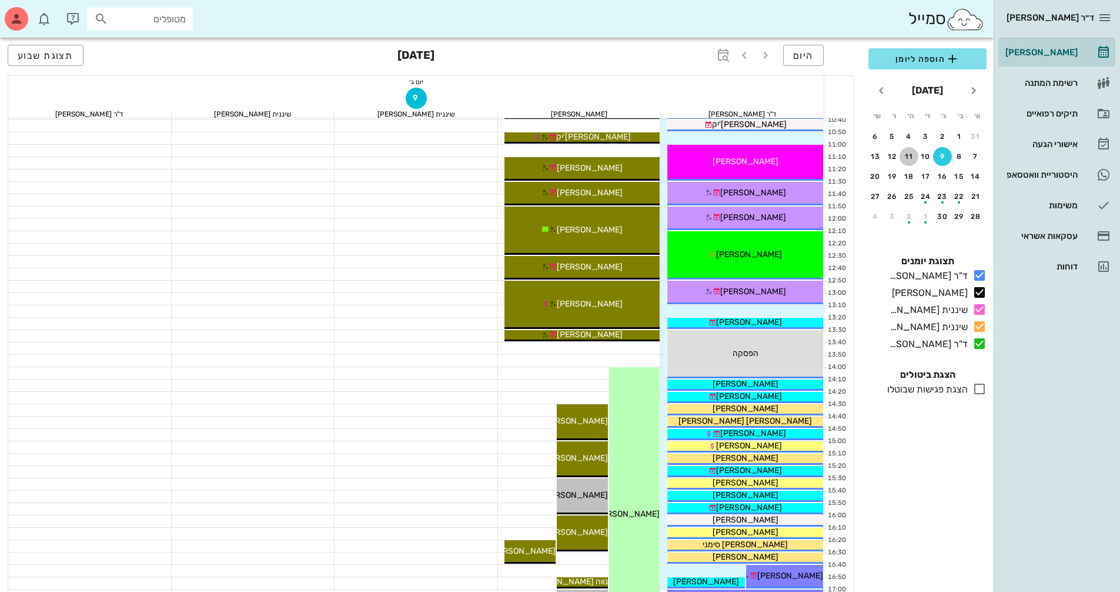
click at [908, 162] on button "11" at bounding box center [909, 156] width 19 height 19
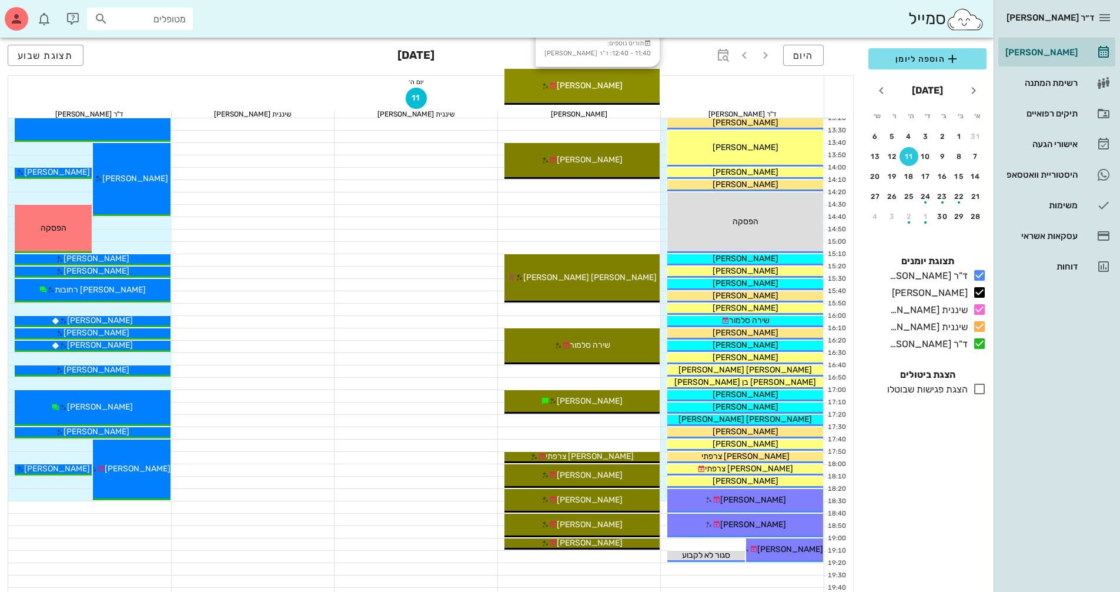
scroll to position [506, 0]
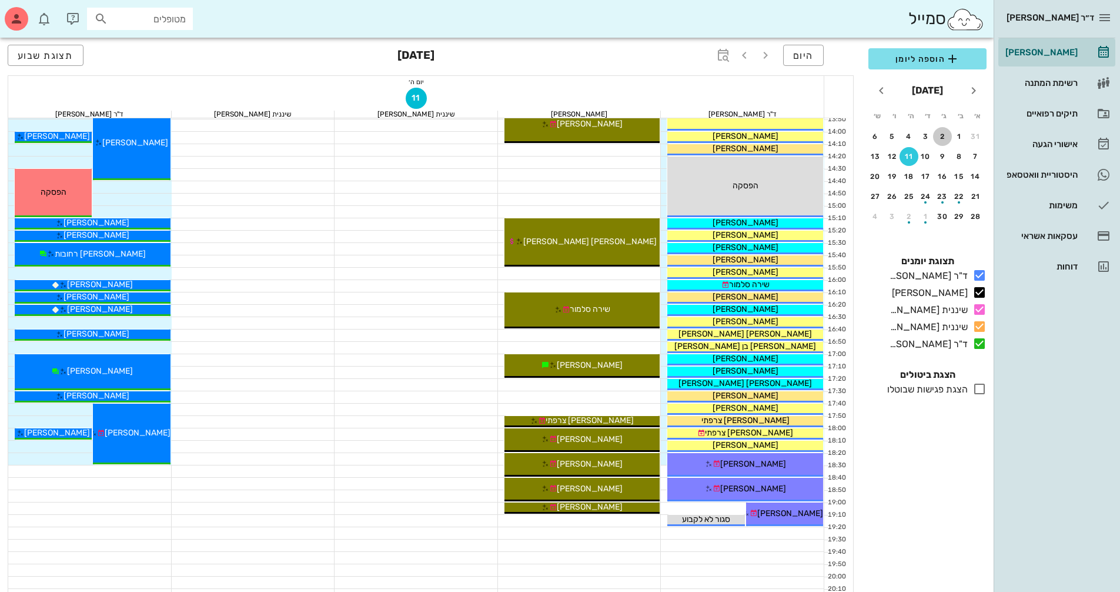
click at [944, 141] on button "2" at bounding box center [942, 136] width 19 height 19
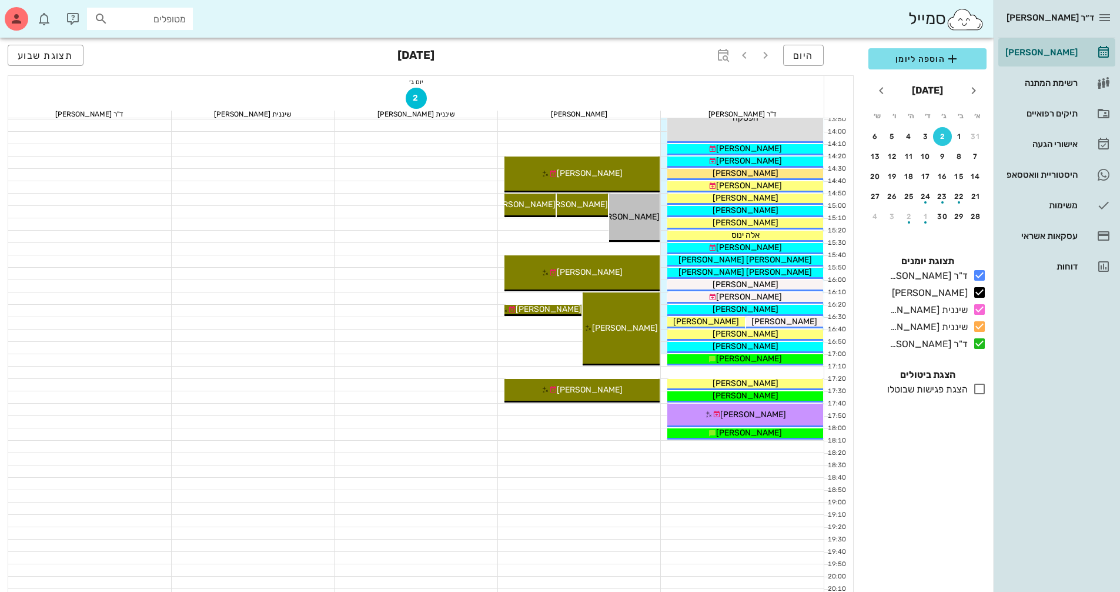
scroll to position [329, 0]
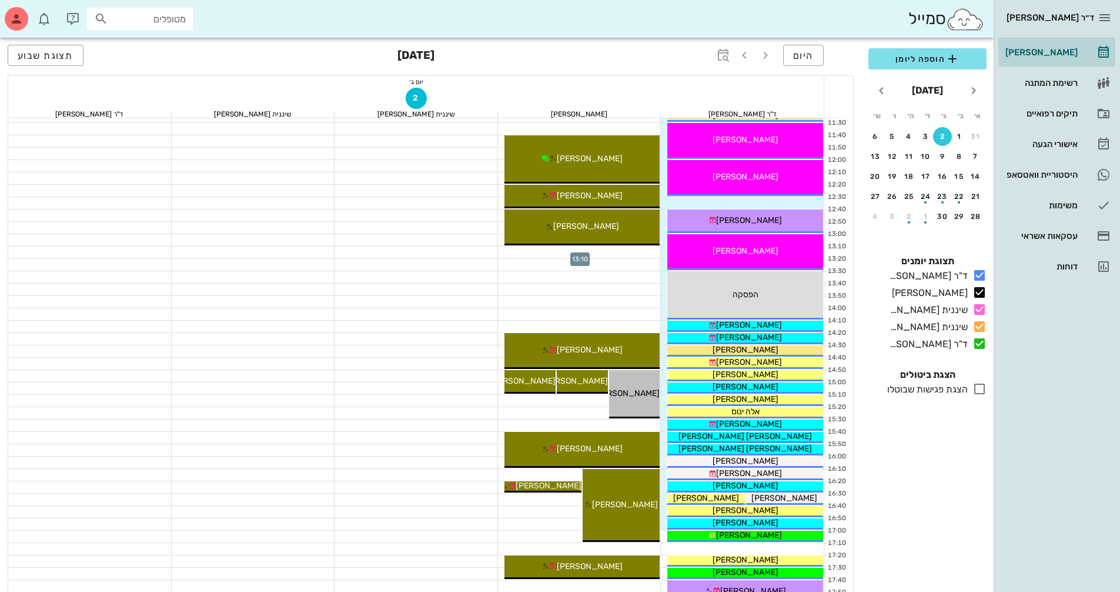
click at [655, 248] on div at bounding box center [579, 252] width 163 height 12
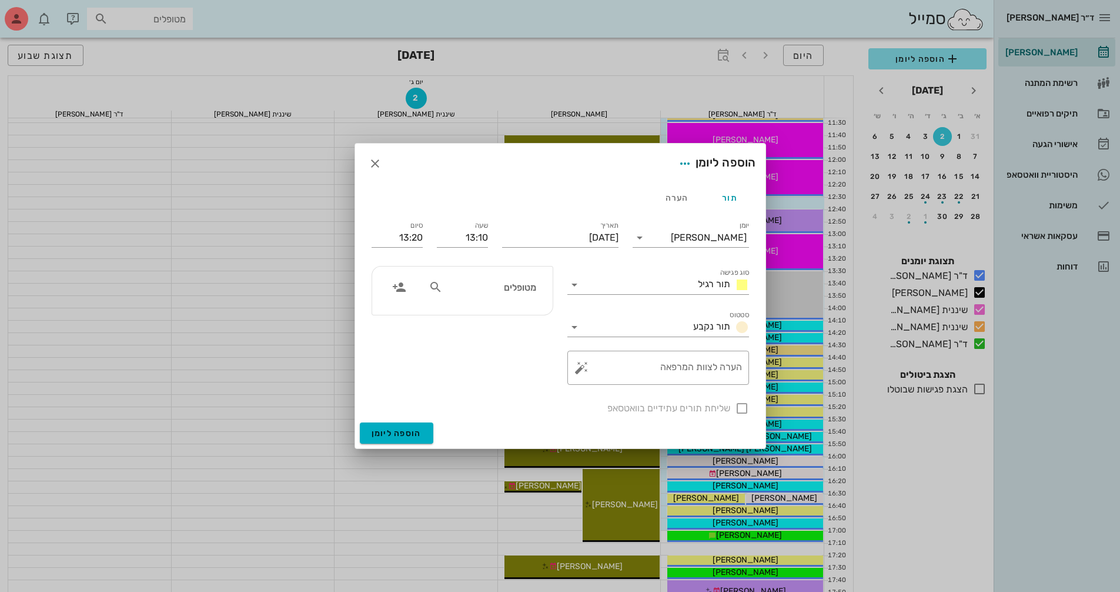
click at [520, 293] on input "מטופלים" at bounding box center [490, 286] width 91 height 15
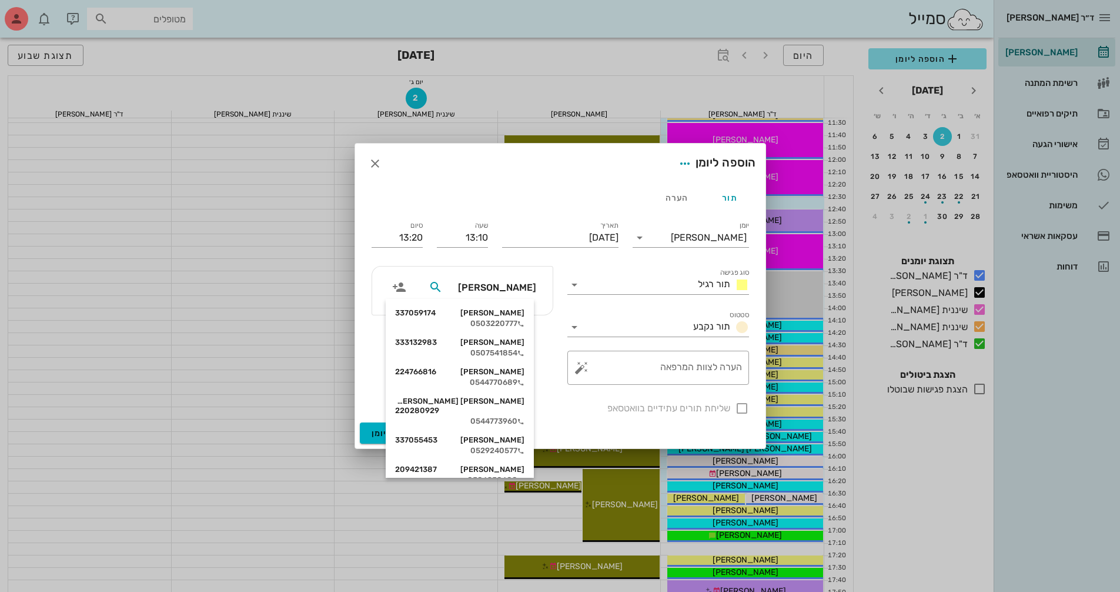
type input "[PERSON_NAME]"
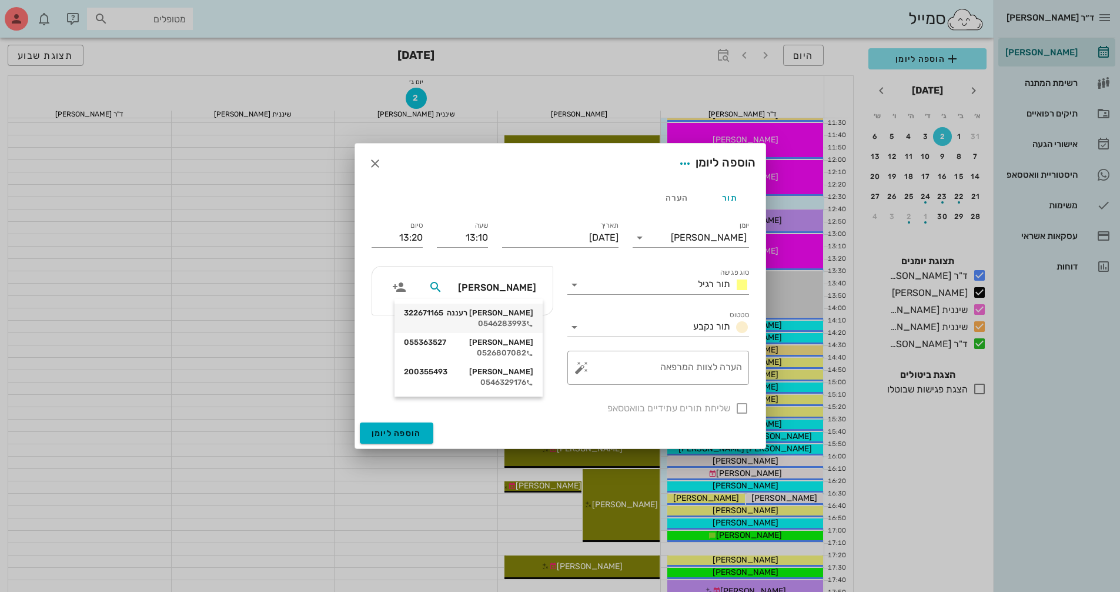
click at [489, 323] on div "0546283993" at bounding box center [468, 323] width 129 height 9
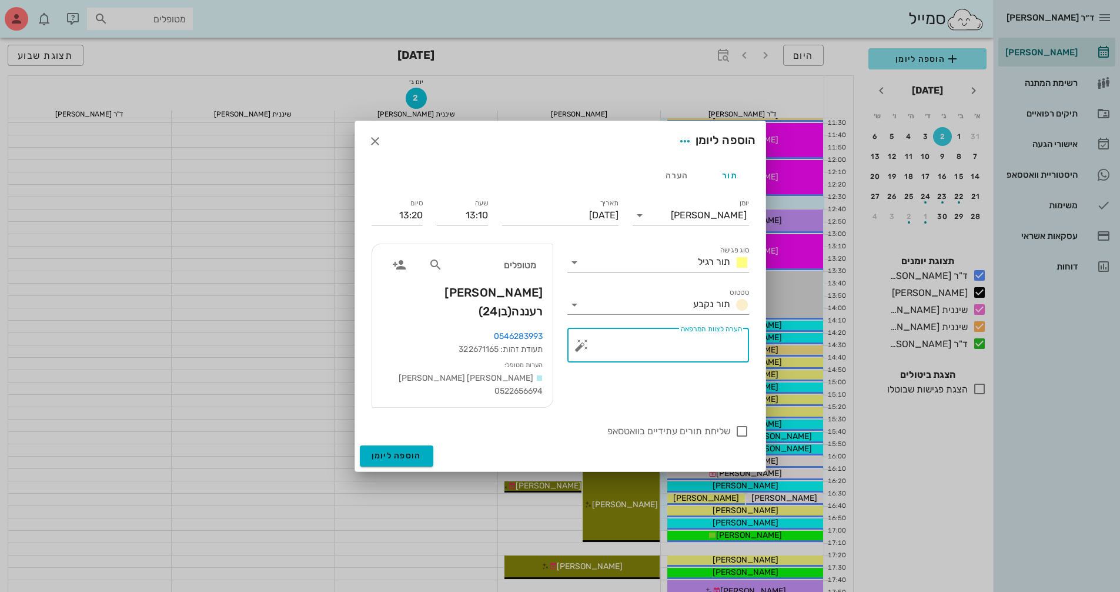
click at [688, 355] on textarea "הערה לצוות המרפאה" at bounding box center [663, 348] width 158 height 28
click at [575, 265] on icon at bounding box center [574, 262] width 14 height 14
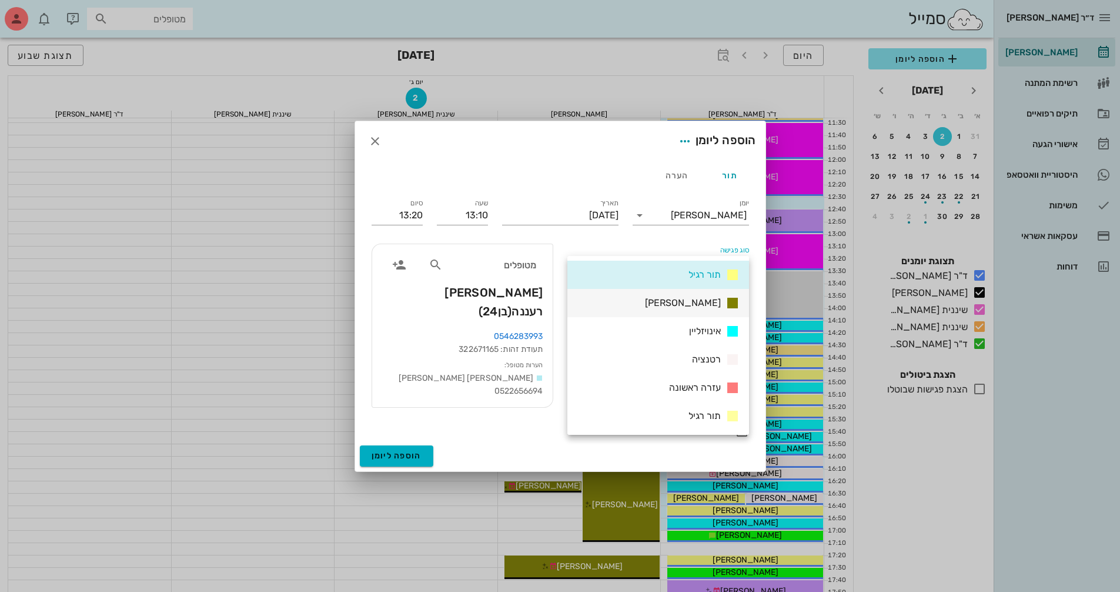
click at [591, 302] on div "[PERSON_NAME]" at bounding box center [658, 303] width 182 height 28
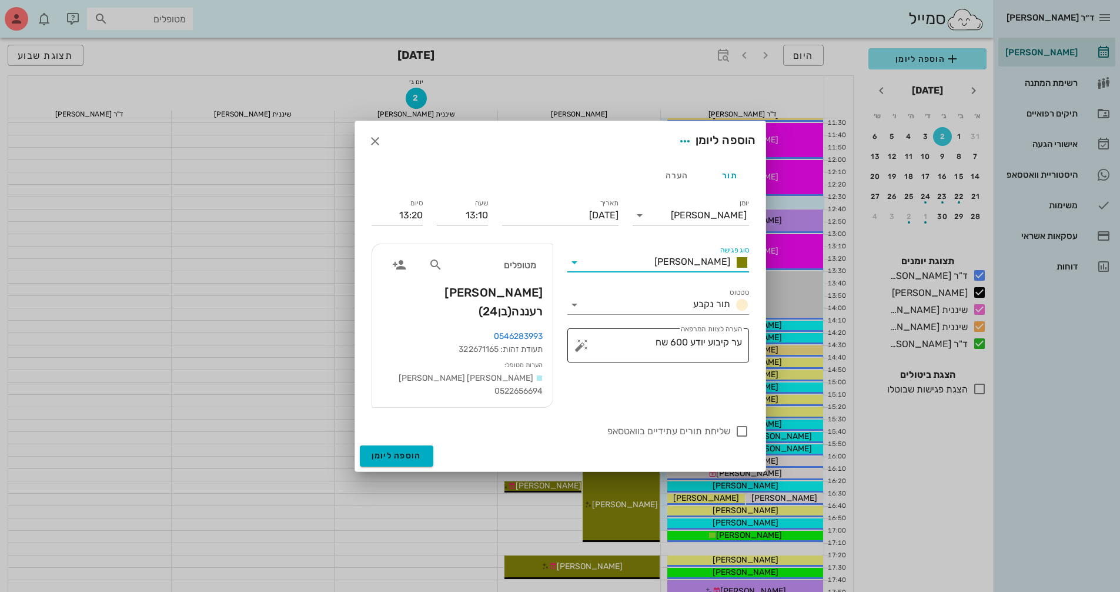
click at [584, 352] on button "button" at bounding box center [581, 345] width 14 height 14
click at [593, 326] on div "הערות לפגישה" at bounding box center [604, 325] width 61 height 24
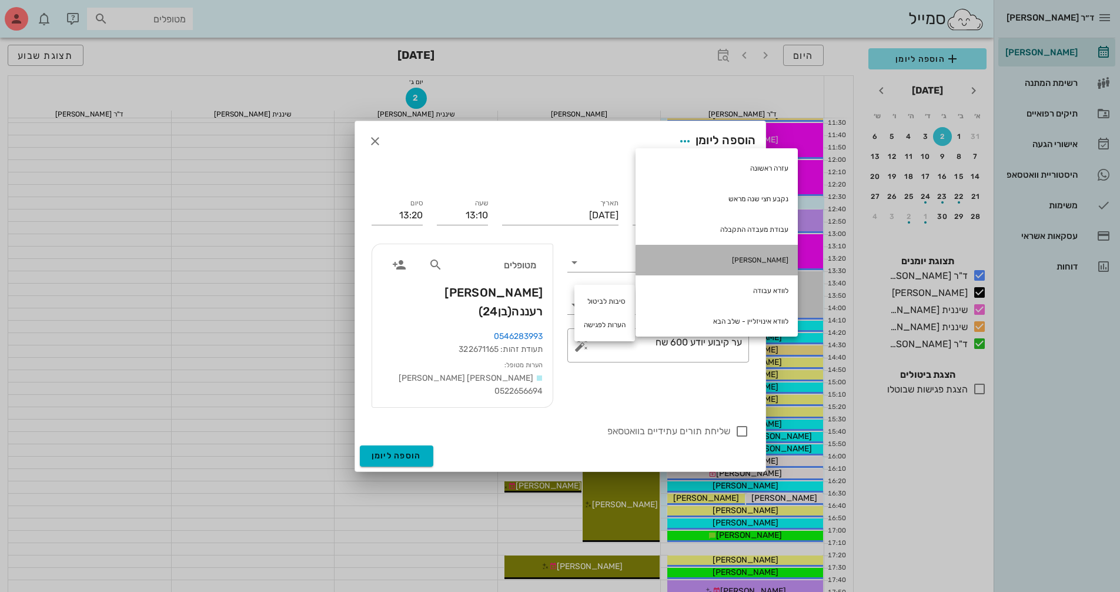
click at [721, 259] on div "[PERSON_NAME]" at bounding box center [717, 260] width 162 height 31
type textarea "ער קיבוע יודע 600 שח חוב [PERSON_NAME]"
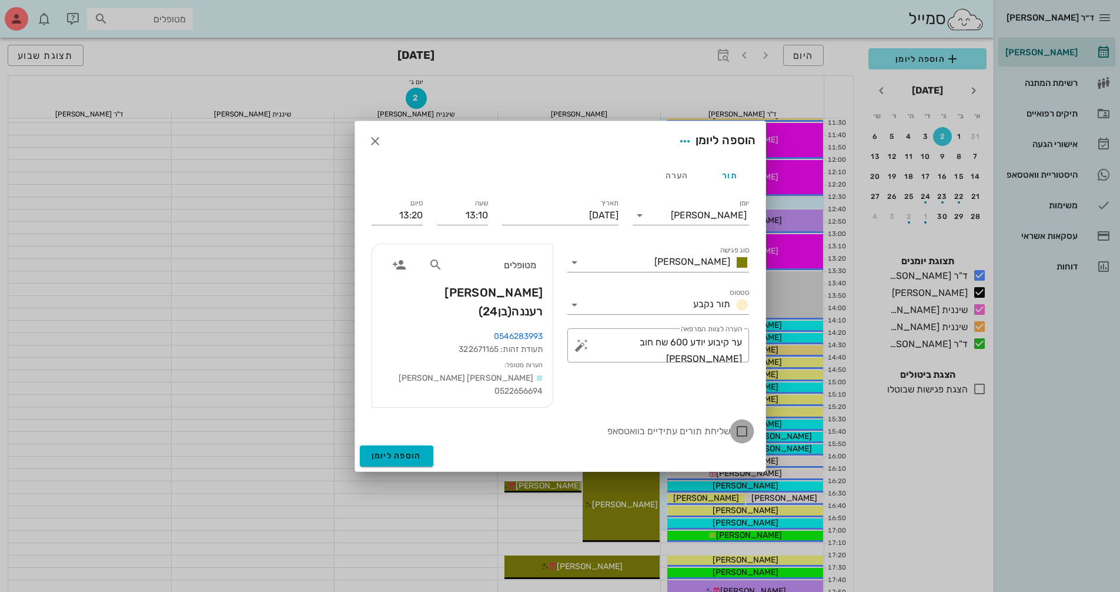
click at [747, 430] on div at bounding box center [742, 431] width 20 height 20
checkbox input "true"
click at [413, 457] on span "הוספה ליומן" at bounding box center [397, 455] width 50 height 10
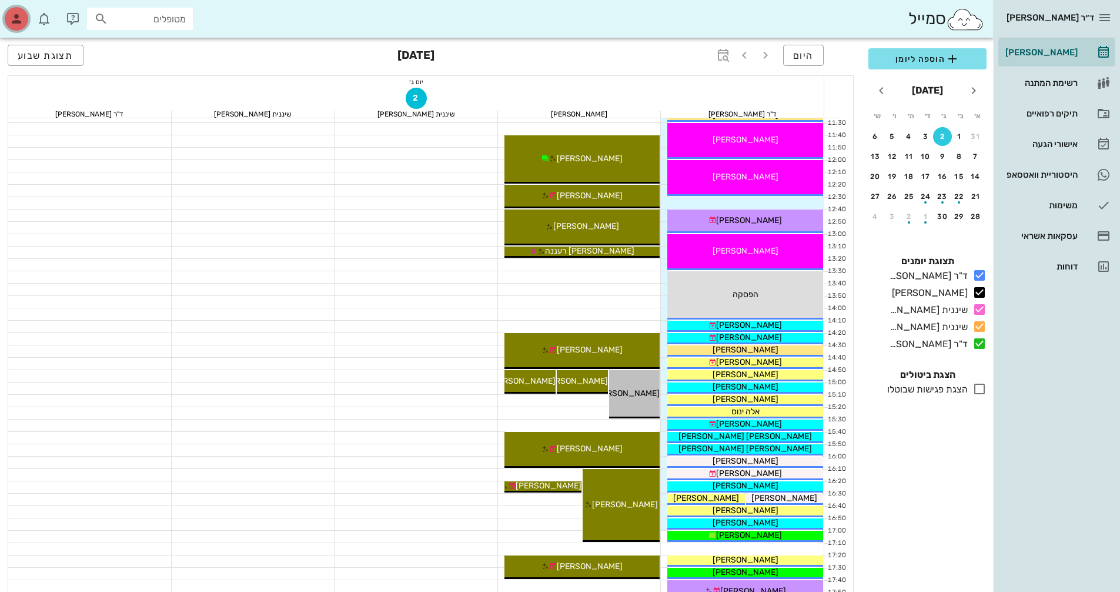
click at [19, 21] on icon "button" at bounding box center [16, 19] width 14 height 14
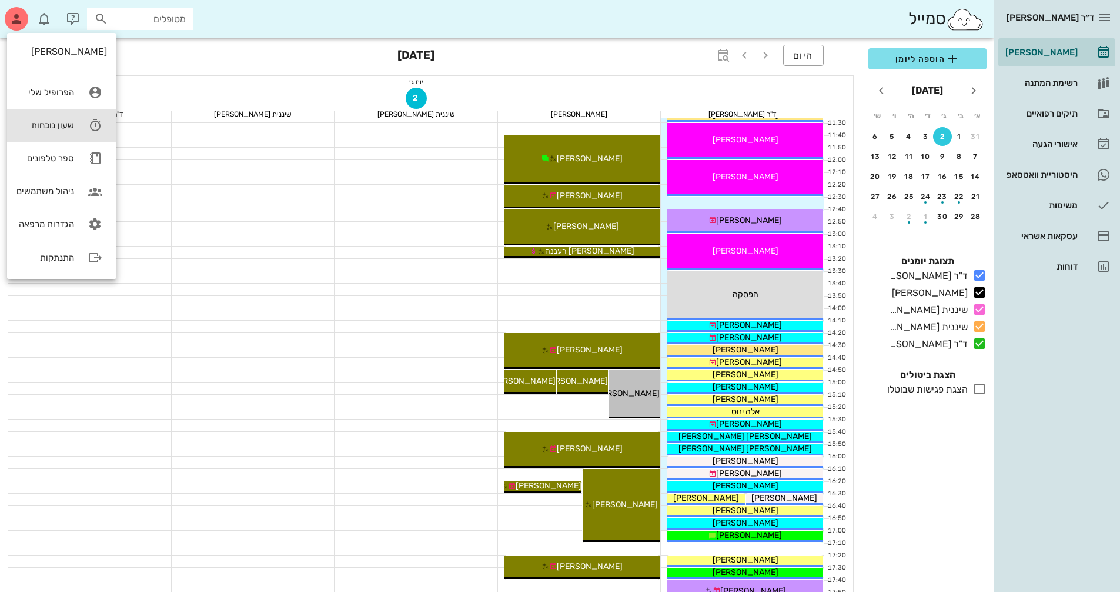
click at [63, 125] on div "שעון נוכחות" at bounding box center [45, 125] width 58 height 11
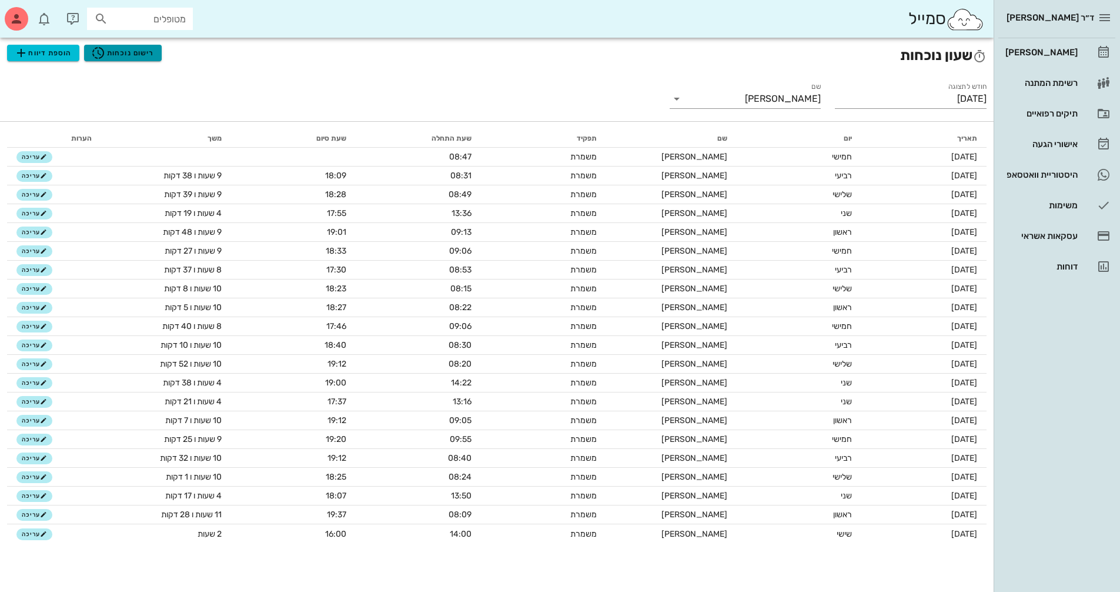
click at [125, 58] on span "רישום נוכחות" at bounding box center [122, 53] width 63 height 14
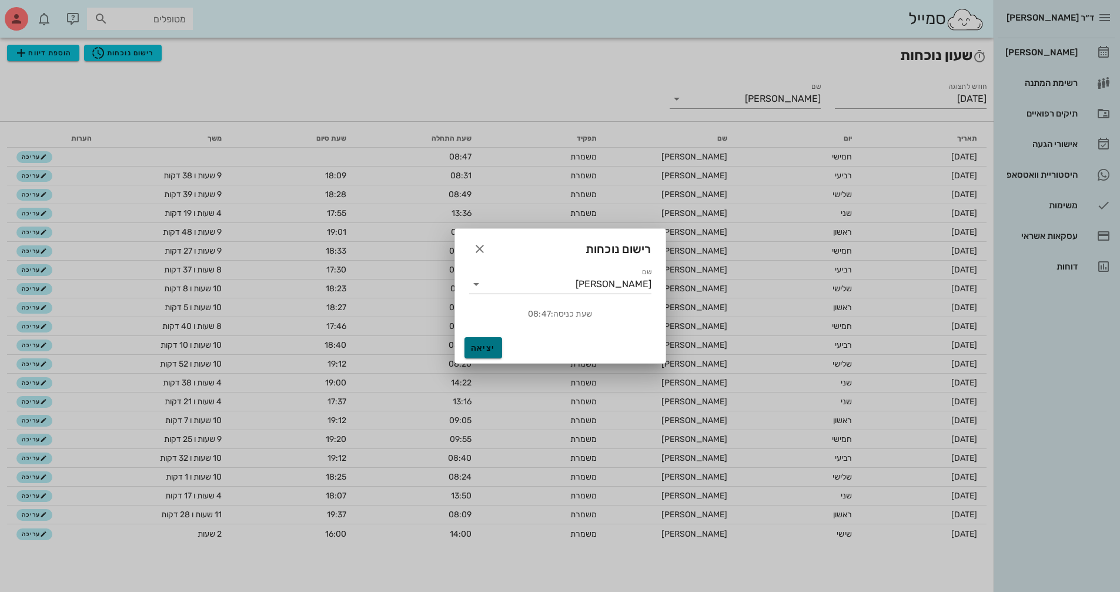
click at [489, 352] on span "יציאה" at bounding box center [483, 348] width 28 height 10
